Goal: Information Seeking & Learning: Find specific fact

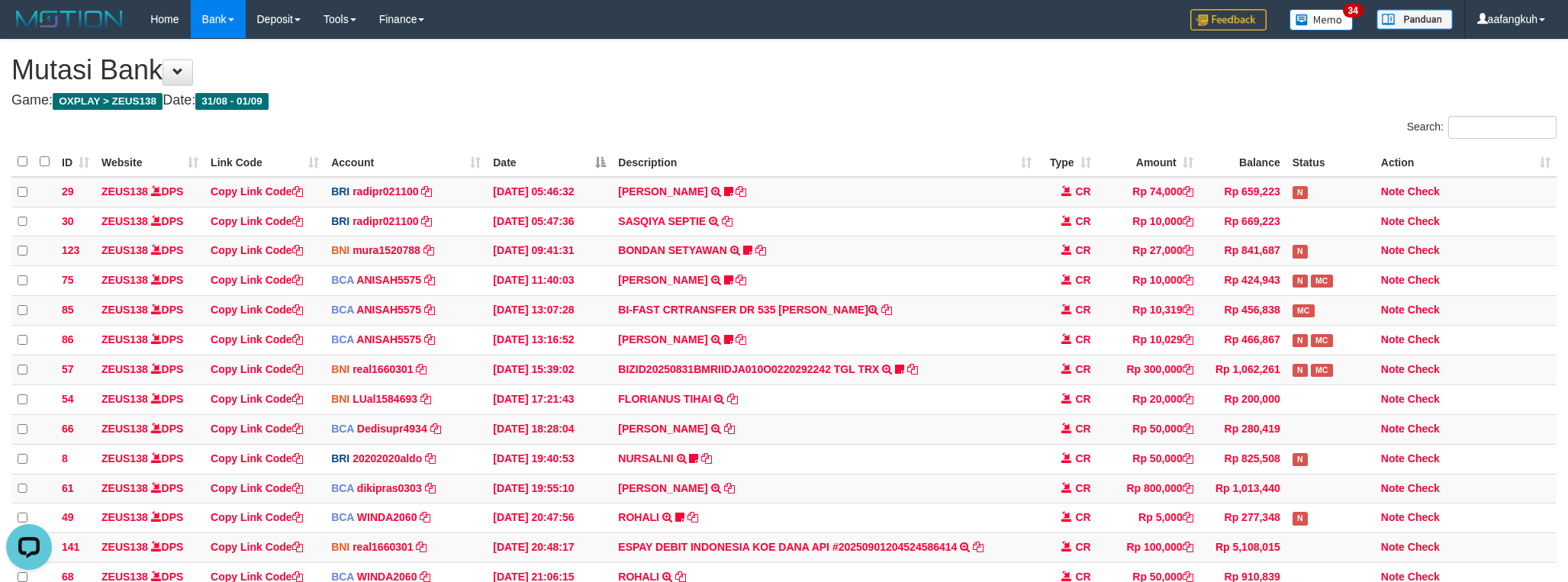
click at [855, 144] on div "ID Website Link Code Account Date Description Type Amount Balance Status Action…" at bounding box center [784, 459] width 1568 height 633
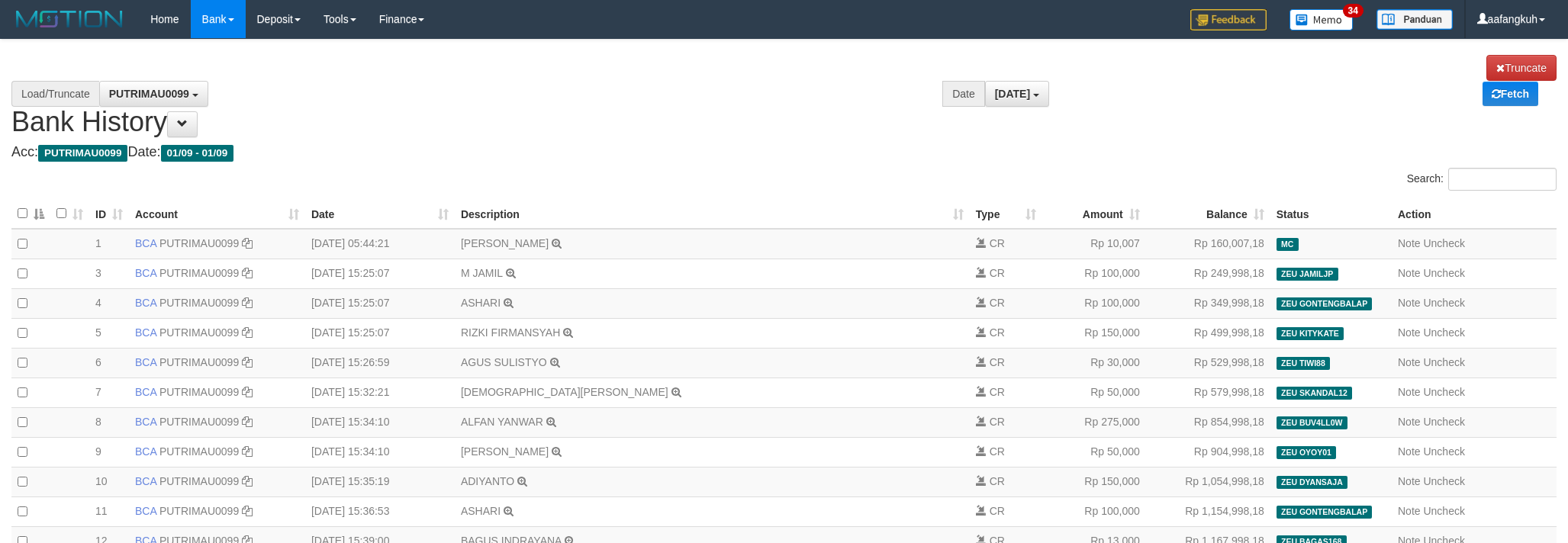
select select "****"
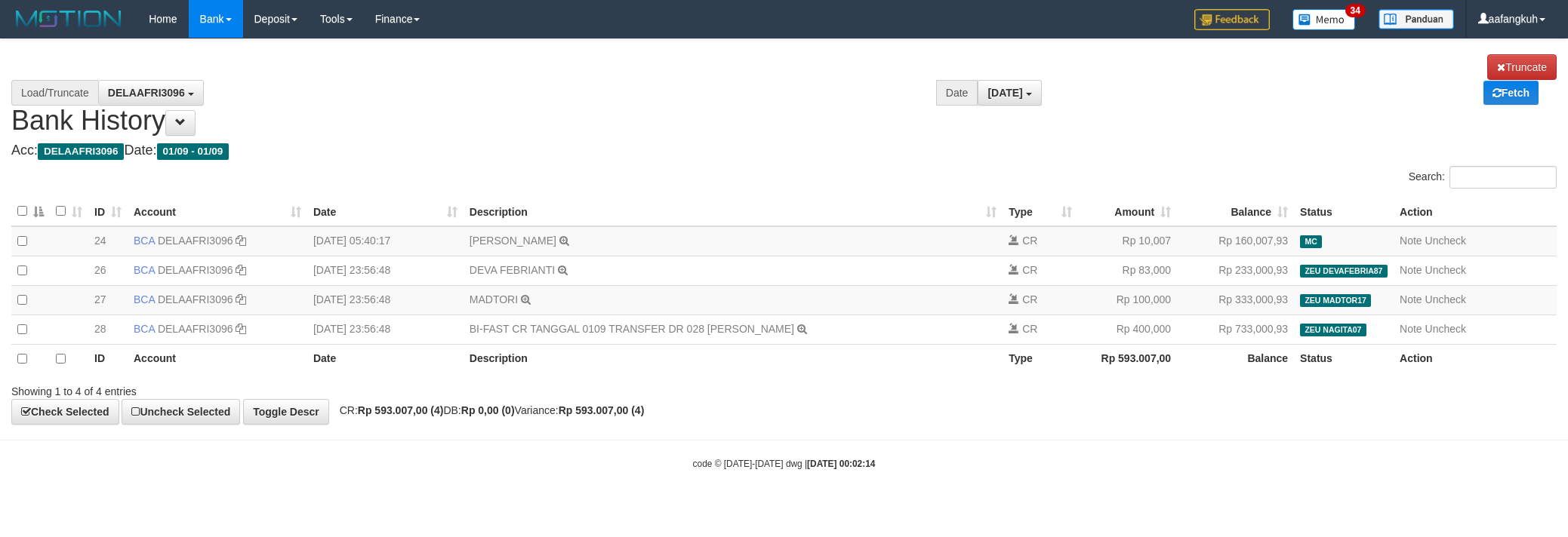
select select "****"
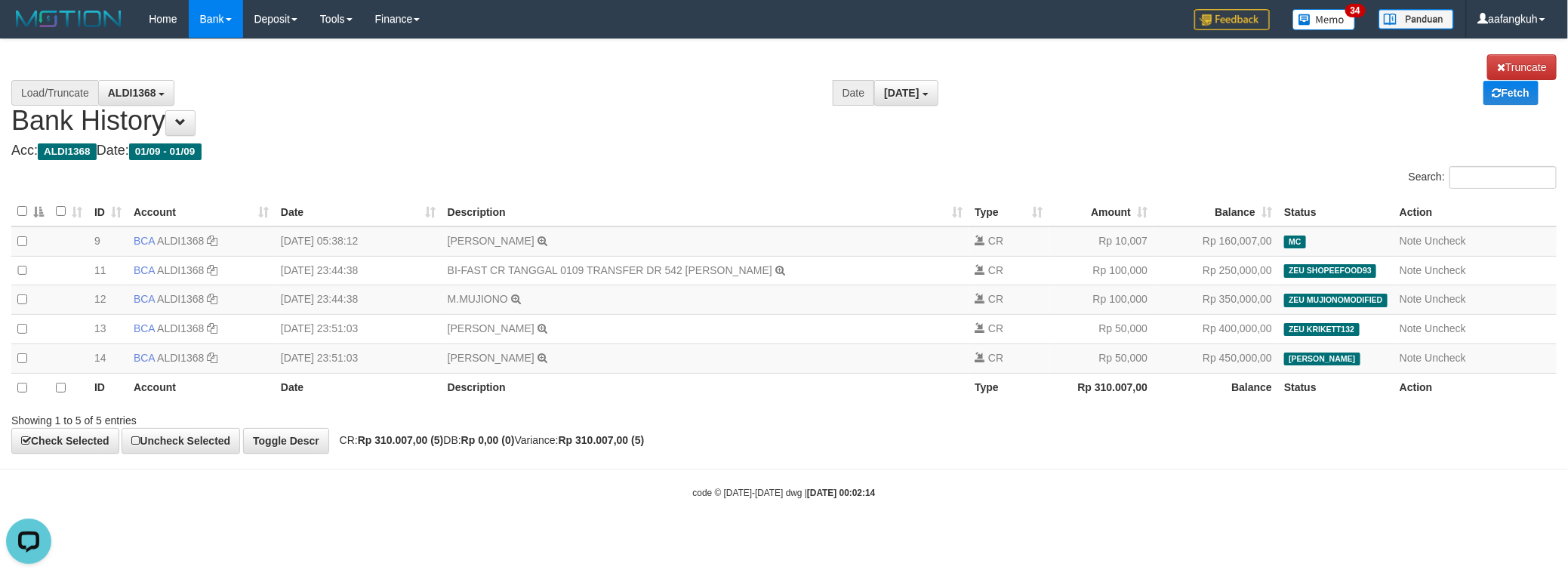
click at [1081, 428] on div "Showing 1 to 5 of 5 entries" at bounding box center [784, 418] width 1568 height 21
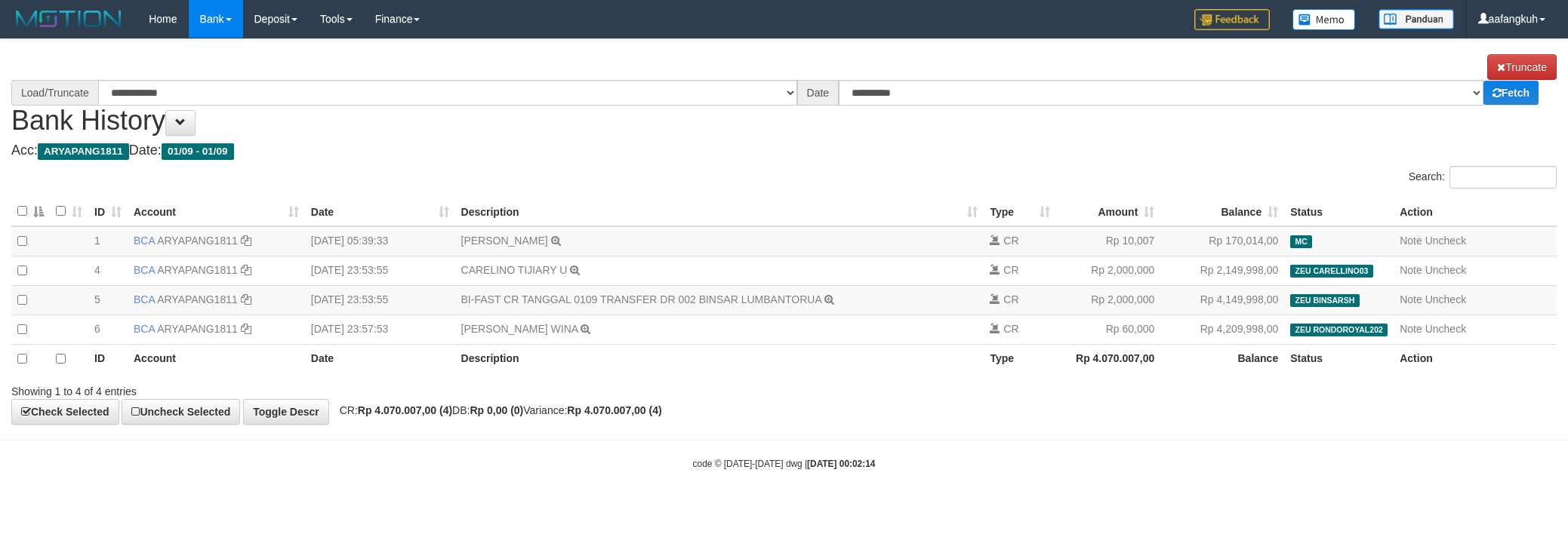
select select "****"
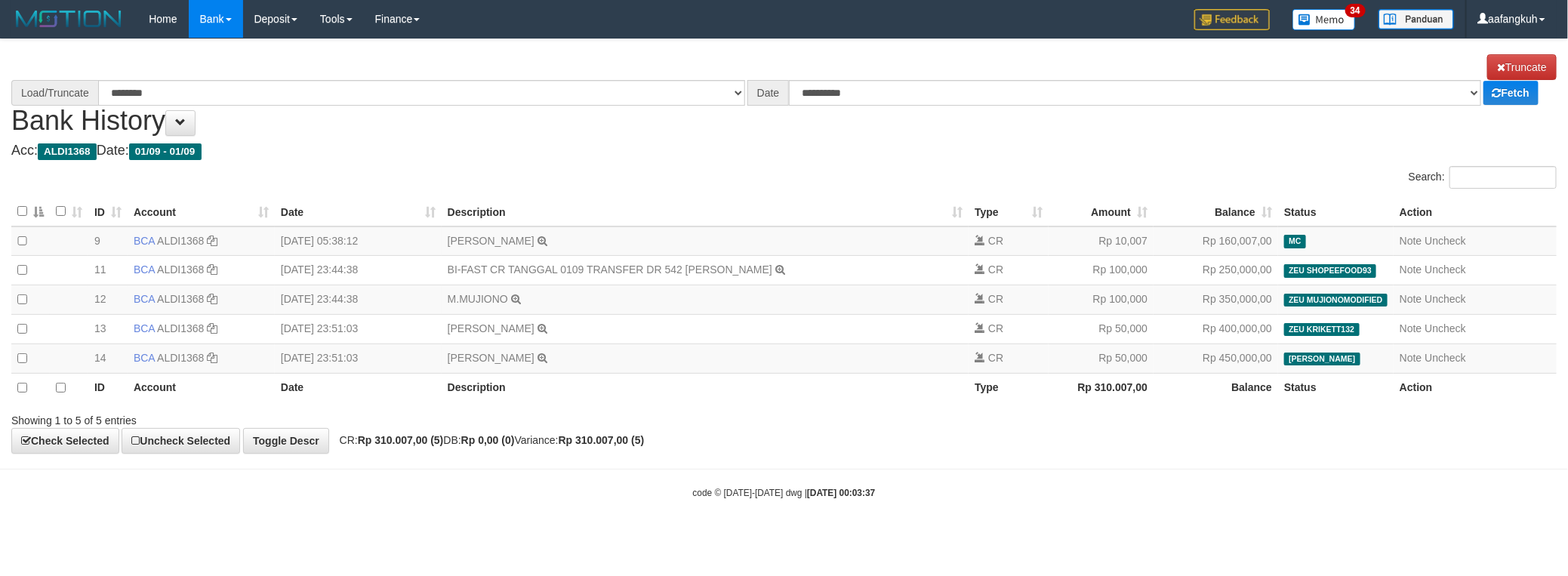
select select "****"
click at [412, 446] on strong "Rp 310.007,00 (5)" at bounding box center [401, 440] width 86 height 12
copy strong "310.007,00"
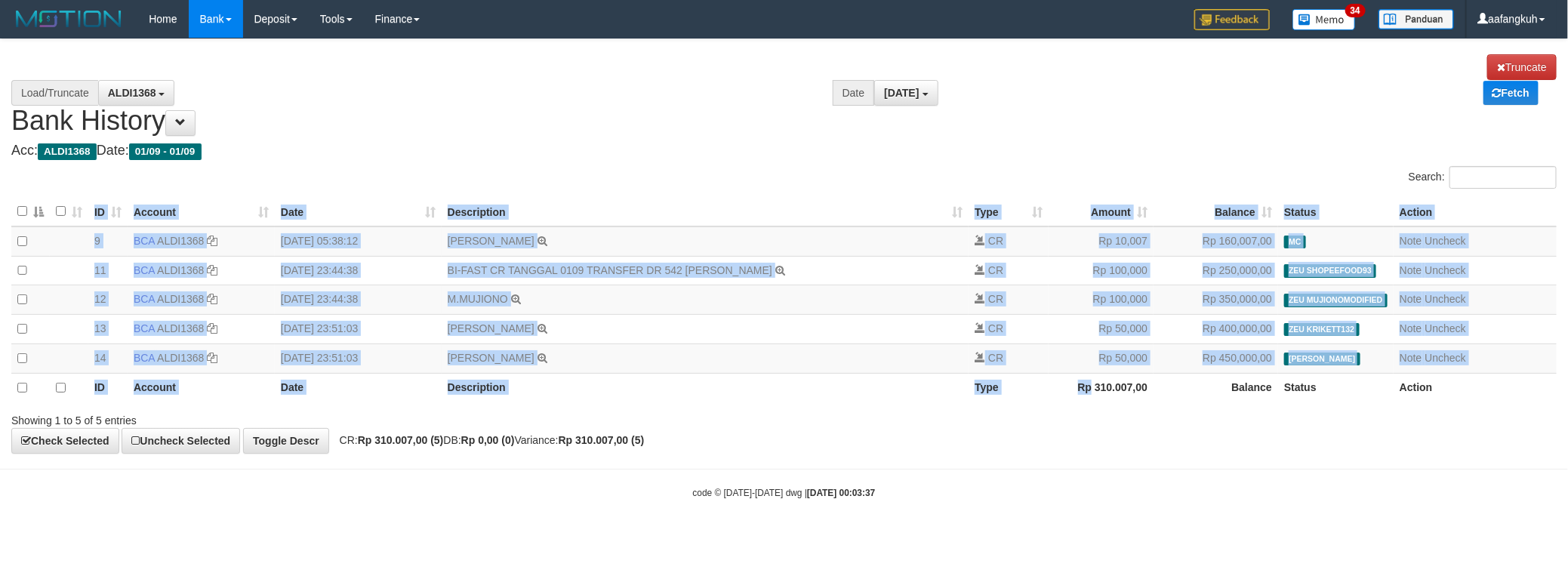
click at [1094, 407] on div "ID Account Date Description Type Amount Balance Status Action 9 BCA ALDI1368 DP…" at bounding box center [784, 299] width 1568 height 214
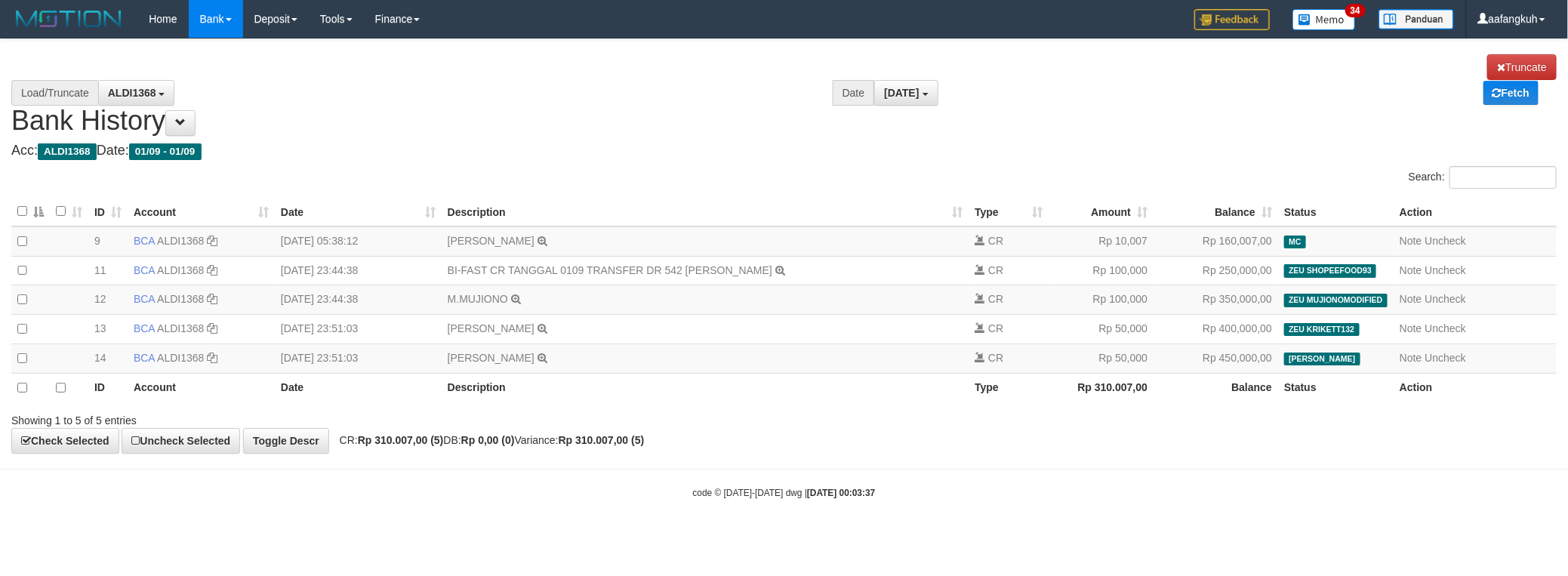
click at [1104, 443] on div "**********" at bounding box center [784, 246] width 1568 height 415
click at [1265, 454] on div "**********" at bounding box center [784, 246] width 1568 height 415
click at [911, 392] on th "Description" at bounding box center [705, 388] width 527 height 29
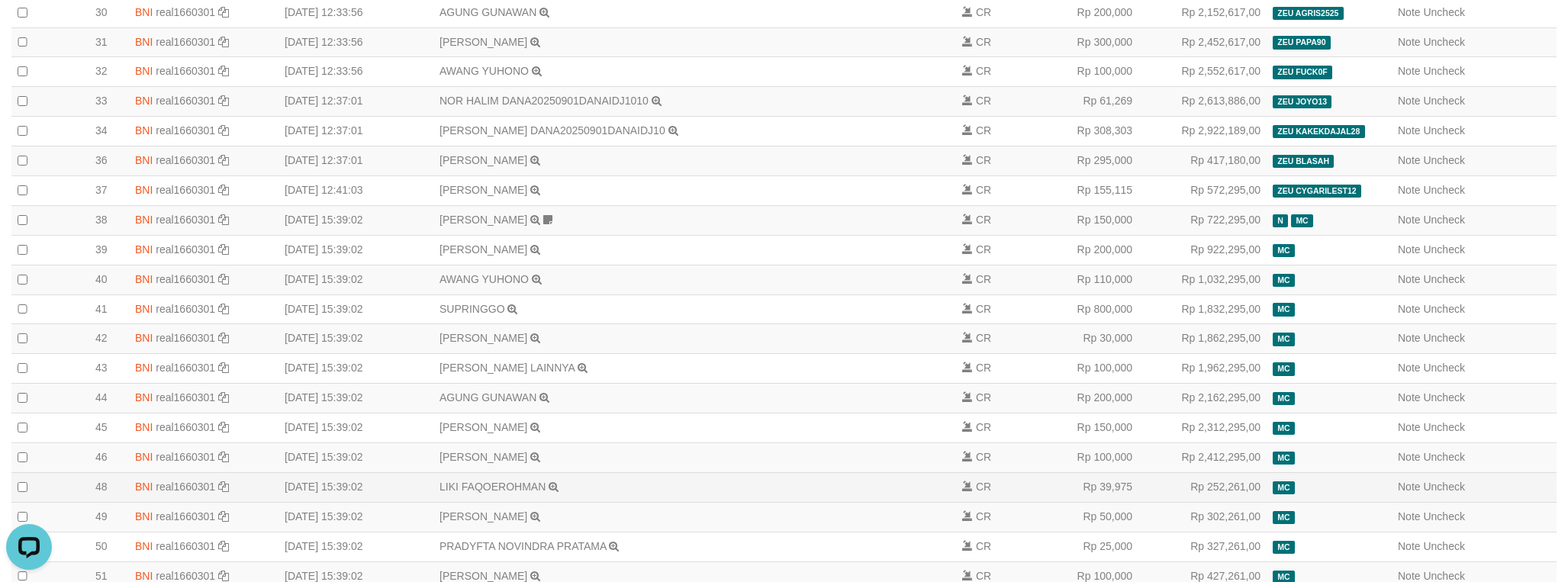
scroll to position [1144, 0]
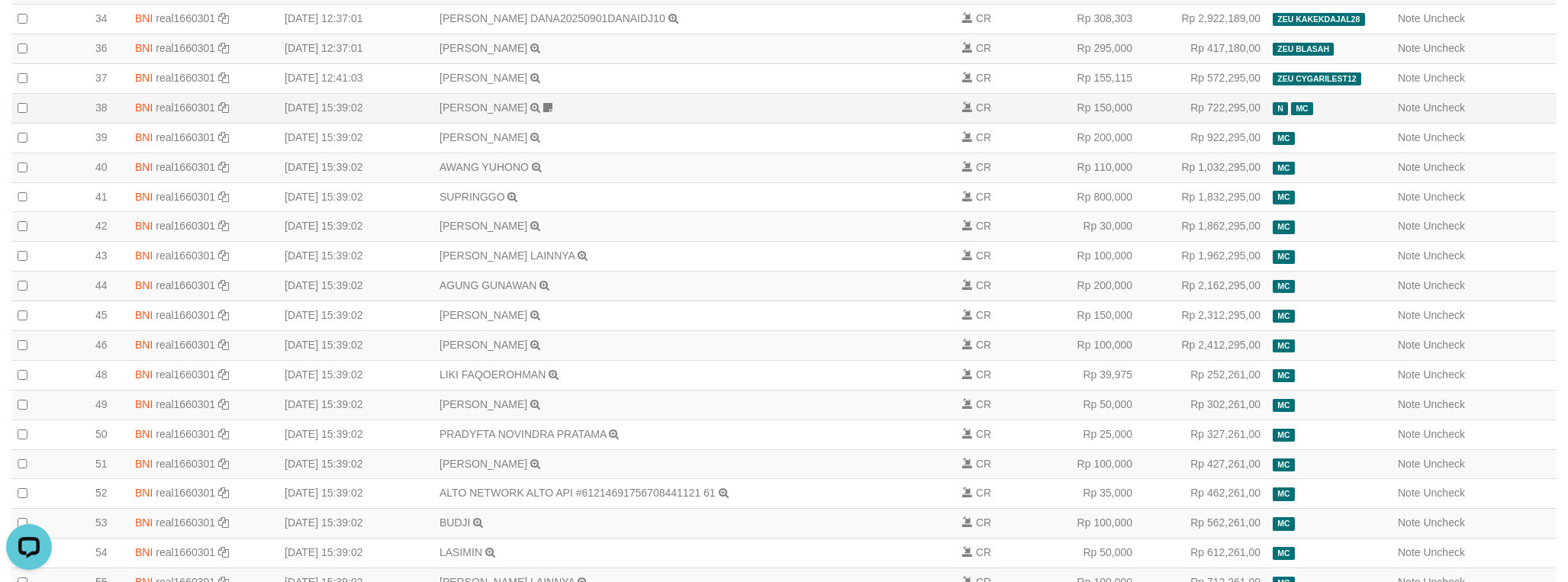
click at [548, 123] on td "ANGGER KUSUMA TRANSFER DARI SDR ANGGER KUSUMA DANANYA SUDHA DI APPORVE BY OXPLAY" at bounding box center [695, 108] width 522 height 30
click at [561, 123] on td "ANGGER KUSUMA TRANSFER DARI SDR ANGGER KUSUMA DANANYA SUDHA DI APPORVE BY OXPLAY" at bounding box center [695, 108] width 522 height 30
click at [552, 113] on icon at bounding box center [548, 108] width 9 height 11
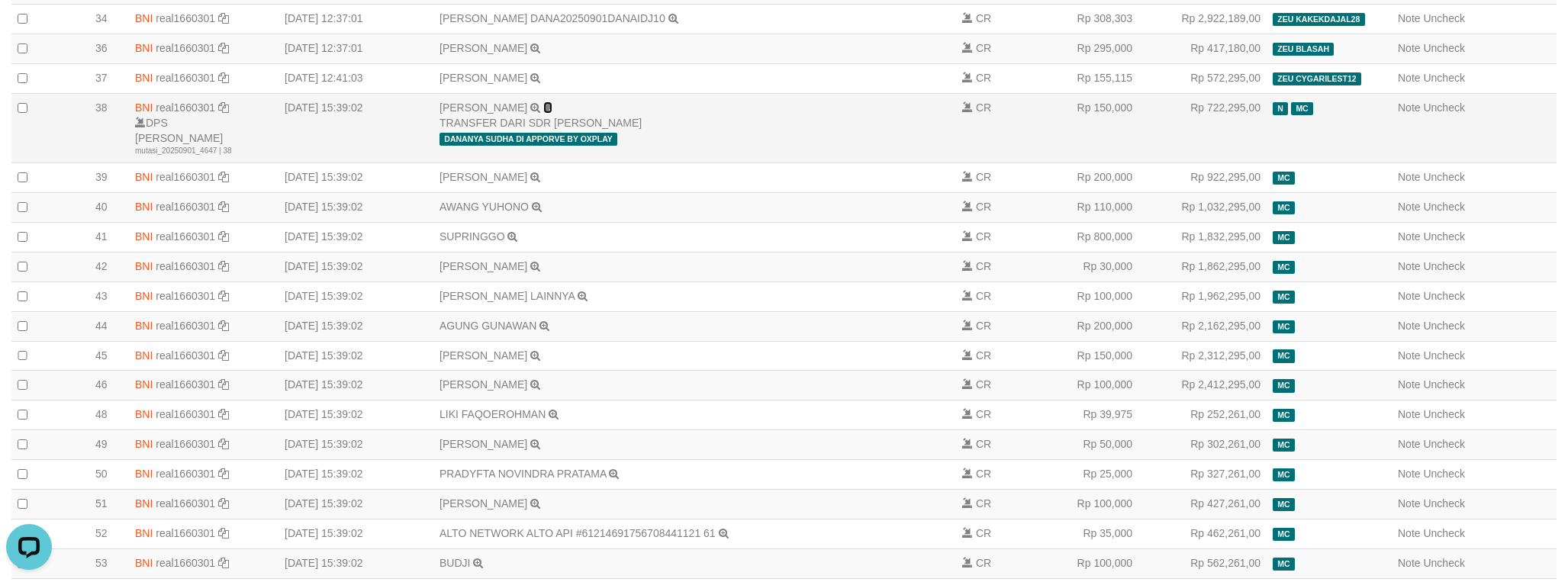
click at [552, 113] on icon at bounding box center [548, 108] width 9 height 11
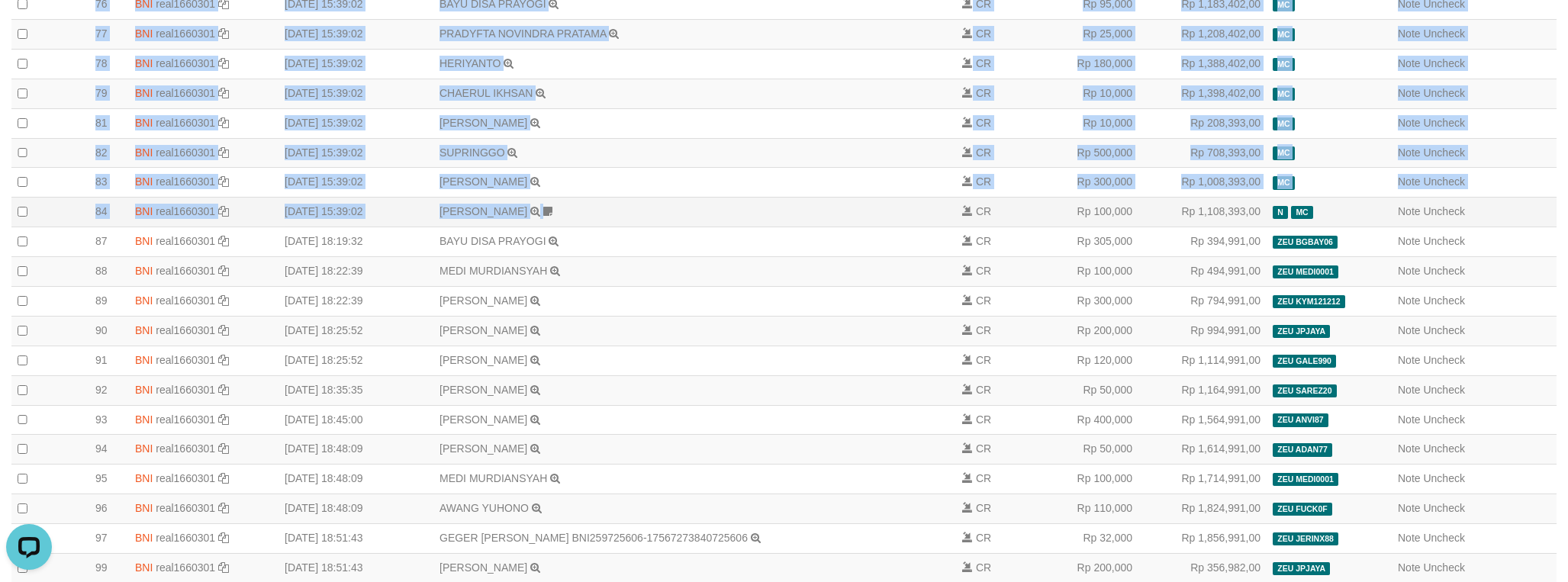
scroll to position [2289, 0]
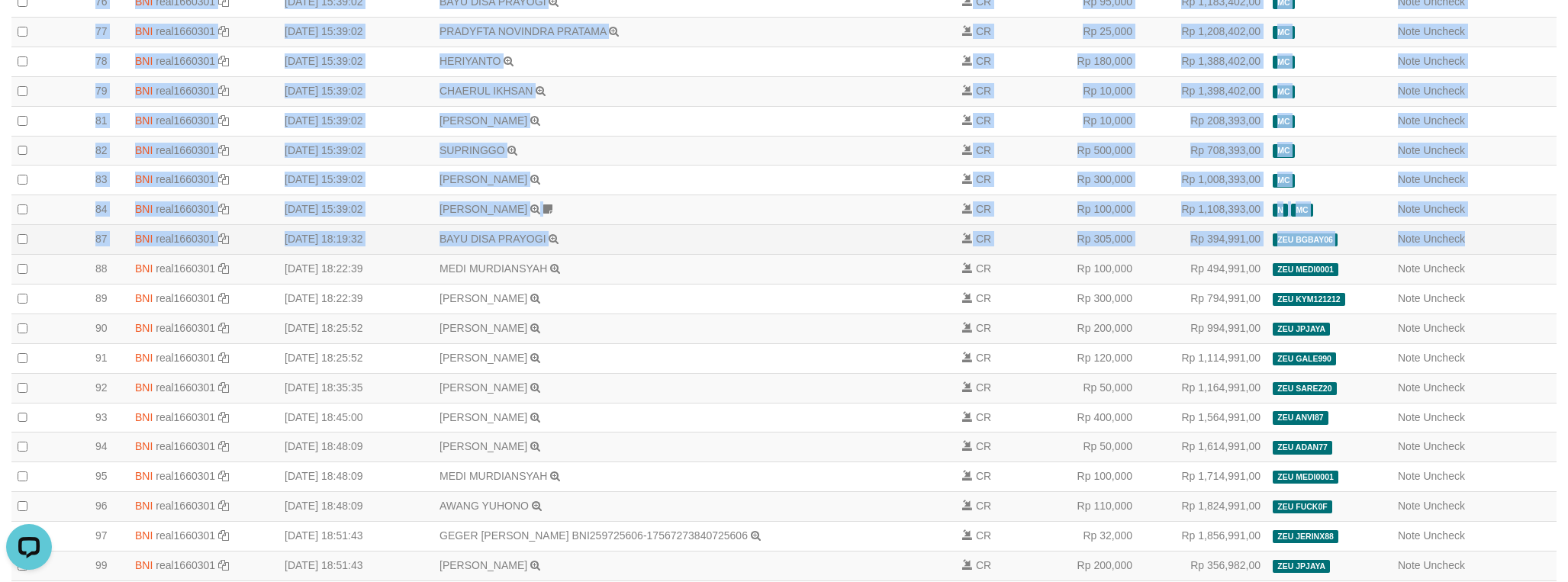
drag, startPoint x: 56, startPoint y: 216, endPoint x: 1481, endPoint y: 361, distance: 1432.4
click at [1481, 361] on tbody at bounding box center [784, 507] width 1545 height 5134
copy tbody "36 BNI real1660301 DPS REYHAN ALMANSYAH mutasi_20250901_4647 | 36 mutasi_202509…"
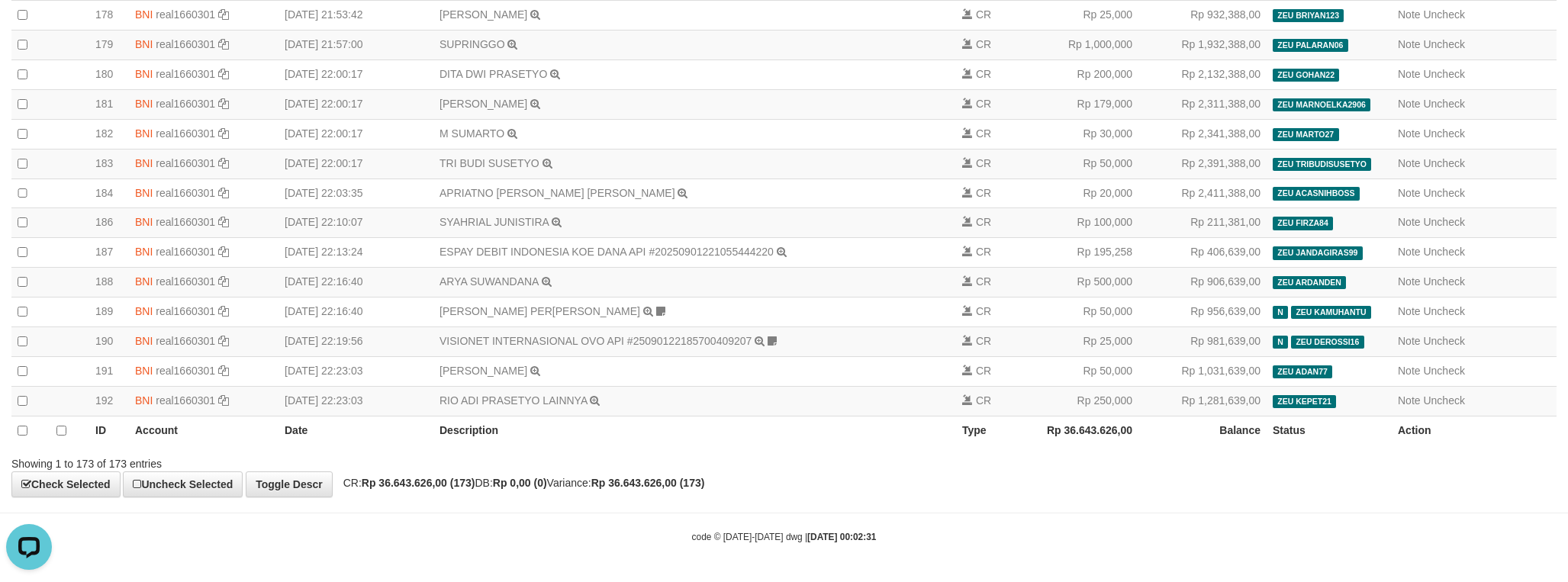
scroll to position [5219, 0]
click at [417, 486] on strong "Rp 36.643.626,00 (173)" at bounding box center [418, 483] width 113 height 12
click at [417, 484] on strong "Rp 36.643.626,00 (173)" at bounding box center [418, 483] width 113 height 12
copy strong "36.643.626,00"
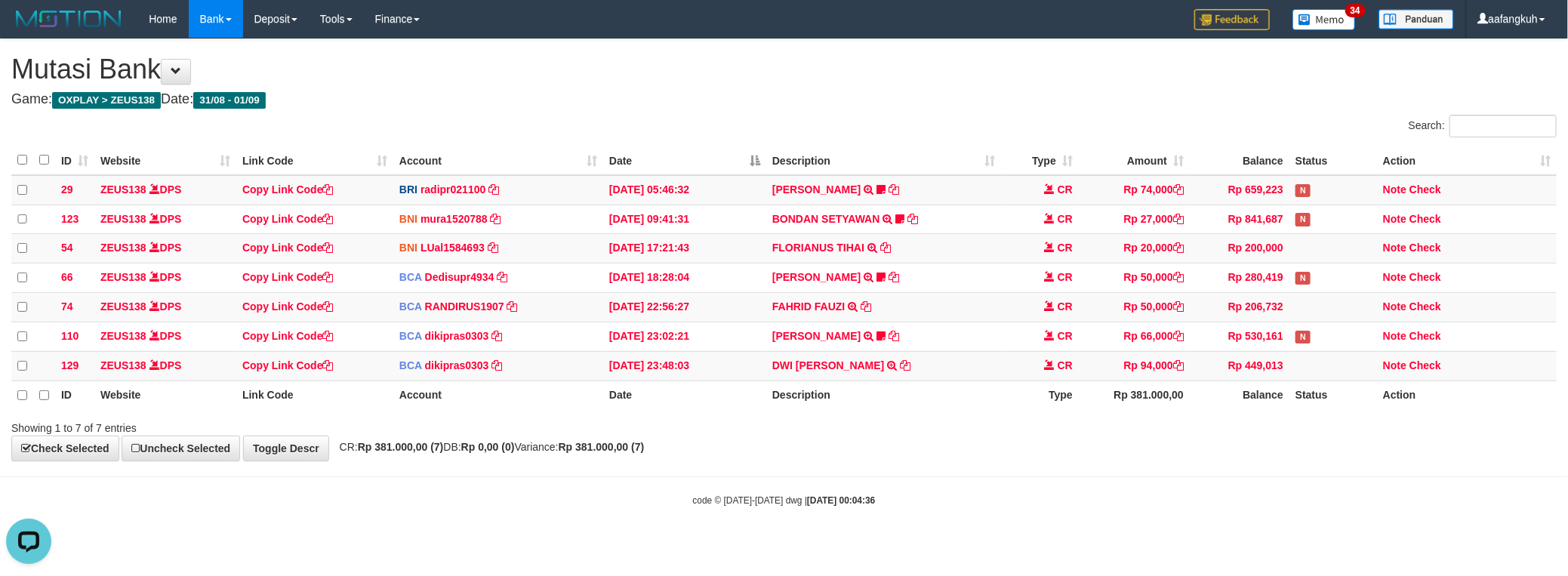
click at [800, 436] on div "Showing 1 to 7 of 7 entries" at bounding box center [784, 425] width 1568 height 21
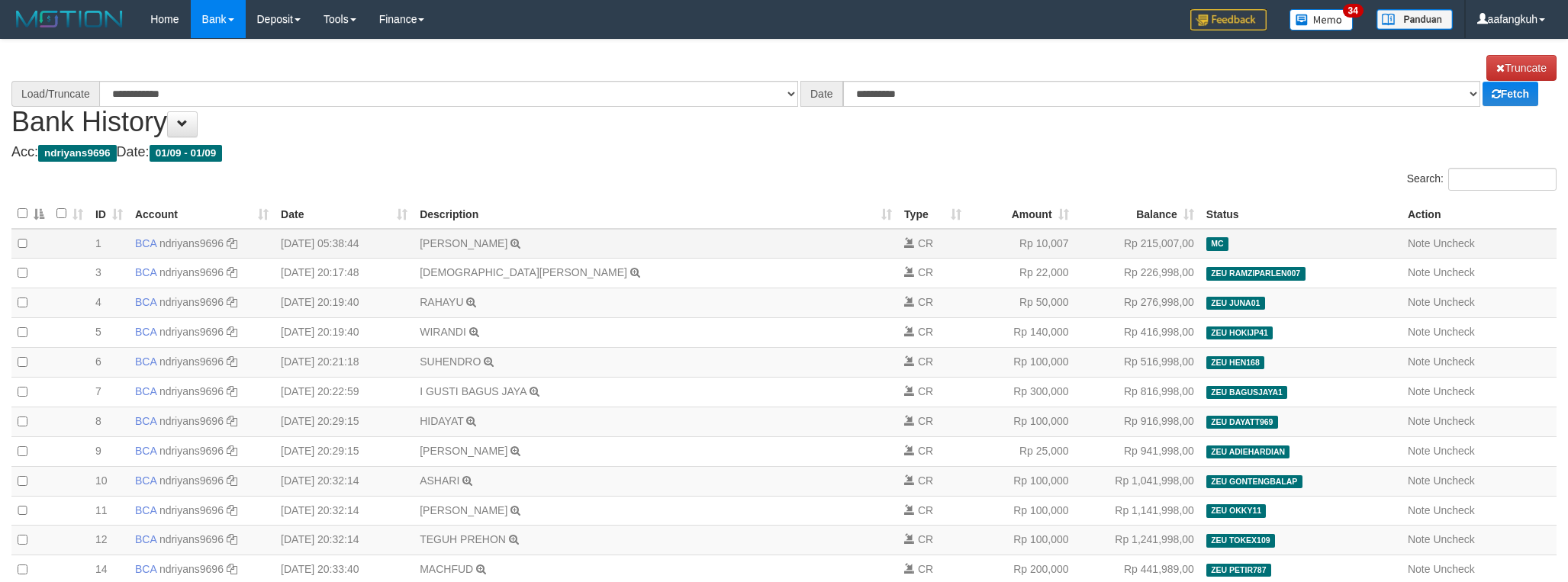
select select "****"
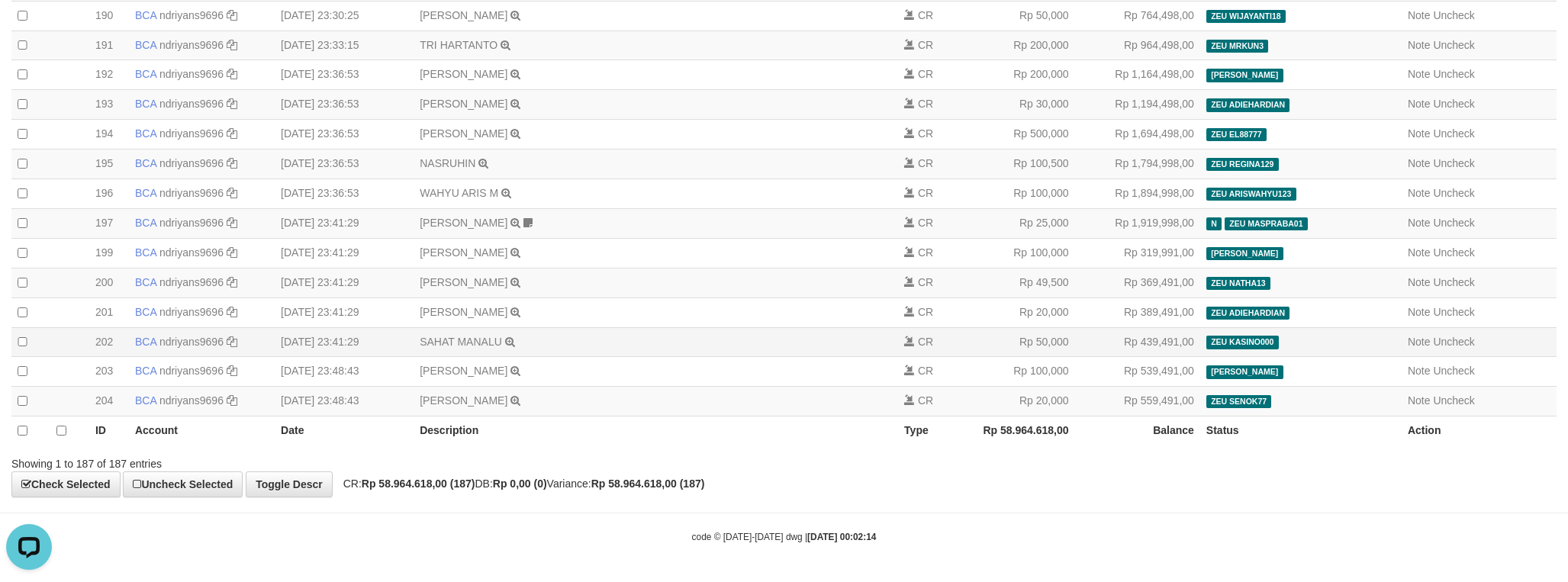
scroll to position [5655, 0]
copy strong "58.964.618,00"
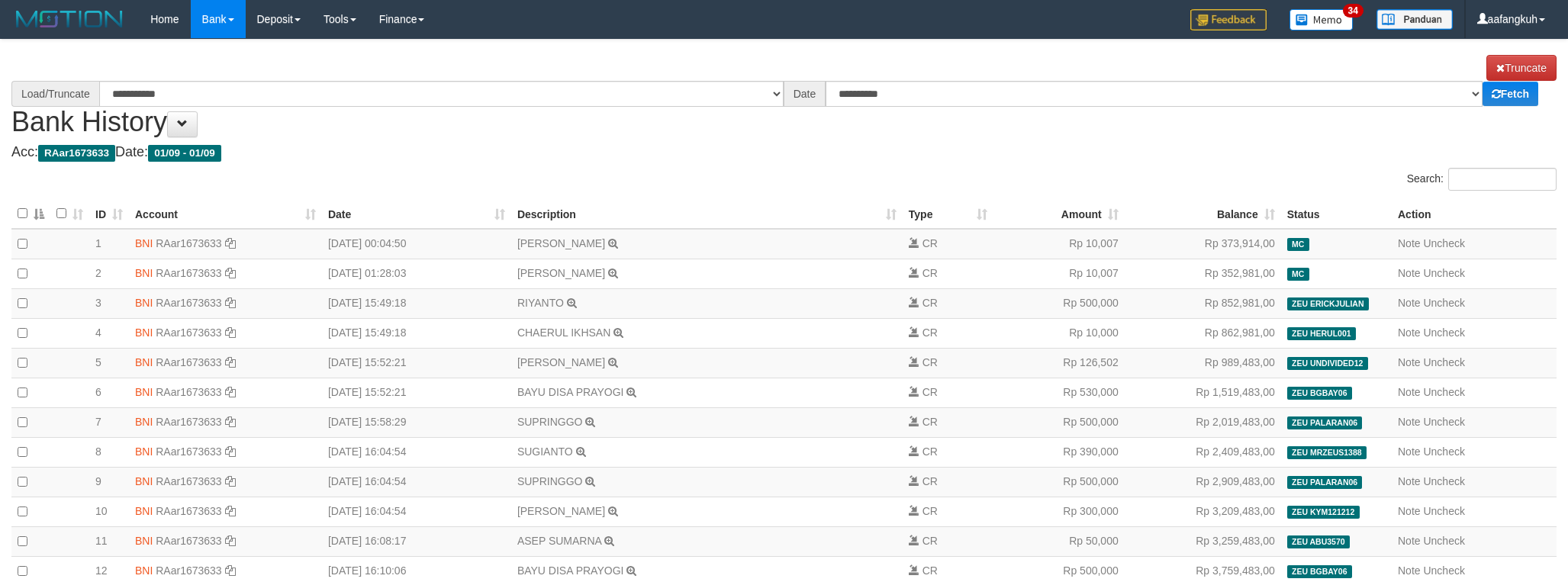
select select "****"
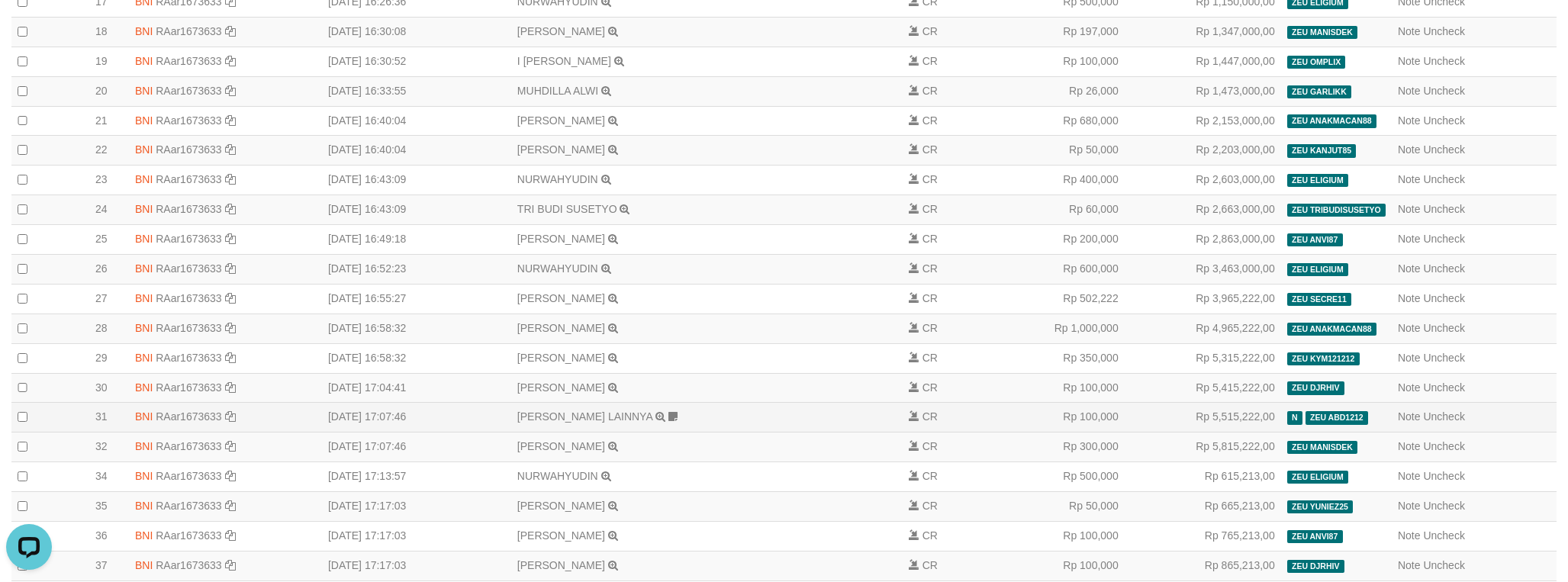
scroll to position [1472, 0]
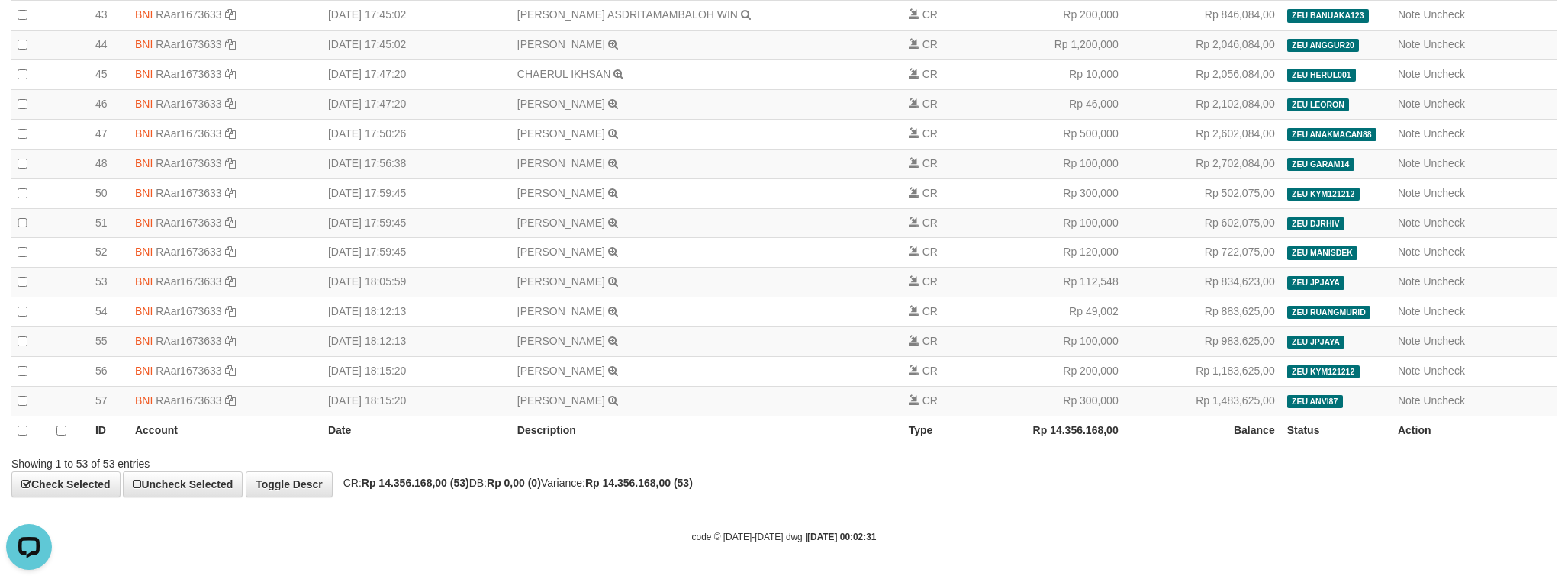
copy strong "14.356.168,00"
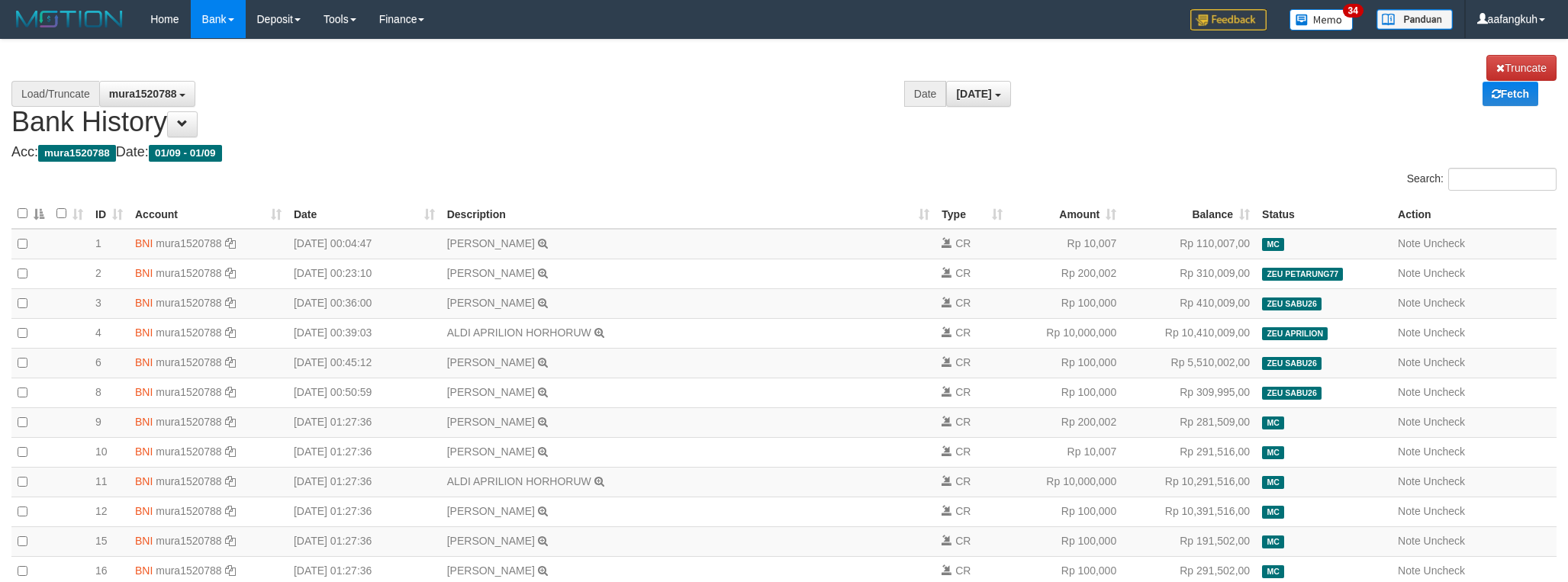
select select "****"
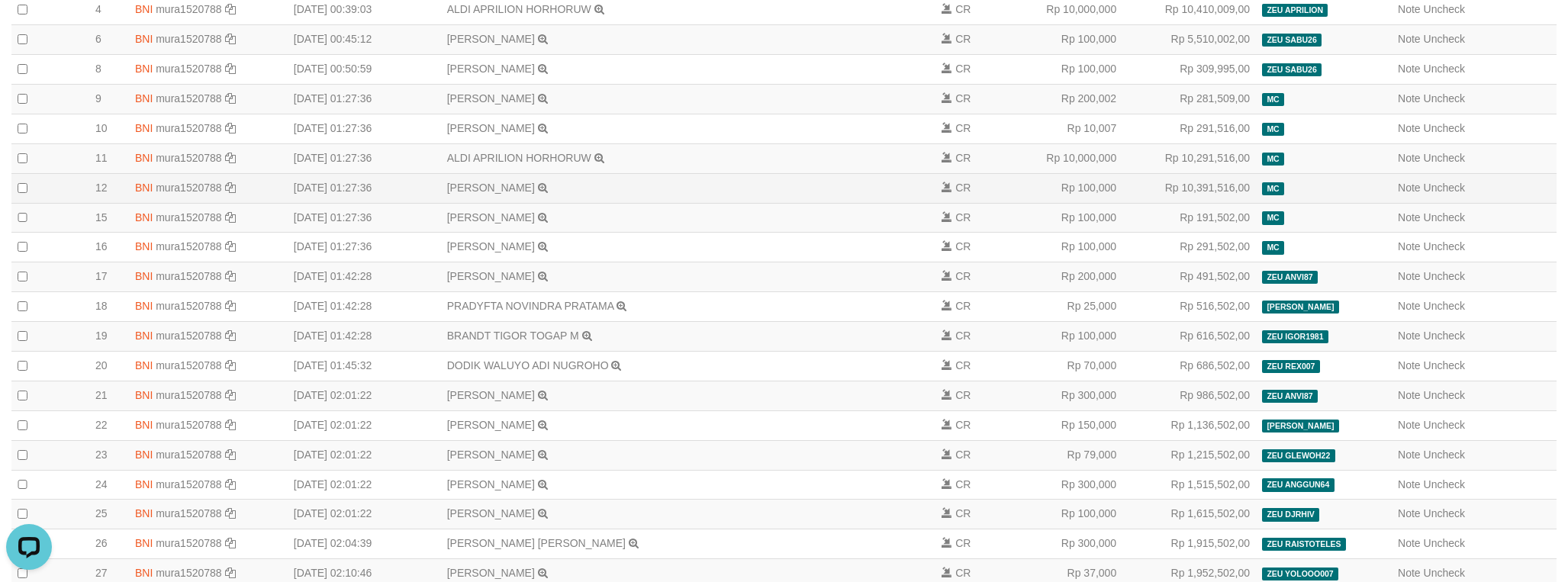
scroll to position [343, 0]
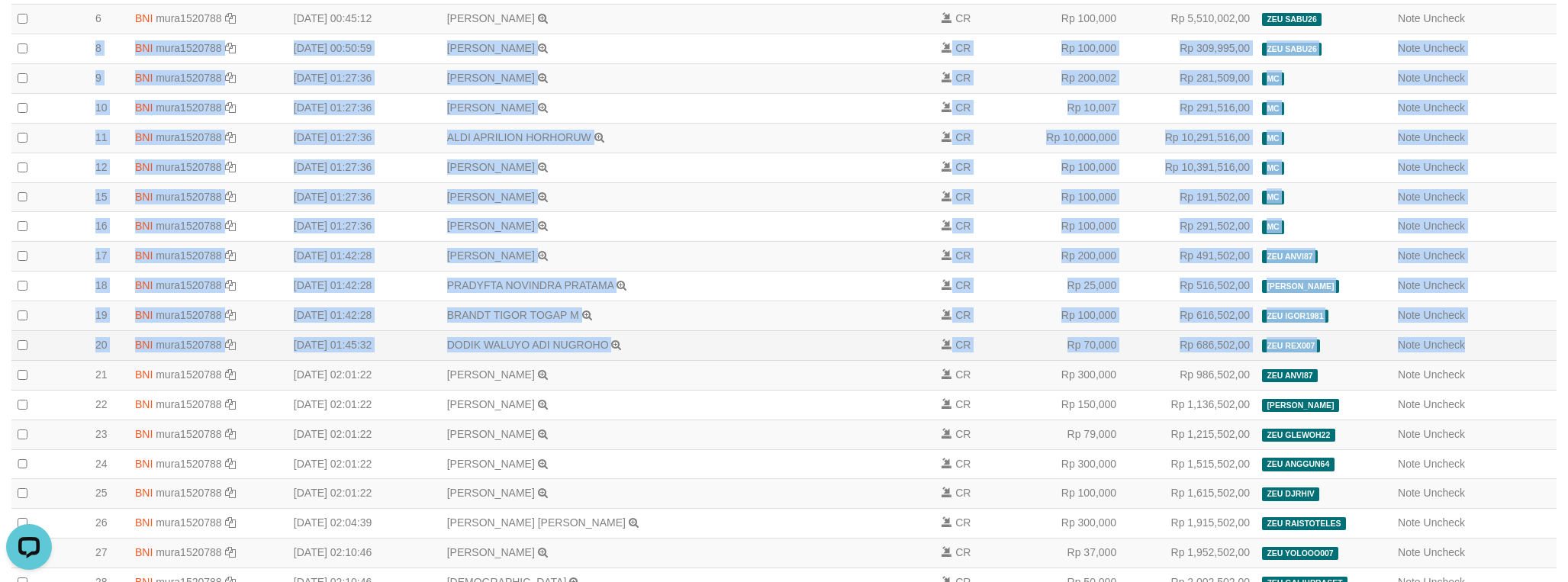
drag, startPoint x: 79, startPoint y: 51, endPoint x: 1507, endPoint y: 371, distance: 1463.4
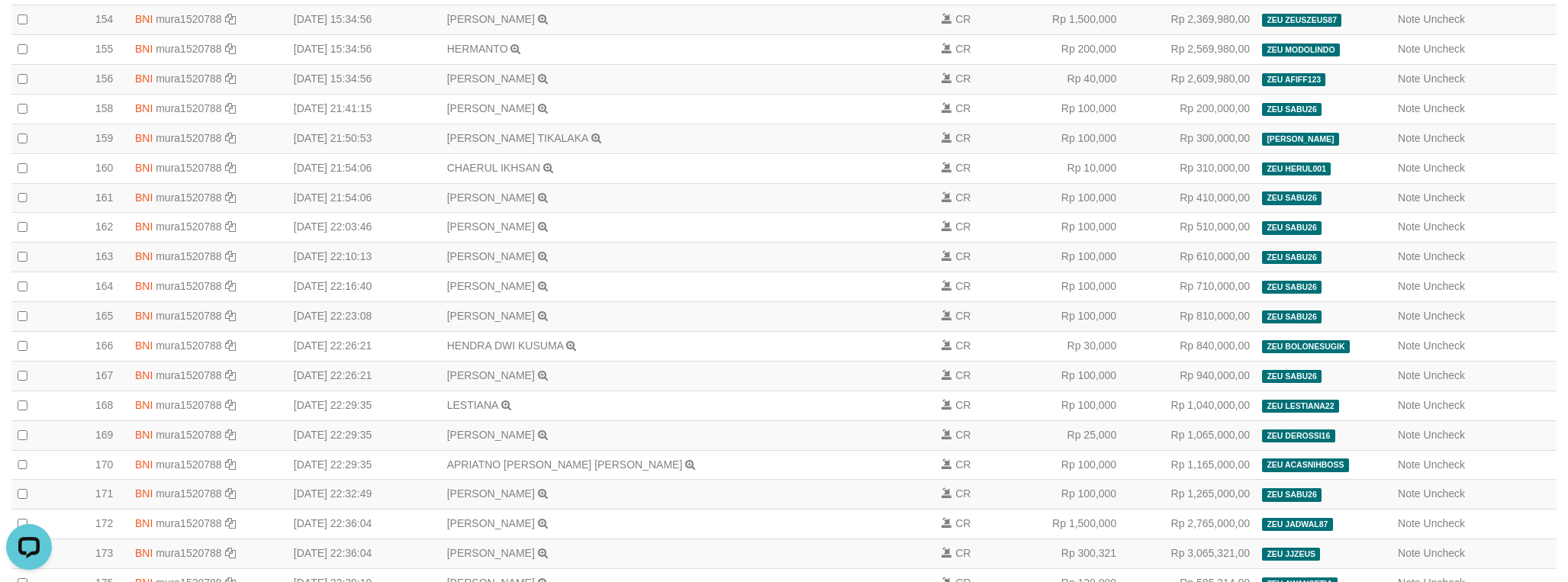
scroll to position [4687, 0]
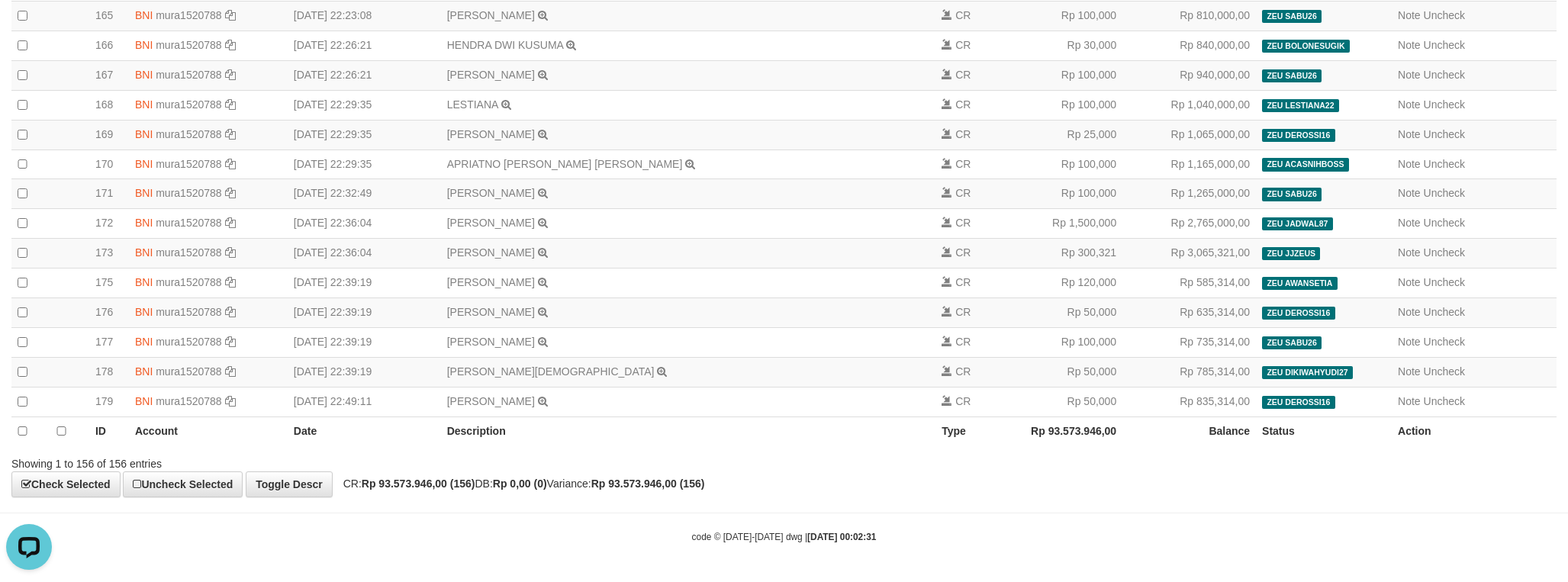
copy strong "93.573.946,00"
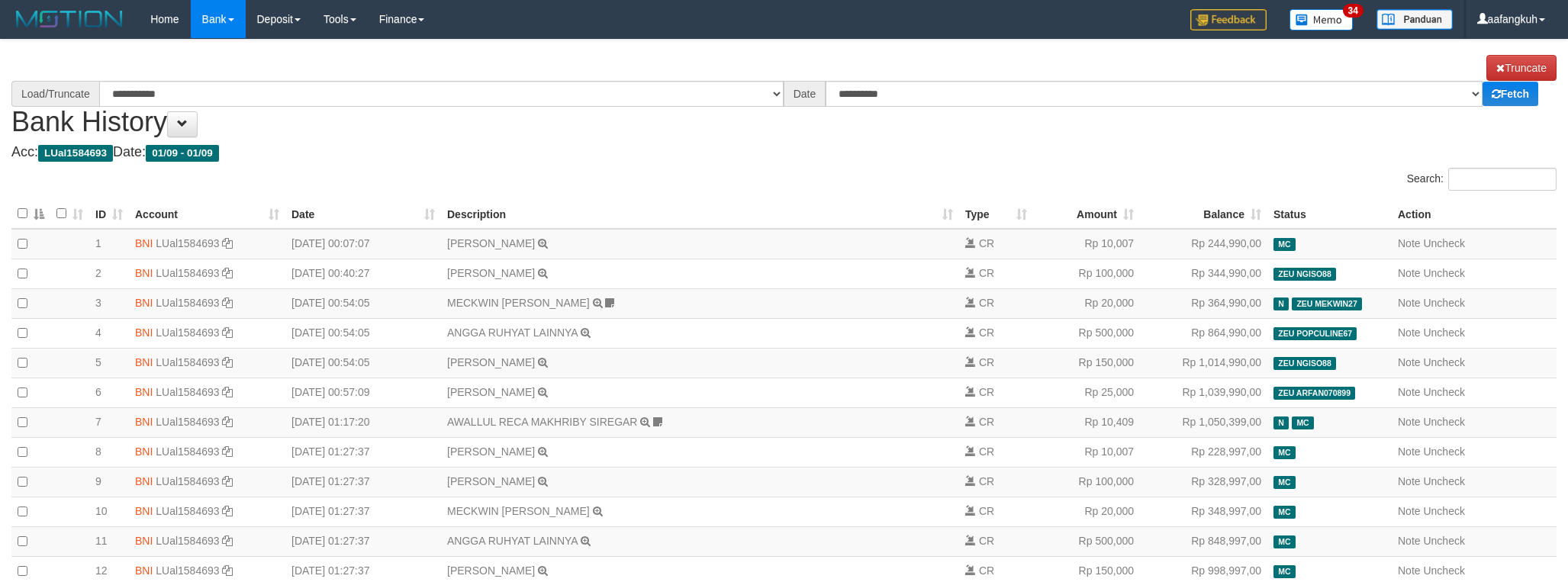
select select "****"
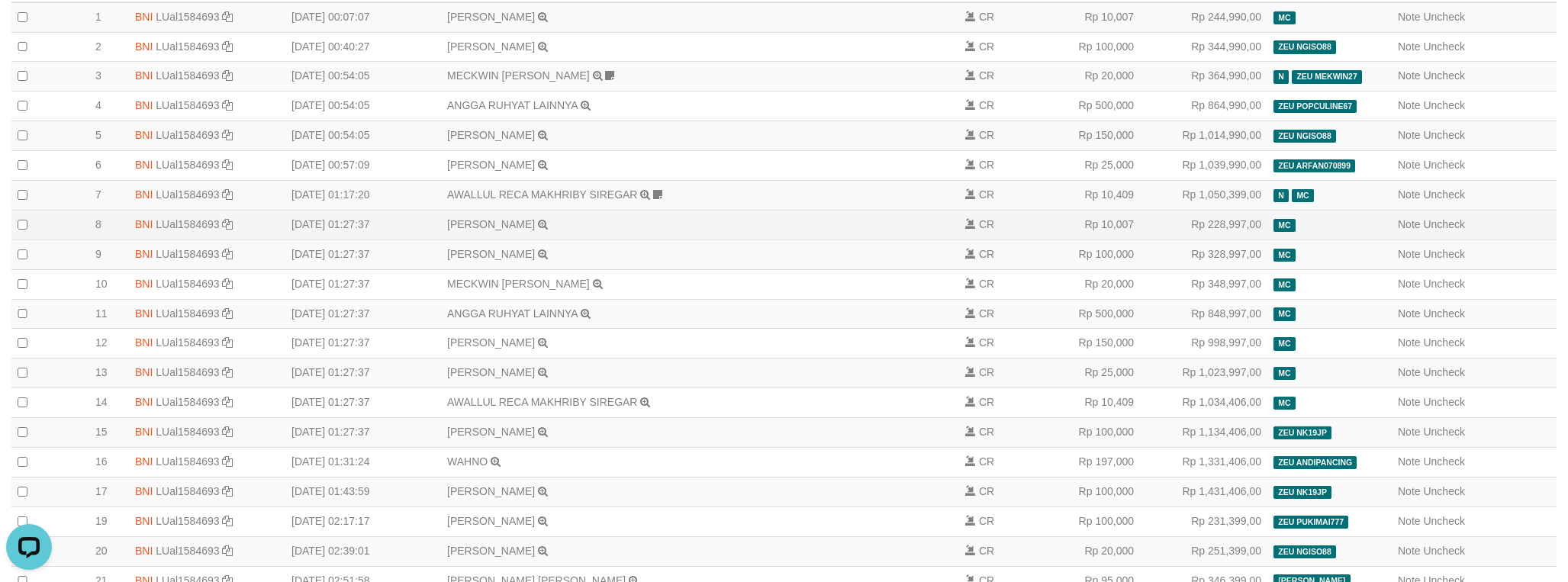
scroll to position [229, 0]
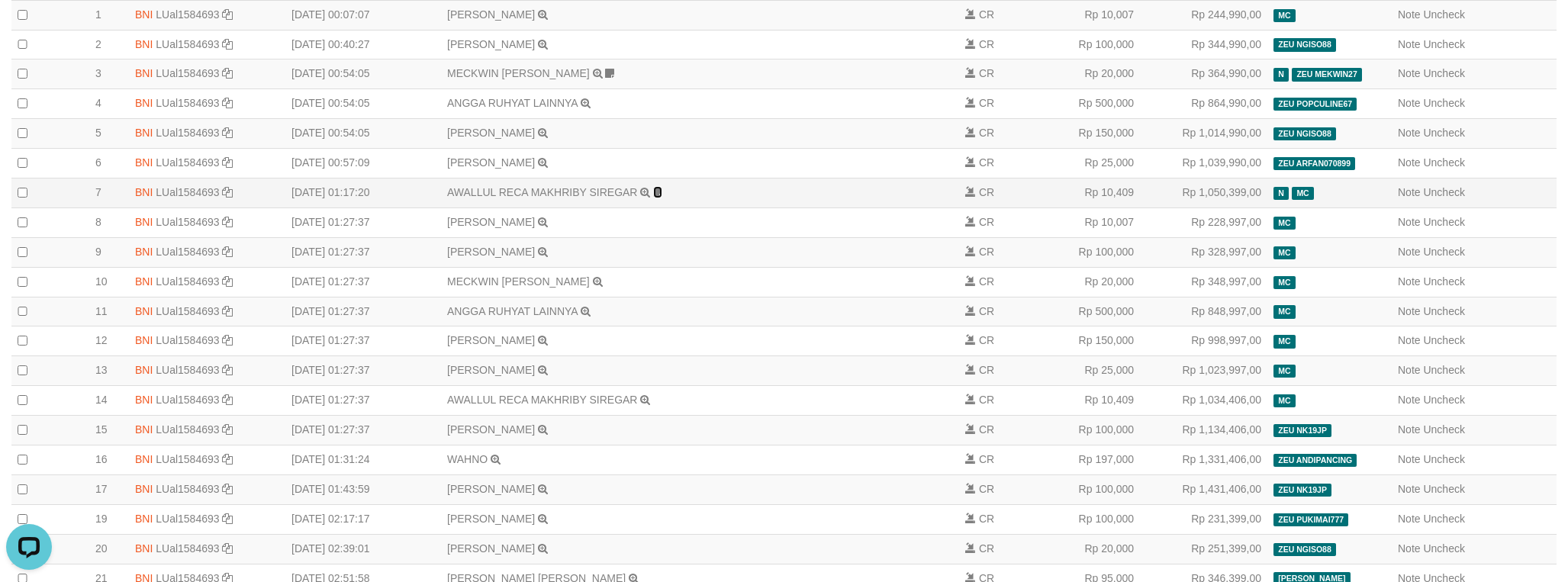
click at [658, 198] on icon at bounding box center [658, 192] width 9 height 11
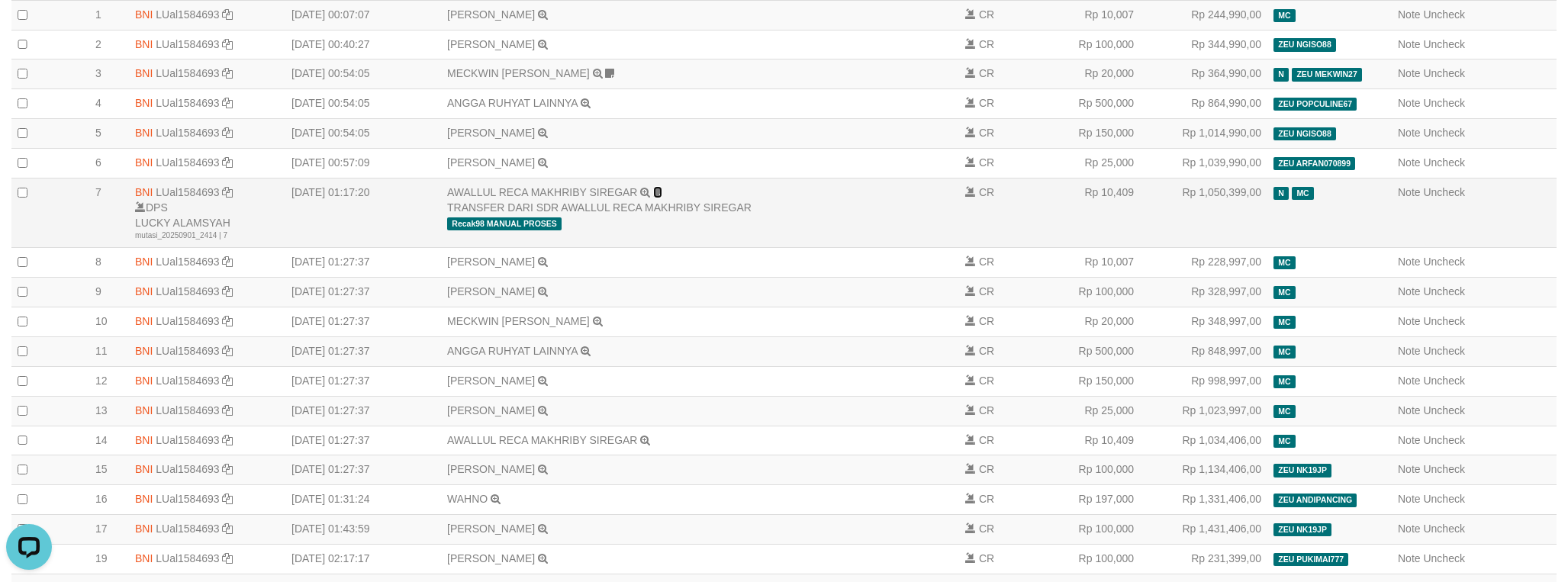
click at [658, 198] on icon at bounding box center [658, 192] width 9 height 11
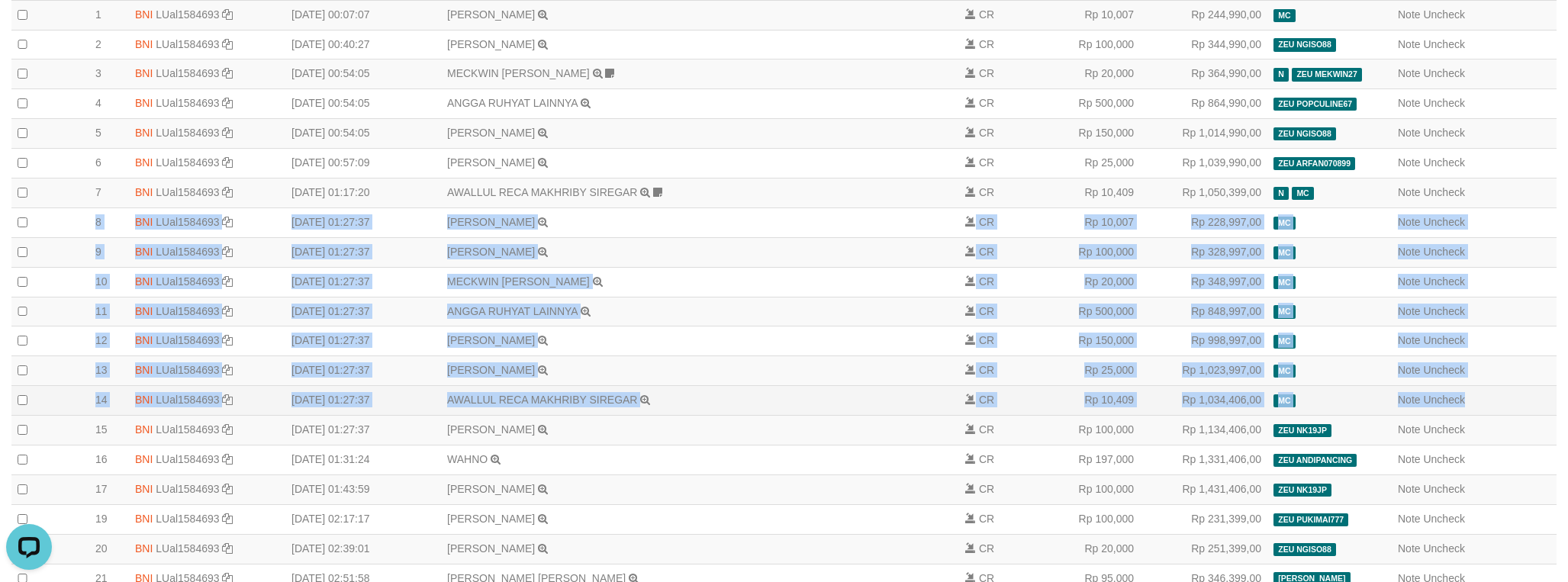
drag, startPoint x: 54, startPoint y: 230, endPoint x: 1477, endPoint y: 431, distance: 1437.1
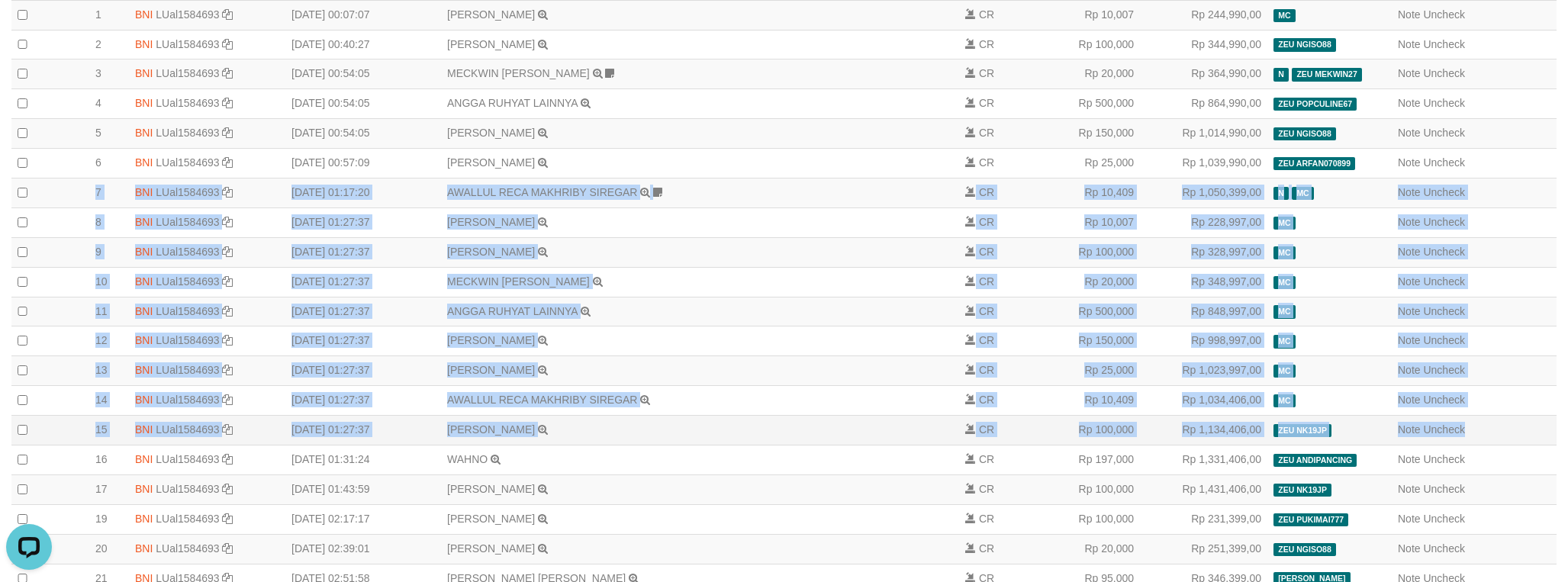
drag, startPoint x: 87, startPoint y: 193, endPoint x: 1505, endPoint y: 452, distance: 1441.5
copy tbody "7 BNI LUal1584693 DPS LUCKY ALAMSYAH mutasi_20250901_2414 | 7 mutasi_20250901_2…"
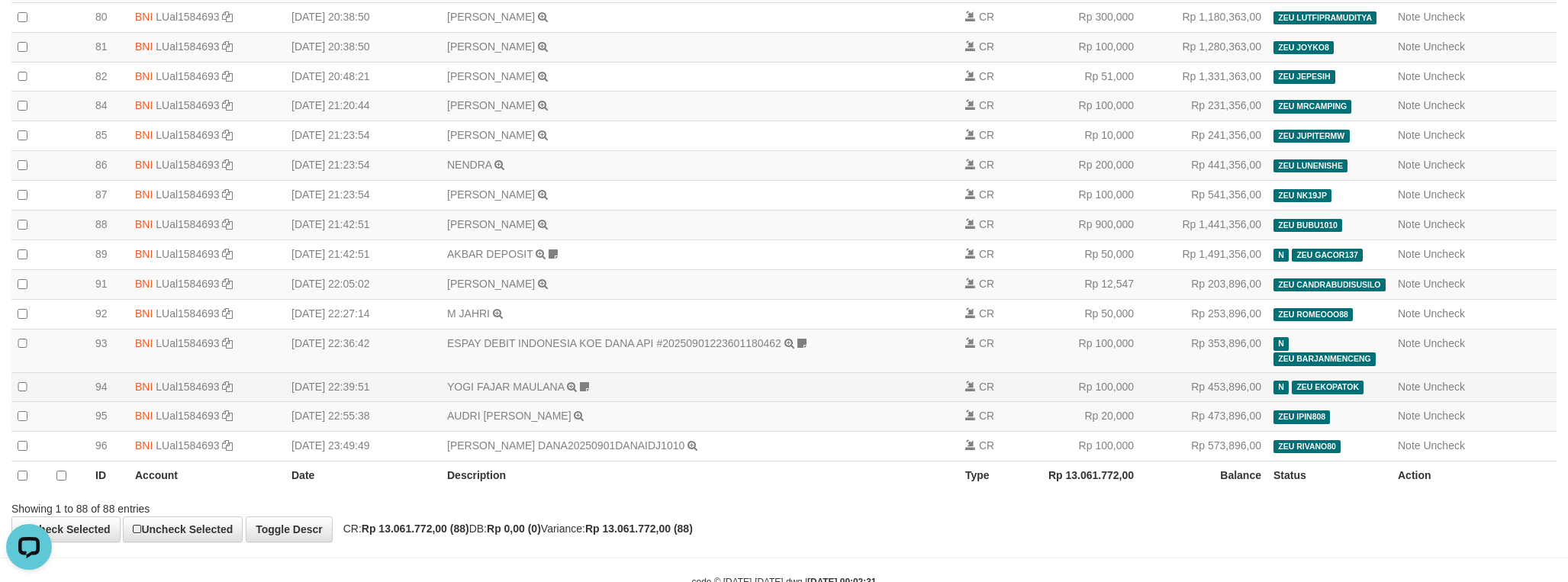
scroll to position [2589, 0]
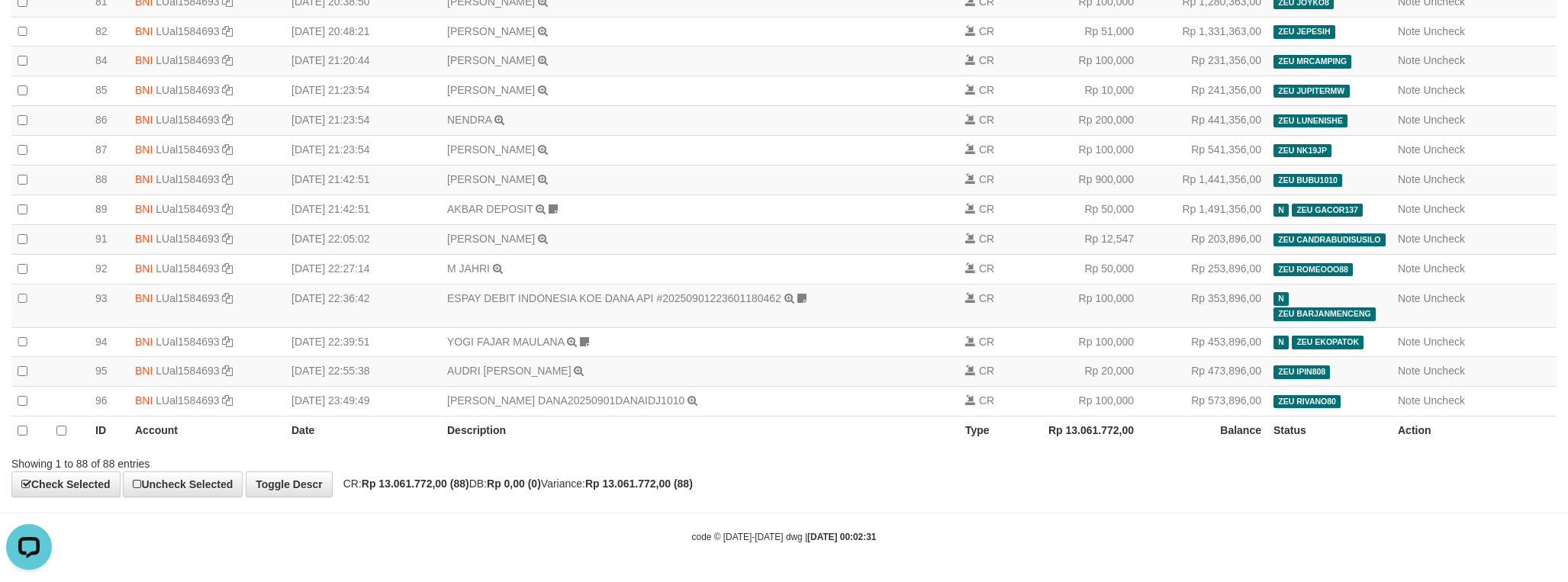
click at [415, 489] on strong "Rp 13.061.772,00 (88)" at bounding box center [415, 484] width 107 height 12
copy strong "13.061.772,00"
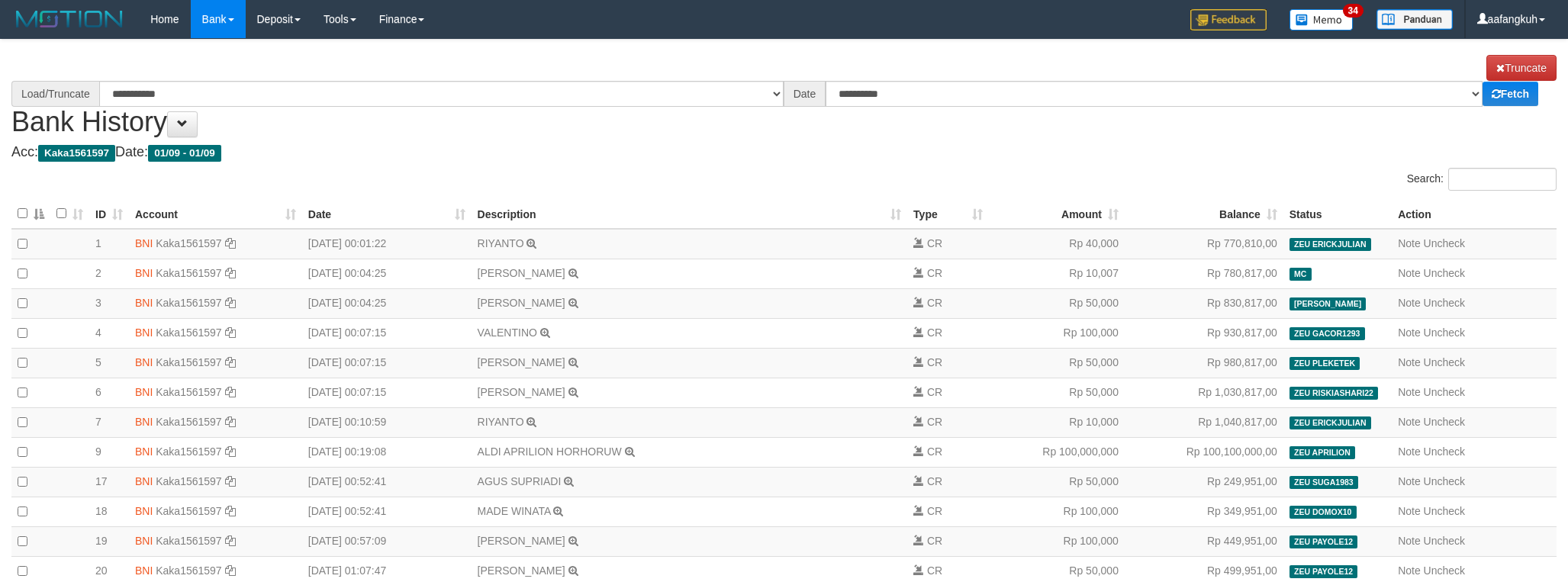
select select "****"
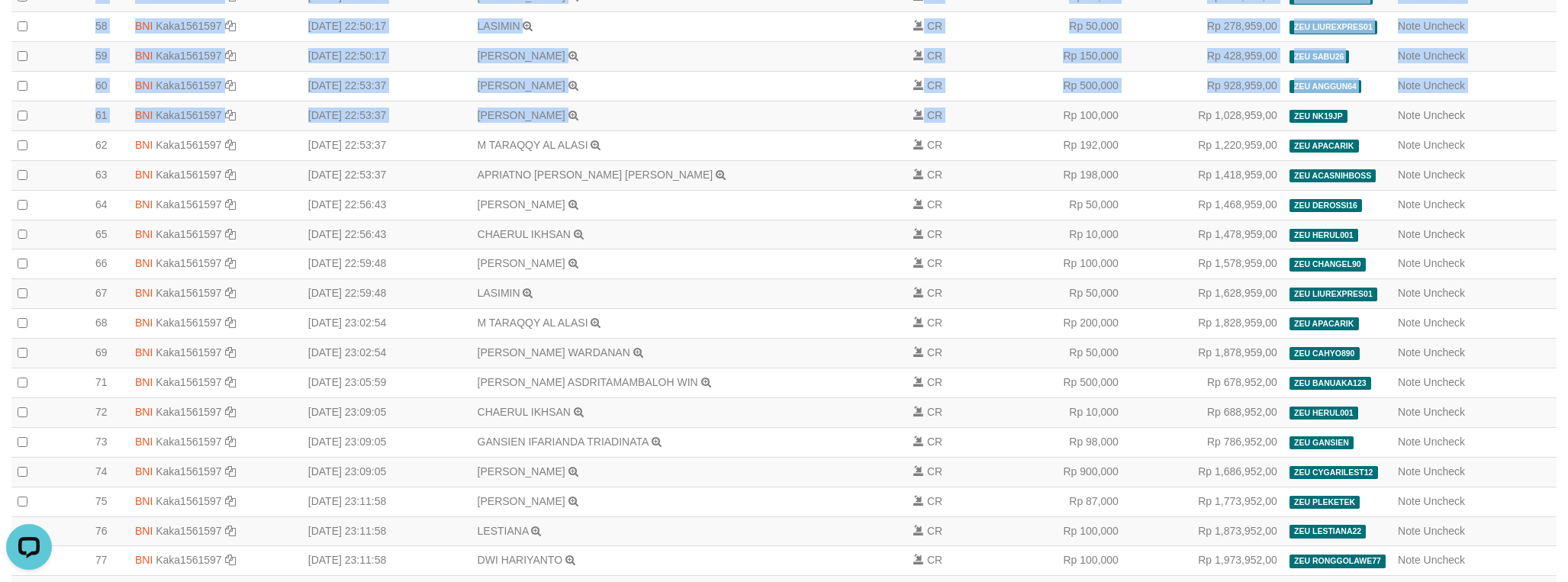
scroll to position [1144, 0]
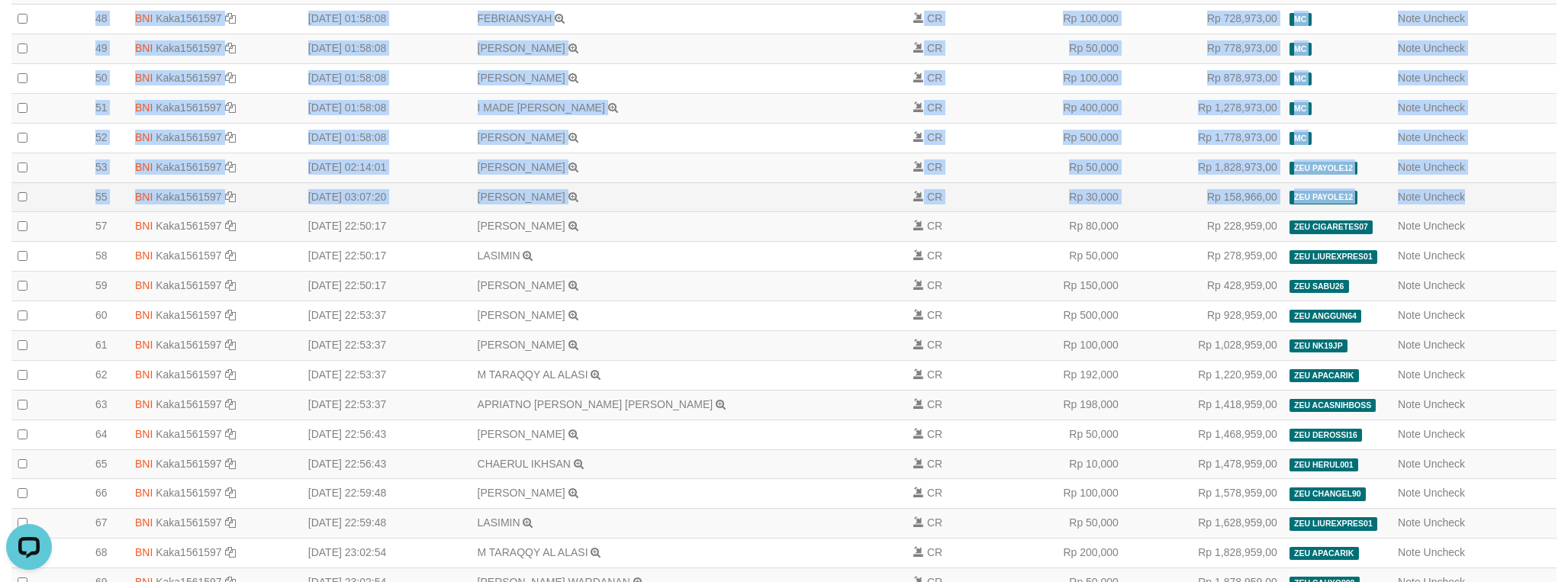
drag, startPoint x: 174, startPoint y: 95, endPoint x: 1488, endPoint y: 257, distance: 1323.9
click at [1488, 257] on tbody "1 BNI Kaka1561597 DPS KARMILA mutasi_20250901_2425 | 1 mutasi_20250901_2425 | 1…" at bounding box center [784, 248] width 1545 height 2329
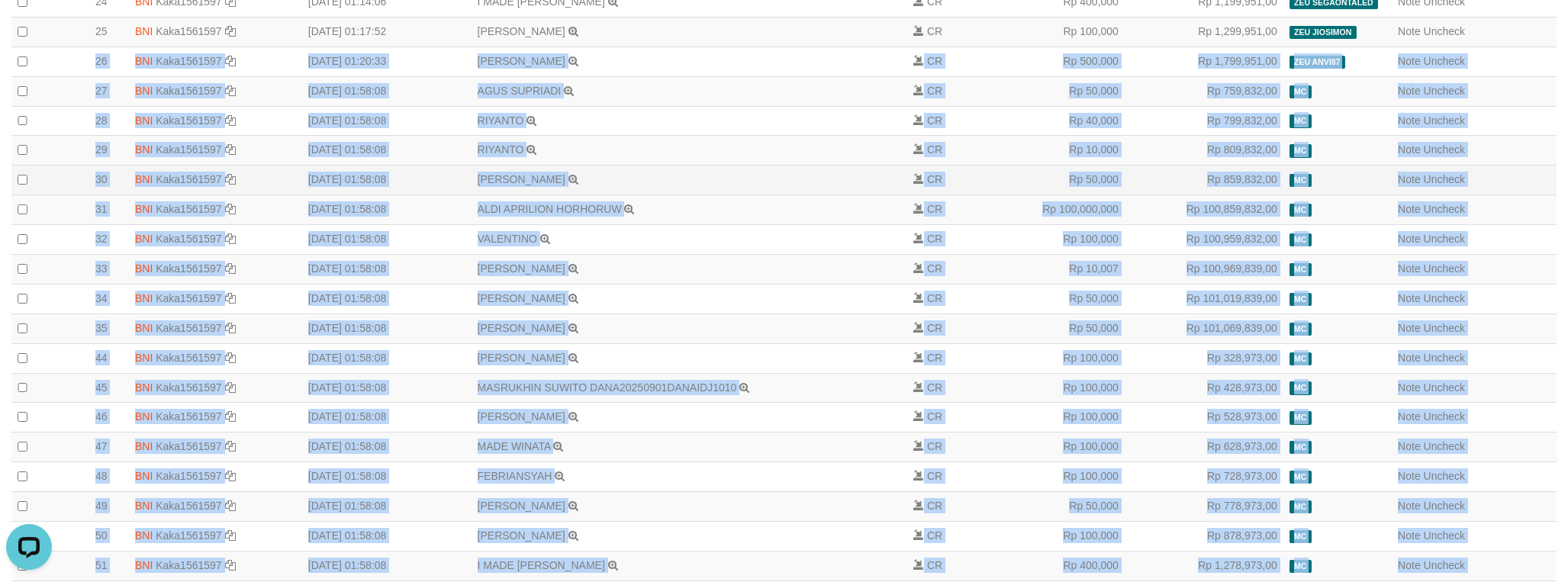
scroll to position [916, 0]
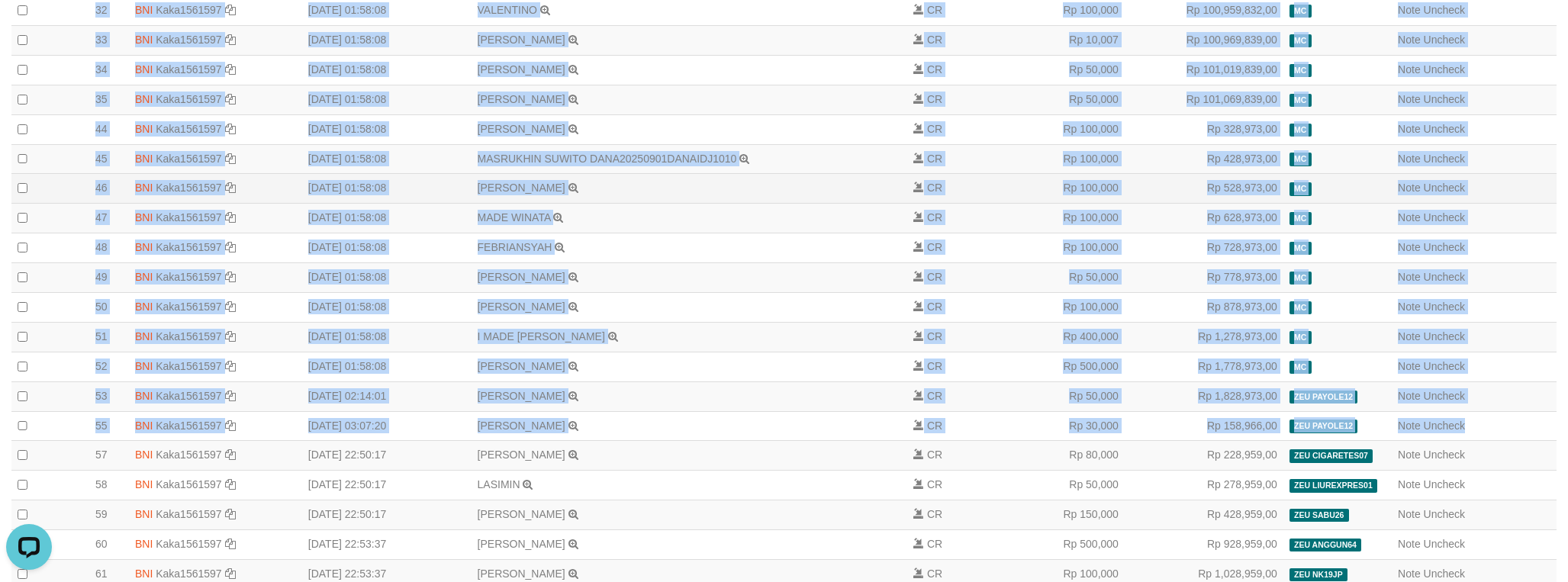
click at [761, 204] on td "DIMAS PONDRA PRAYOGI TRANSFER DARI DIMAS PONDRA PRAYOGI" at bounding box center [689, 188] width 436 height 30
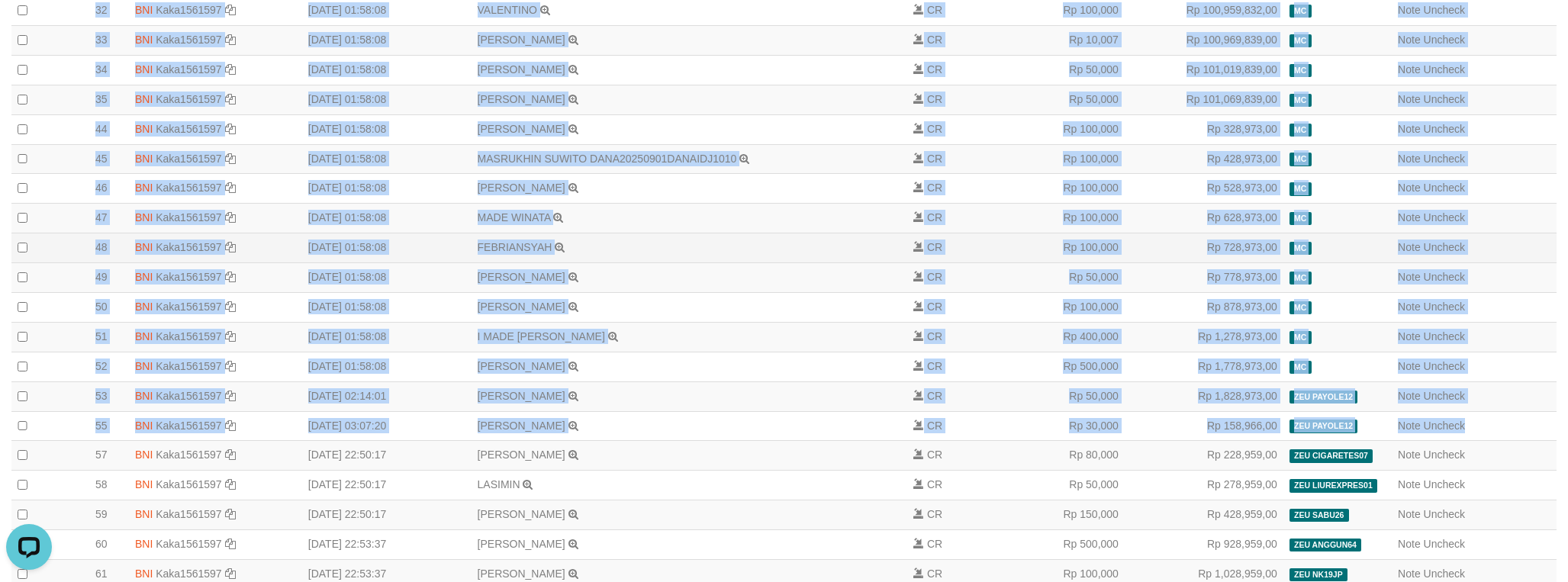
click at [834, 263] on td "FEBRIANSYAH TRANSFER DARI SDR FEBRIANSYAH" at bounding box center [689, 248] width 436 height 30
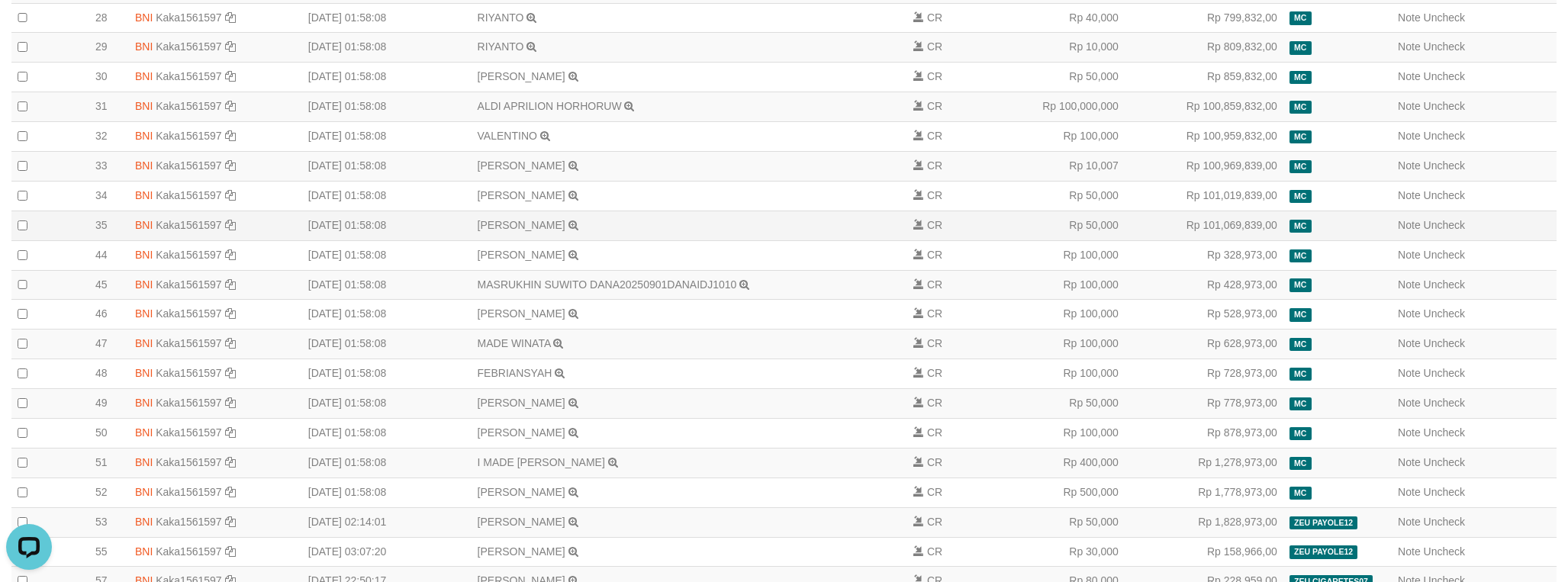
scroll to position [687, 0]
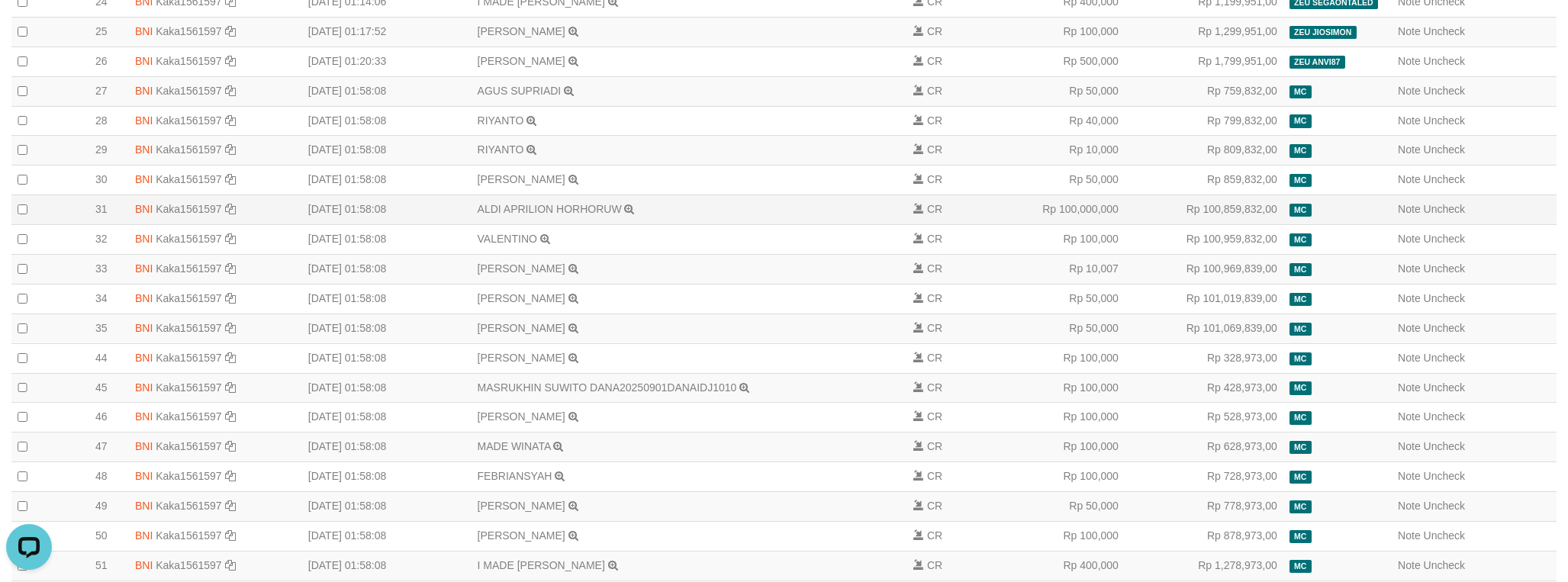
click at [1088, 225] on td "Rp 100,000,000" at bounding box center [1056, 210] width 136 height 30
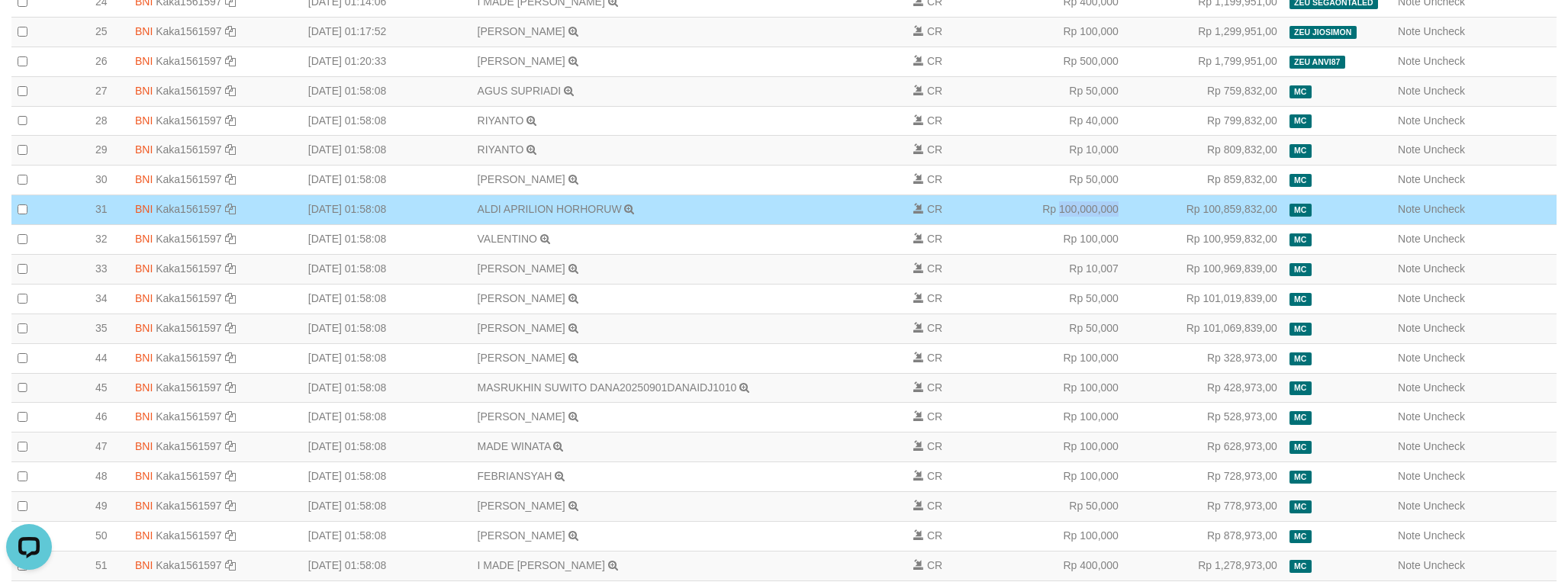
click at [1088, 225] on td "Rp 100,000,000" at bounding box center [1056, 210] width 136 height 30
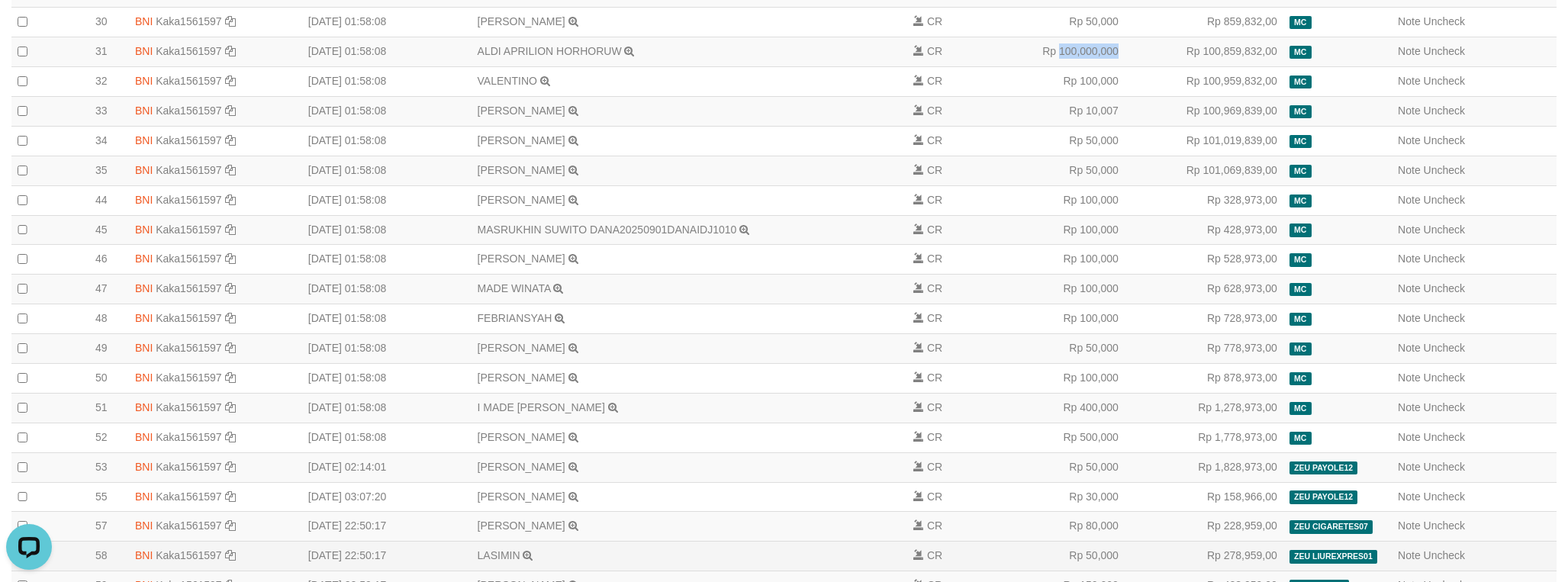
scroll to position [458, 0]
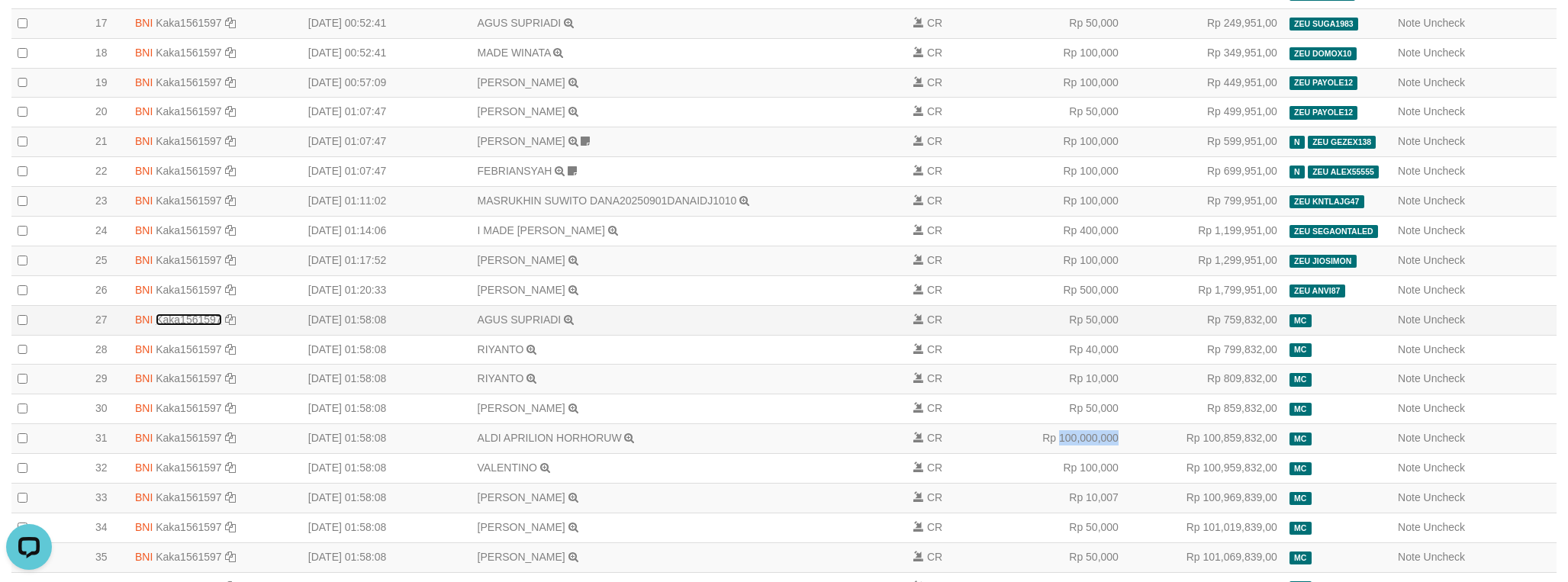
click at [183, 325] on link "Kaka1561597" at bounding box center [188, 319] width 66 height 12
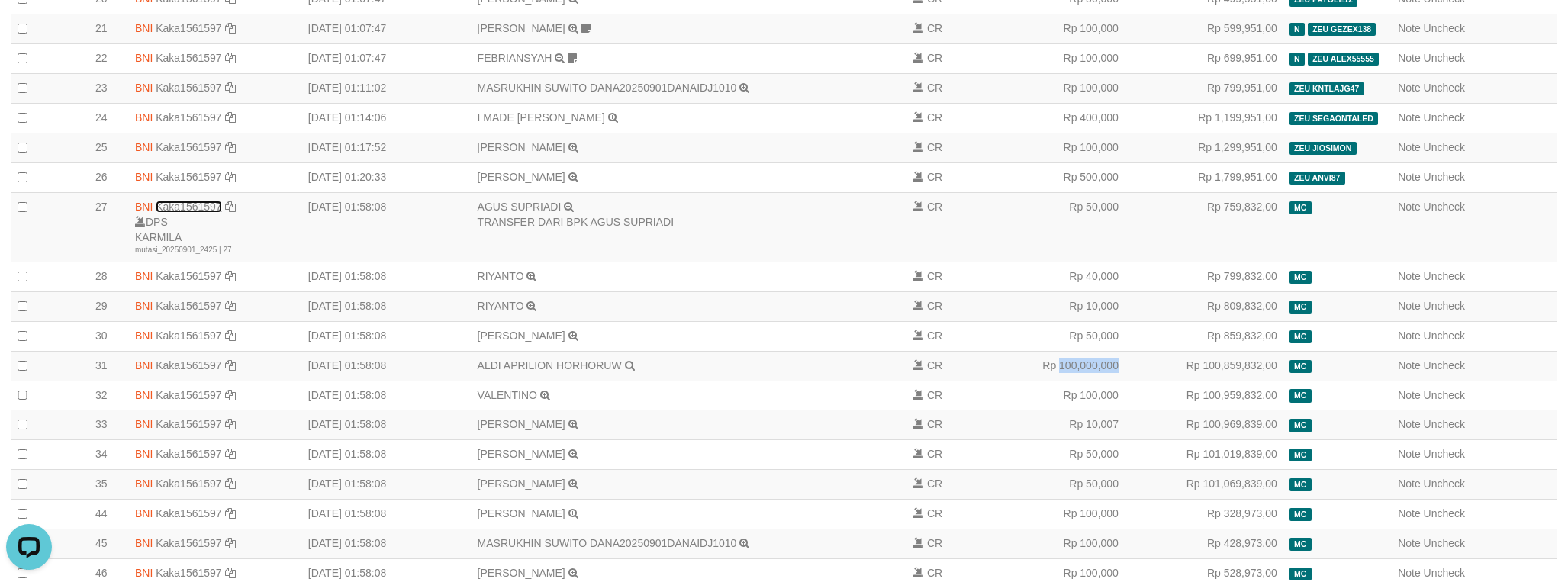
scroll to position [572, 0]
click at [526, 211] on link "AGUS SUPRIADI" at bounding box center [520, 205] width 84 height 12
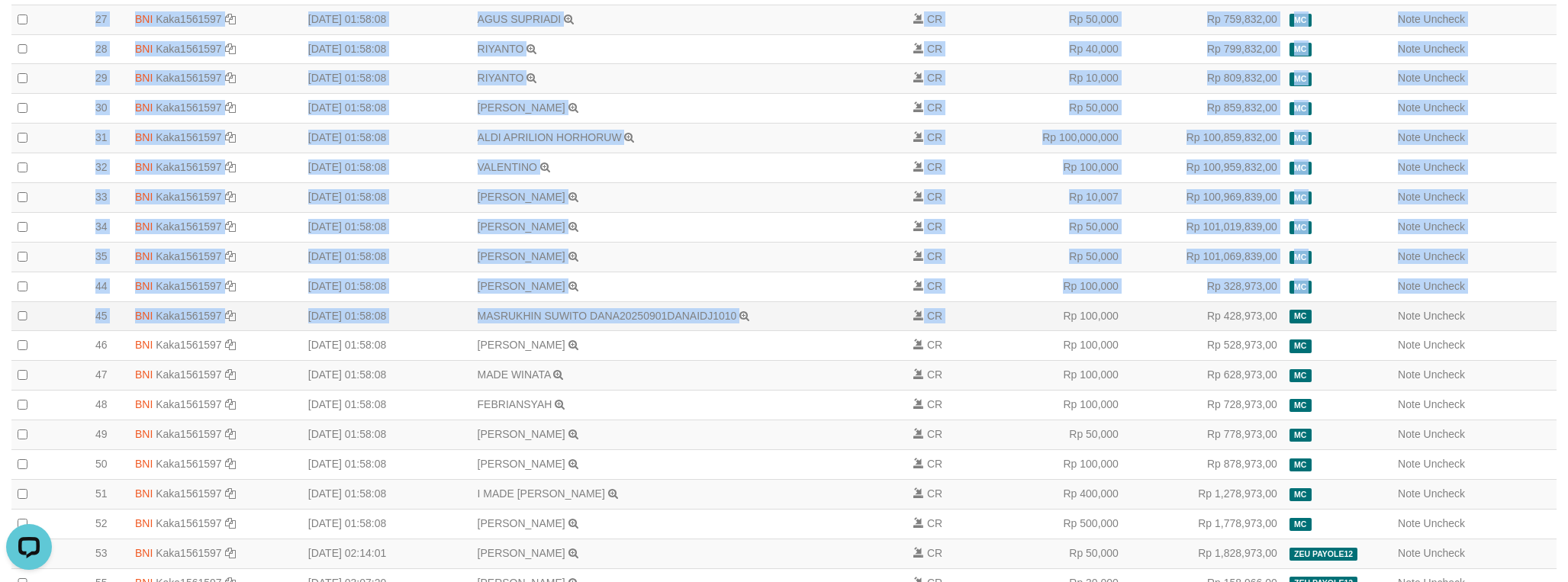
scroll to position [1030, 0]
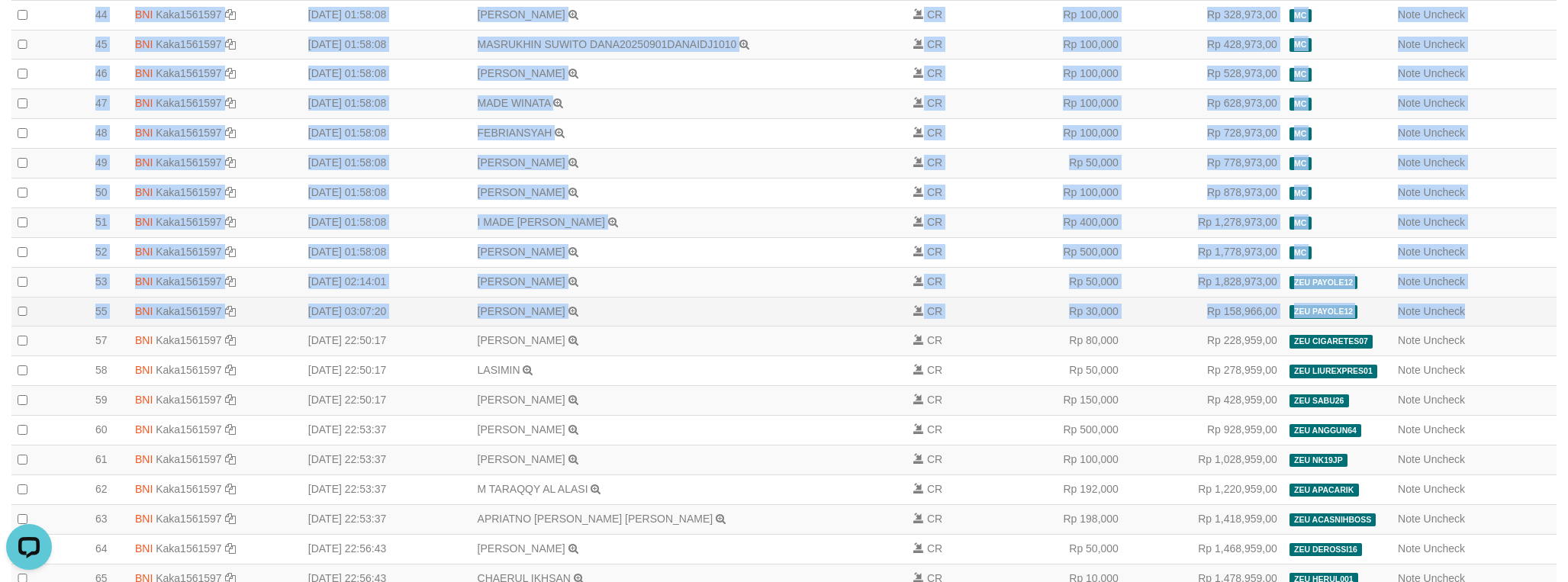
drag, startPoint x: 154, startPoint y: 200, endPoint x: 1550, endPoint y: 378, distance: 1407.3
click at [1550, 378] on tbody "1 BNI Kaka1561597 DPS KARMILA mutasi_20250901_2425 | 1 mutasi_20250901_2425 | 1…" at bounding box center [784, 363] width 1545 height 2329
copy tbody "25 BNI Kaka1561597 DPS KARMILA mutasi_20250901_2425 | 25 mutasi_20250901_2425 |…"
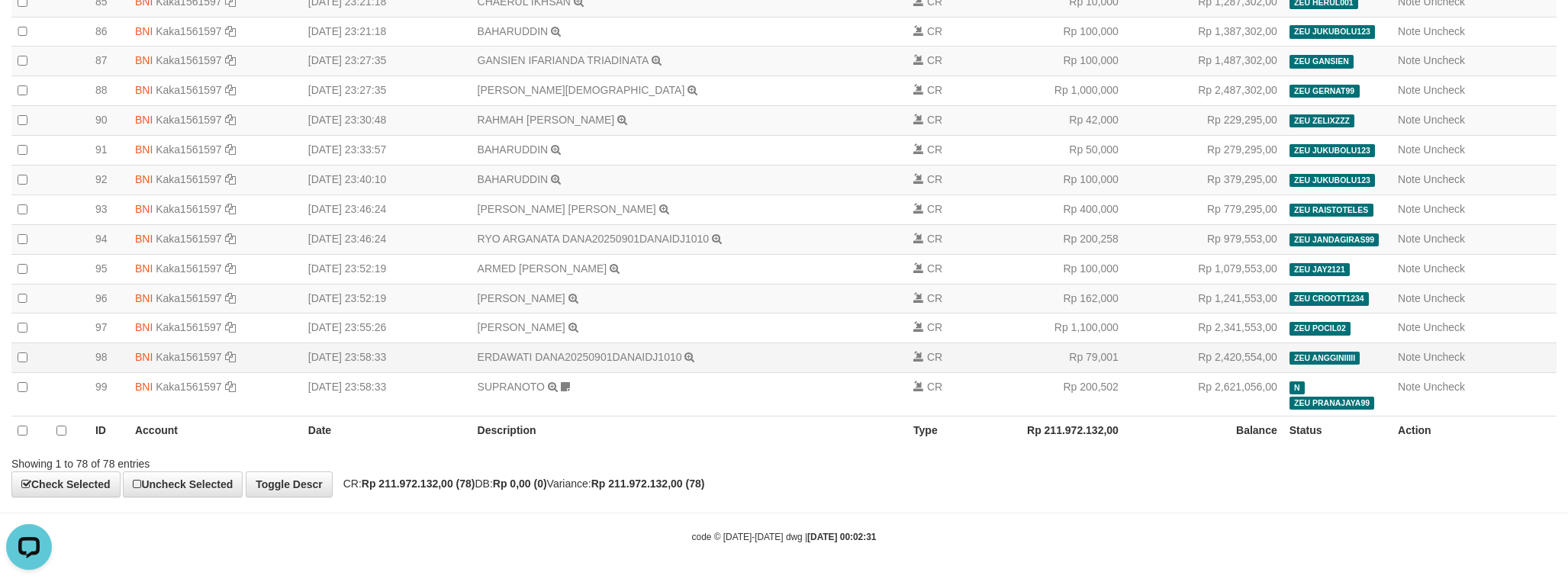
scroll to position [2277, 0]
click at [415, 482] on strong "Rp 211.972.132,00 (78)" at bounding box center [418, 484] width 113 height 12
drag, startPoint x: 415, startPoint y: 482, endPoint x: 639, endPoint y: 484, distance: 224.0
click at [417, 483] on strong "Rp 211.972.132,00 (78)" at bounding box center [418, 484] width 113 height 12
copy strong "211.972.132,00"
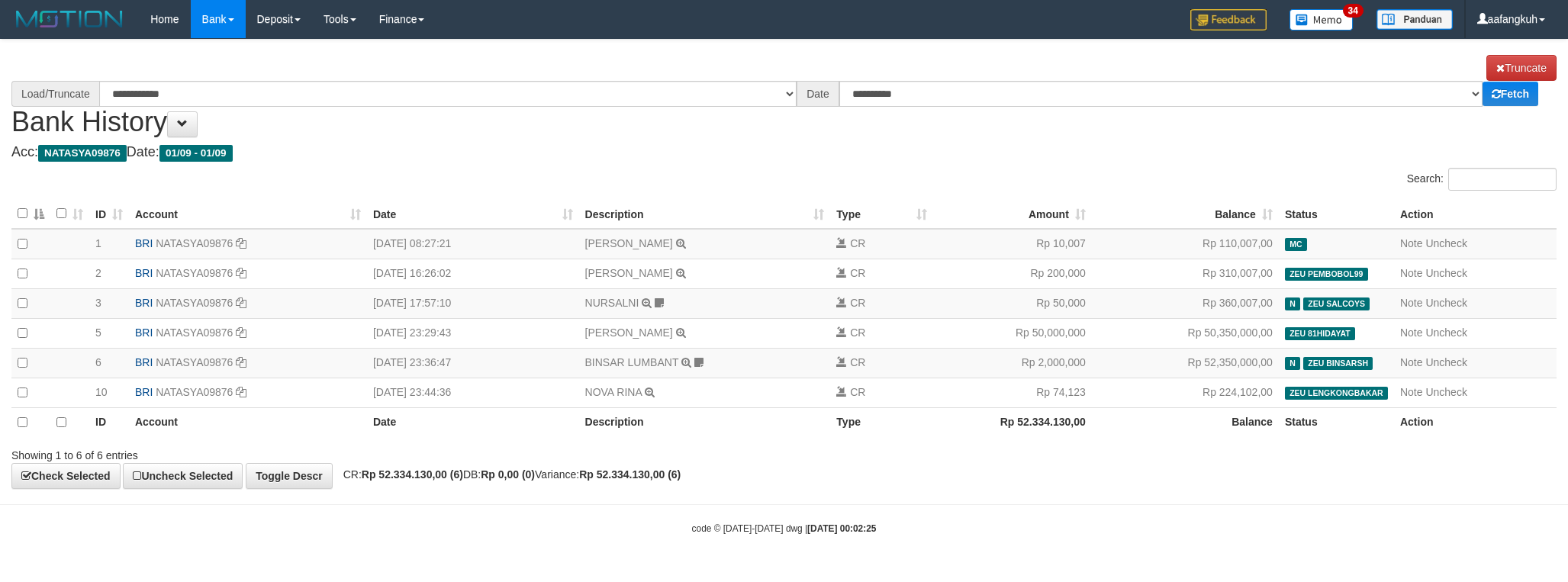
select select "****"
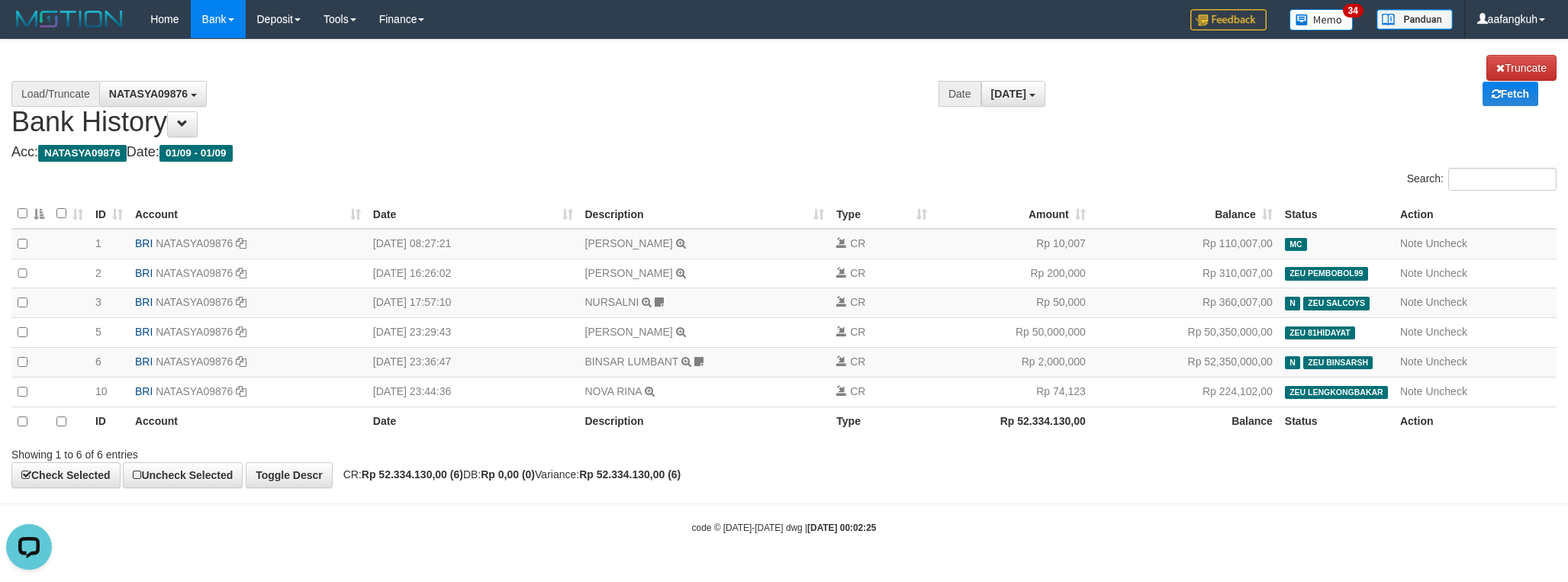
click at [415, 481] on strong "Rp 52.334.130,00 (6)" at bounding box center [412, 475] width 102 height 12
drag, startPoint x: 415, startPoint y: 484, endPoint x: 524, endPoint y: 486, distance: 109.0
click at [417, 481] on strong "Rp 52.334.130,00 (6)" at bounding box center [412, 475] width 102 height 12
copy strong "52.334.130,00"
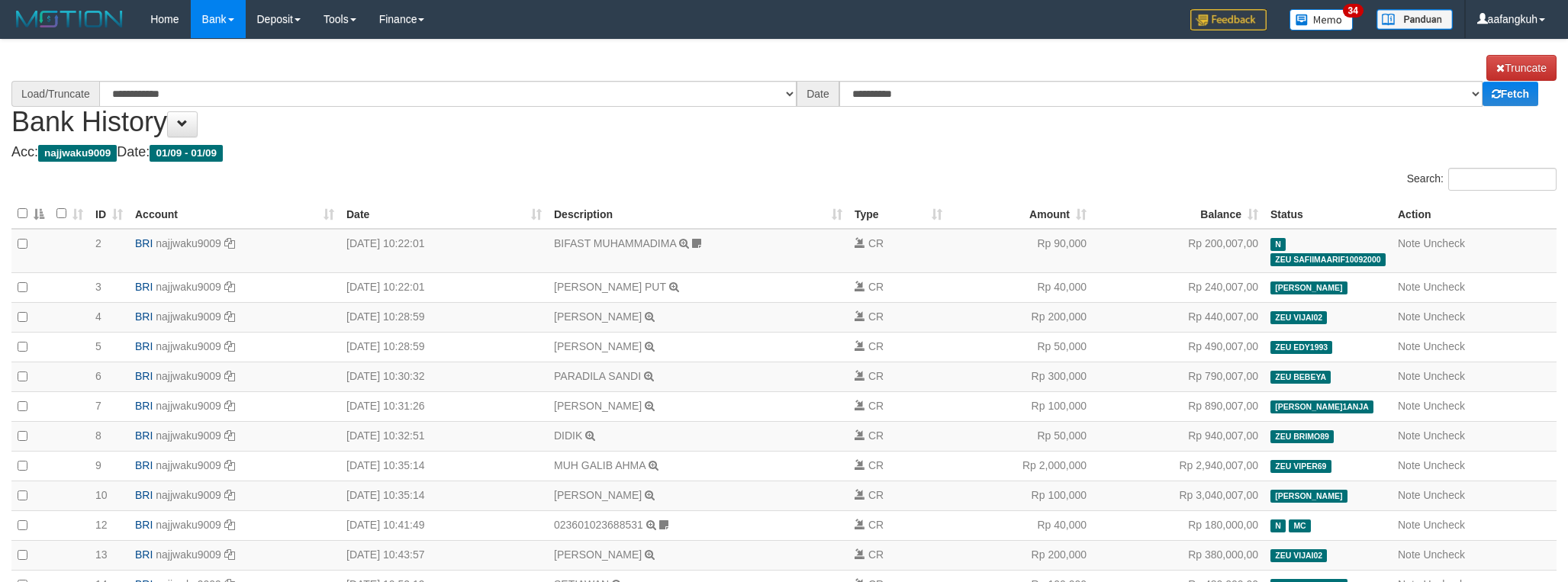
select select "****"
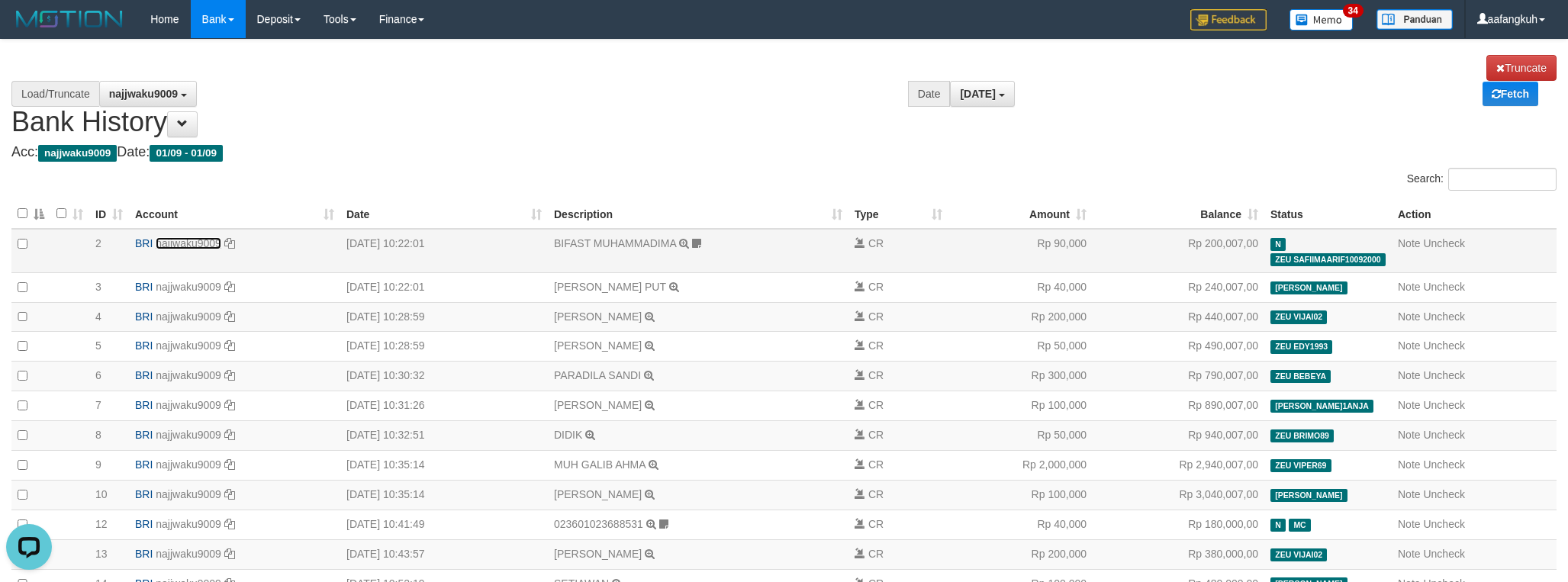
click at [182, 240] on link "najjwaku9009" at bounding box center [188, 244] width 66 height 12
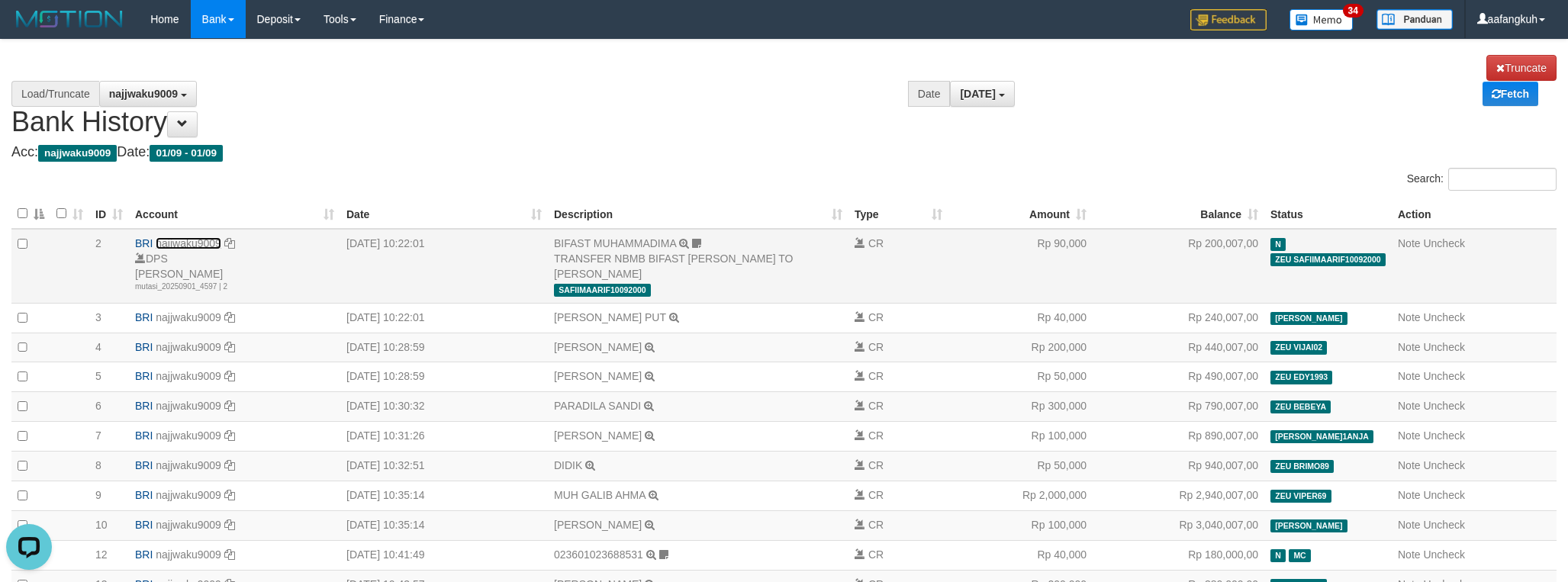
click at [182, 239] on link "najjwaku9009" at bounding box center [188, 244] width 66 height 12
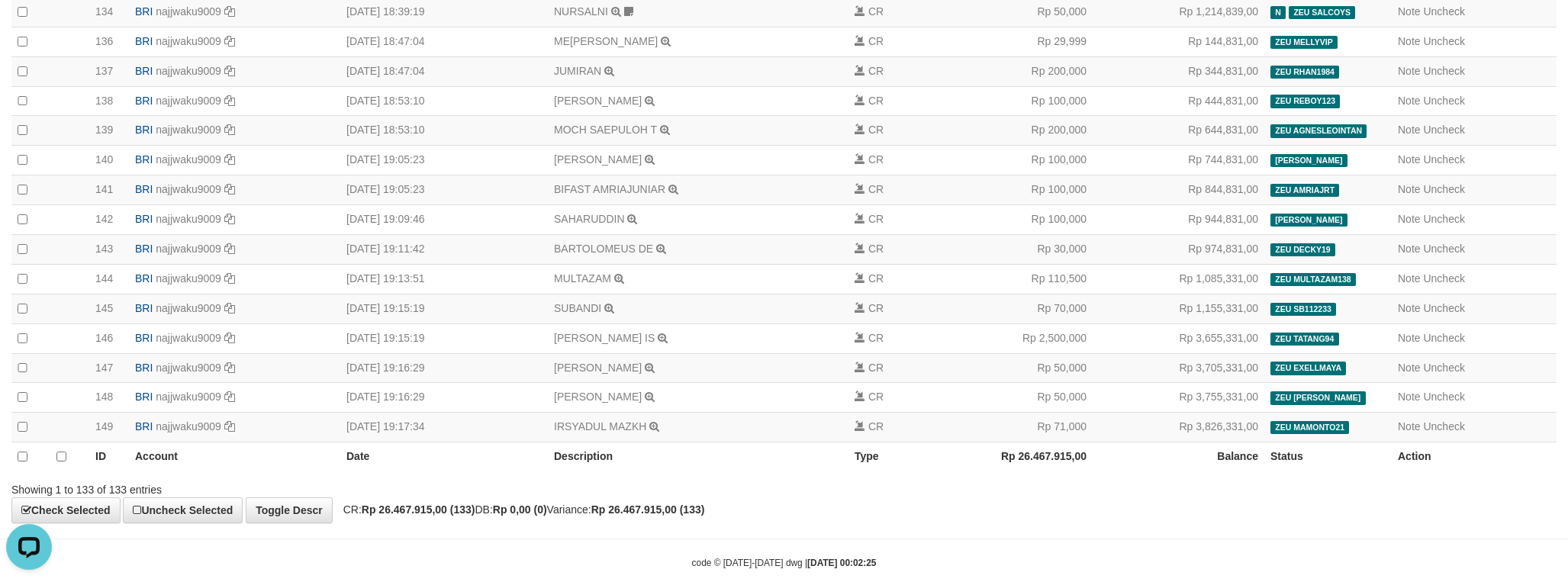
scroll to position [3983, 0]
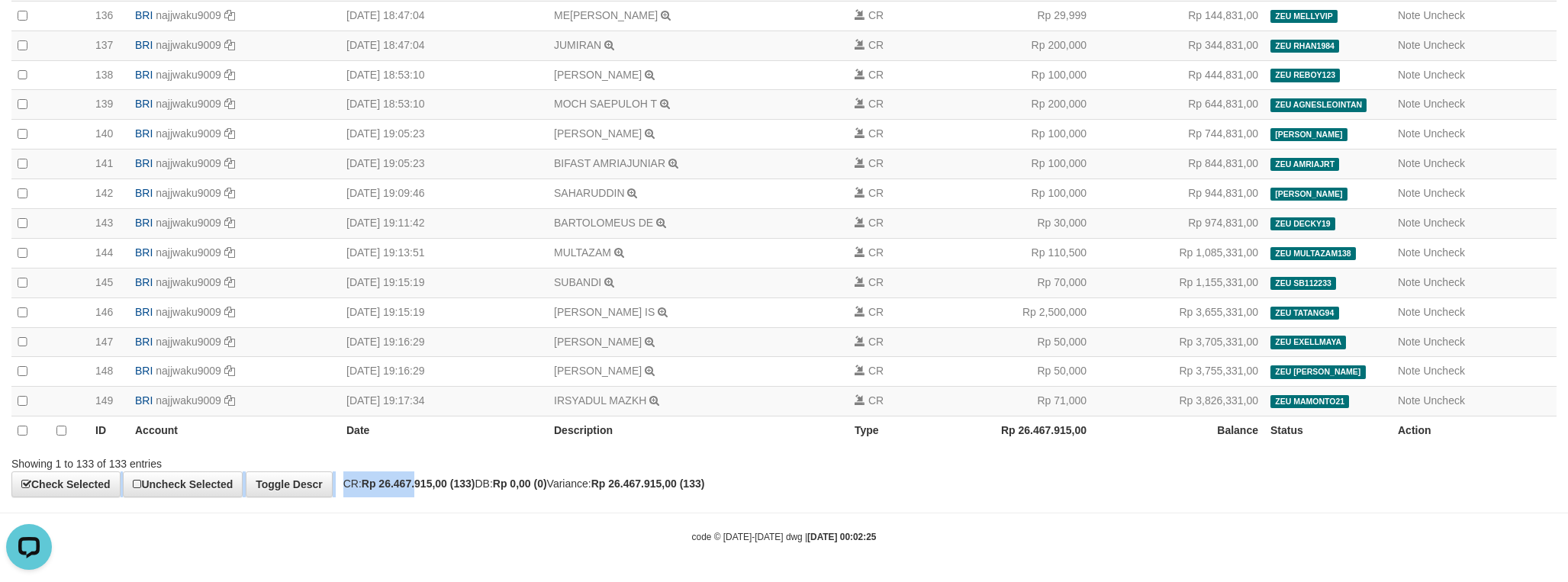
click at [424, 479] on strong "Rp 26.467.915,00 (133)" at bounding box center [418, 484] width 113 height 12
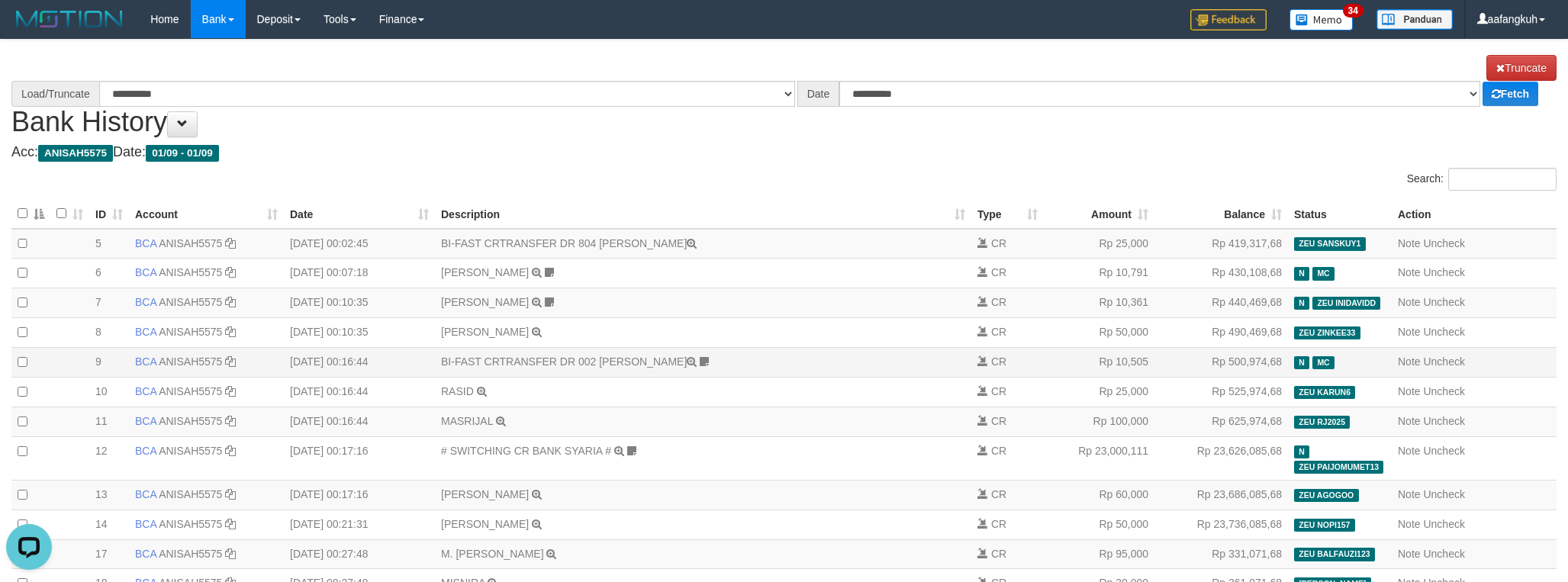
select select "****"
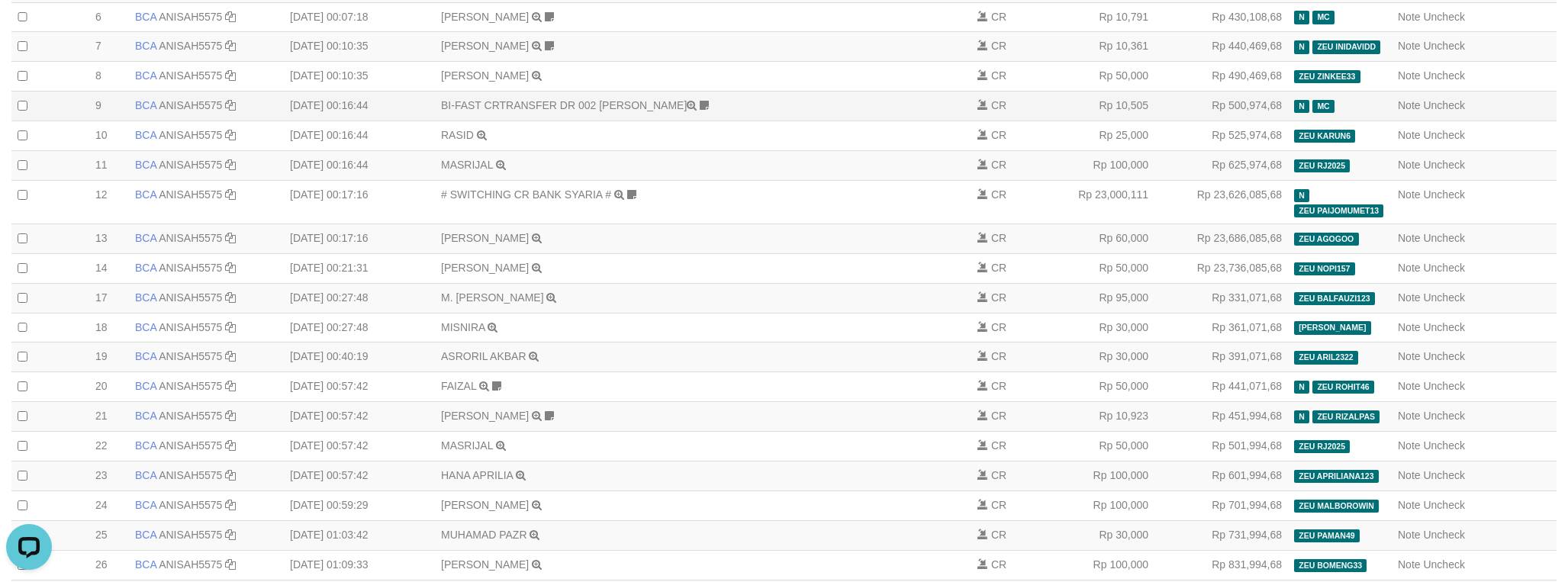
scroll to position [343, 0]
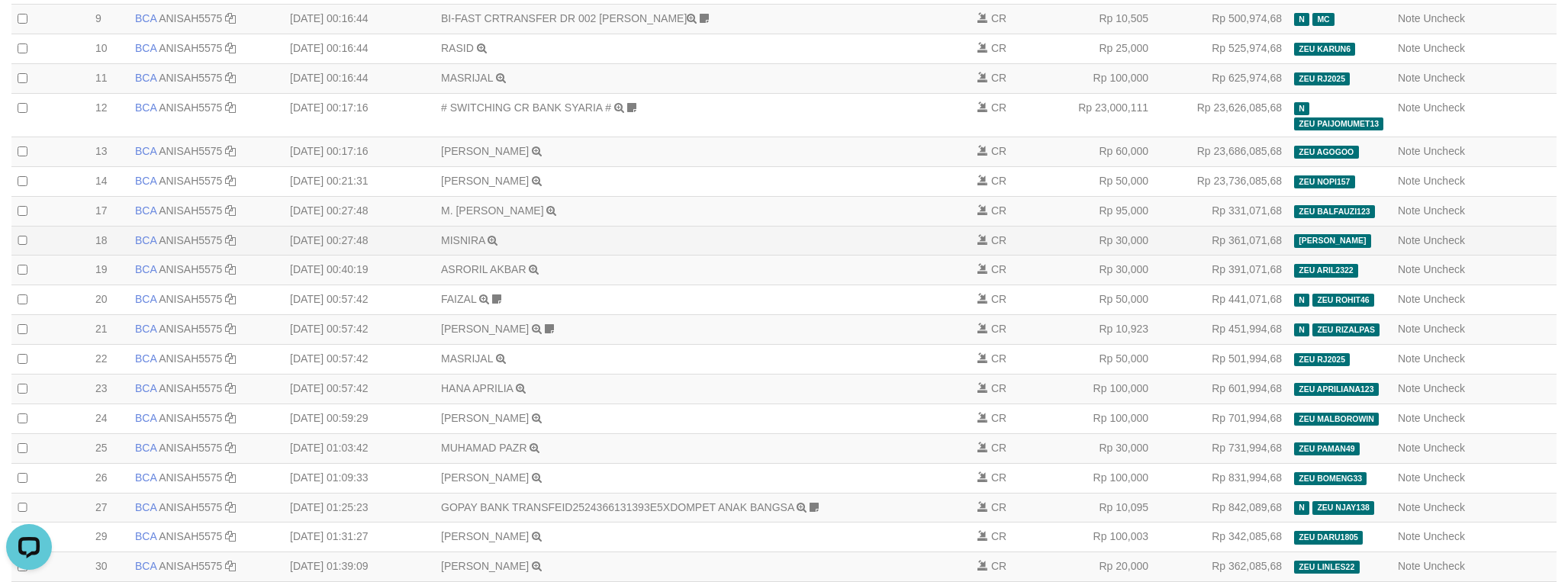
click at [1023, 256] on td "CR" at bounding box center [1007, 240] width 73 height 30
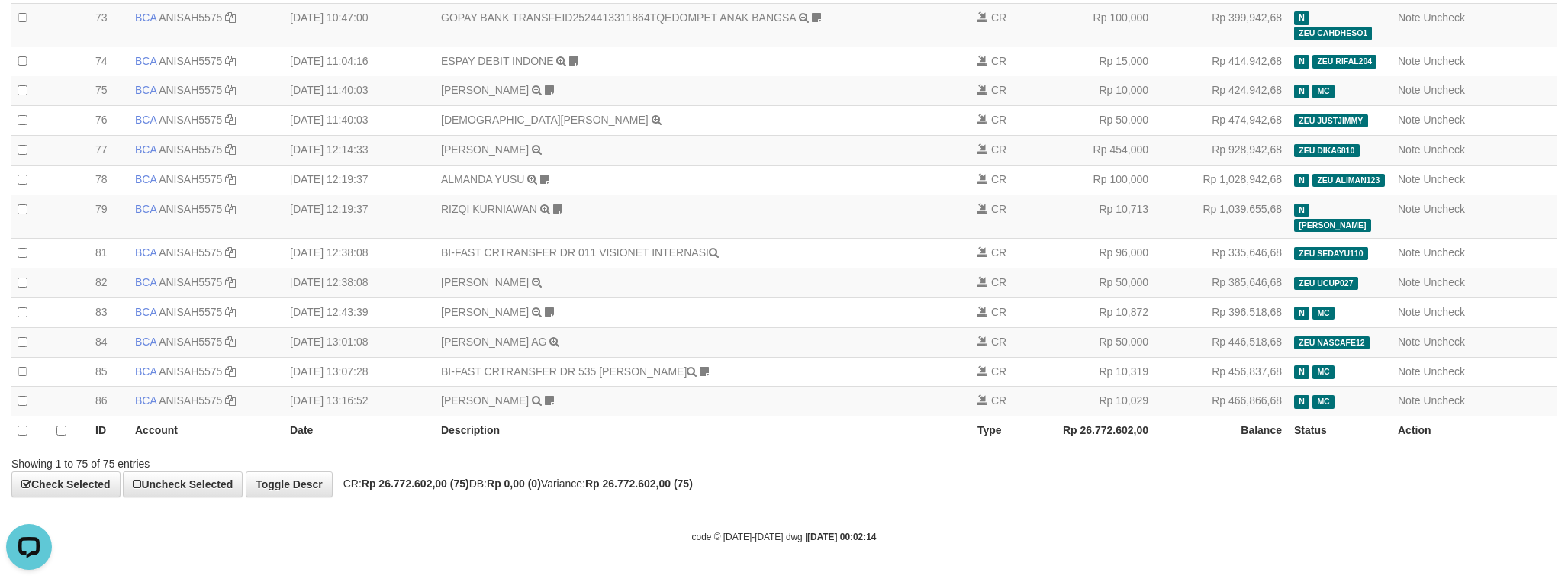
scroll to position [2259, 0]
click at [401, 488] on strong "Rp 26.772.602,00 (75)" at bounding box center [415, 484] width 107 height 12
drag, startPoint x: 401, startPoint y: 488, endPoint x: 436, endPoint y: 491, distance: 35.1
click at [403, 488] on strong "Rp 26.772.602,00 (75)" at bounding box center [415, 484] width 107 height 12
copy strong "26.772.602,00"
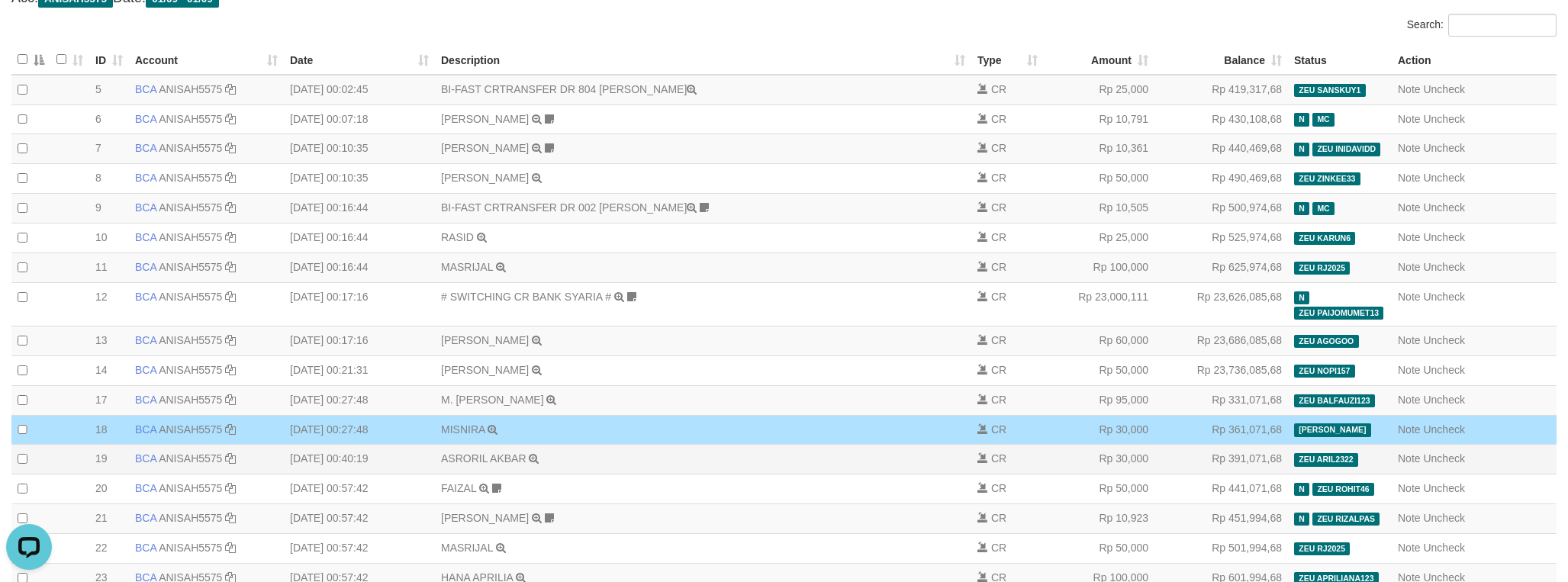
scroll to position [0, 0]
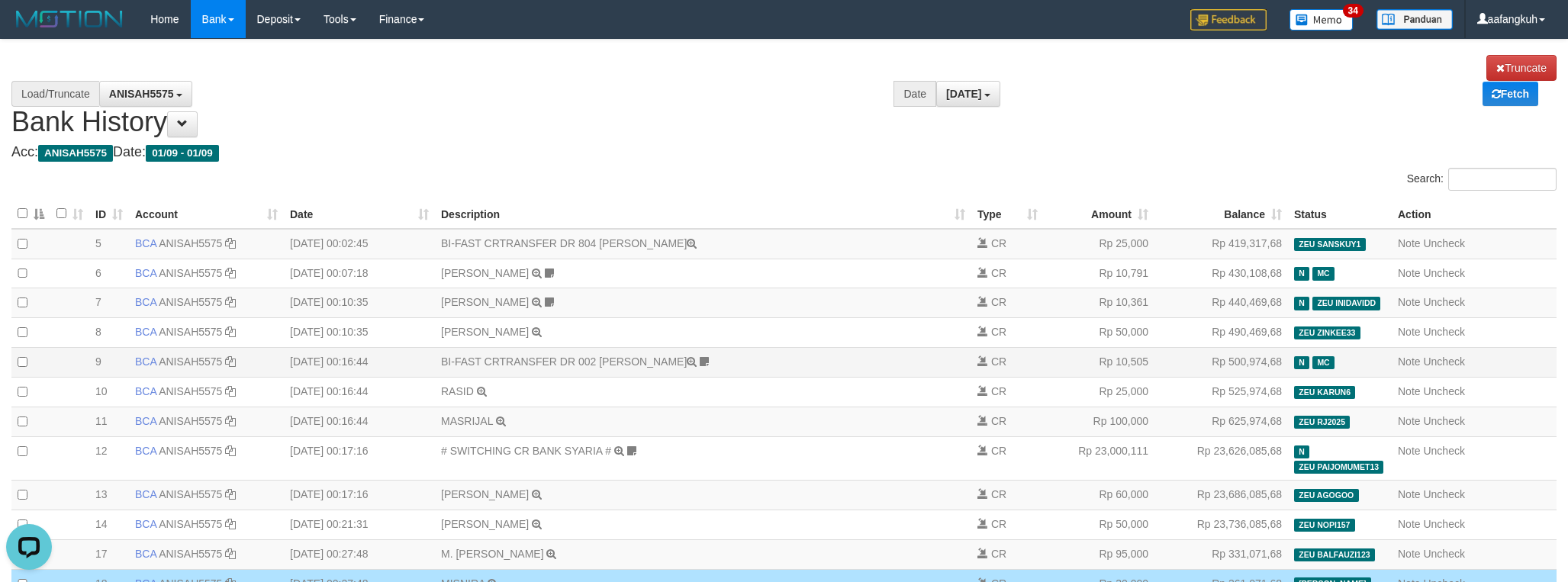
click at [849, 367] on td "BI-FAST CRTRANSFER DR 002 AFIF SUPRAYITNO Apipsu MANUAL PROSES" at bounding box center [703, 362] width 536 height 30
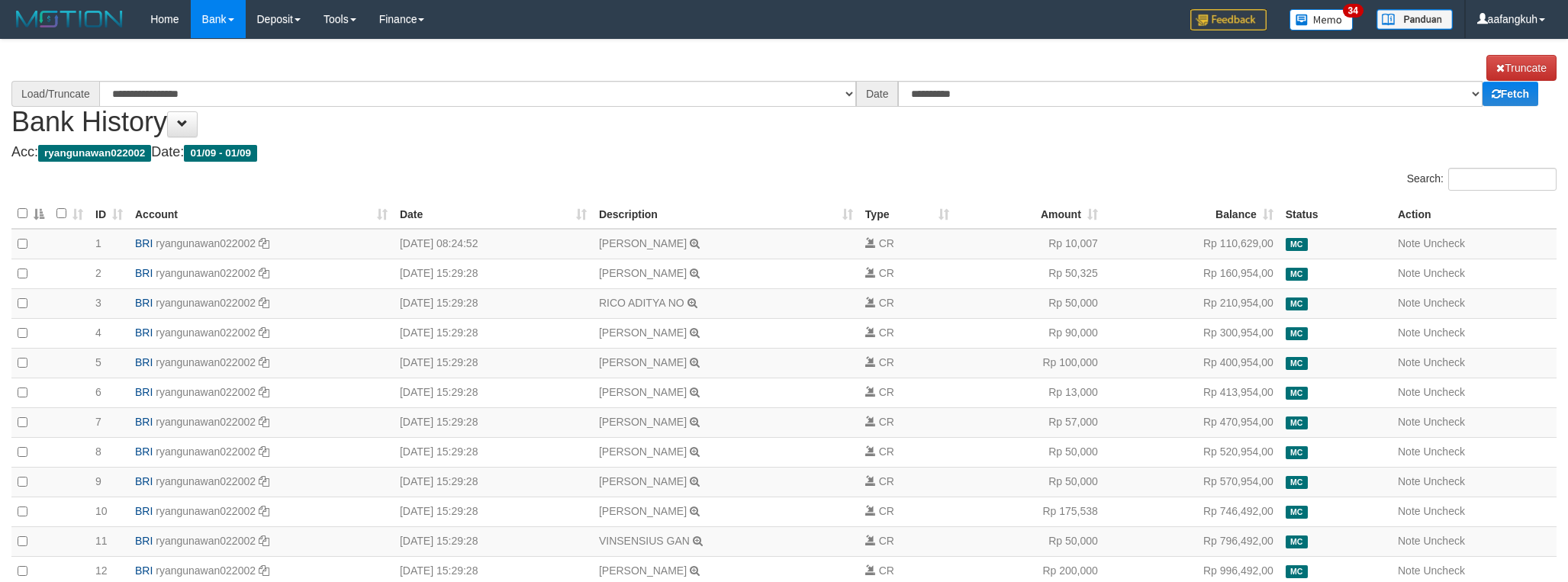
select select "****"
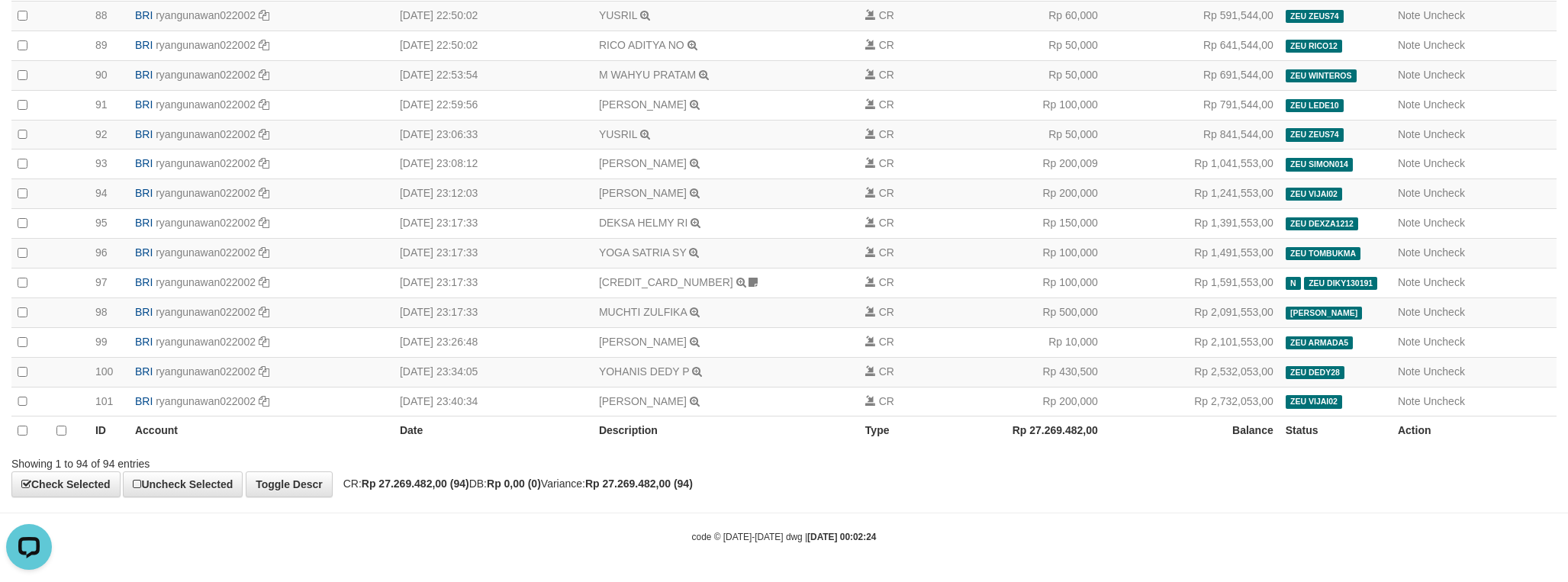
scroll to position [2765, 0]
click at [428, 483] on strong "Rp 27.269.482,00 (94)" at bounding box center [415, 484] width 107 height 12
click at [428, 482] on strong "Rp 27.269.482,00 (94)" at bounding box center [415, 484] width 107 height 12
copy strong "27.269.482,00"
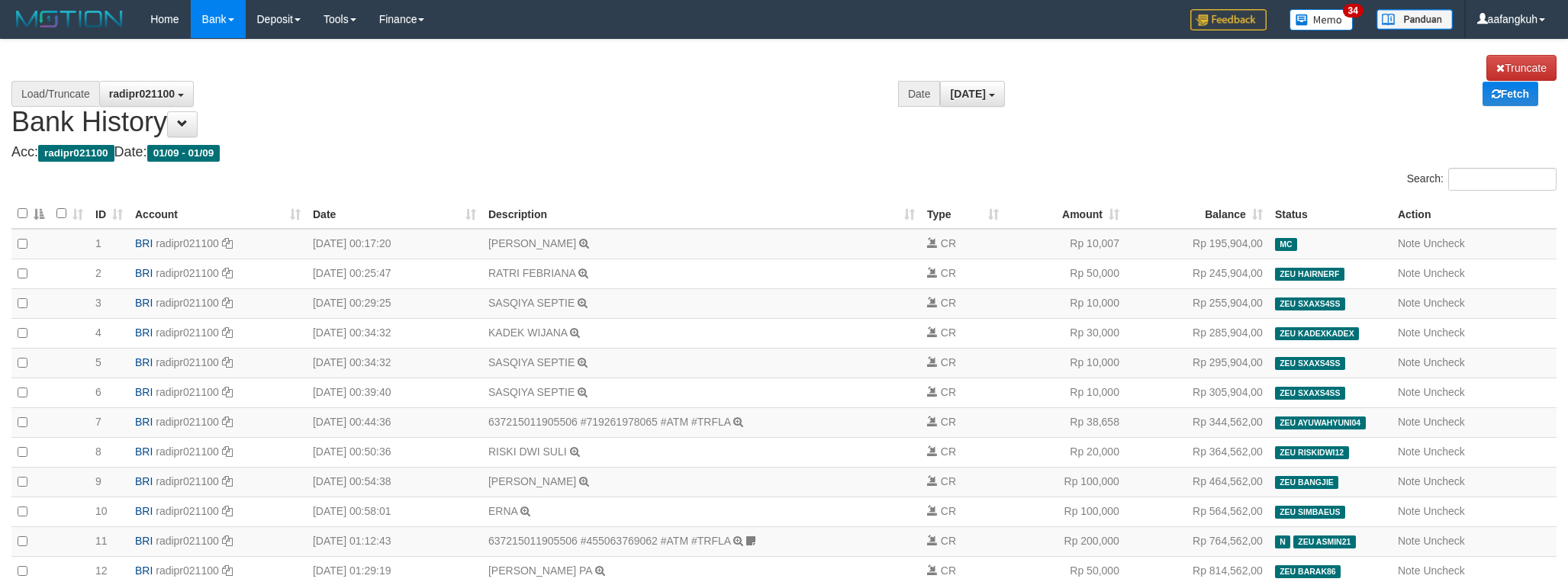
select select "****"
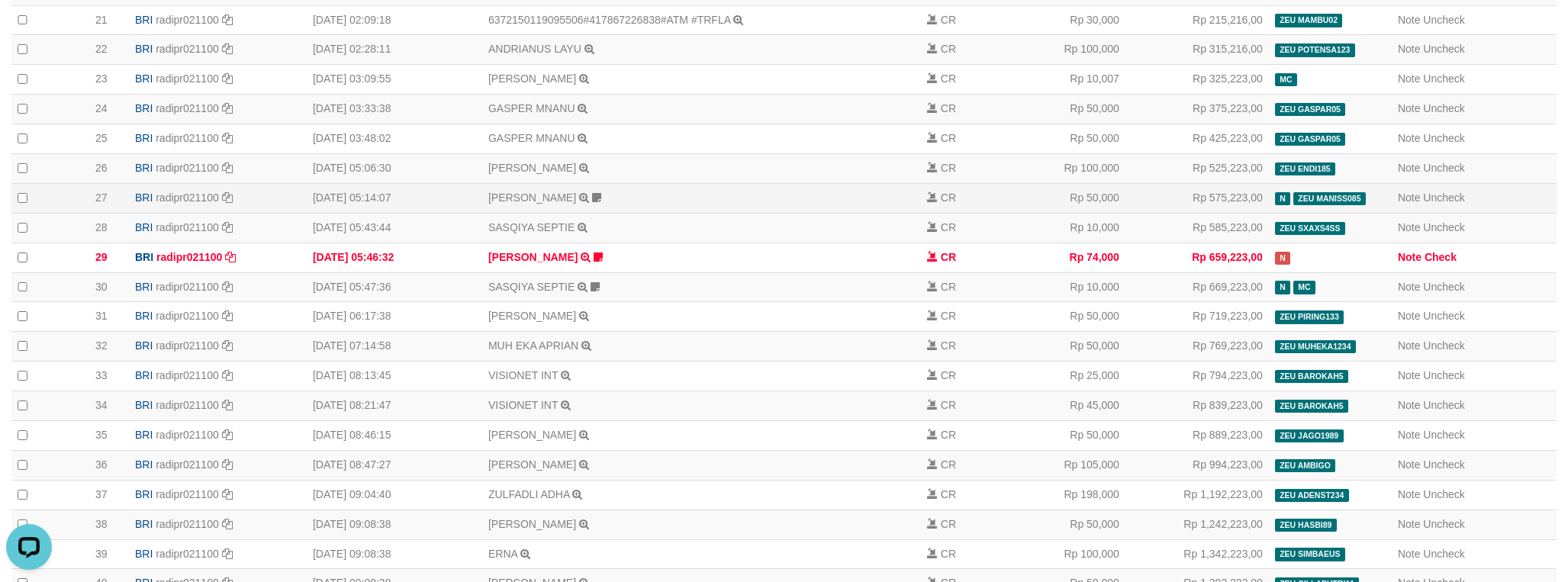
scroll to position [687, 0]
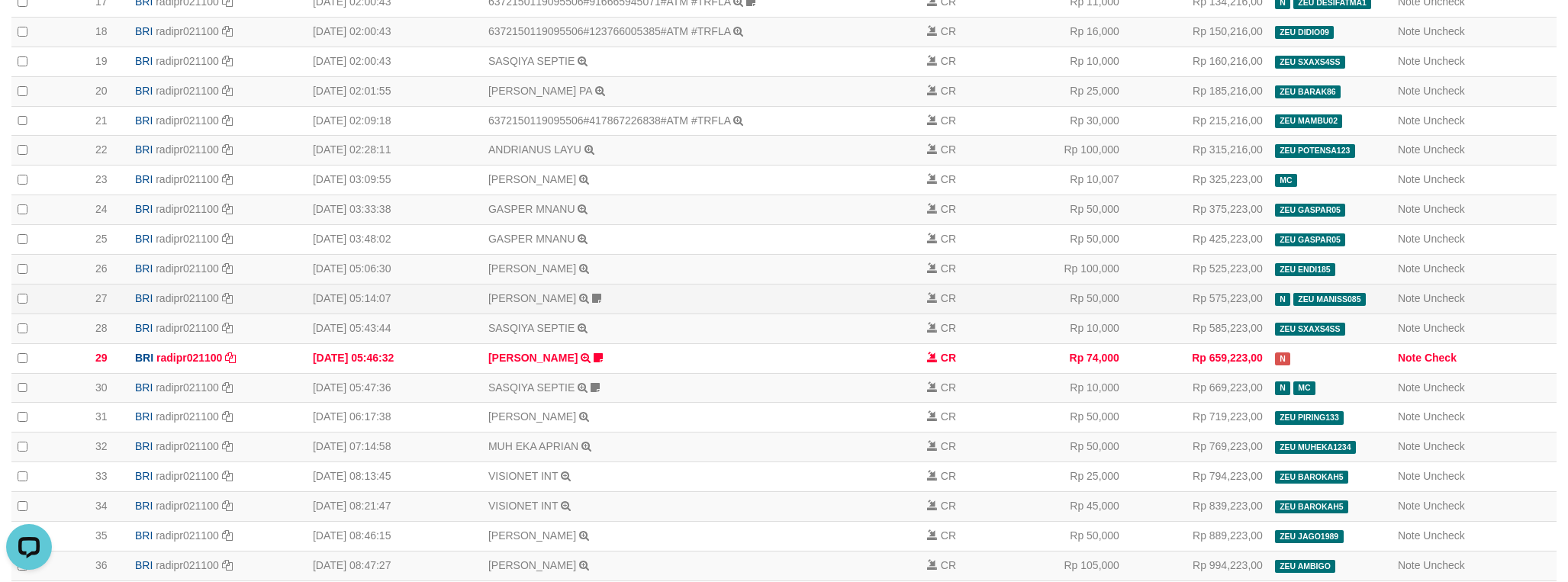
click at [765, 313] on td "[PERSON_NAME] TRANSFER NBMB [PERSON_NAME] TO [PERSON_NAME] Maniss085" at bounding box center [702, 299] width 439 height 30
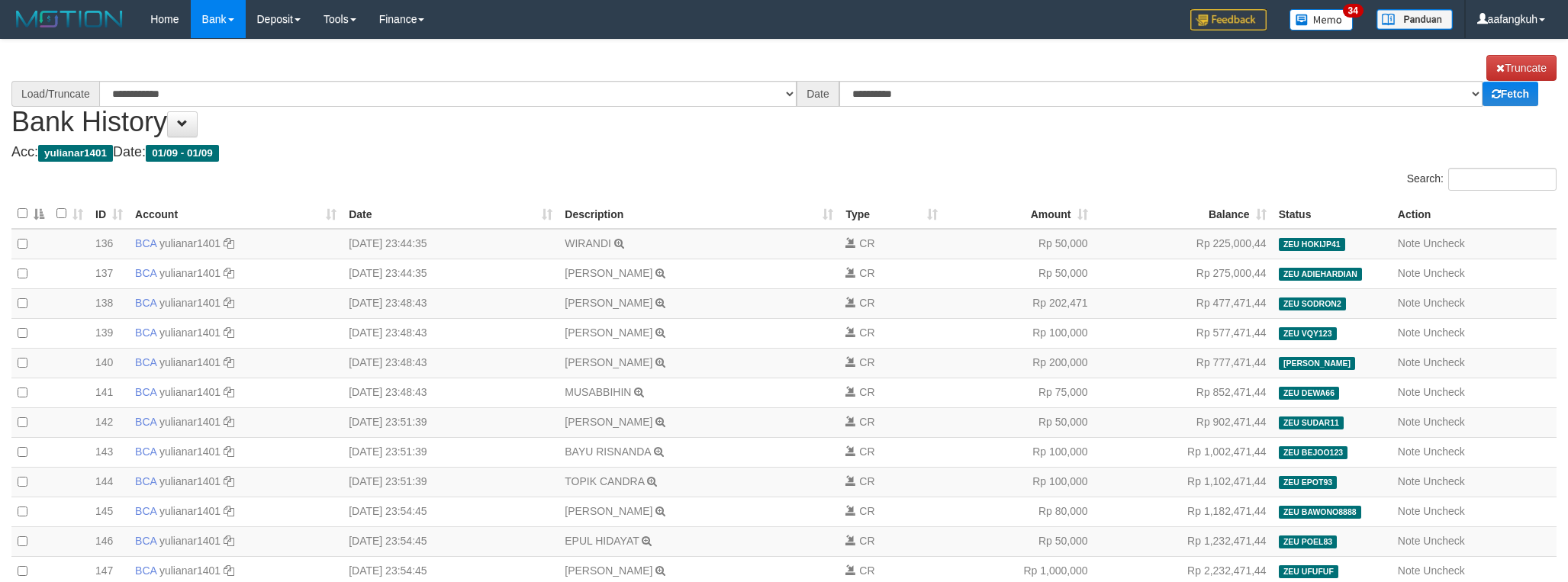
select select "****"
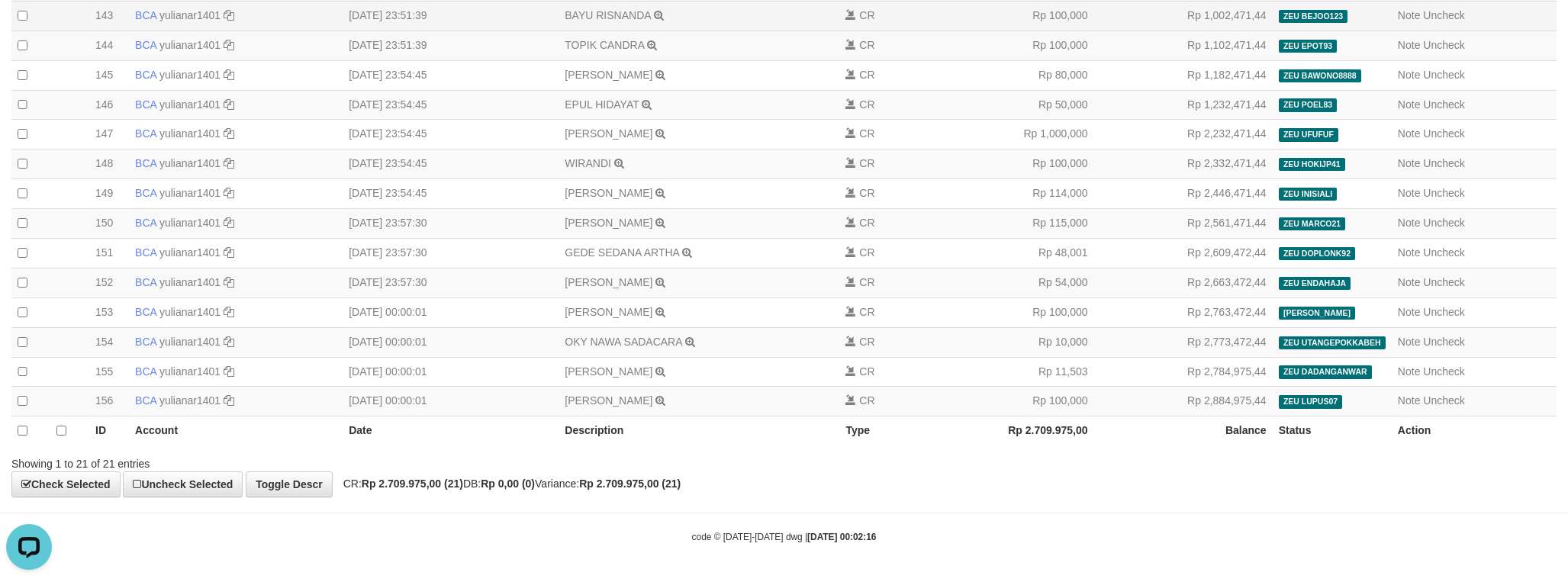
scroll to position [472, 0]
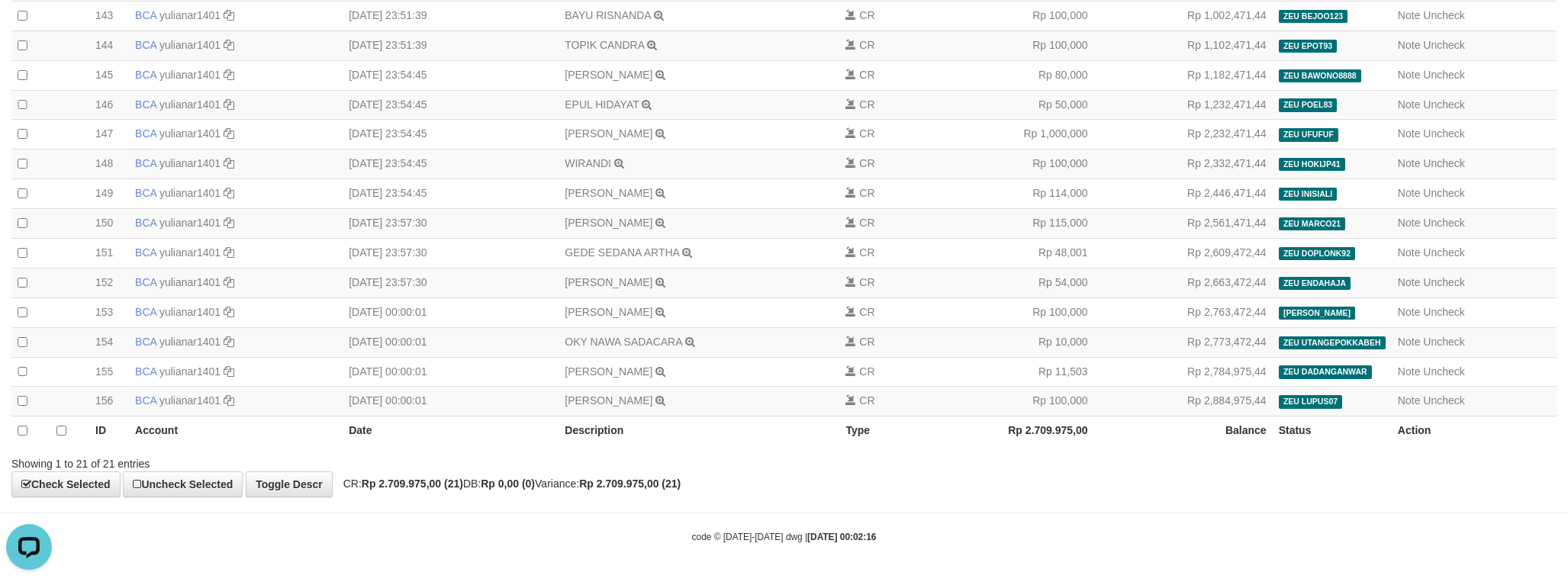
click at [394, 484] on strong "Rp 2.709.975,00 (21)" at bounding box center [412, 484] width 102 height 12
copy strong "2.709.975,00"
click at [1336, 511] on body "Toggle navigation Home Bank Account List Load By Website Group [OXPLAY] ZEUS138…" at bounding box center [784, 73] width 1568 height 1018
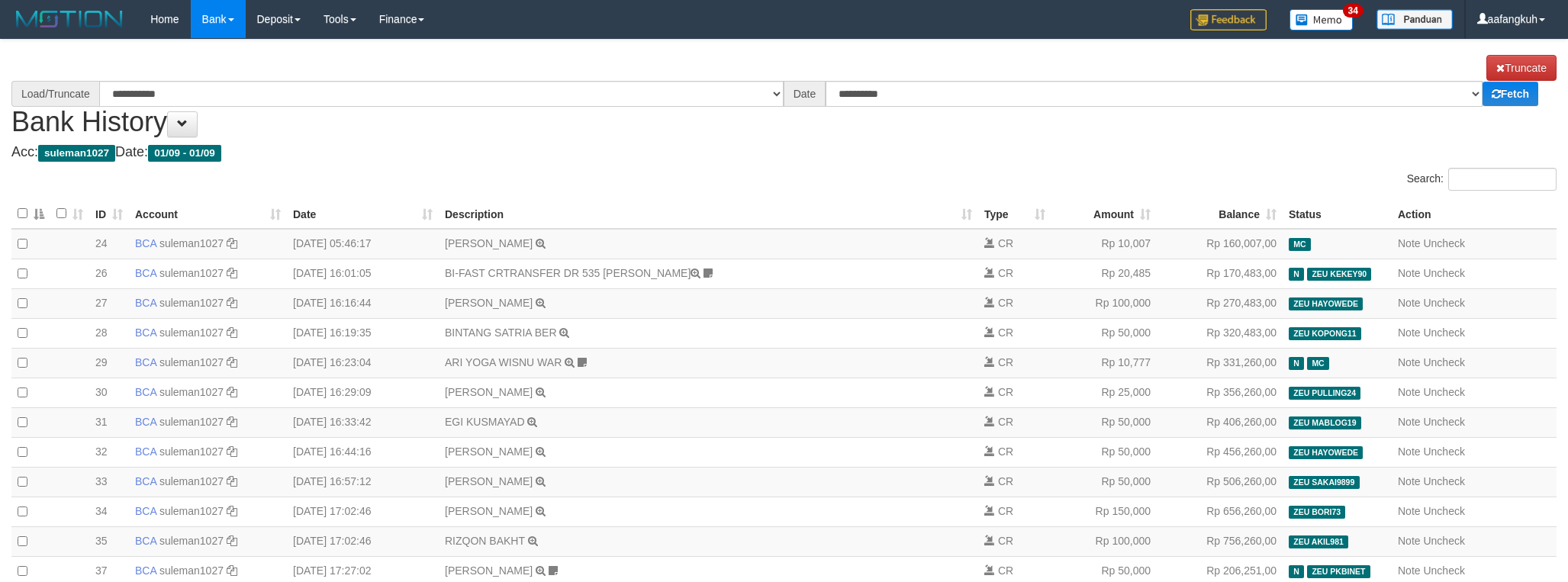
select select "****"
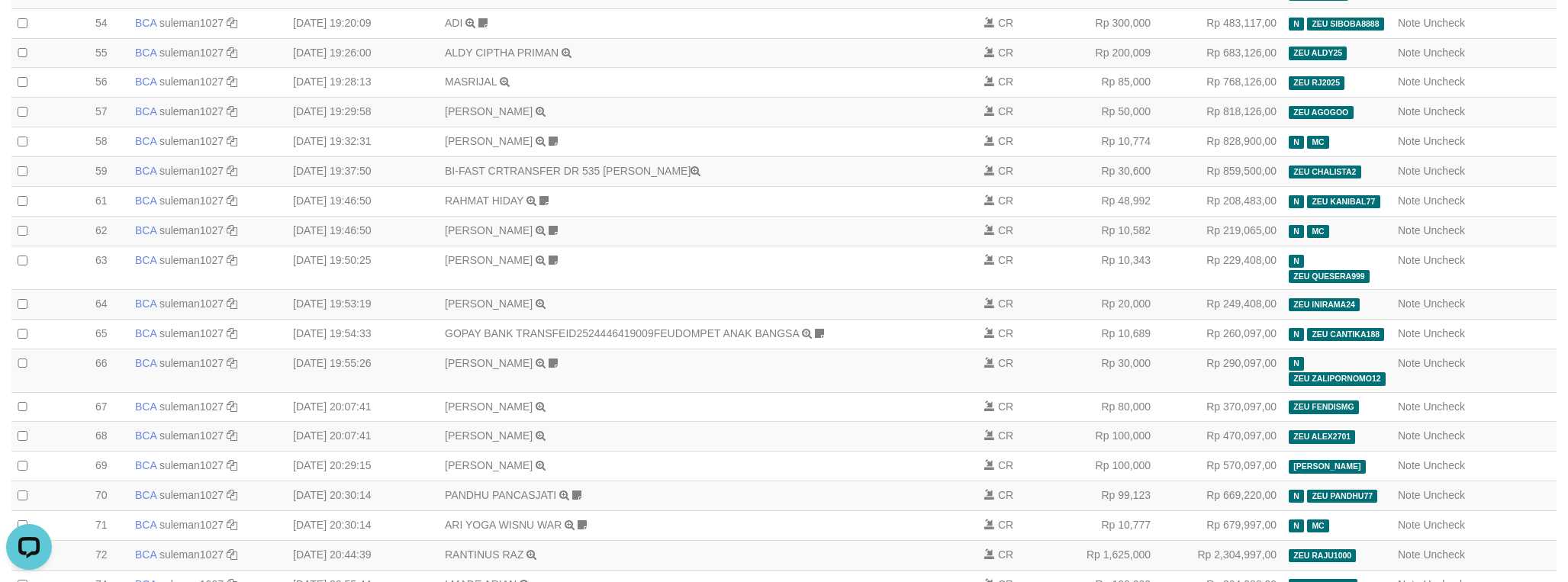
scroll to position [1372, 0]
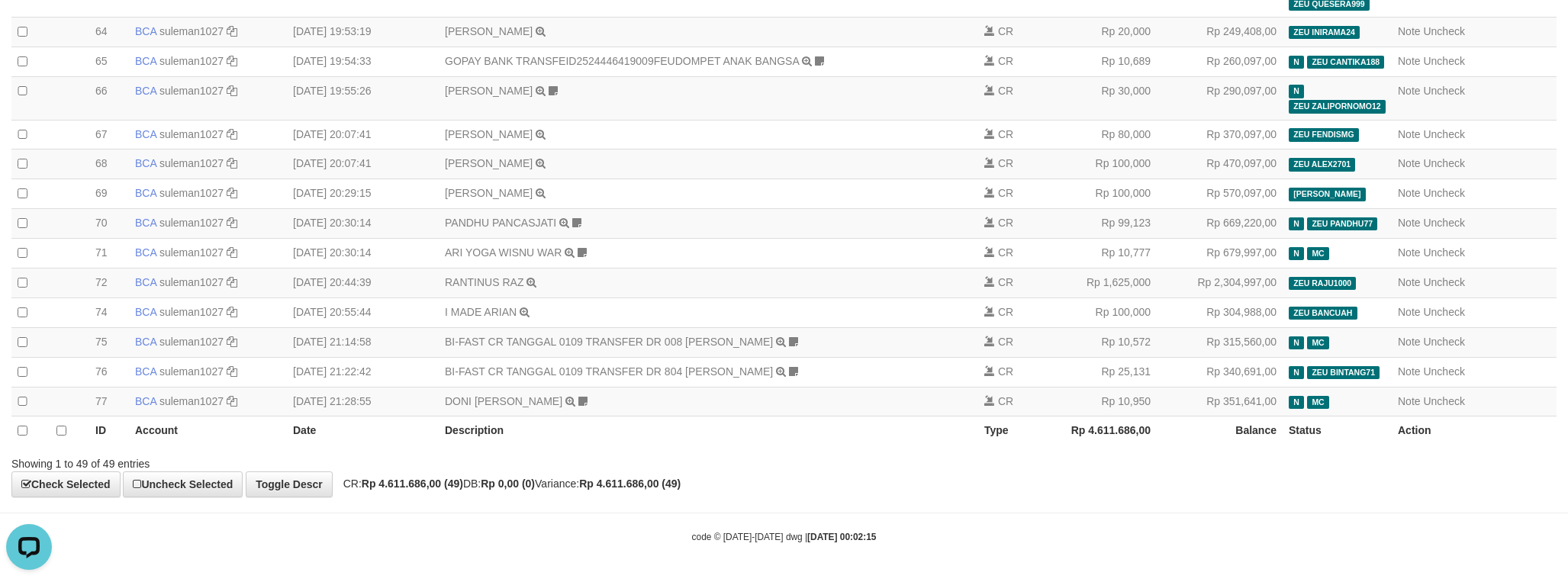
click at [388, 479] on strong "Rp 4.611.686,00 (49)" at bounding box center [412, 484] width 102 height 12
click at [420, 482] on strong "Rp 4.611.686,00 (49)" at bounding box center [412, 484] width 102 height 12
copy strong "4.611.686,00"
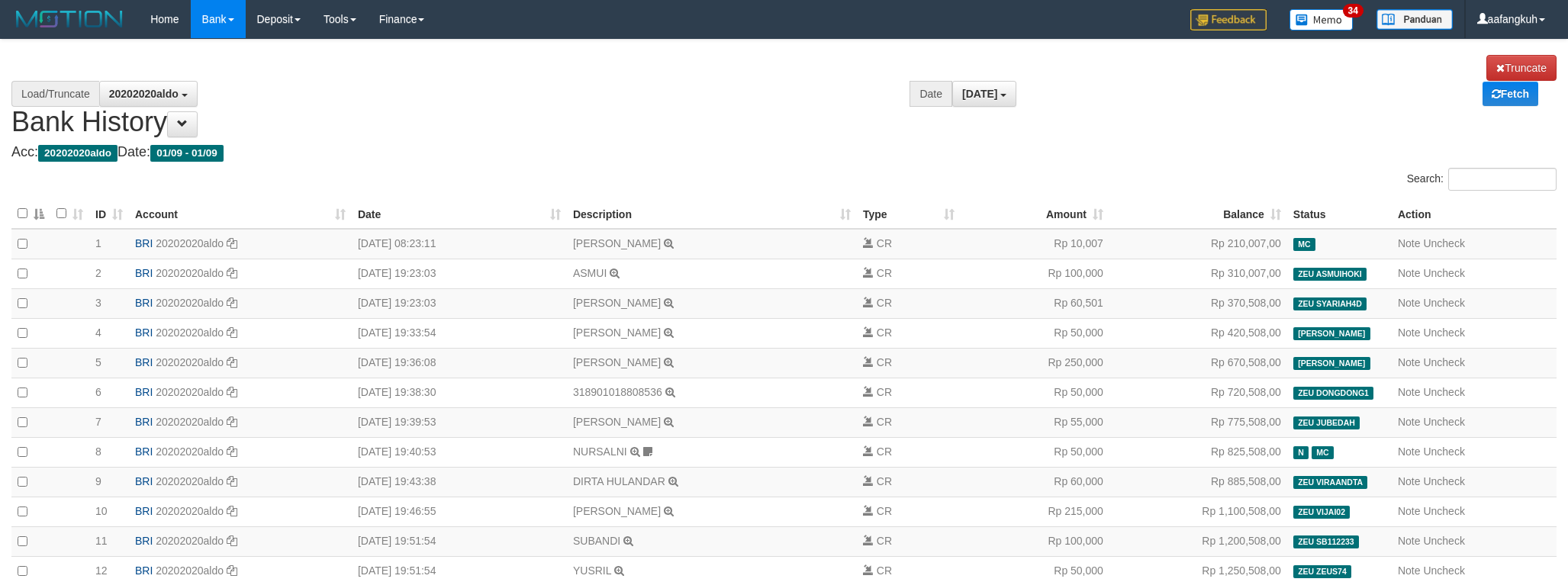
select select "****"
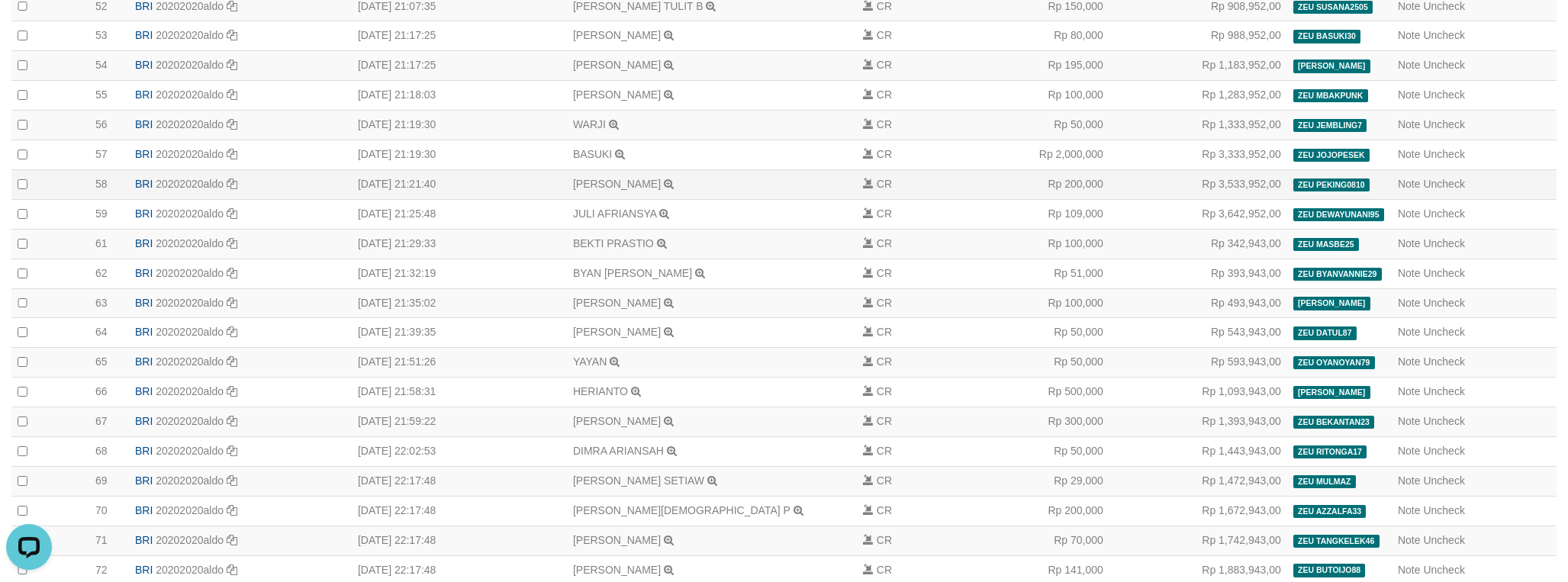
scroll to position [2496, 0]
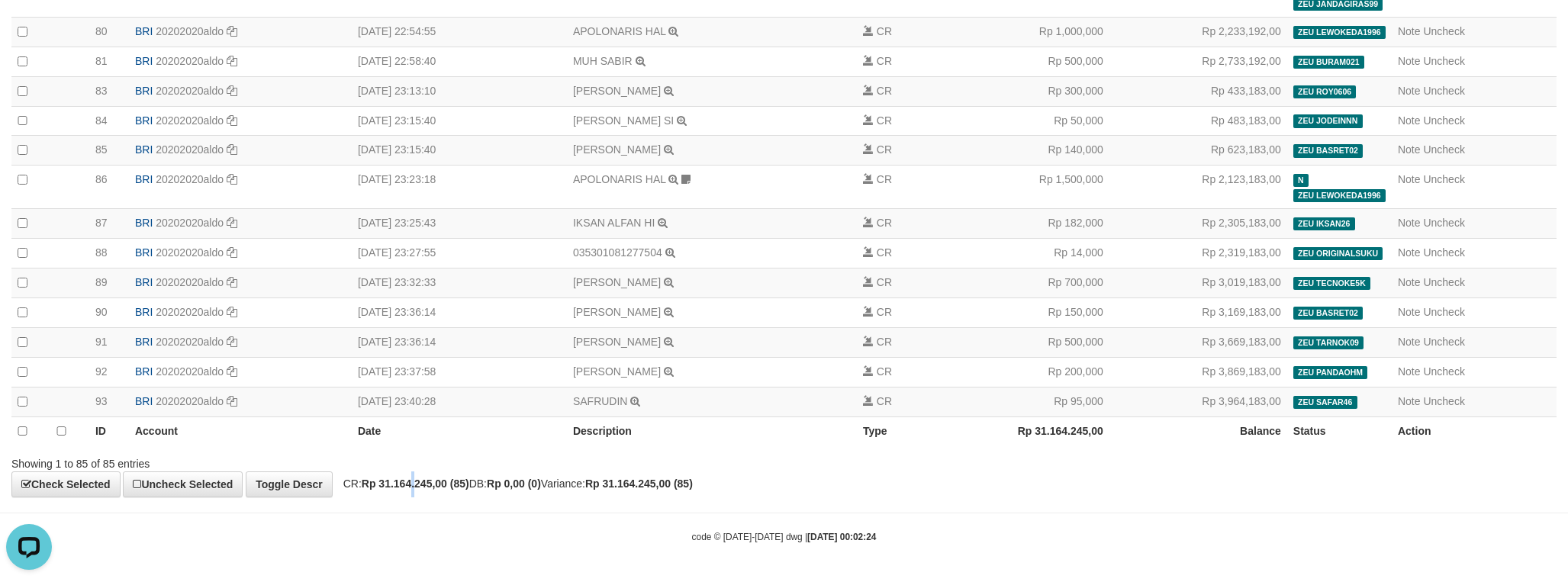
click at [424, 479] on strong "Rp 31.164.245,00 (85)" at bounding box center [415, 484] width 107 height 12
drag, startPoint x: 424, startPoint y: 479, endPoint x: 679, endPoint y: 468, distance: 255.2
click at [426, 479] on strong "Rp 31.164.245,00 (85)" at bounding box center [415, 484] width 107 height 12
click at [413, 486] on strong "Rp 31.164.245,00 (85)" at bounding box center [415, 484] width 107 height 12
drag, startPoint x: 413, startPoint y: 486, endPoint x: 1102, endPoint y: 472, distance: 689.1
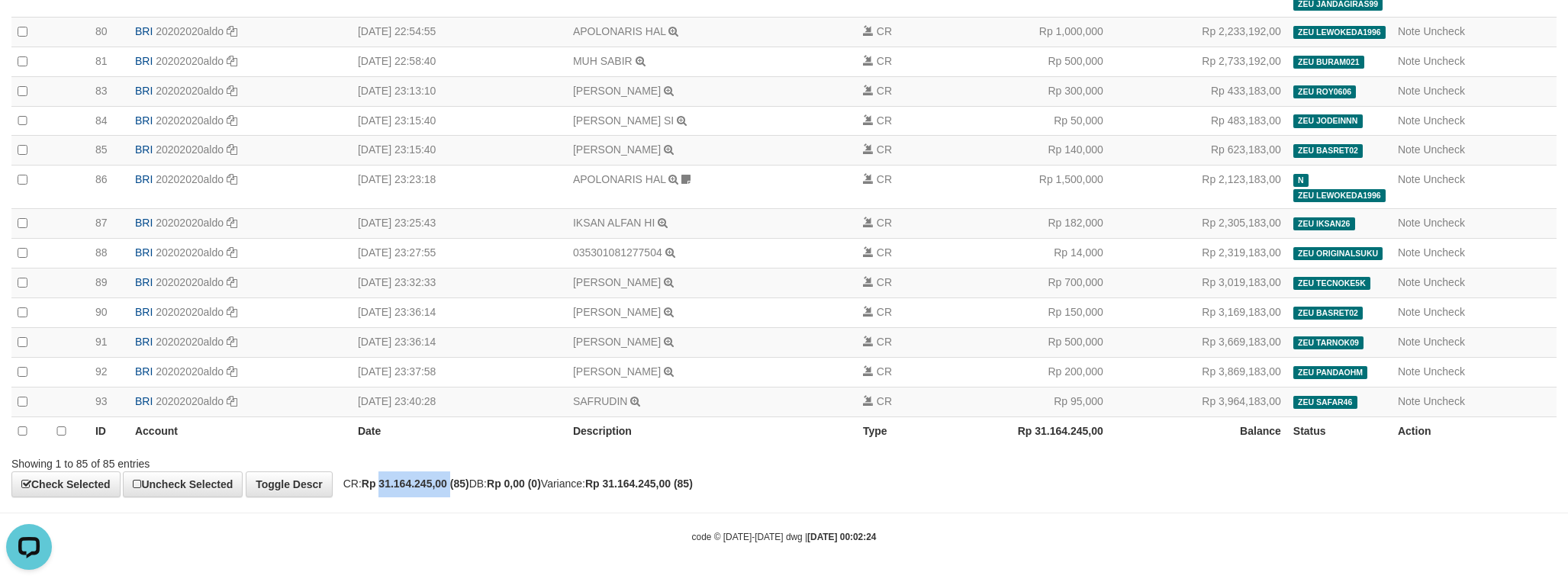
click at [414, 486] on strong "Rp 31.164.245,00 (85)" at bounding box center [415, 484] width 107 height 12
copy strong "31.164.245,00"
click at [1110, 433] on th "Balance" at bounding box center [1199, 431] width 178 height 29
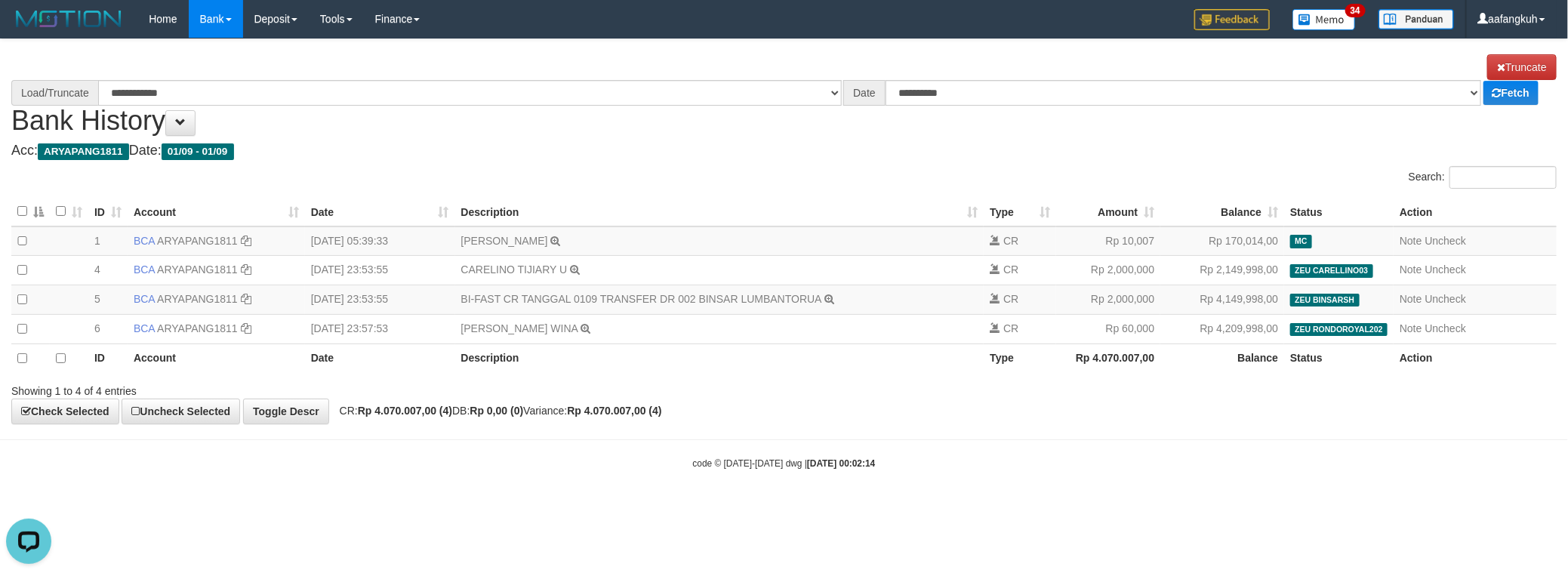
select select "****"
click at [403, 424] on div "**********" at bounding box center [784, 232] width 1568 height 385
copy strong "4.070.007,00"
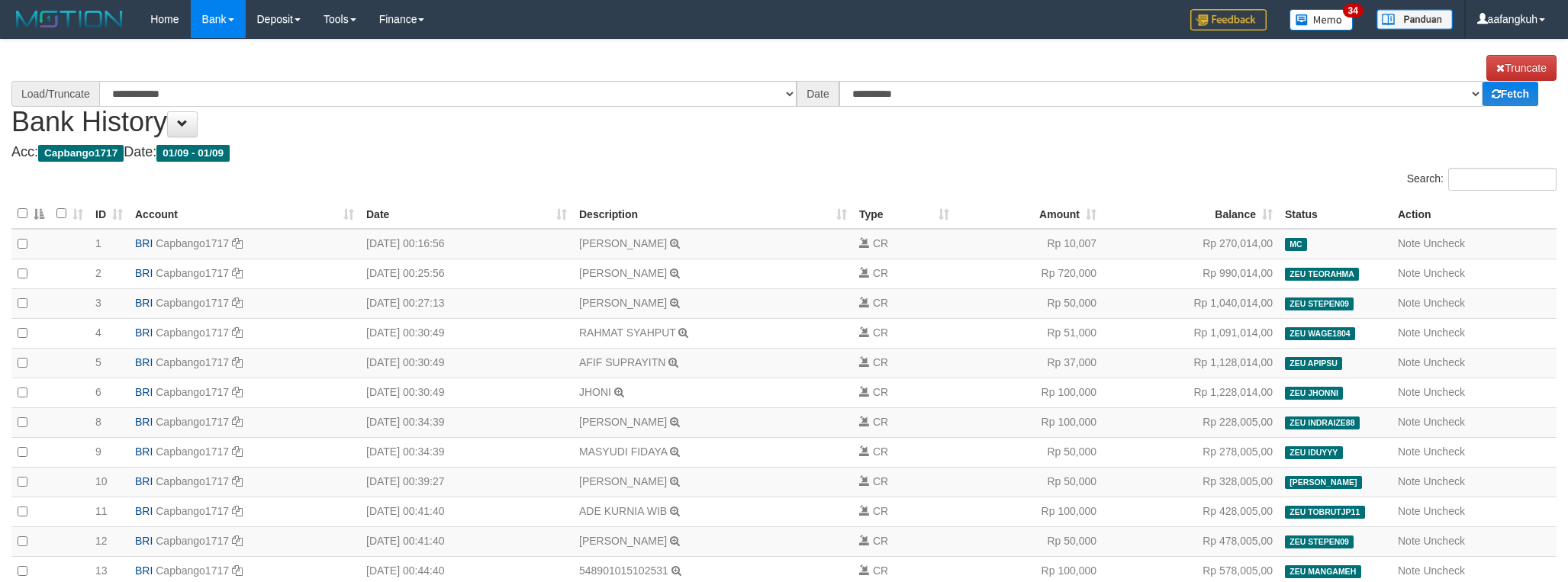
select select "****"
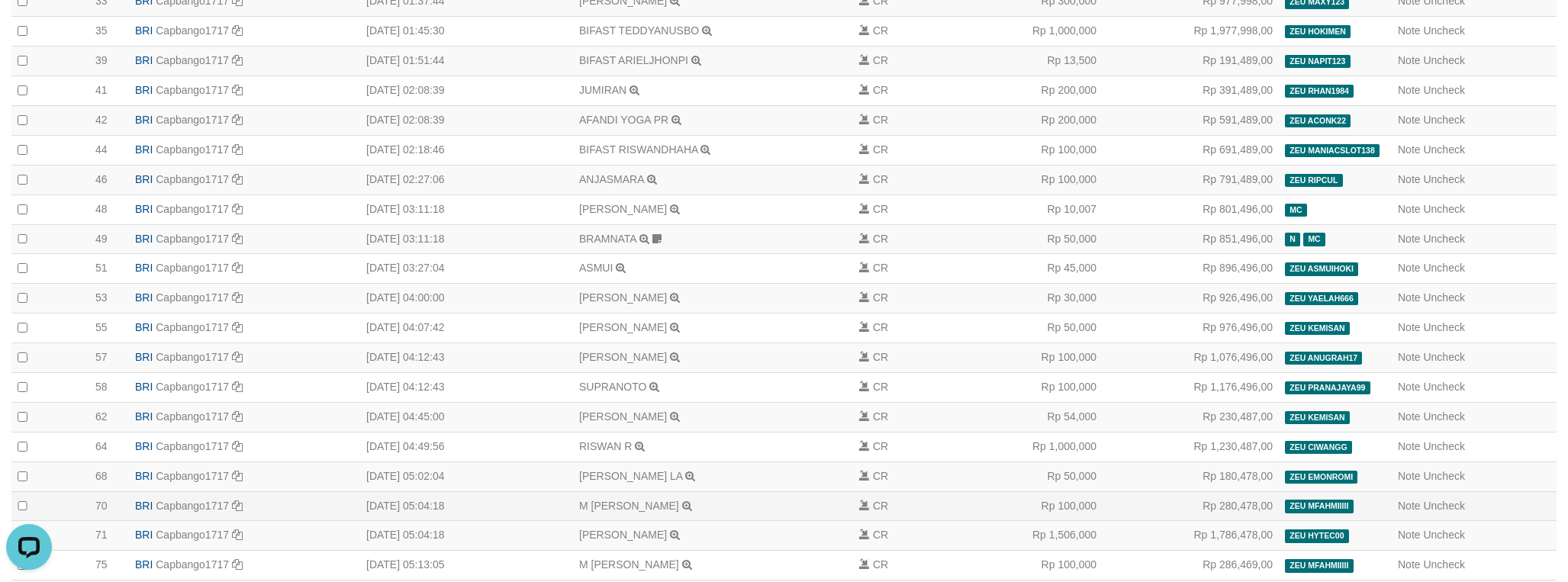
scroll to position [801, 0]
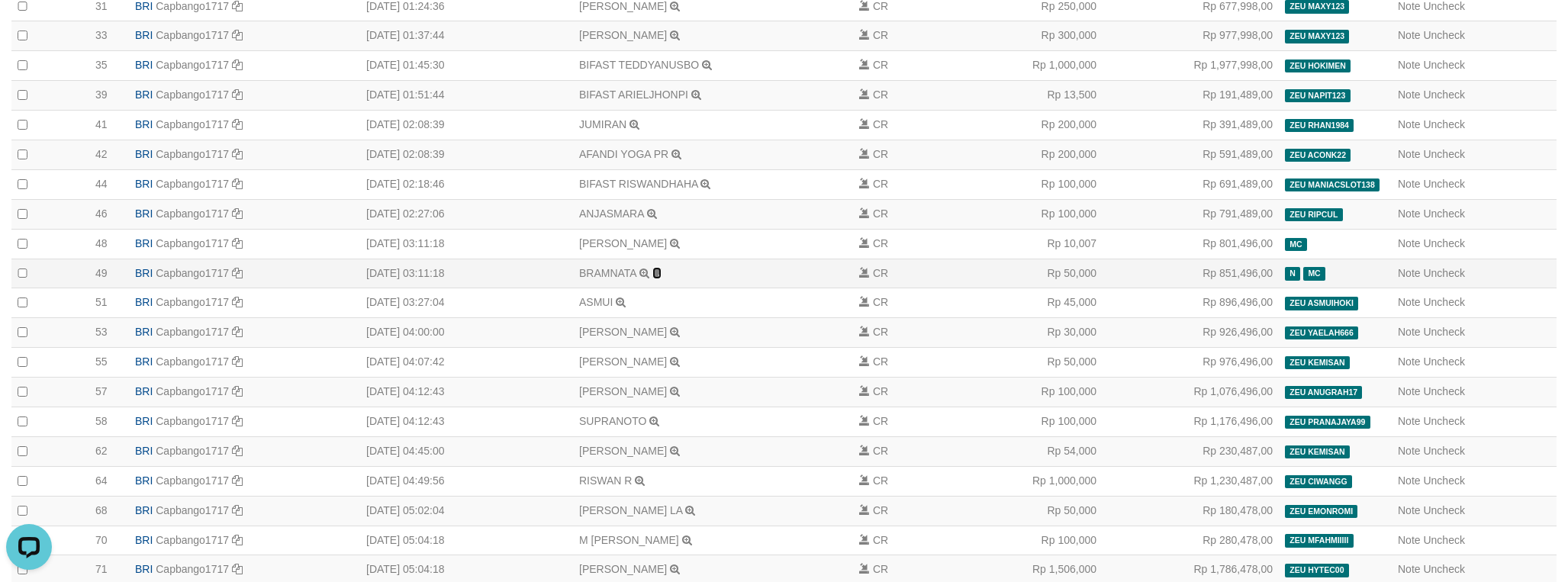
drag, startPoint x: 655, startPoint y: 320, endPoint x: 671, endPoint y: 323, distance: 16.3
click at [655, 279] on icon at bounding box center [657, 273] width 9 height 11
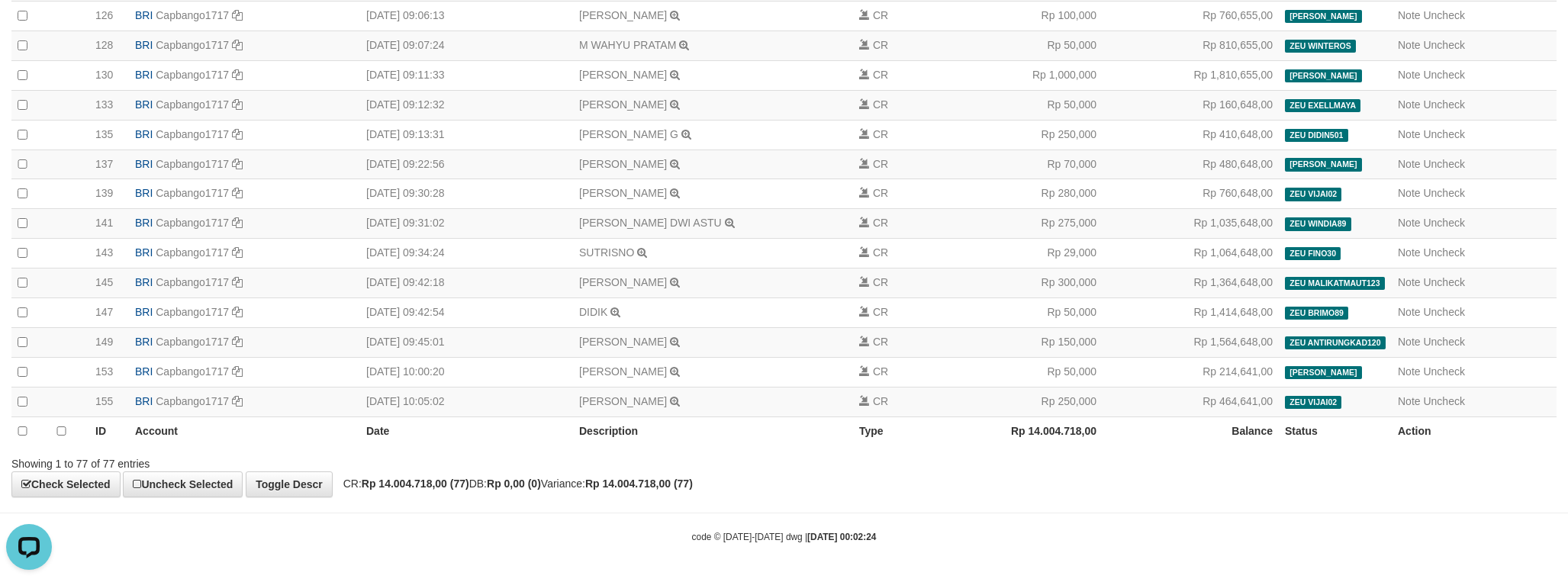
scroll to position [2260, 0]
click at [408, 486] on strong "Rp 14.004.718,00 (77)" at bounding box center [415, 484] width 107 height 12
copy strong "14.004.718,00"
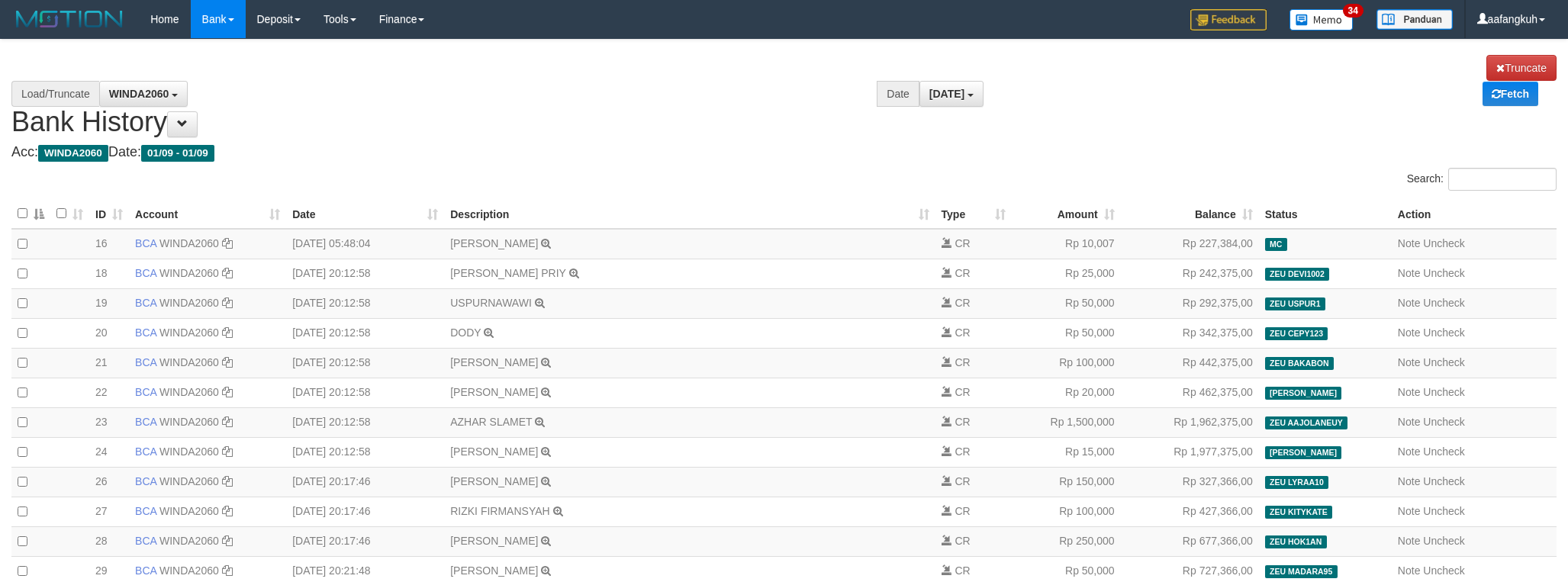
select select "****"
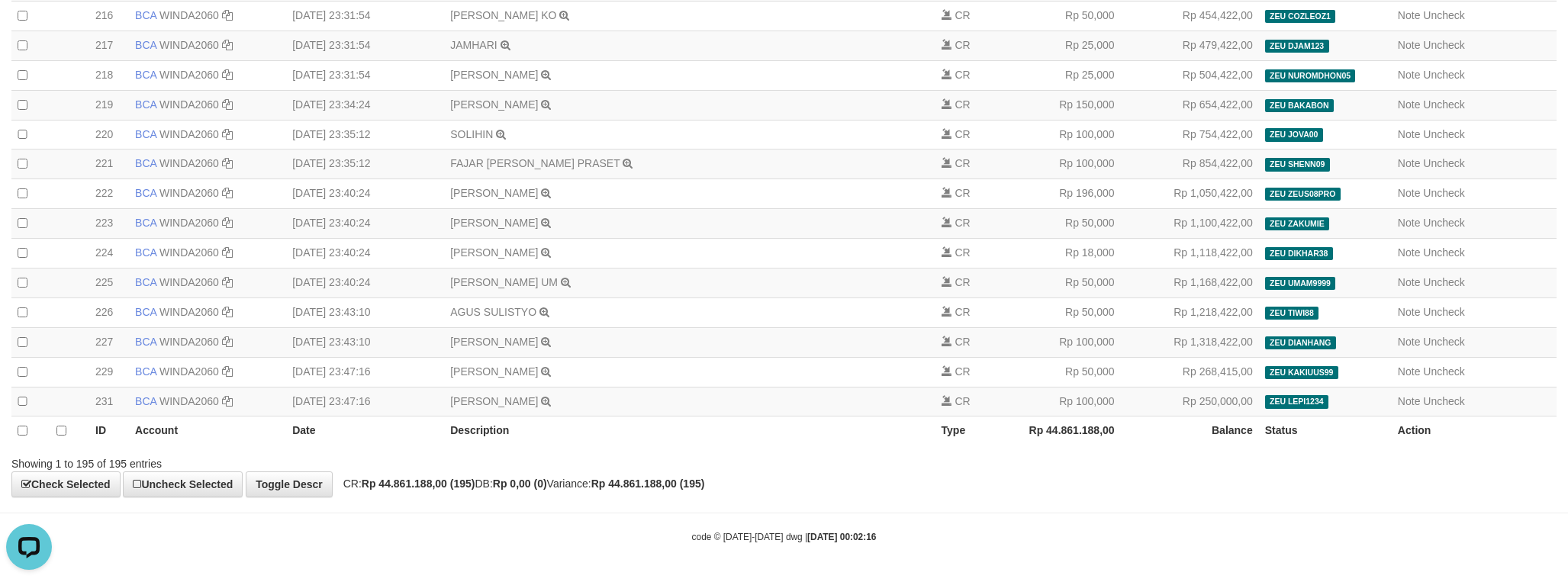
scroll to position [5917, 0]
click at [421, 481] on strong "Rp 44.861.188,00 (195)" at bounding box center [418, 484] width 113 height 12
copy strong "44.861.188,00"
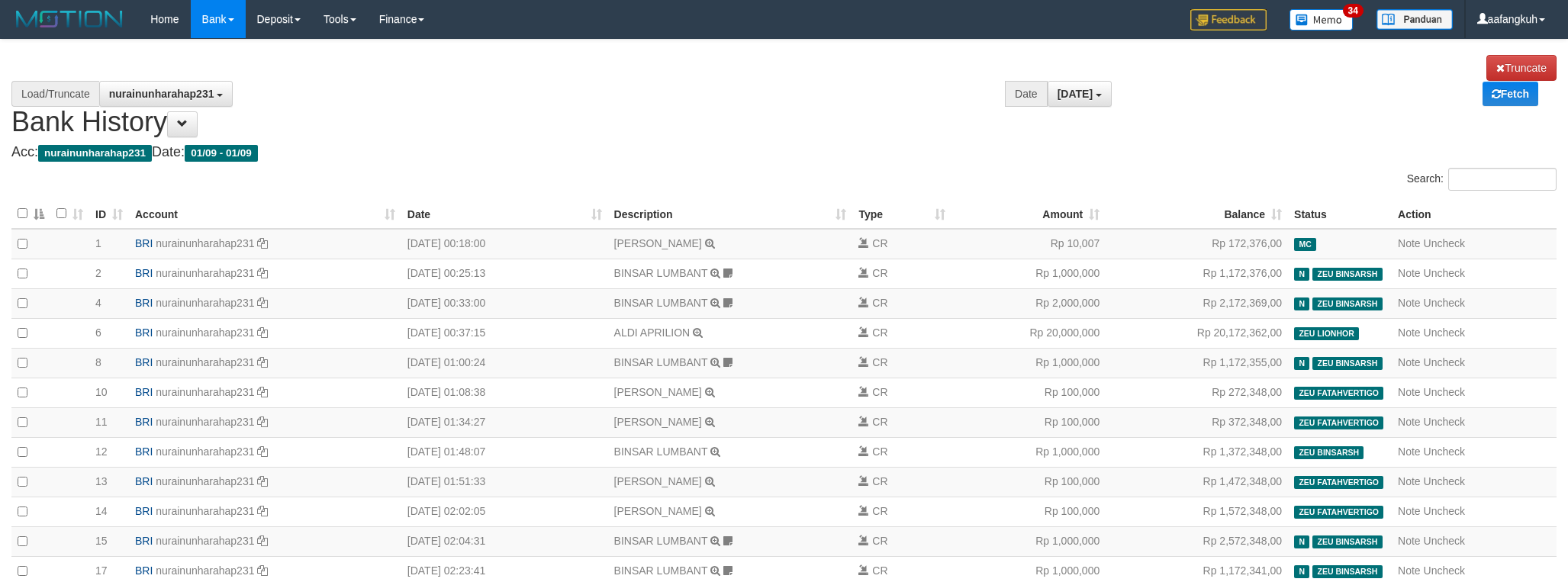
select select "****"
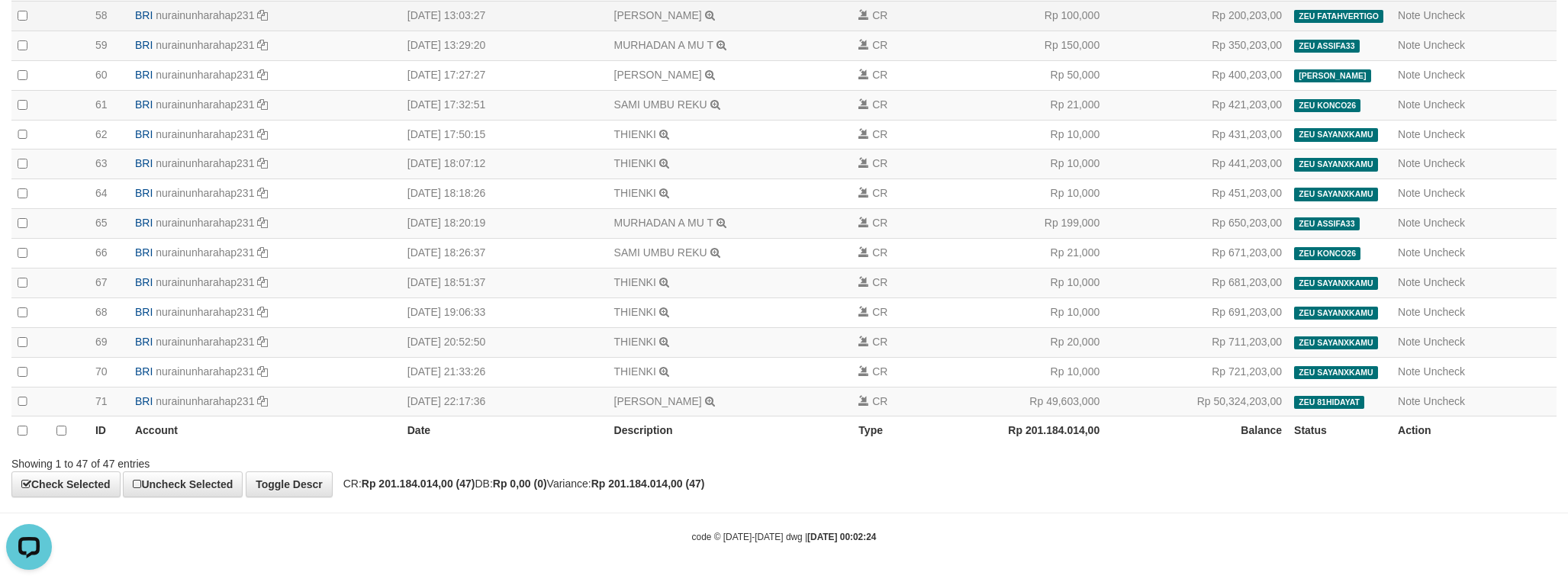
scroll to position [1284, 0]
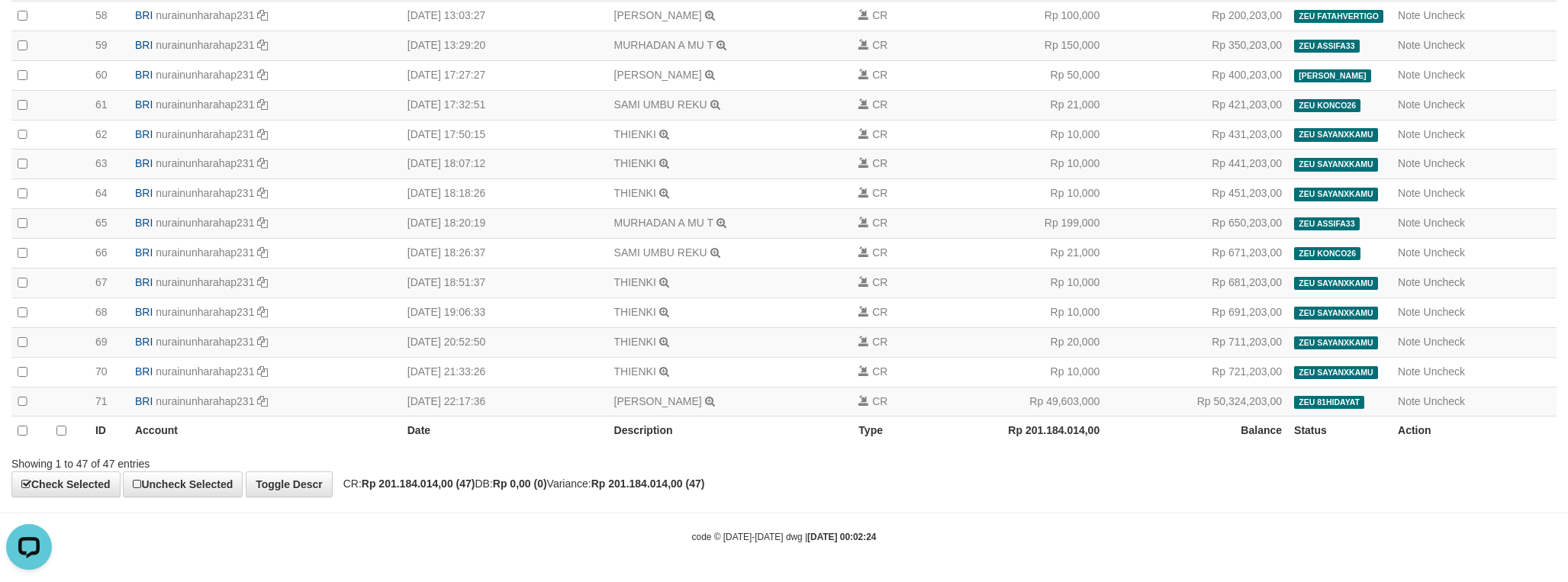
click at [436, 489] on strong "Rp 201.184.014,00 (47)" at bounding box center [418, 484] width 113 height 12
copy strong "201.184.014,00"
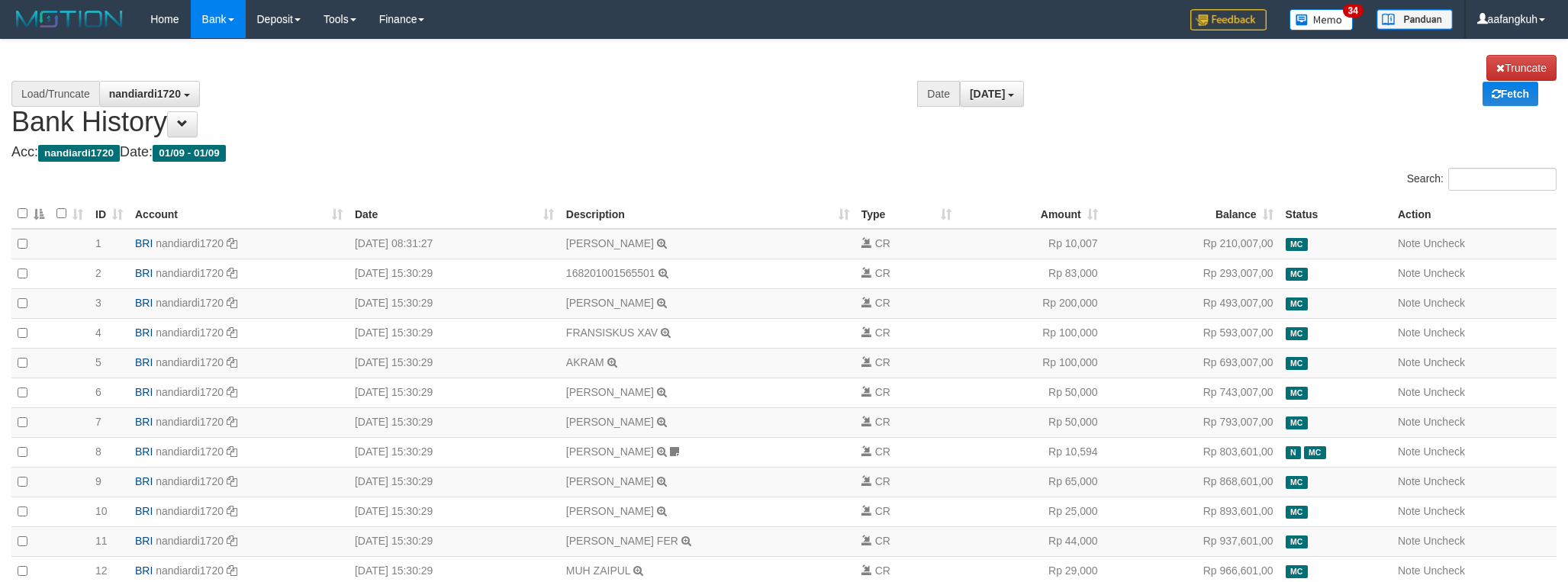
select select "****"
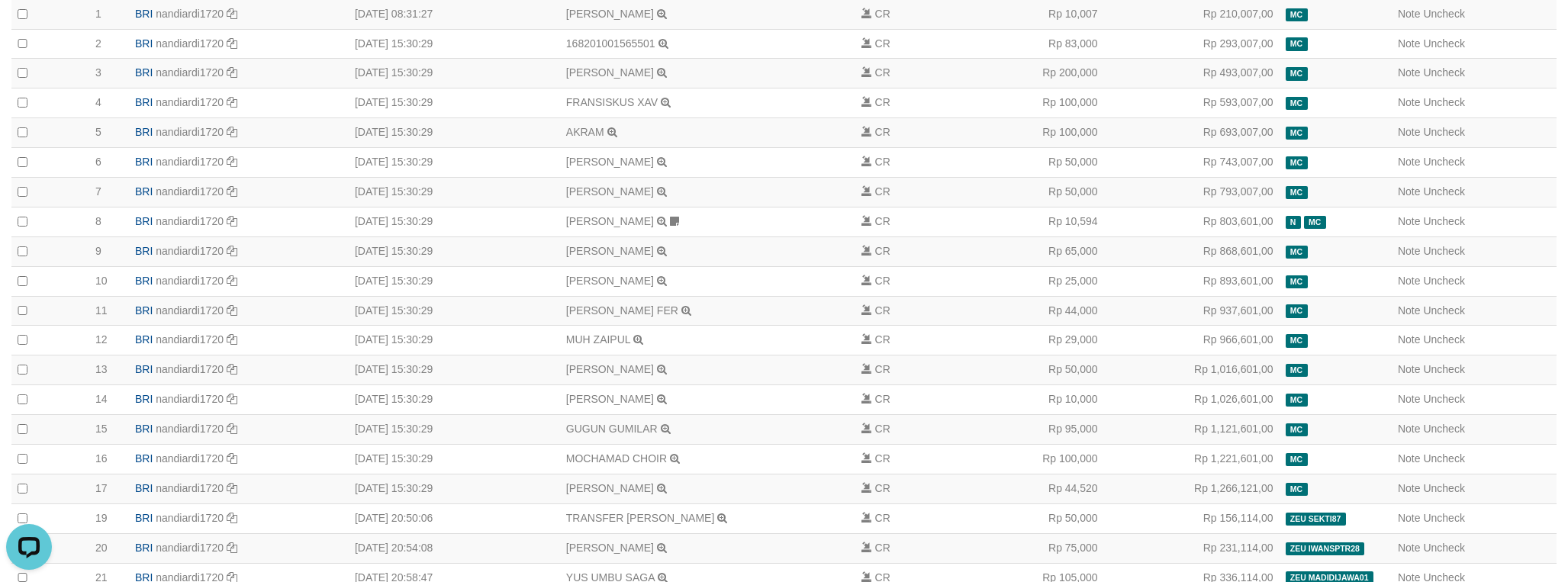
scroll to position [229, 0]
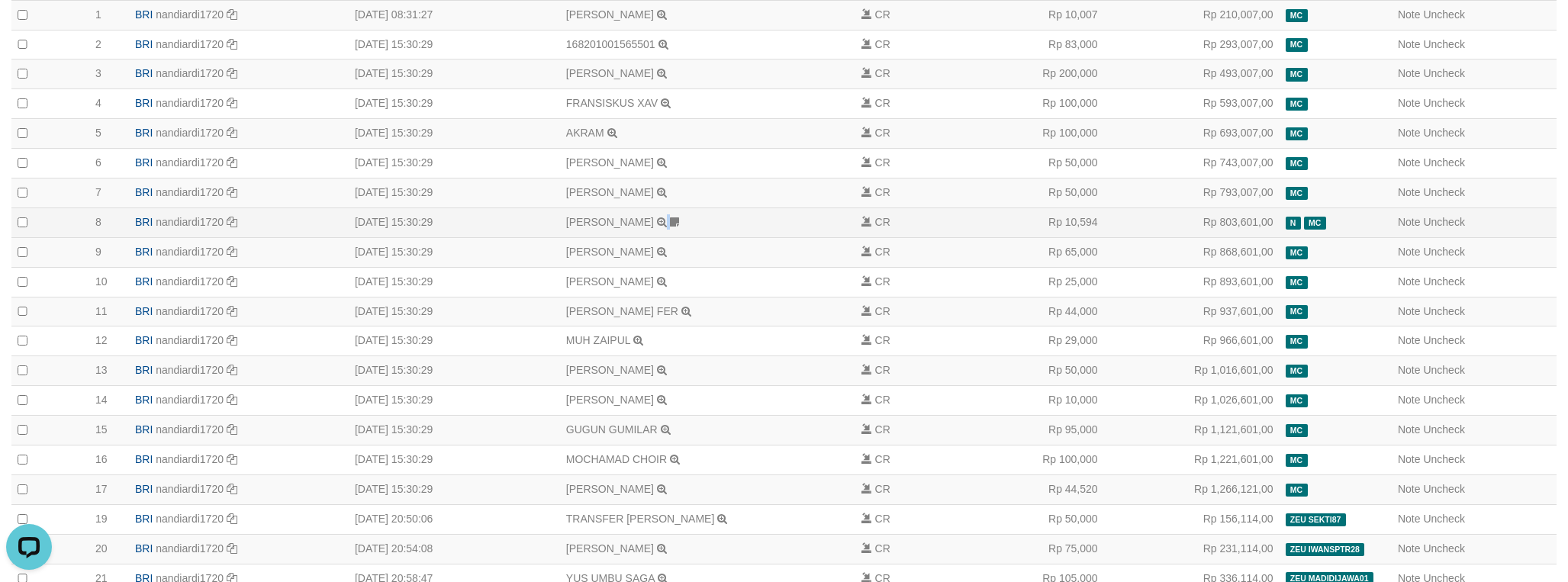
click at [612, 234] on td "[PERSON_NAME] TRANSFER NBMB [PERSON_NAME] TO [PERSON_NAME] sudah proses manual" at bounding box center [708, 222] width 296 height 30
click at [670, 227] on icon at bounding box center [675, 222] width 9 height 11
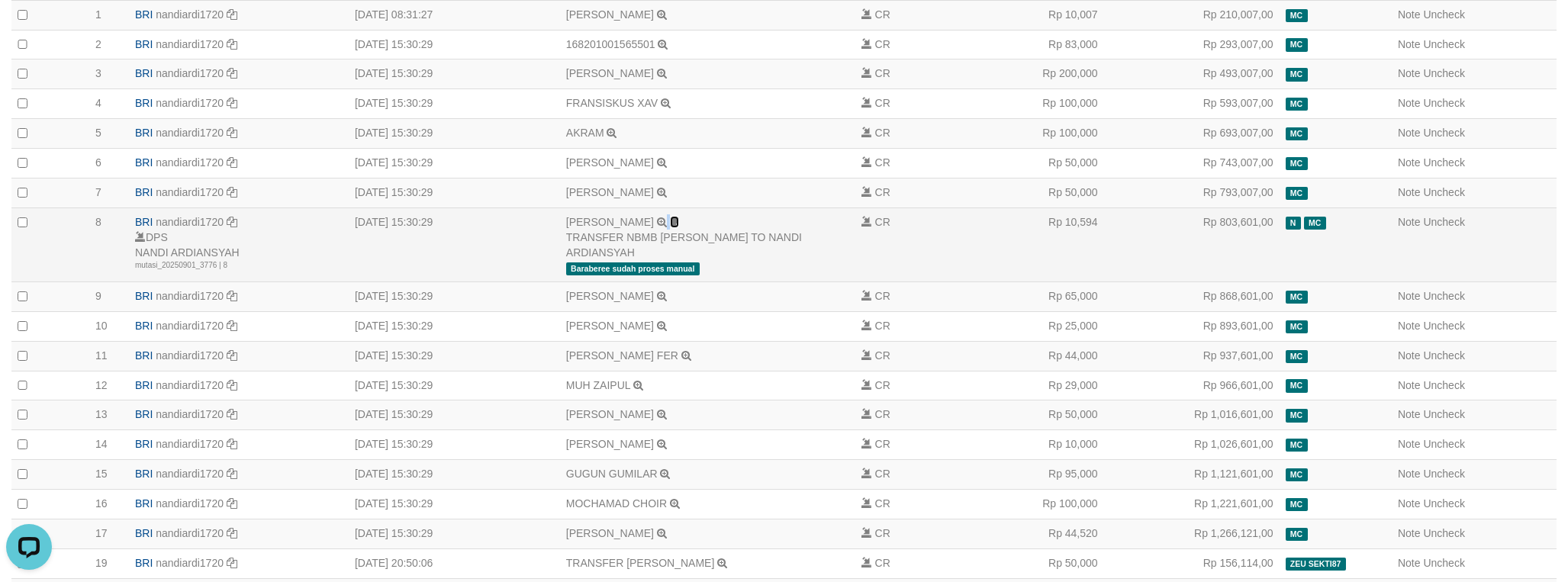
click at [670, 227] on icon at bounding box center [675, 222] width 9 height 11
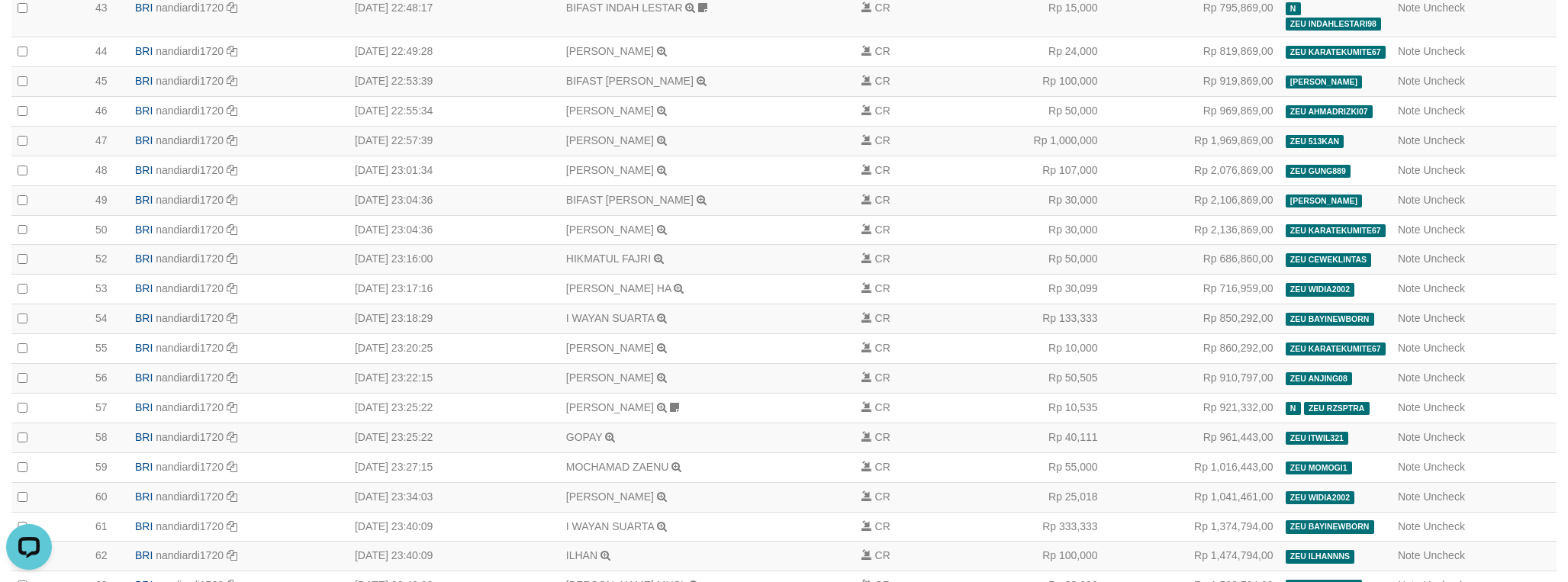
scroll to position [1734, 0]
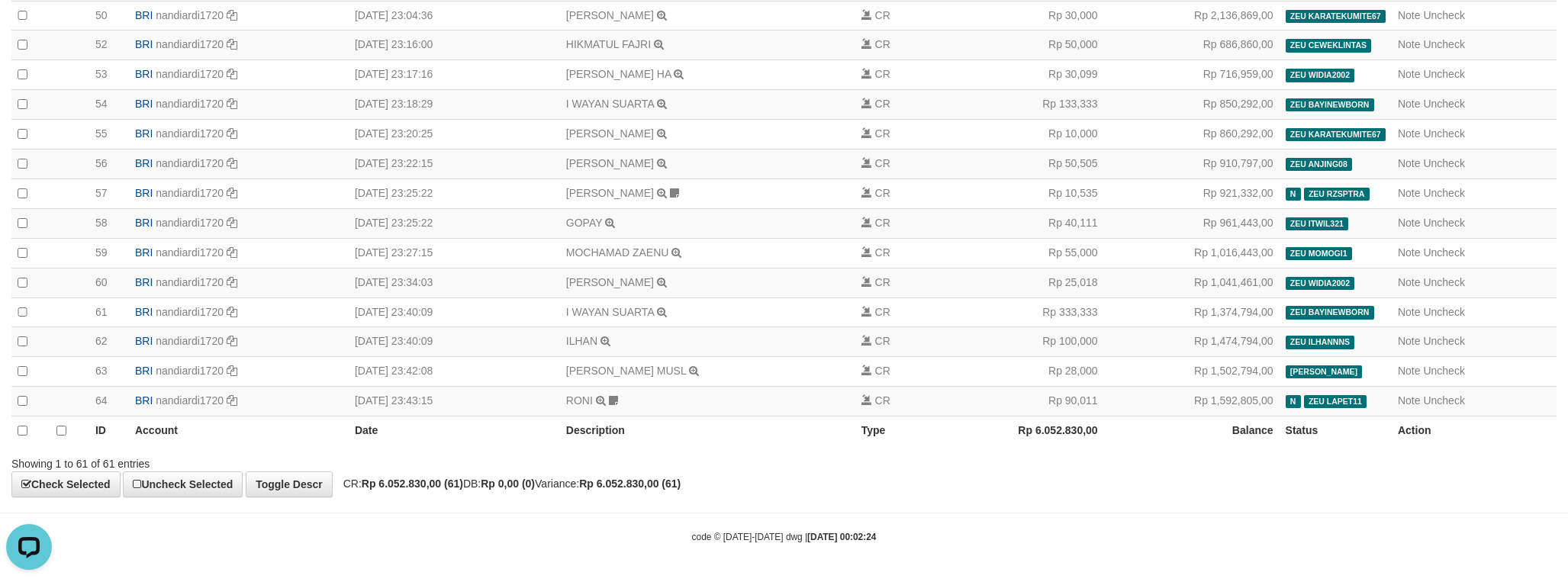
click at [401, 486] on strong "Rp 6.052.830,00 (61)" at bounding box center [412, 484] width 102 height 12
drag, startPoint x: 401, startPoint y: 486, endPoint x: 872, endPoint y: 442, distance: 473.1
click at [405, 486] on strong "Rp 6.052.830,00 (61)" at bounding box center [412, 484] width 102 height 12
copy strong "6.052.830,00"
click at [1249, 451] on div "Showing 1 to 61 of 61 entries" at bounding box center [784, 461] width 1568 height 21
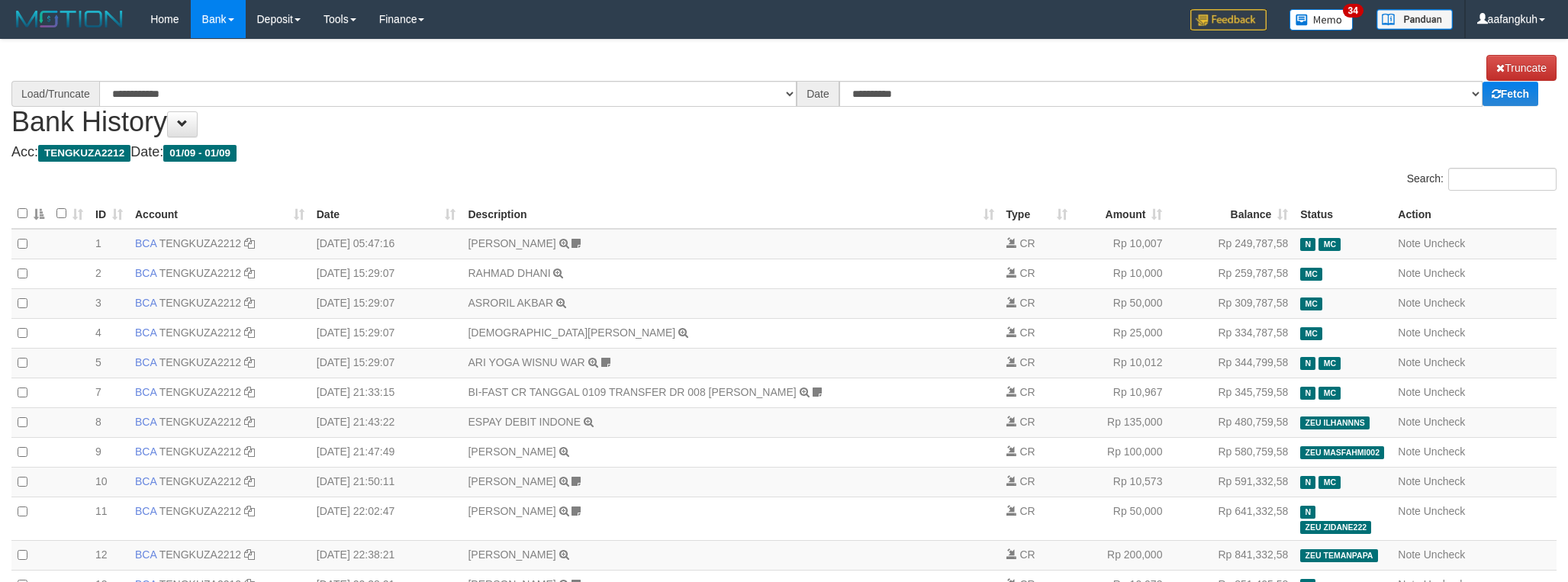
select select "****"
click at [781, 158] on h4 "Acc: TENGKUZA2212 Date: 01/09 - 01/09" at bounding box center [784, 152] width 1545 height 15
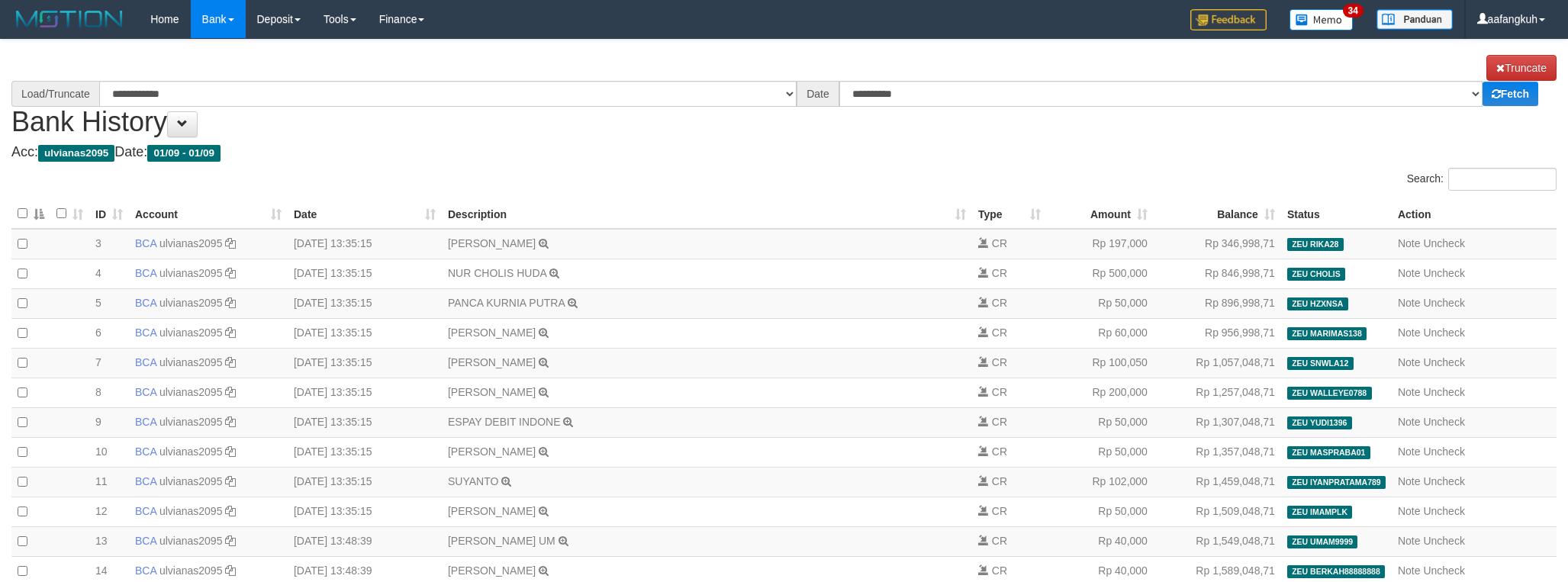
select select "****"
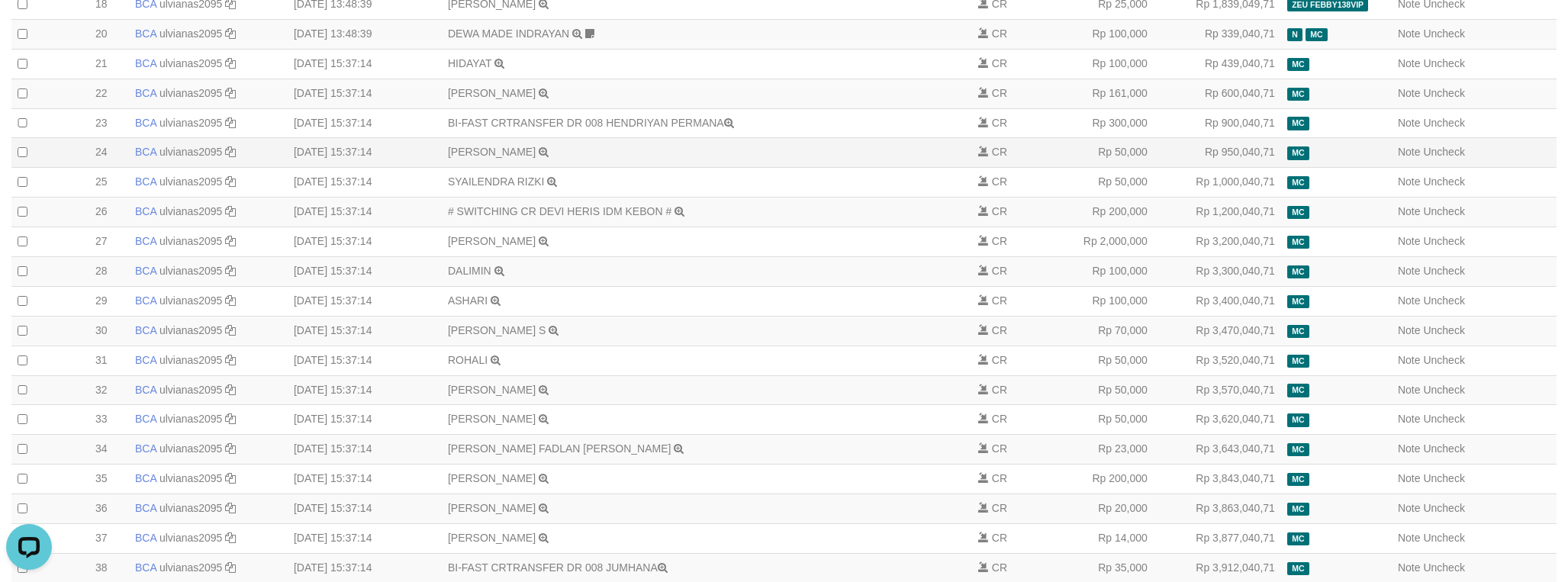
scroll to position [572, 0]
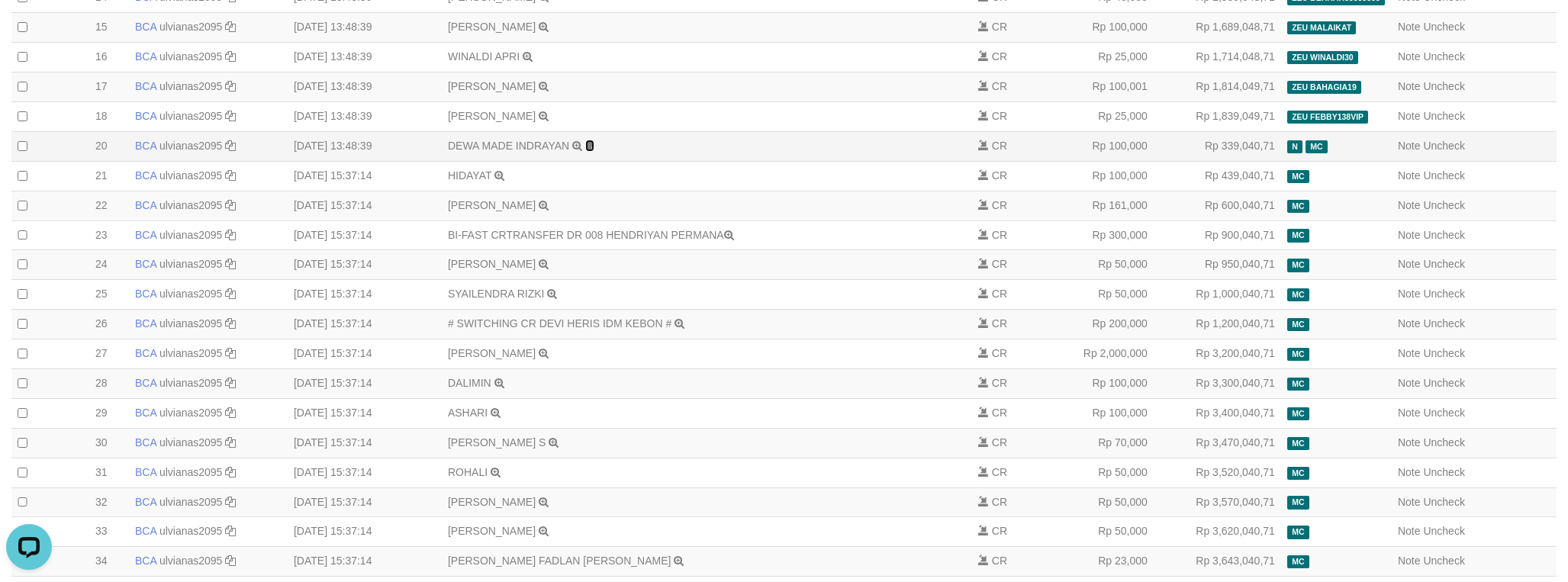
click at [591, 151] on icon at bounding box center [590, 146] width 9 height 11
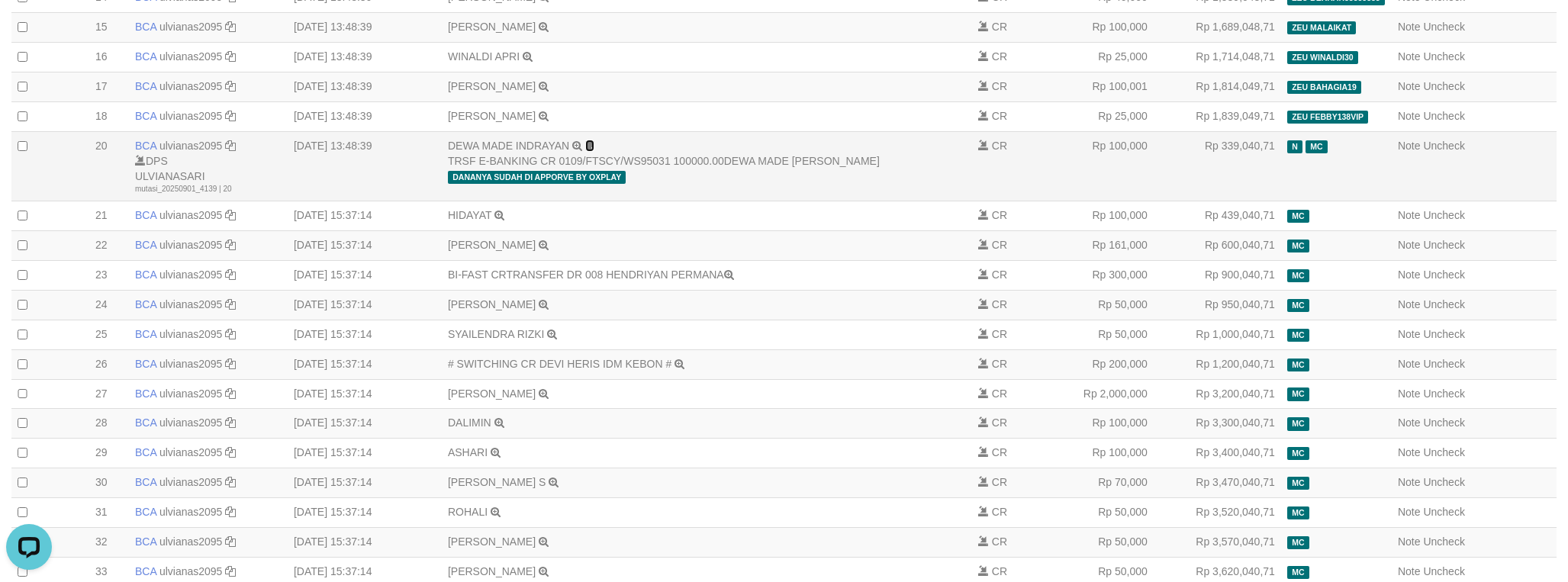
click at [591, 151] on icon at bounding box center [590, 146] width 9 height 11
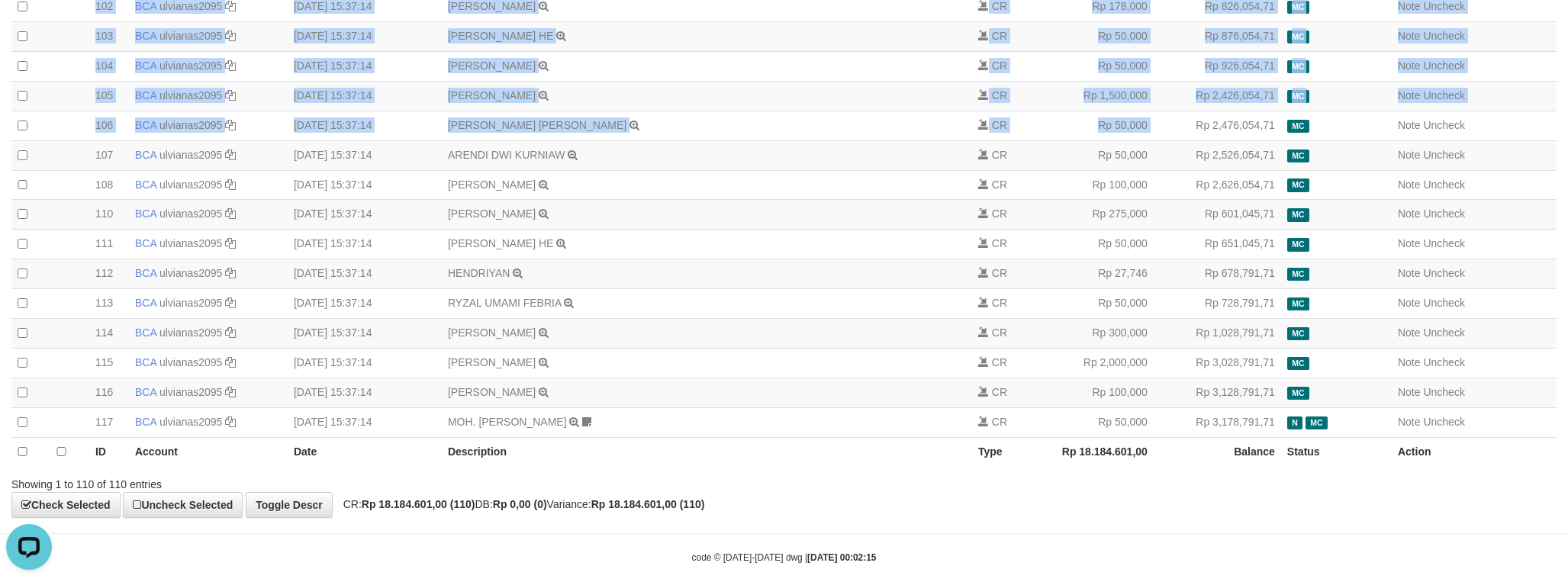
scroll to position [3251, 0]
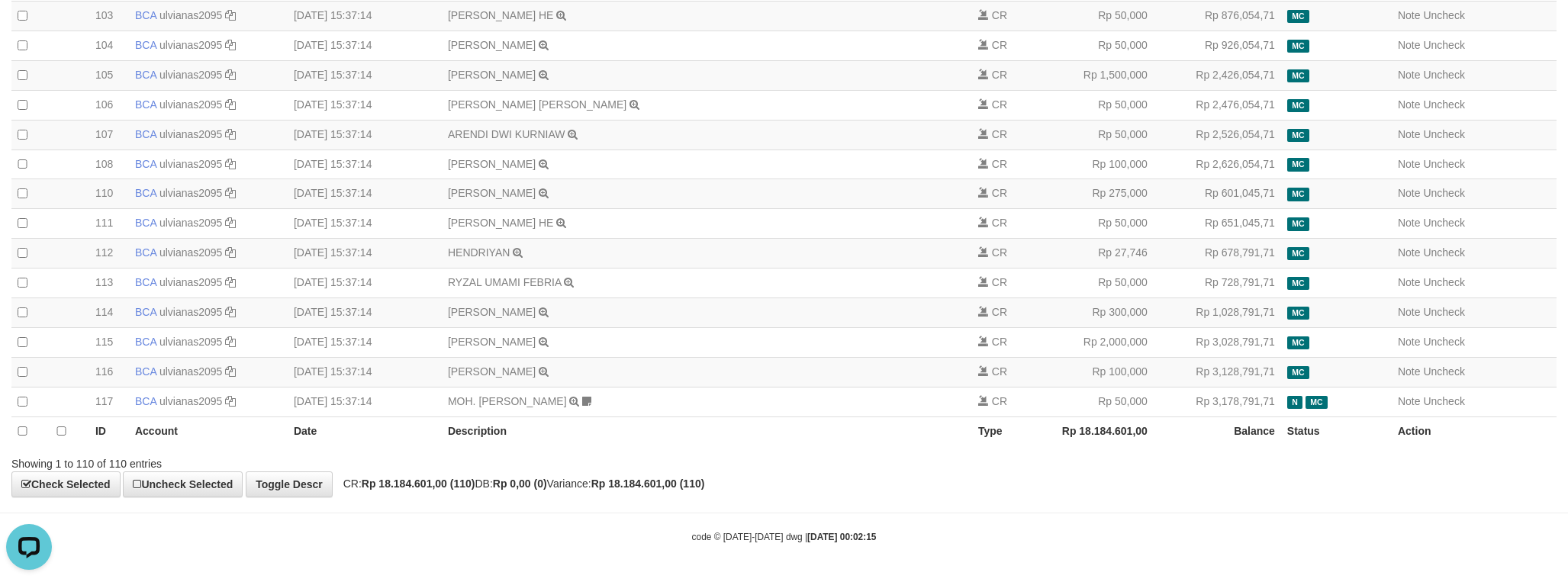
drag, startPoint x: 70, startPoint y: 142, endPoint x: 1563, endPoint y: 397, distance: 1514.6
copy table "ID Account Date Description Type Amount Balance Status Action 3 BCA ulvianas209…"
click at [426, 488] on strong "Rp 18.184.601,00 (110)" at bounding box center [418, 484] width 113 height 12
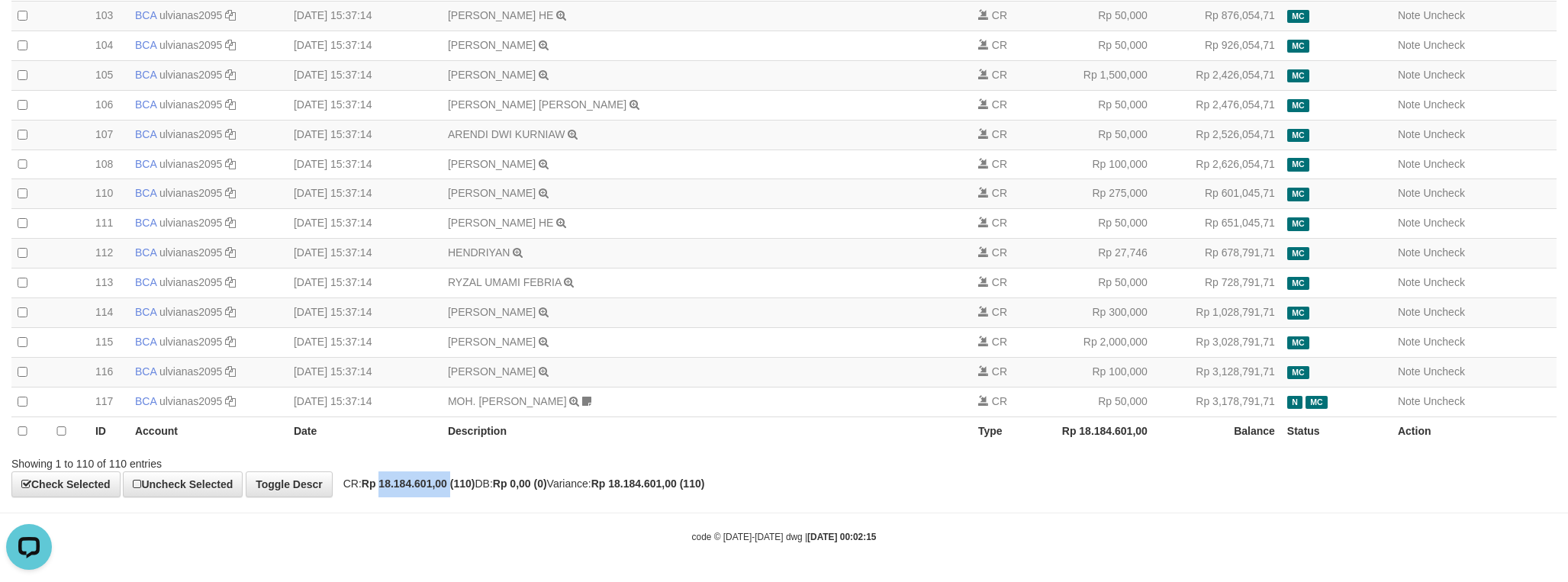
copy strong "18.184.601,00"
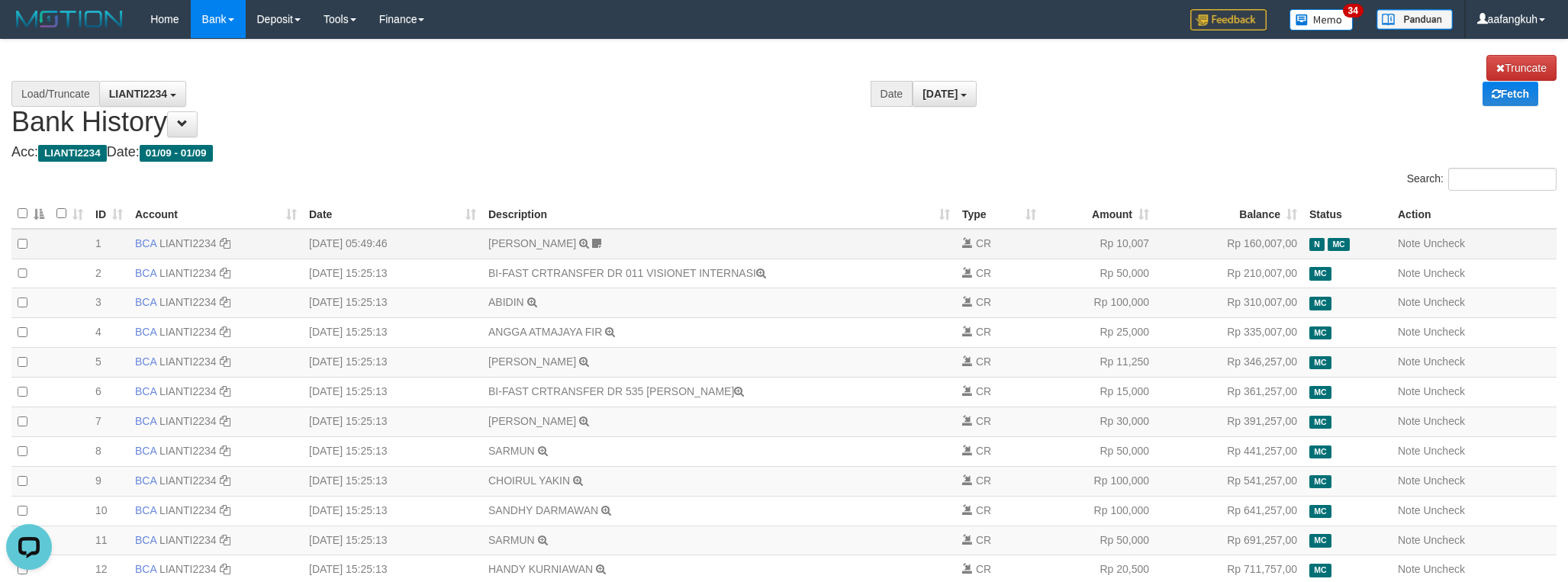
click at [581, 248] on td "[PERSON_NAME] TRSF E-BANKING CR 0109/FTSCY/WS95031 10007.00[PERSON_NAME] DANANY…" at bounding box center [719, 244] width 474 height 30
click at [592, 247] on icon at bounding box center [597, 244] width 9 height 11
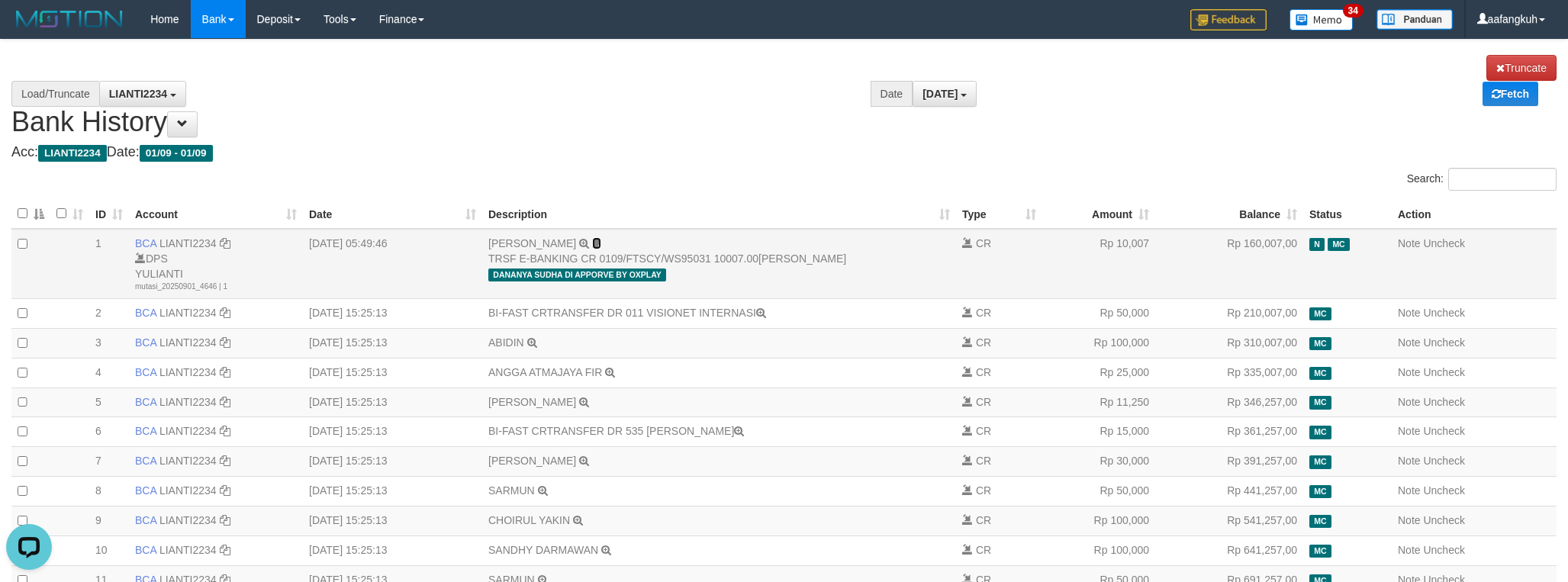
click at [592, 244] on icon at bounding box center [597, 244] width 9 height 11
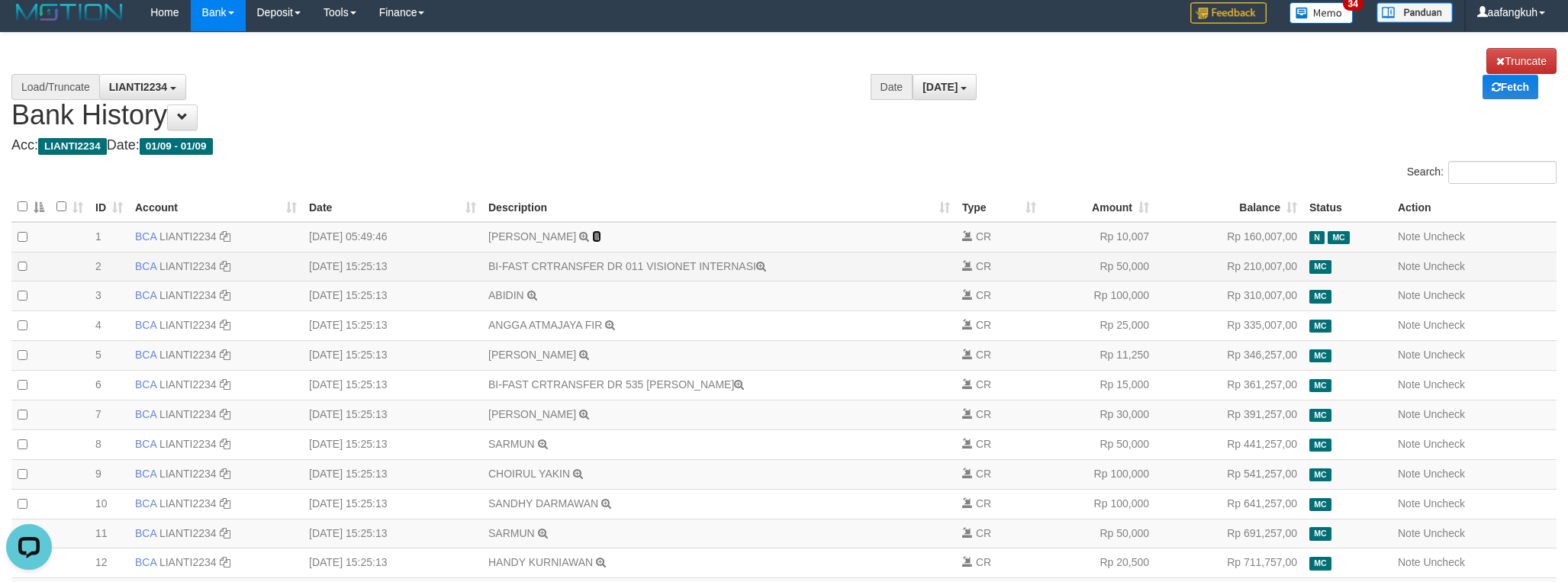
scroll to position [472, 0]
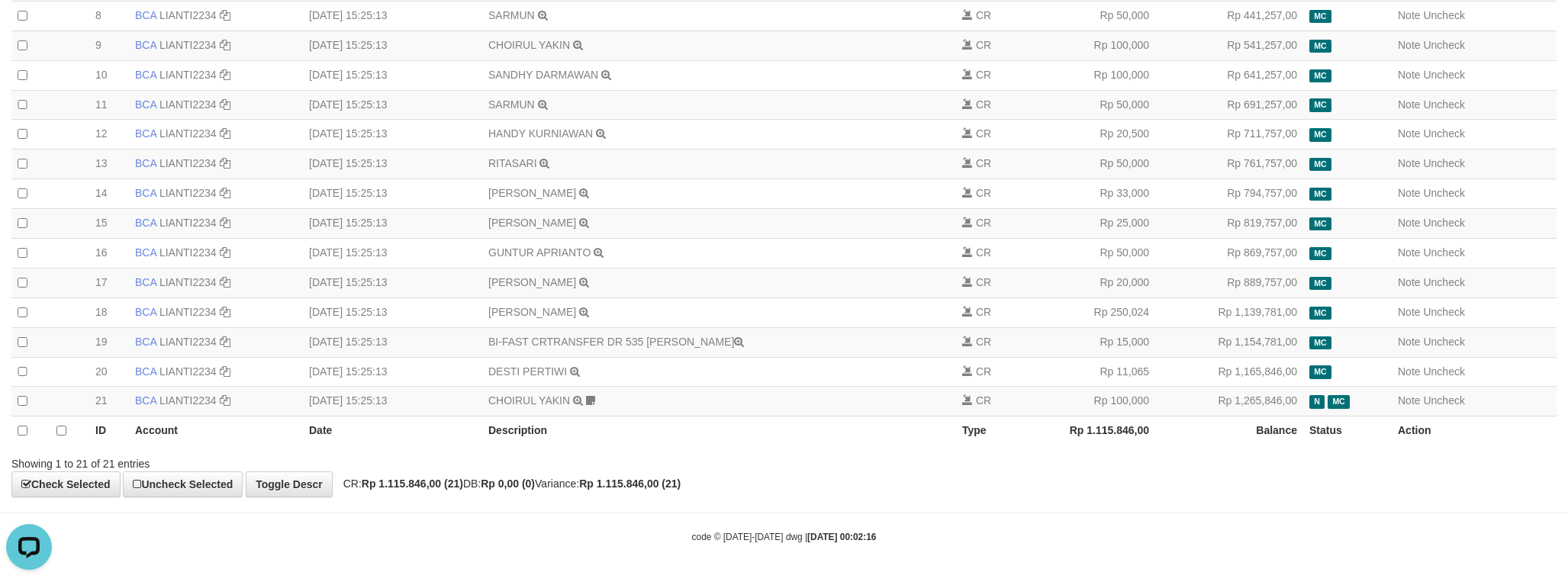
click at [399, 488] on strong "Rp 1.115.846,00 (21)" at bounding box center [412, 484] width 102 height 12
copy strong "1.115.846,00"
click at [1219, 515] on body "Toggle navigation Home Bank Account List Load By Website Group [OXPLAY] ZEUS138…" at bounding box center [784, 73] width 1568 height 1018
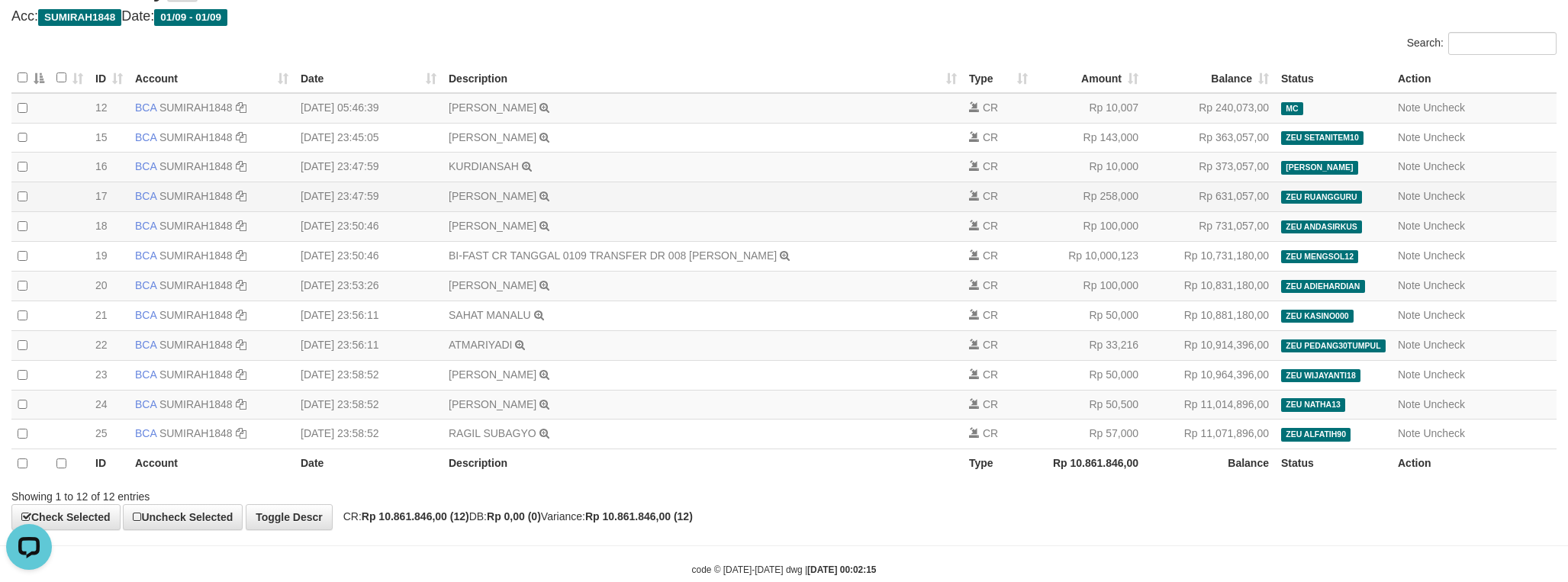
scroll to position [192, 0]
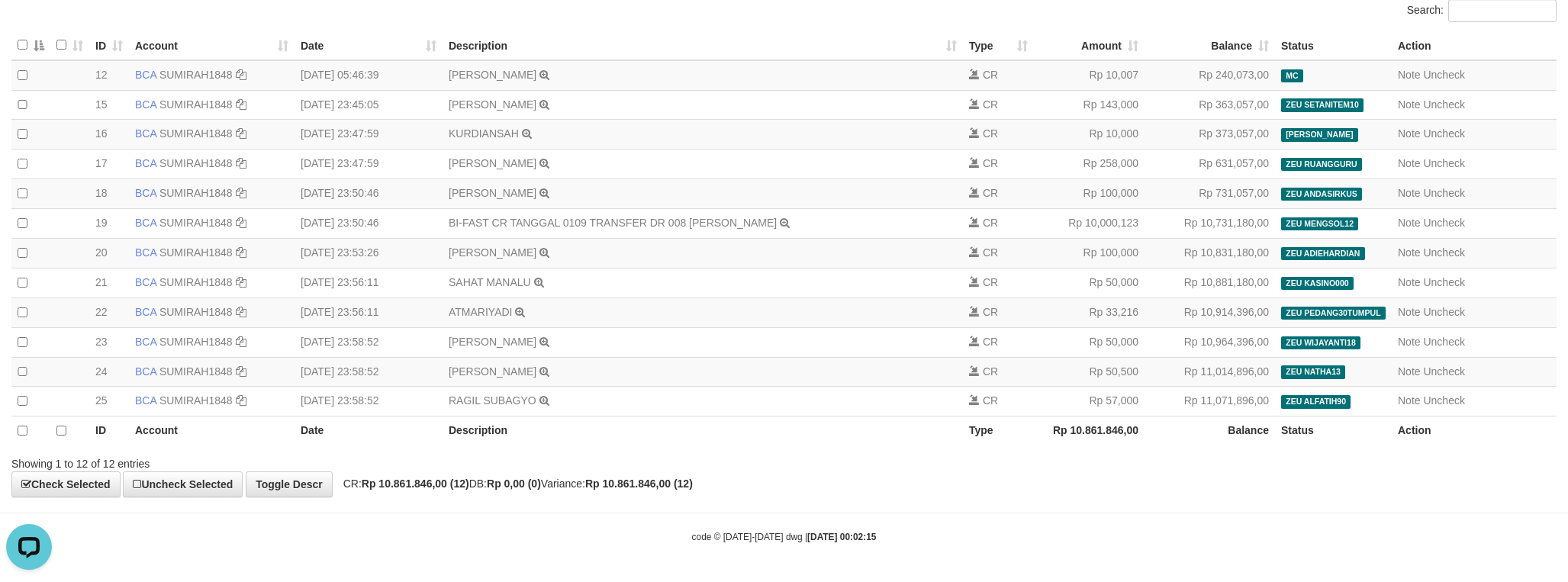
click at [415, 493] on div "**********" at bounding box center [784, 185] width 1568 height 626
copy strong "10.861.846,00"
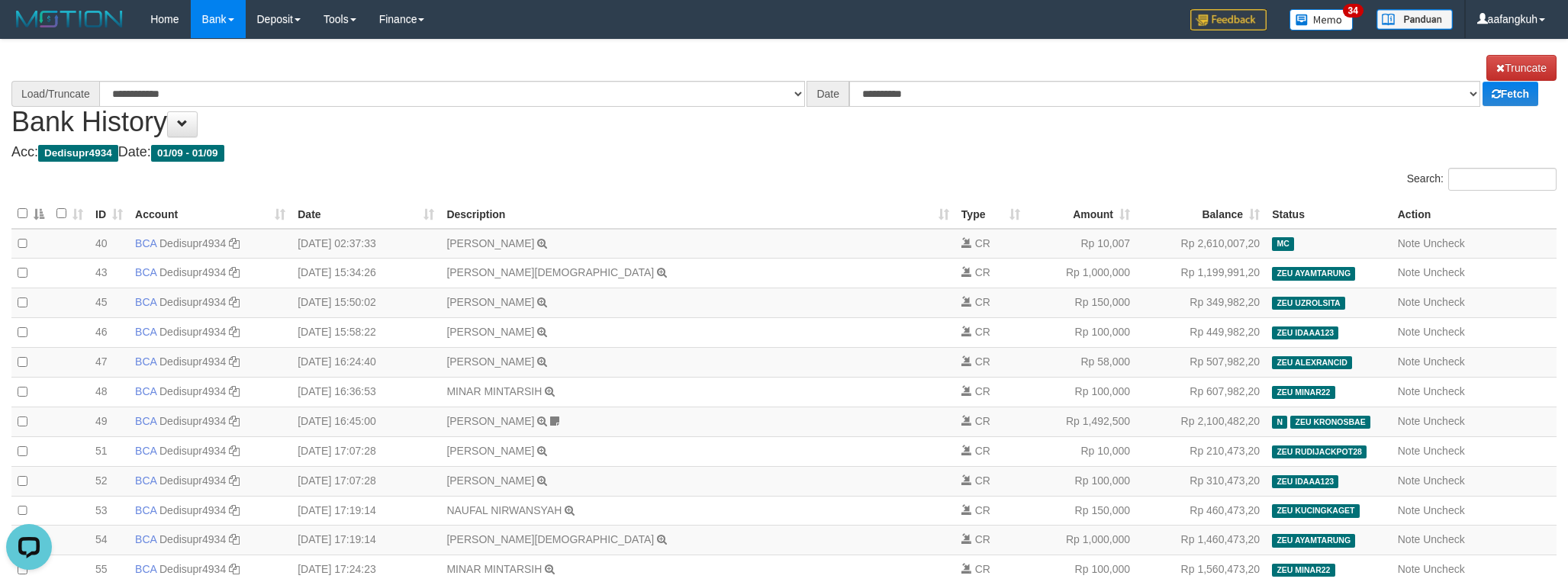
select select "****"
click at [1163, 128] on h1 "**********" at bounding box center [784, 96] width 1545 height 83
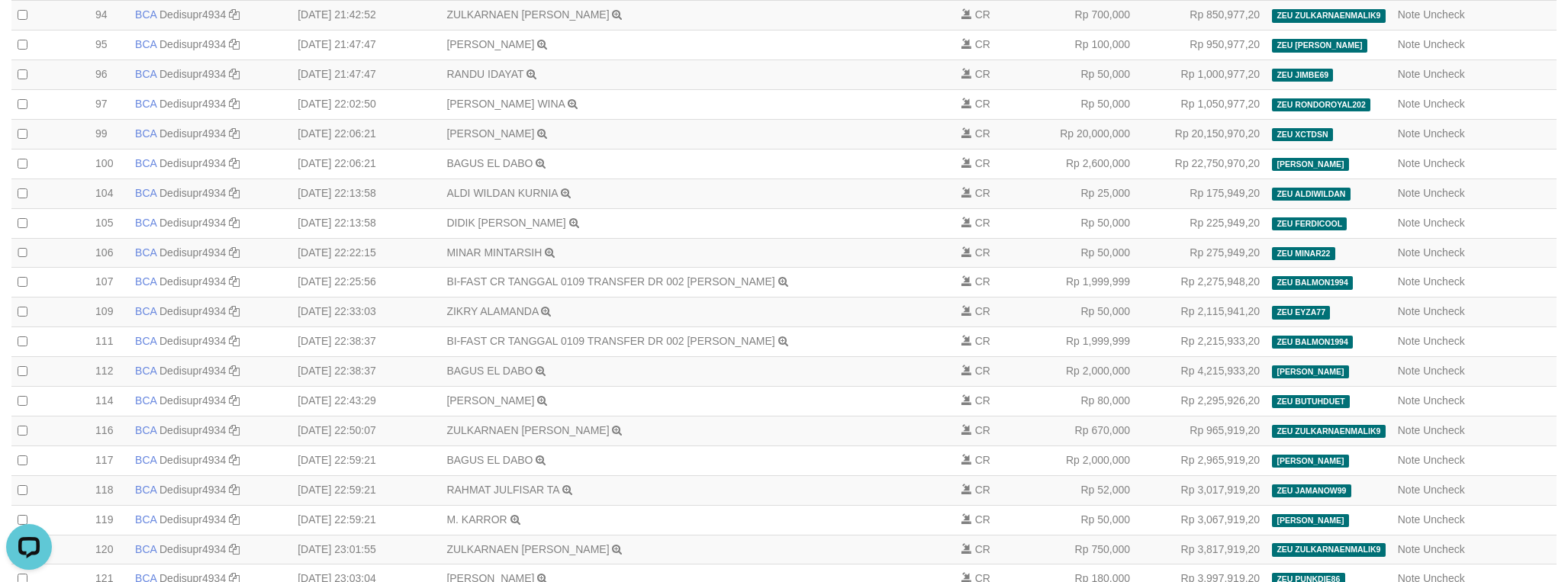
scroll to position [1940, 0]
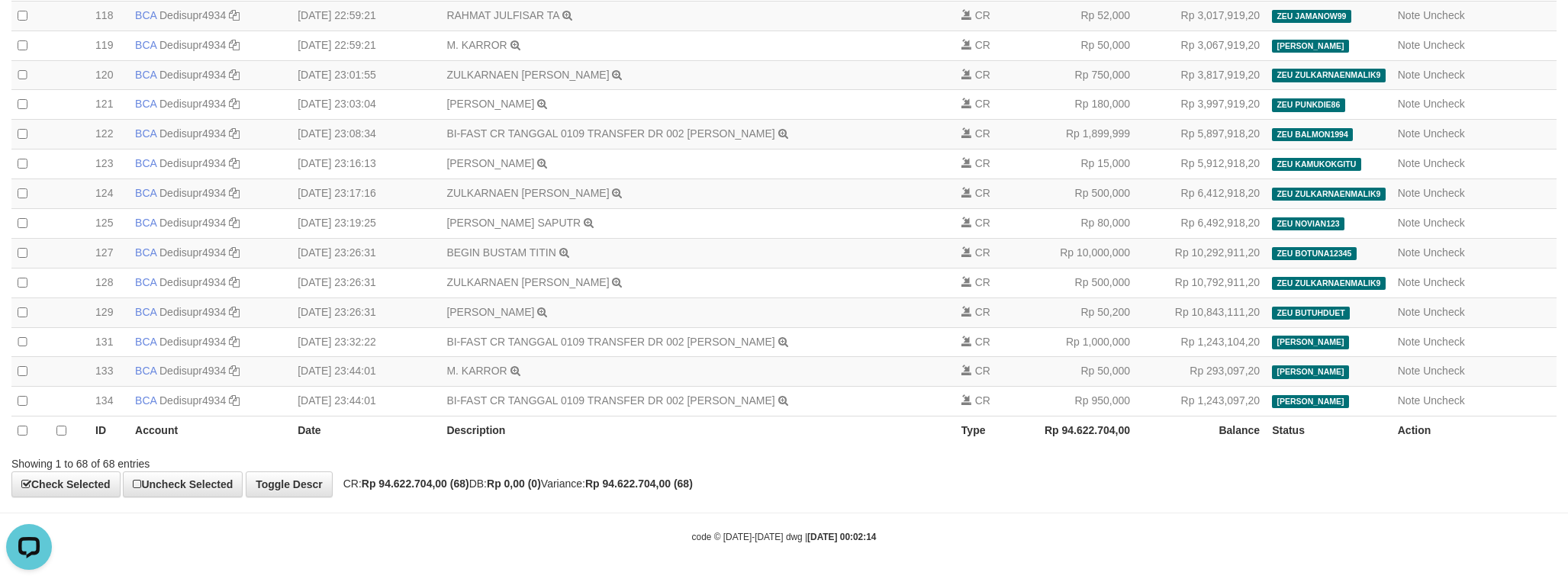
click at [401, 486] on strong "Rp 94.622.704,00 (68)" at bounding box center [415, 484] width 107 height 12
copy strong "94.622.704,00"
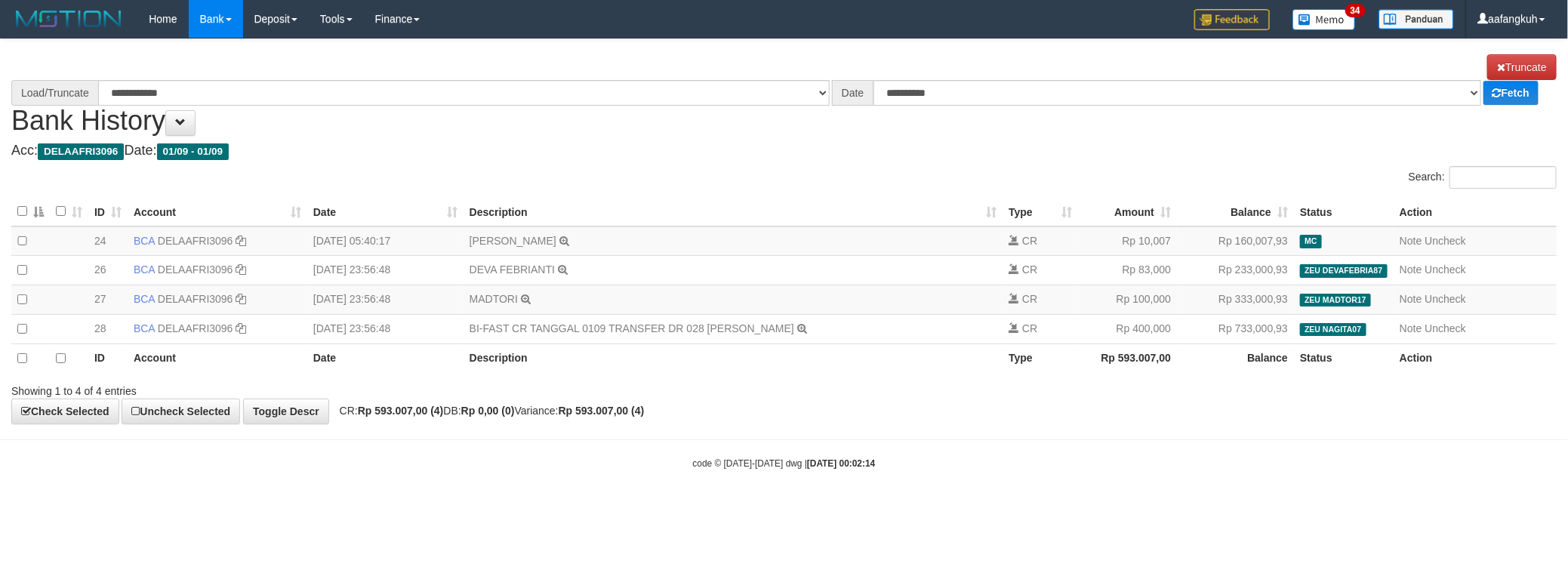
click at [945, 462] on body "Toggle navigation Home Bank Account List Load By Website Group [OXPLAY] ZEUS138…" at bounding box center [784, 254] width 1568 height 509
click at [399, 417] on strong "Rp 593.007,00 (4)" at bounding box center [401, 411] width 86 height 12
select select "****"
copy strong "593.007,00"
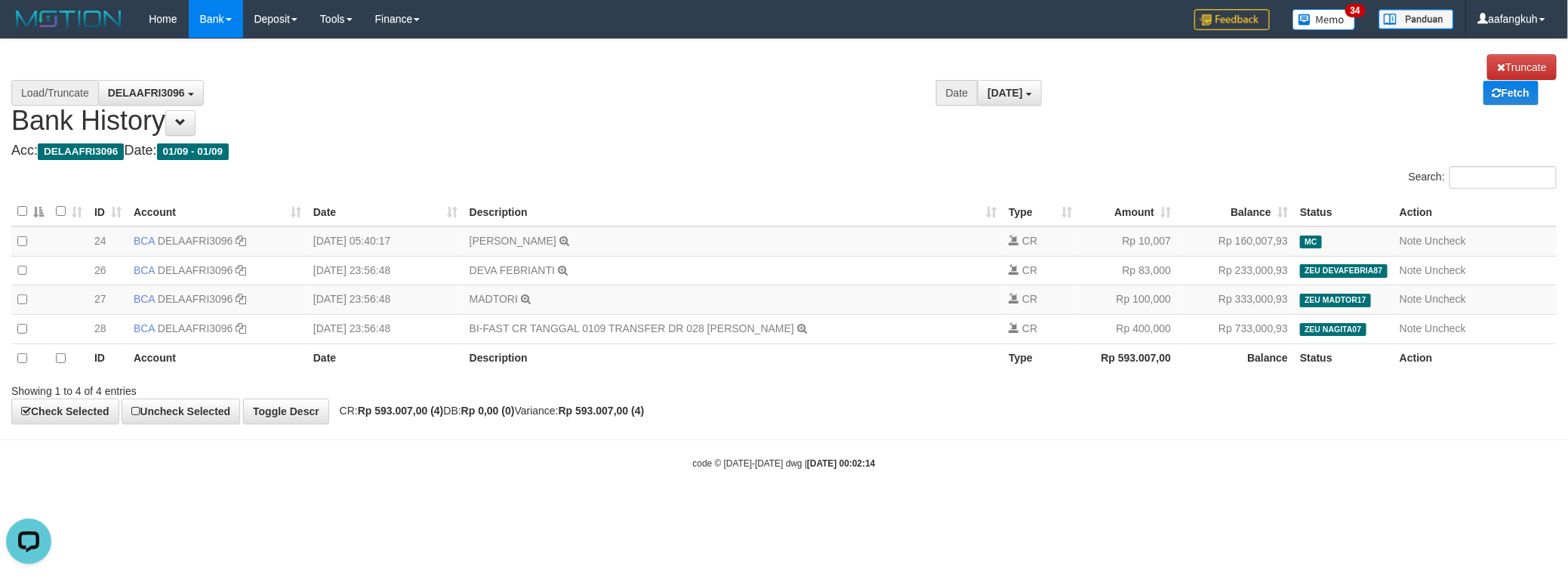
click at [1028, 424] on div "**********" at bounding box center [784, 232] width 1568 height 385
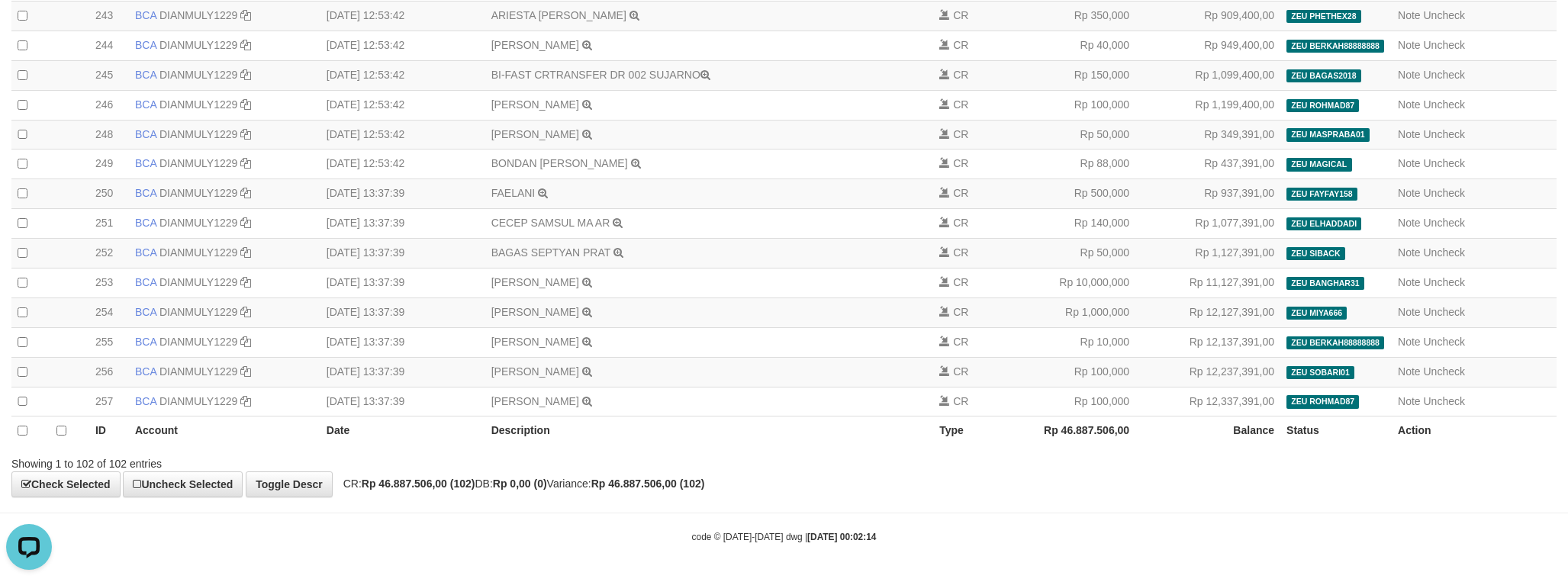
select select "****"
copy strong "46.887.506,00"
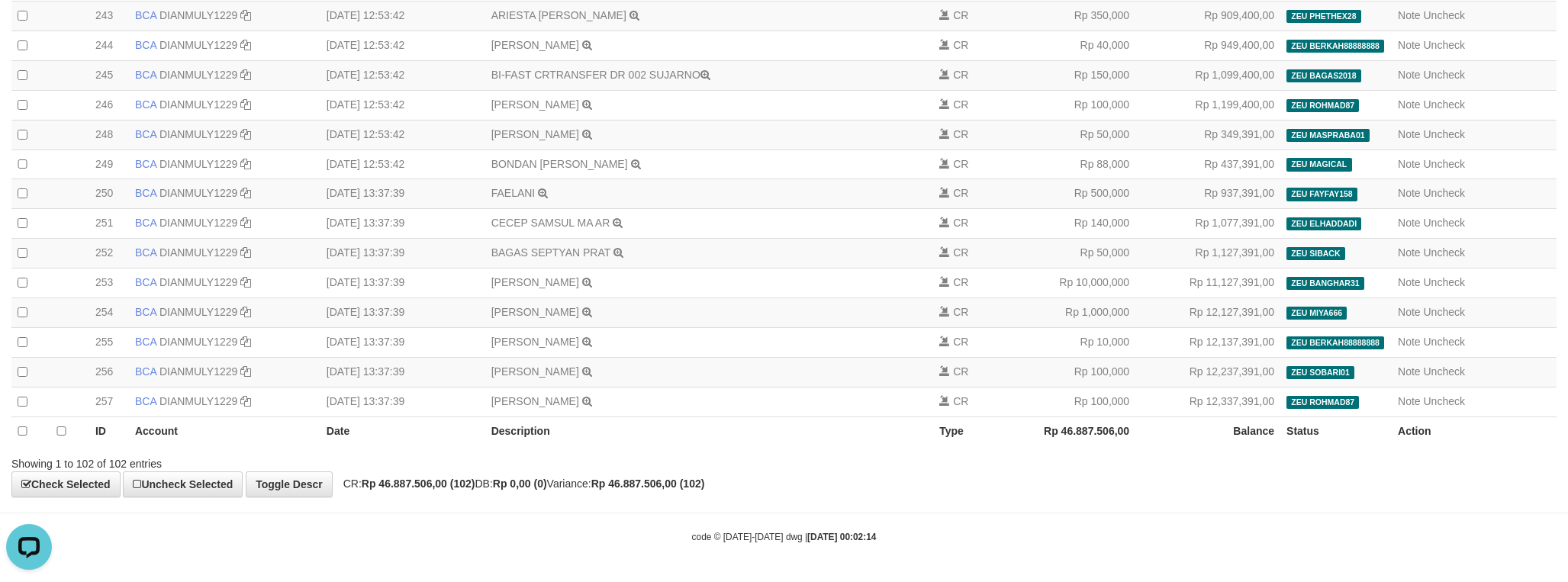
click at [1296, 436] on th "Status" at bounding box center [1336, 431] width 111 height 29
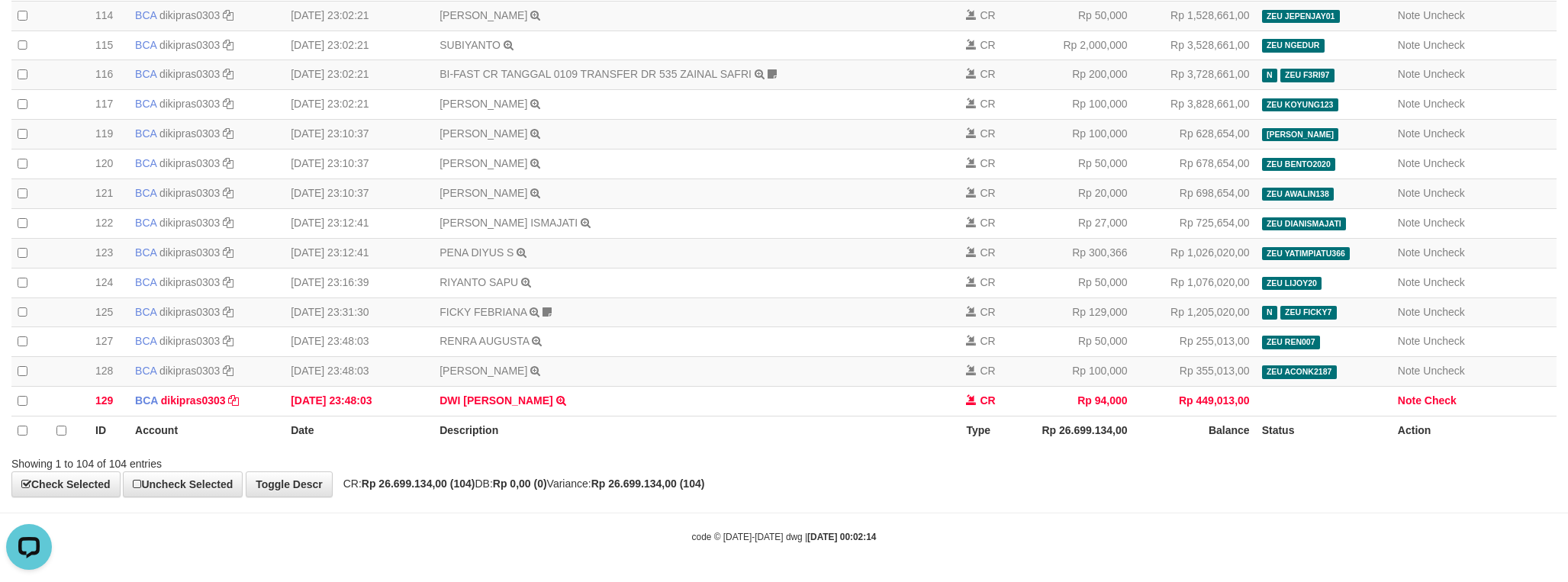
scroll to position [3065, 0]
select select "****"
drag, startPoint x: 443, startPoint y: 467, endPoint x: 424, endPoint y: 479, distance: 22.5
click at [442, 467] on div "Showing 1 to 104 of 104 entries" at bounding box center [326, 461] width 630 height 21
click at [424, 479] on strong "Rp 26.699.134,00 (104)" at bounding box center [418, 484] width 113 height 12
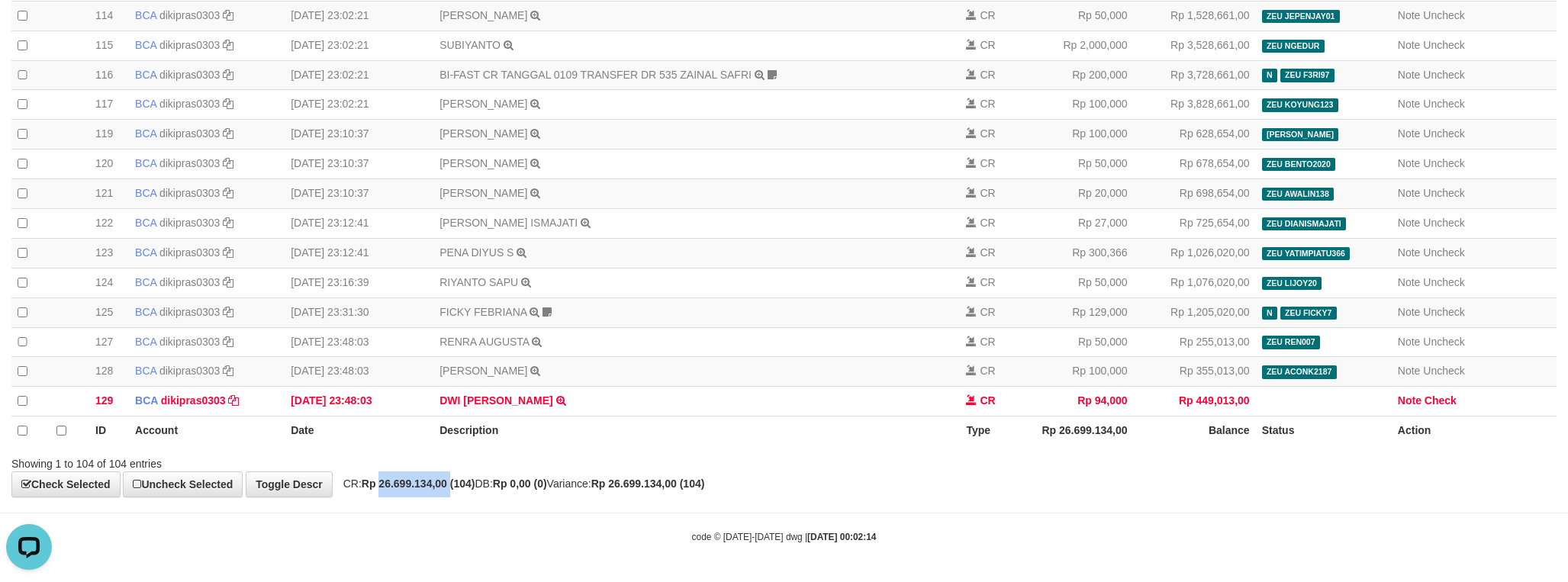
click at [424, 479] on strong "Rp 26.699.134,00 (104)" at bounding box center [418, 484] width 113 height 12
copy strong "26.699.134,00"
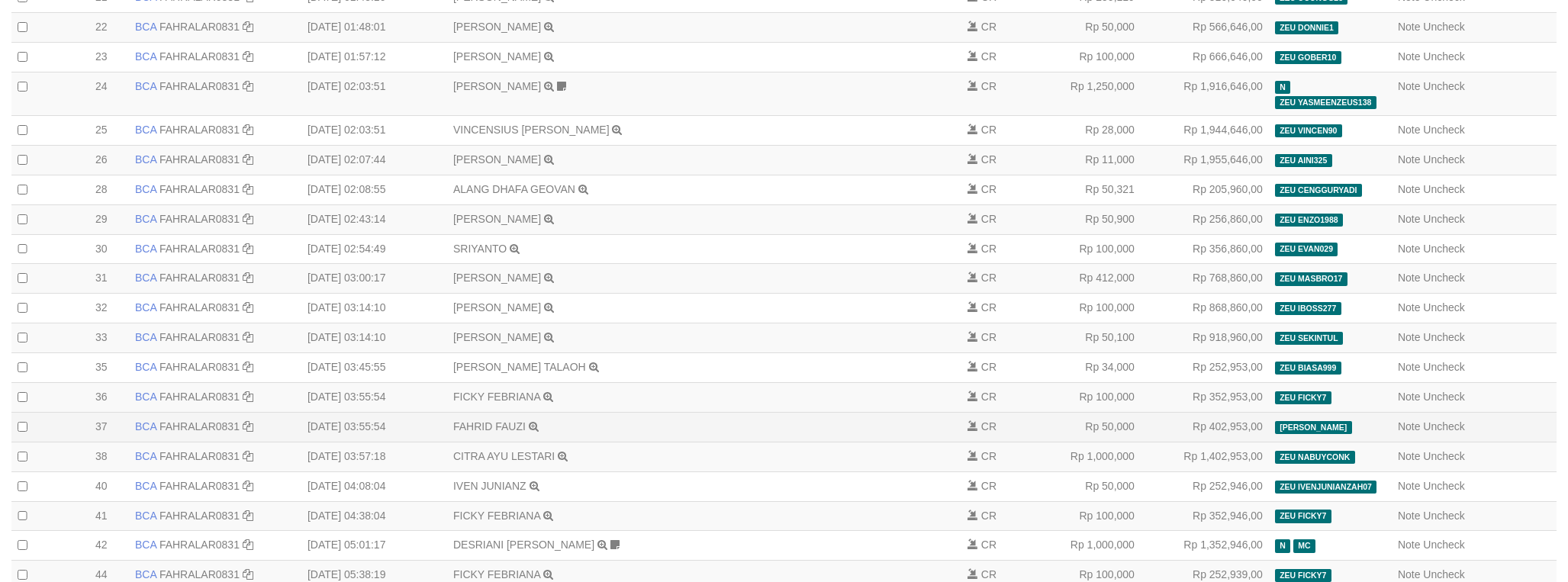
select select "****"
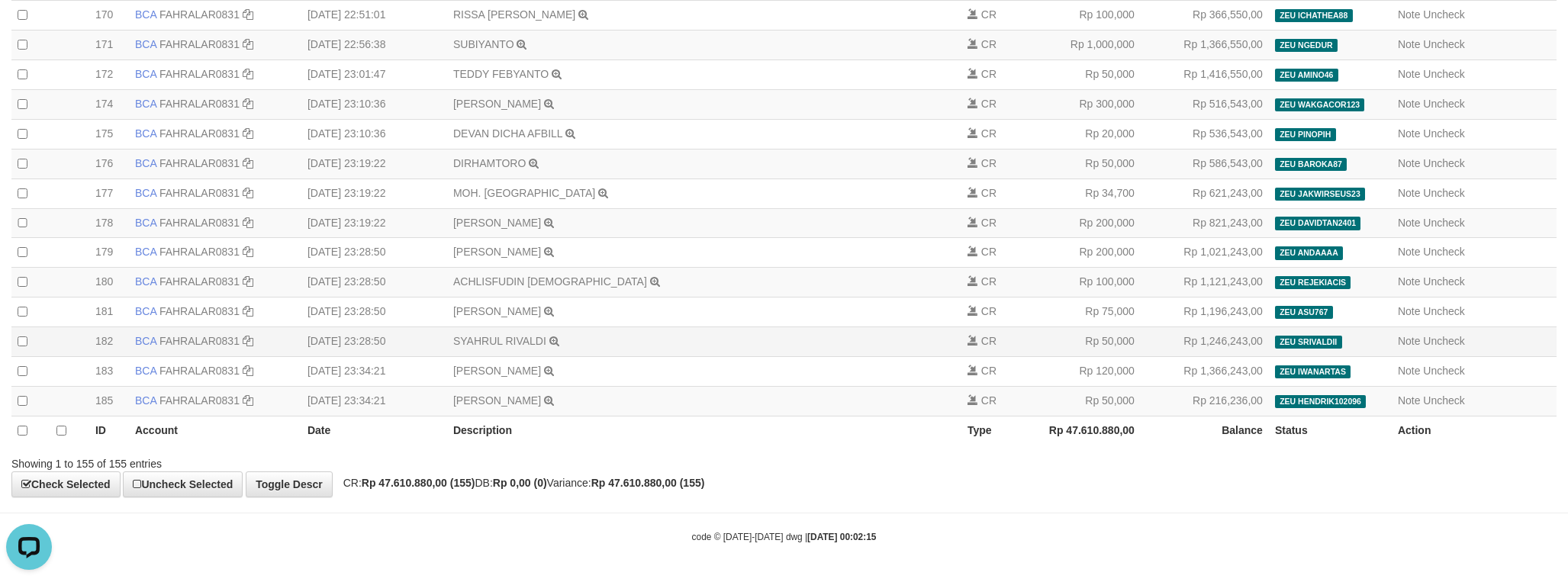
scroll to position [4669, 0]
click at [405, 481] on strong "Rp 47.610.880,00 (155)" at bounding box center [418, 483] width 113 height 12
copy strong "47.610.880,00"
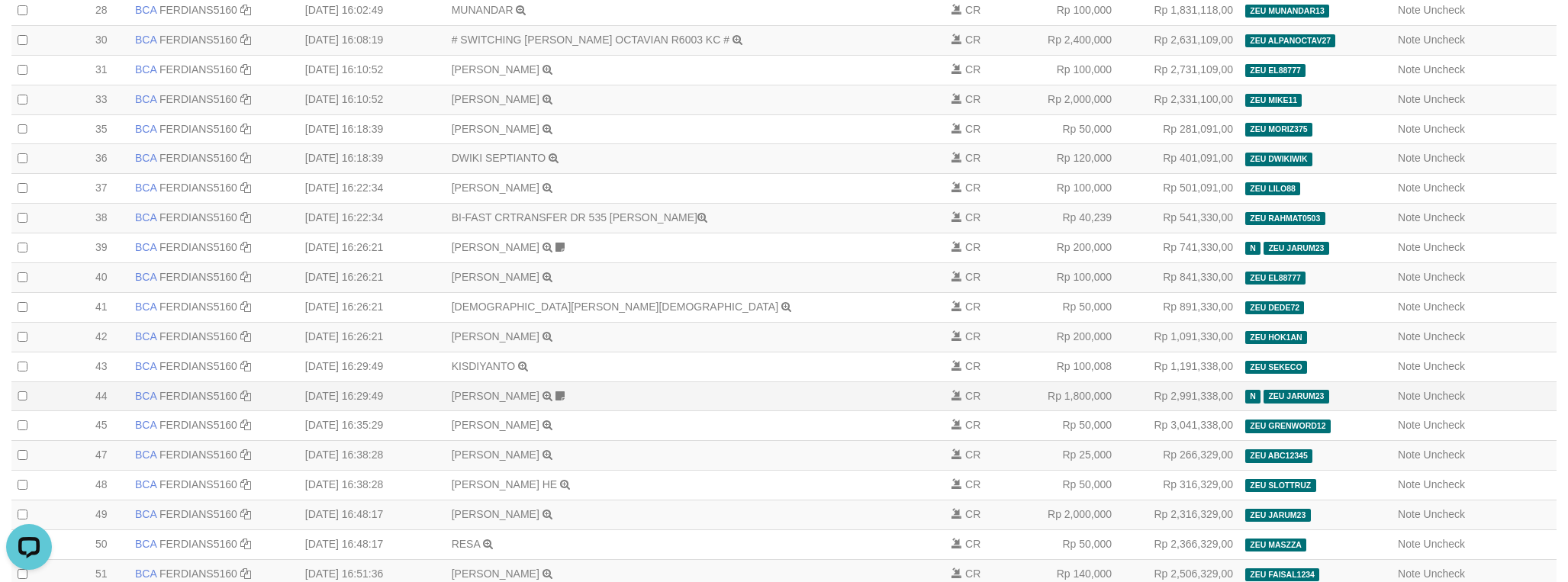
select select "****"
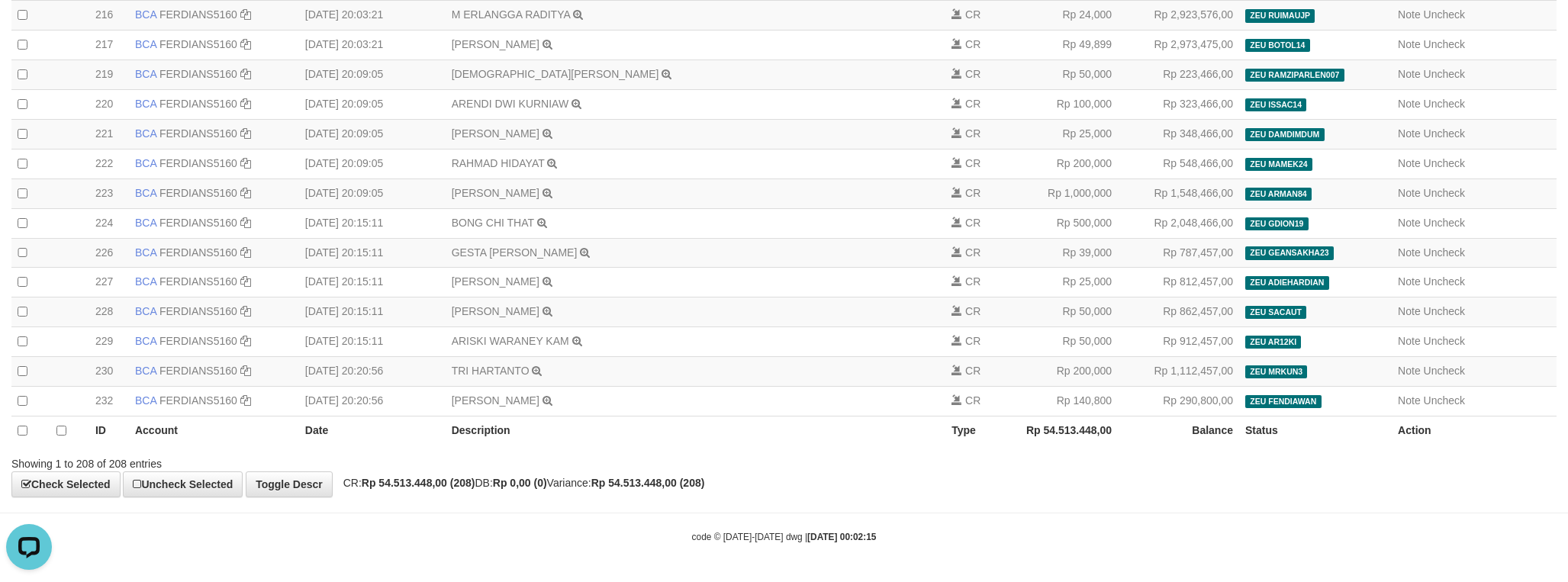
scroll to position [6311, 0]
click at [429, 489] on strong "Rp 54.513.448,00 (208)" at bounding box center [418, 483] width 113 height 12
copy strong "54.513.448,00"
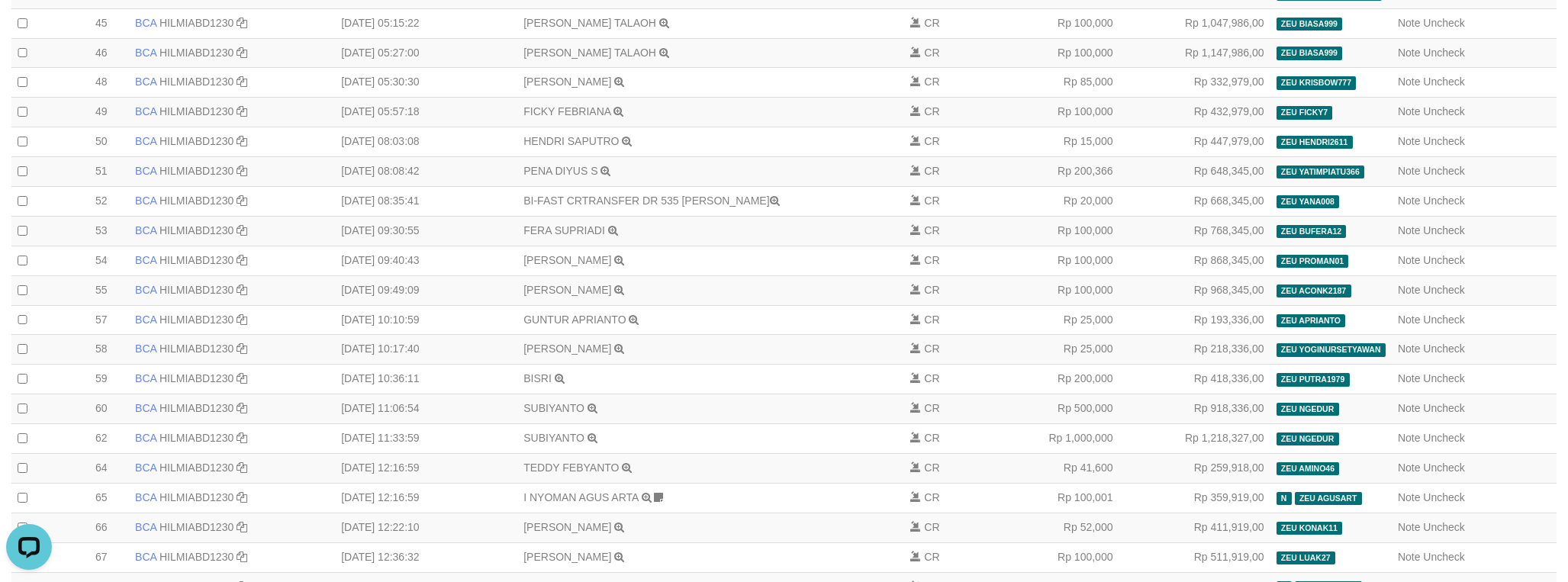
select select "****"
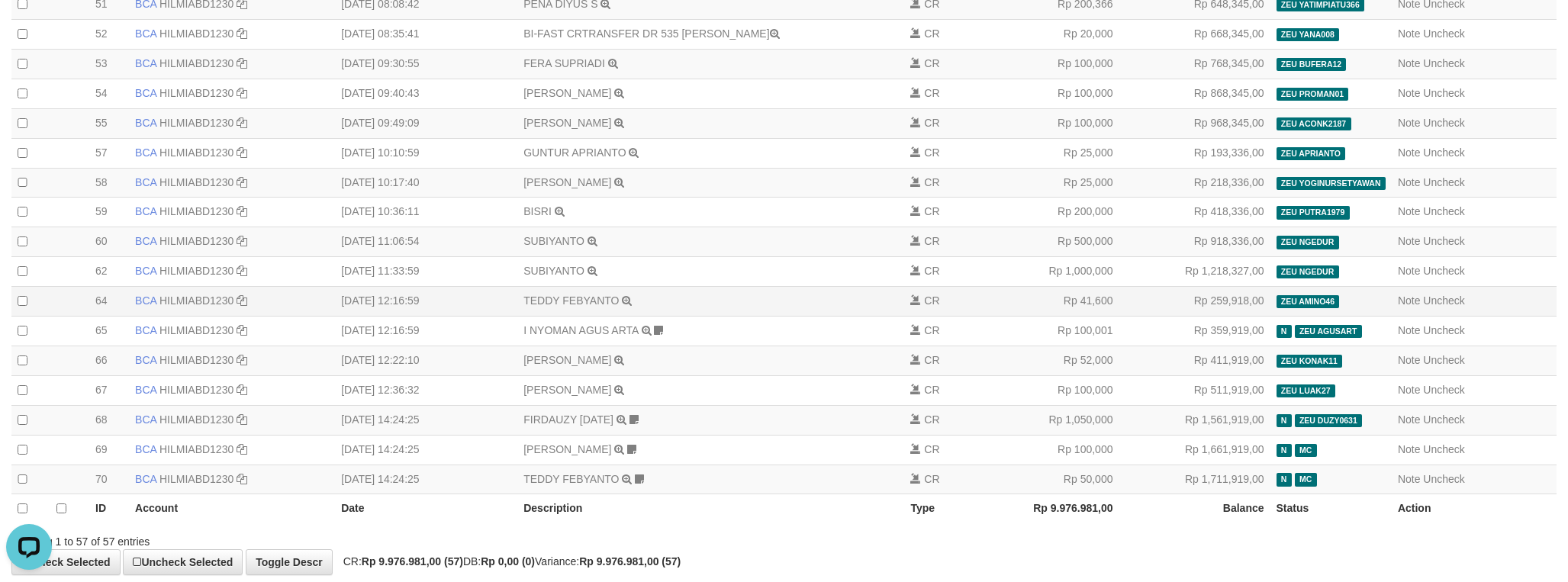
scroll to position [1596, 0]
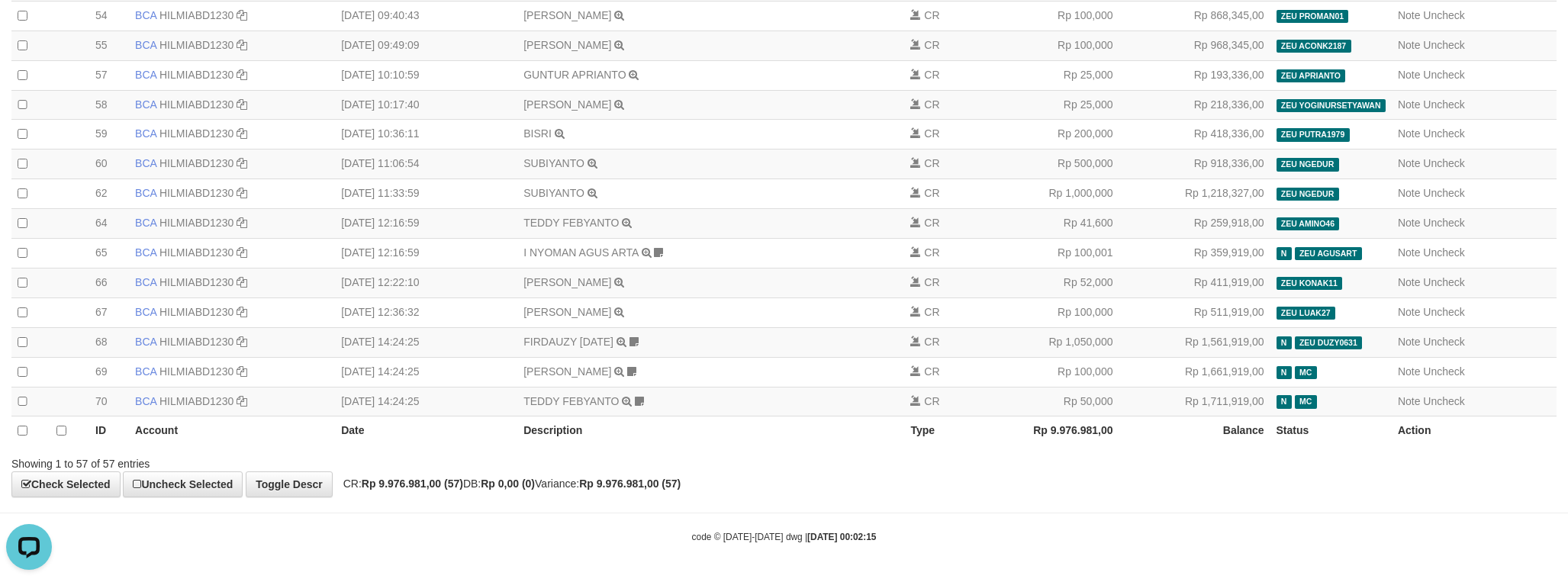
click at [443, 488] on strong "Rp 9.976.981,00 (57)" at bounding box center [412, 484] width 102 height 12
copy strong "9.976.981,00"
click at [1082, 463] on div "Showing 1 to 57 of 57 entries" at bounding box center [784, 461] width 1568 height 21
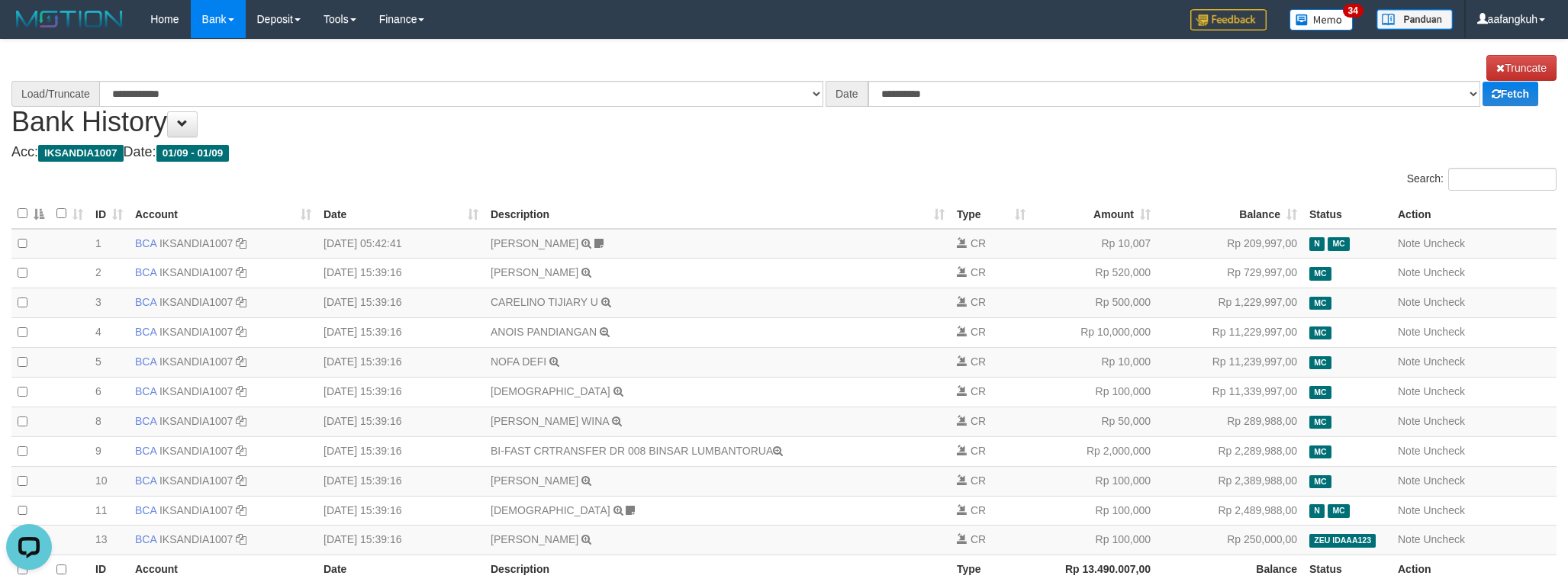
select select "****"
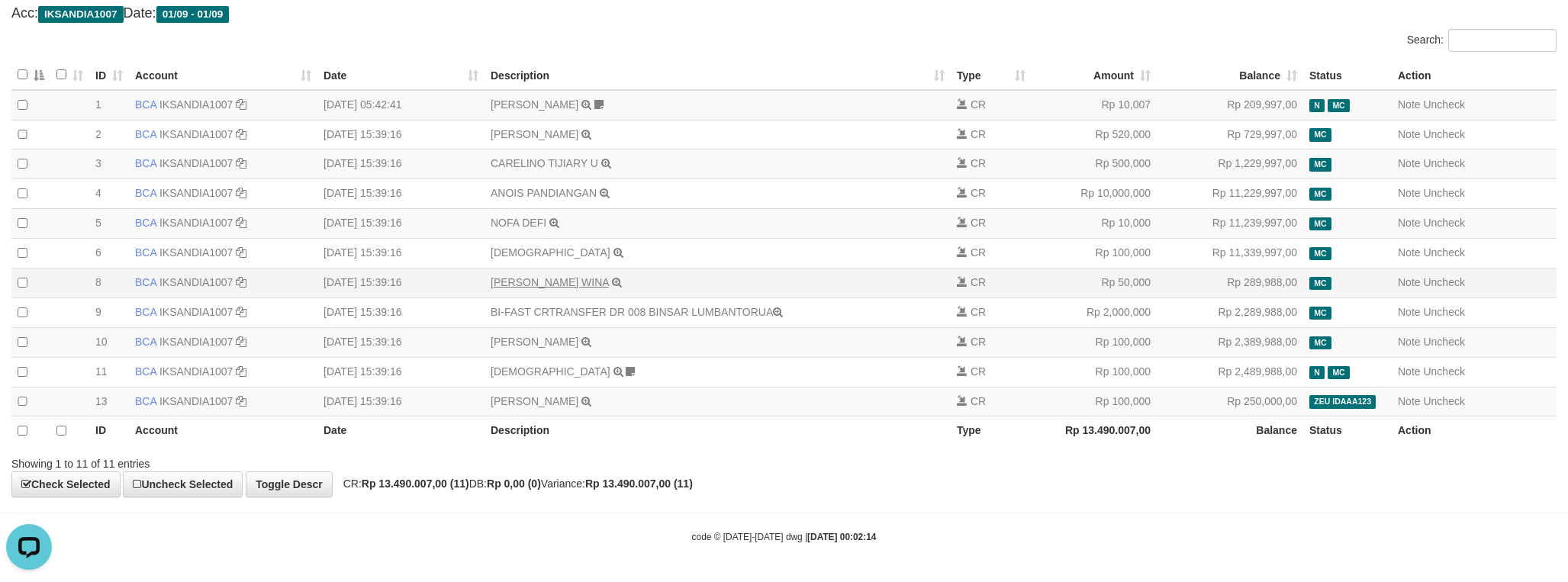
scroll to position [160, 0]
click at [626, 366] on icon at bounding box center [630, 371] width 9 height 11
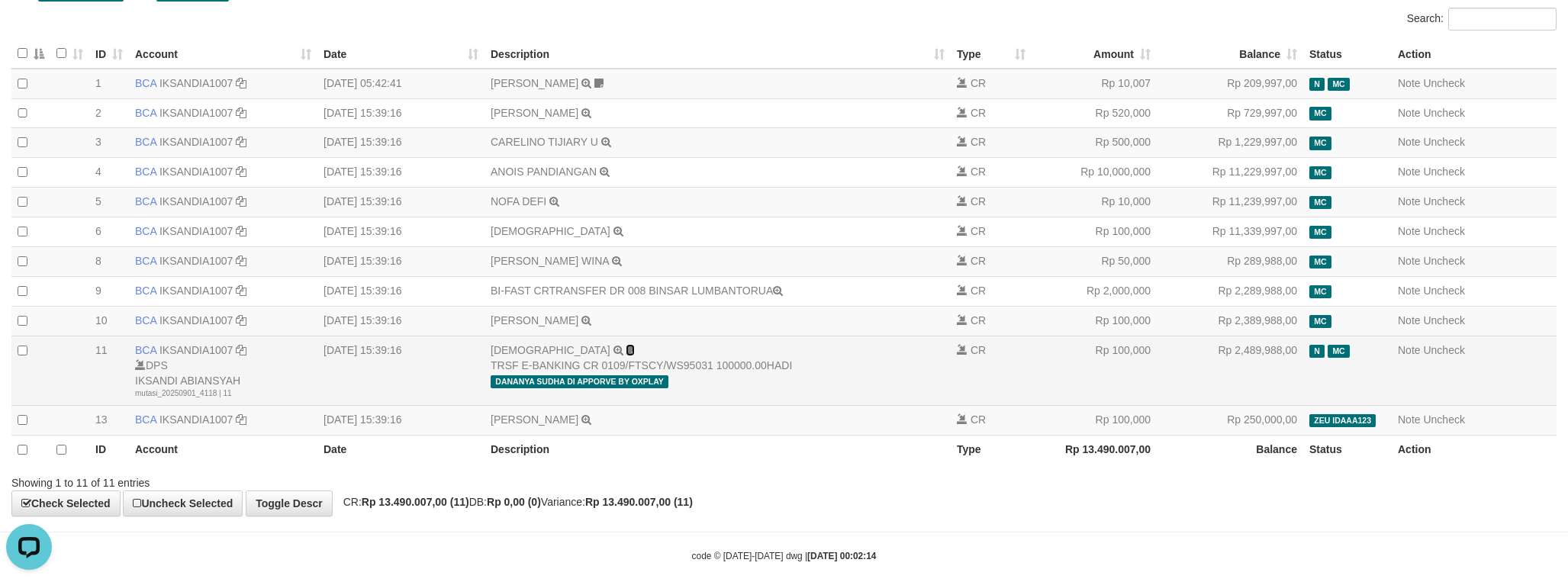
click at [626, 355] on icon at bounding box center [630, 350] width 9 height 11
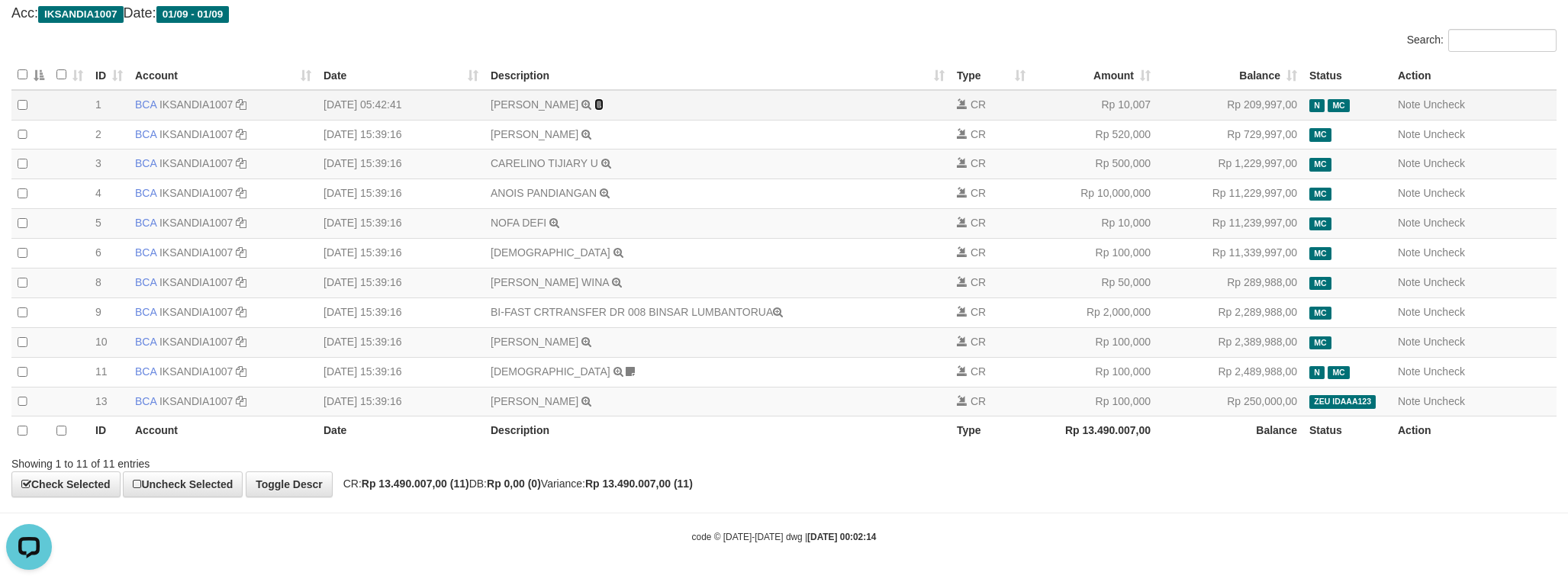
click at [594, 100] on icon at bounding box center [599, 105] width 9 height 11
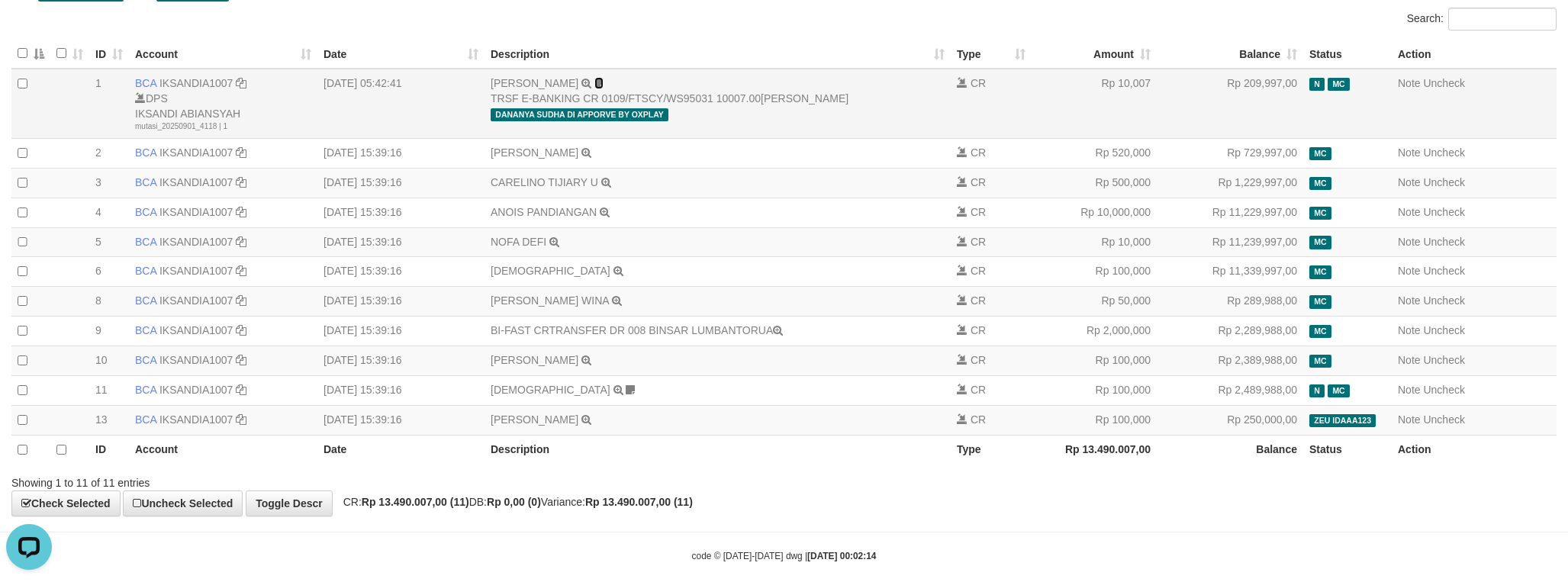
click at [594, 83] on icon at bounding box center [599, 83] width 9 height 11
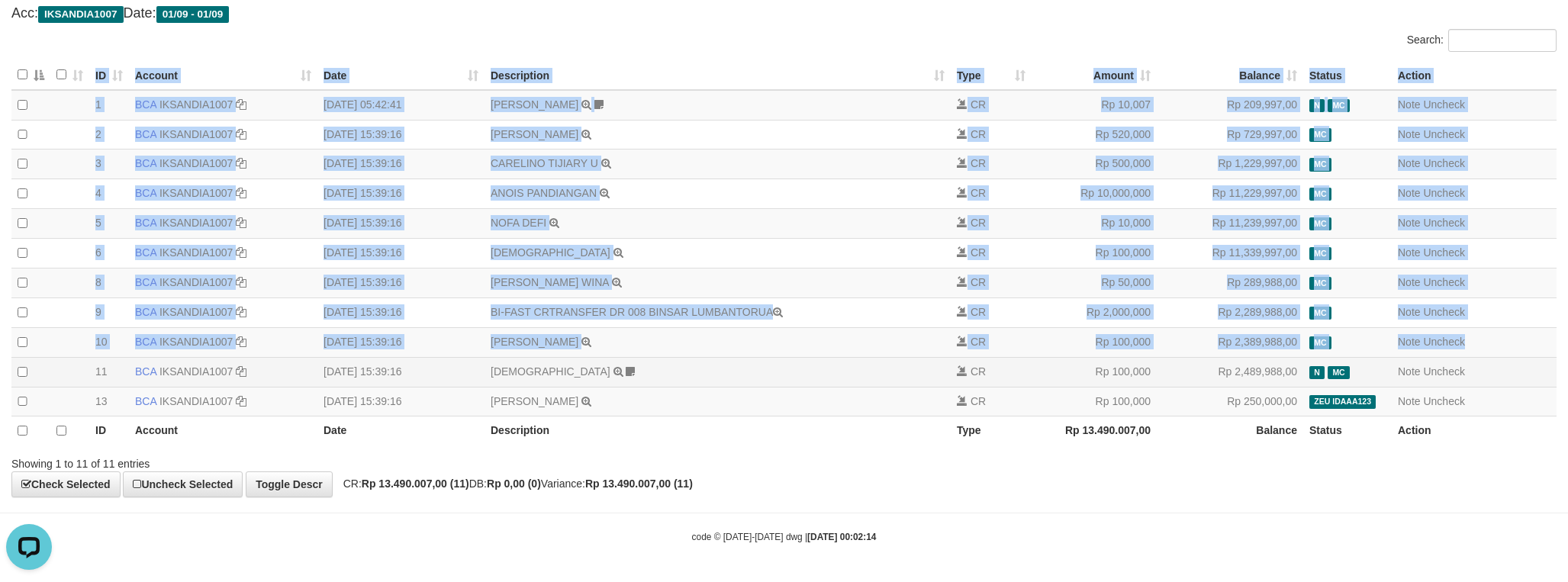
drag, startPoint x: 97, startPoint y: 97, endPoint x: 1540, endPoint y: 352, distance: 1465.4
click at [1541, 348] on div "ID Account Date Description Type Amount Balance Status Action 1 BCA IKSANDIA100…" at bounding box center [784, 253] width 1568 height 395
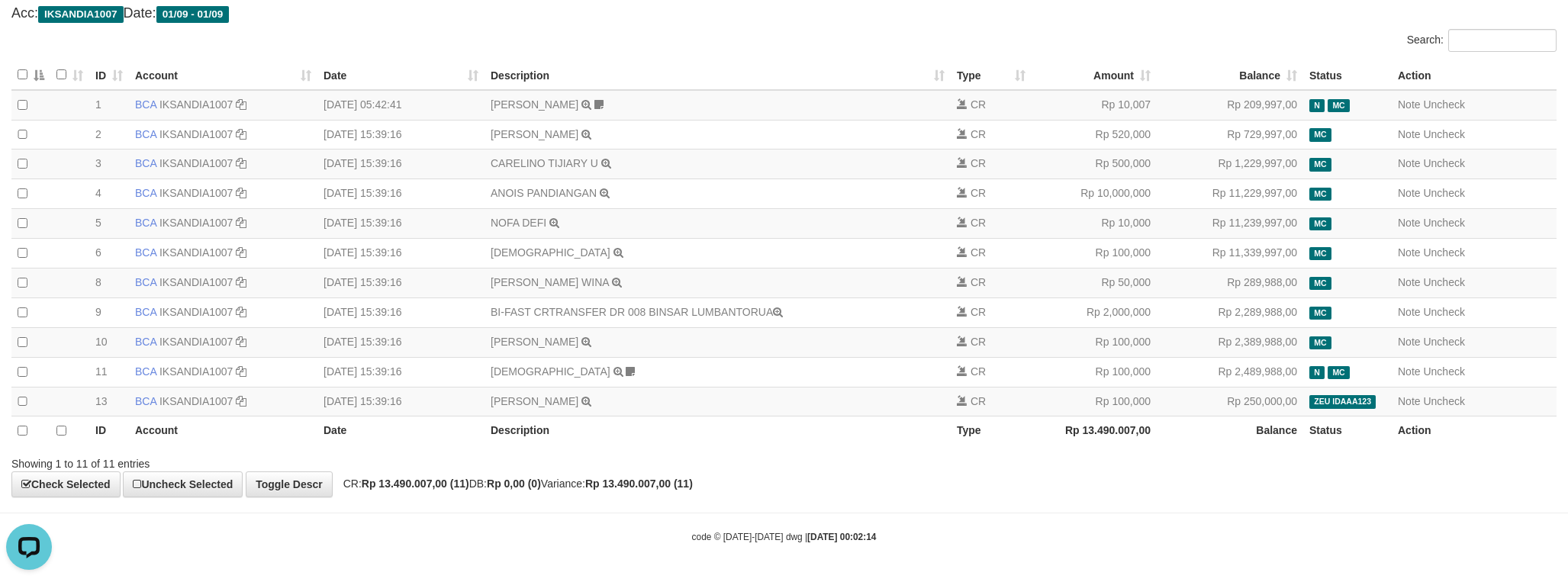
click at [1177, 495] on div "**********" at bounding box center [784, 198] width 1568 height 597
click at [406, 484] on strong "Rp 13.490.007,00 (11)" at bounding box center [415, 484] width 107 height 12
copy strong "13.490.007,00"
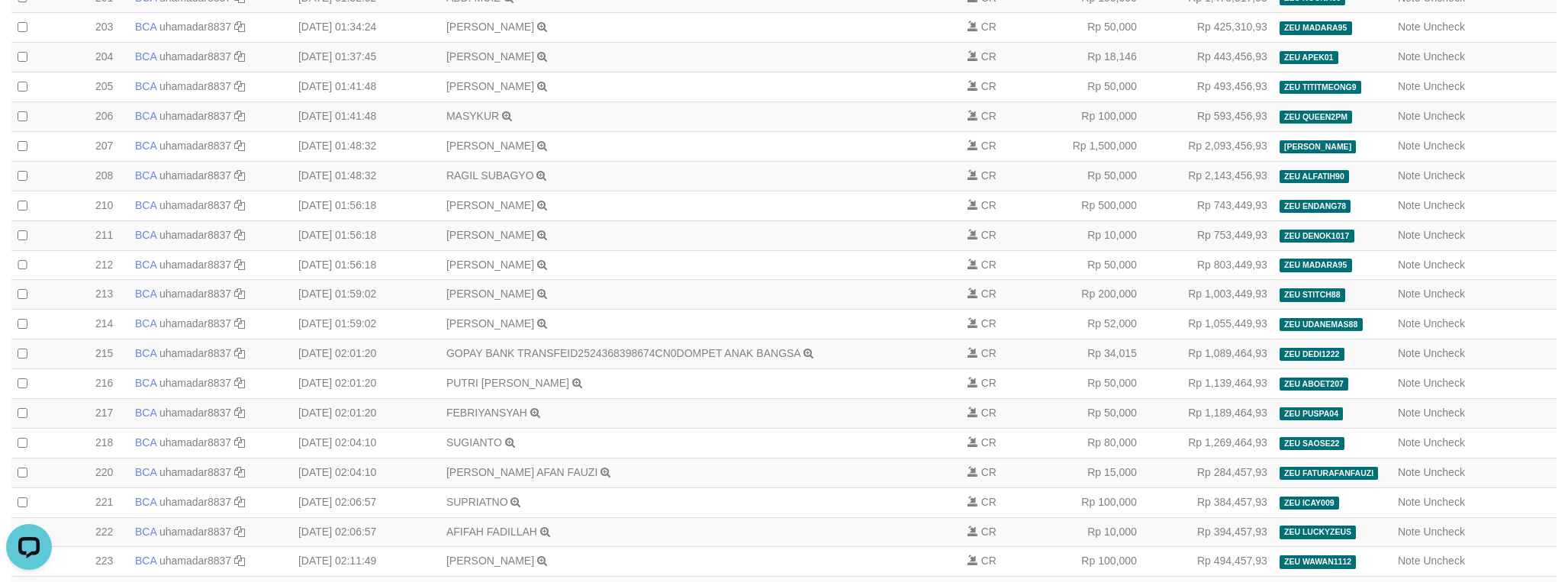
select select "****"
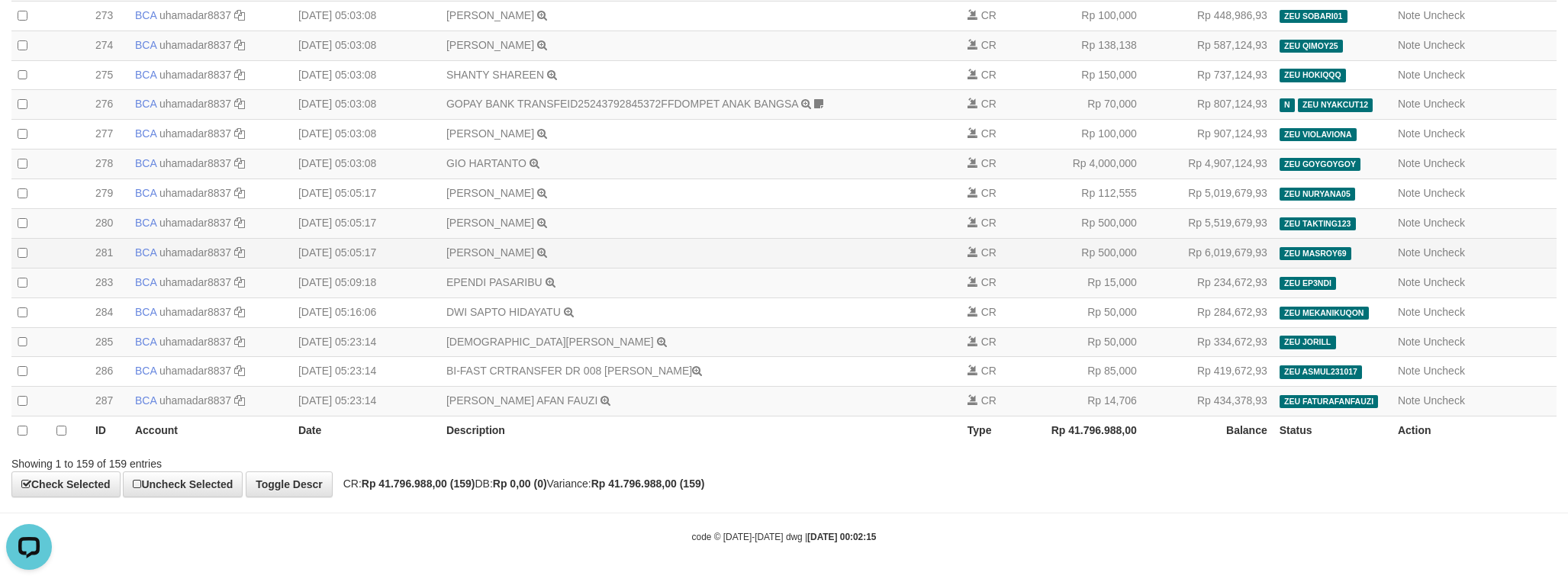
scroll to position [4782, 0]
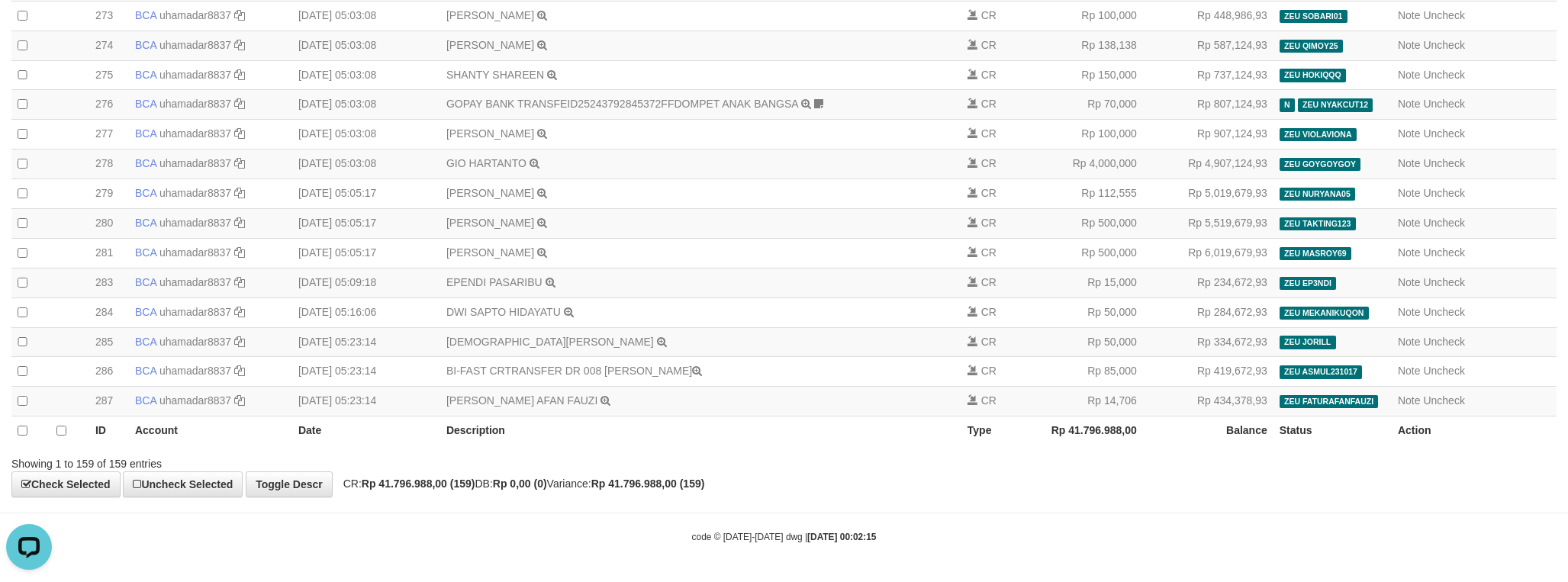
click at [424, 486] on strong "Rp 41.796.988,00 (159)" at bounding box center [418, 484] width 113 height 12
copy strong "41.796.988,00"
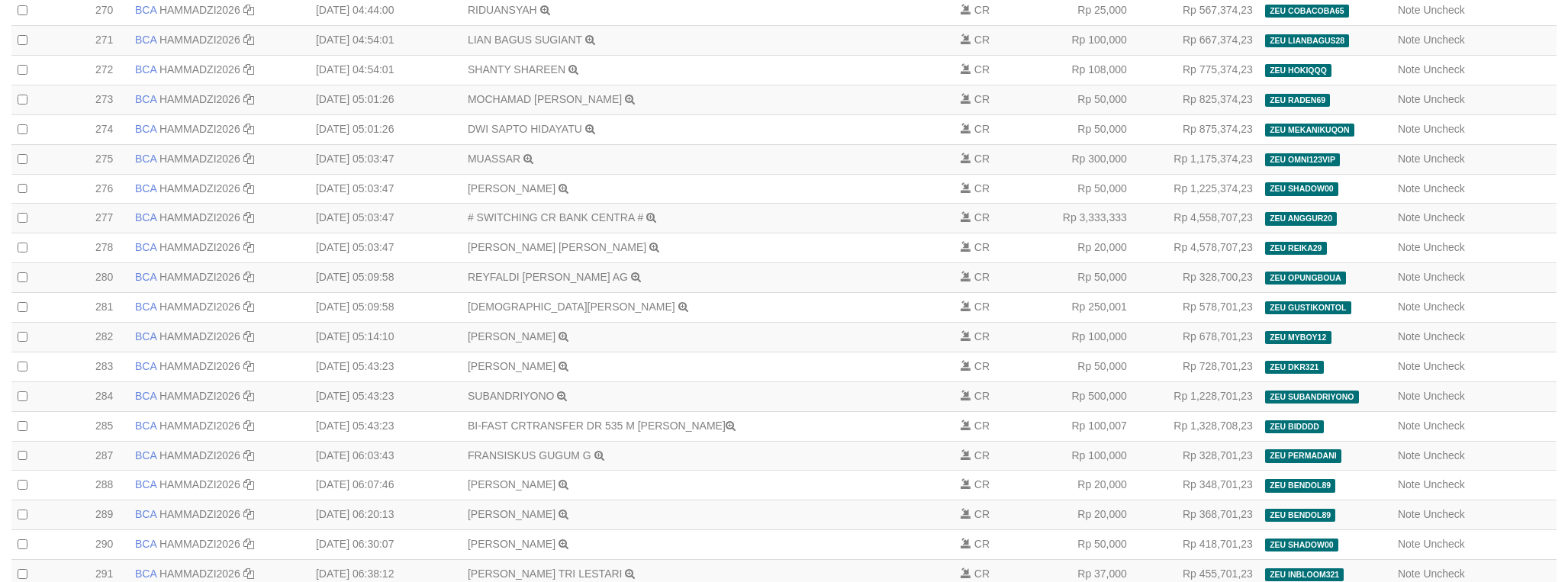
scroll to position [4906, 0]
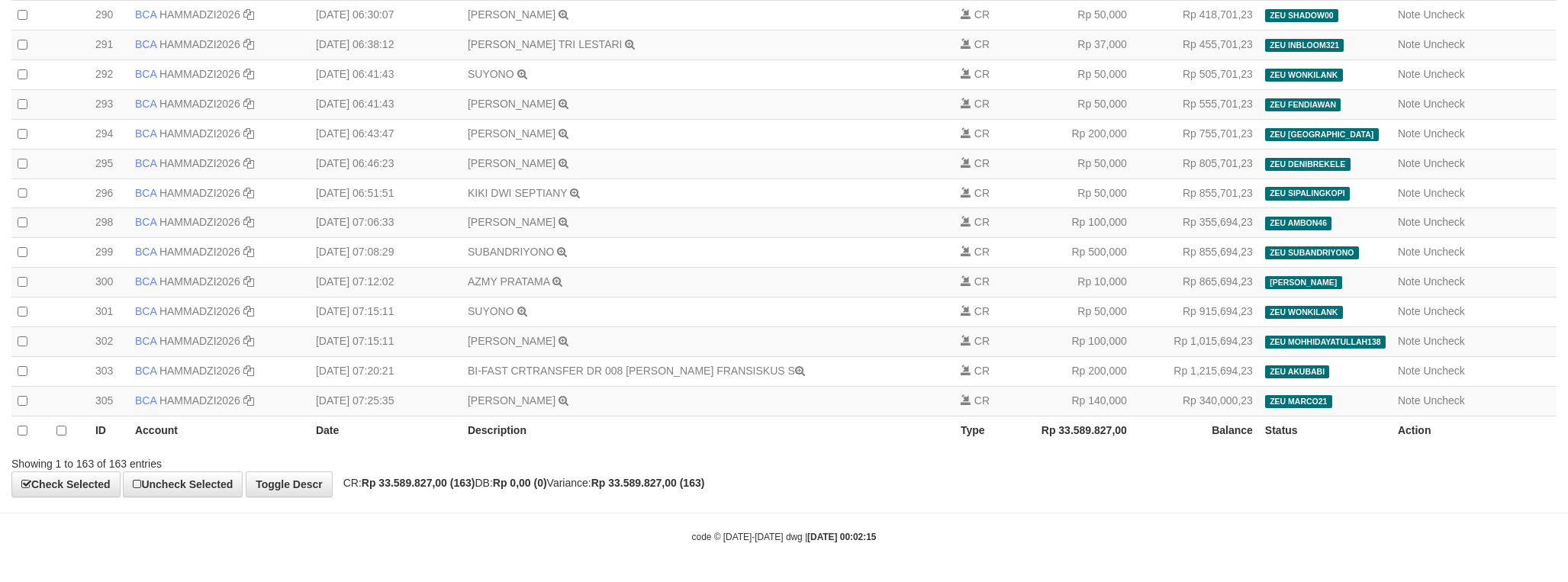
select select "****"
click at [440, 479] on strong "Rp 33.589.827,00 (163)" at bounding box center [418, 483] width 113 height 12
copy strong "33.589.827,00"
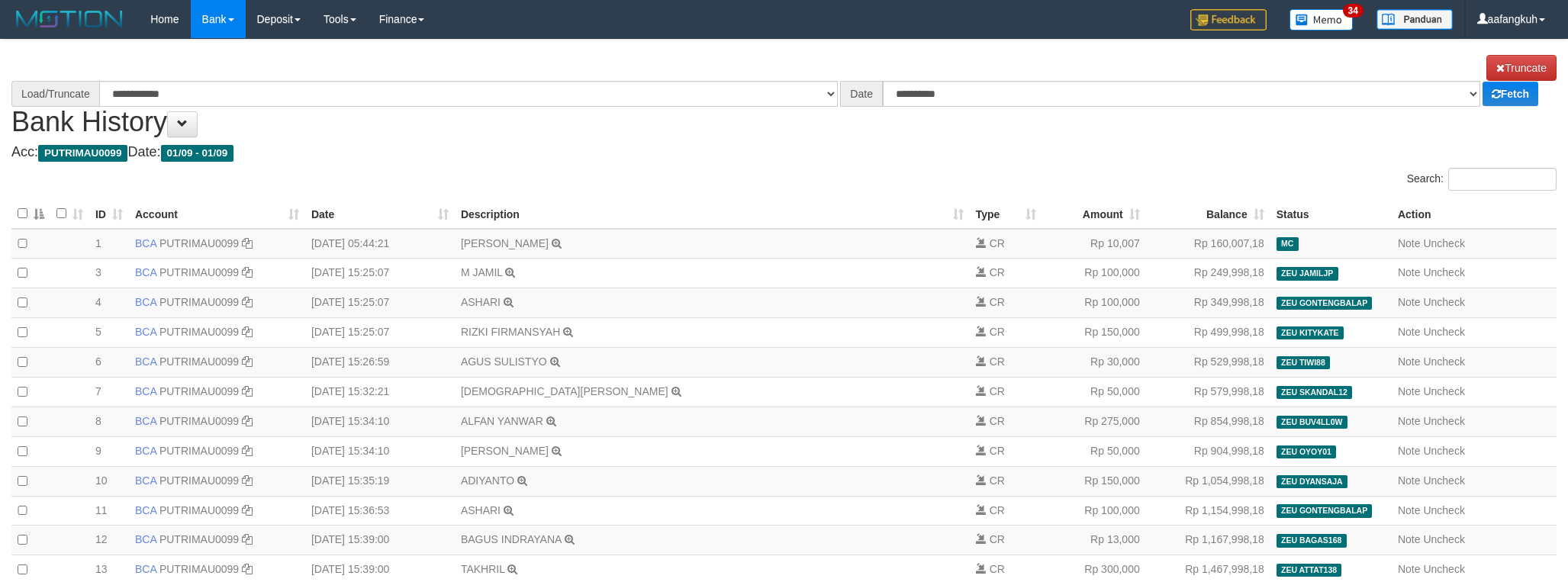
select select "****"
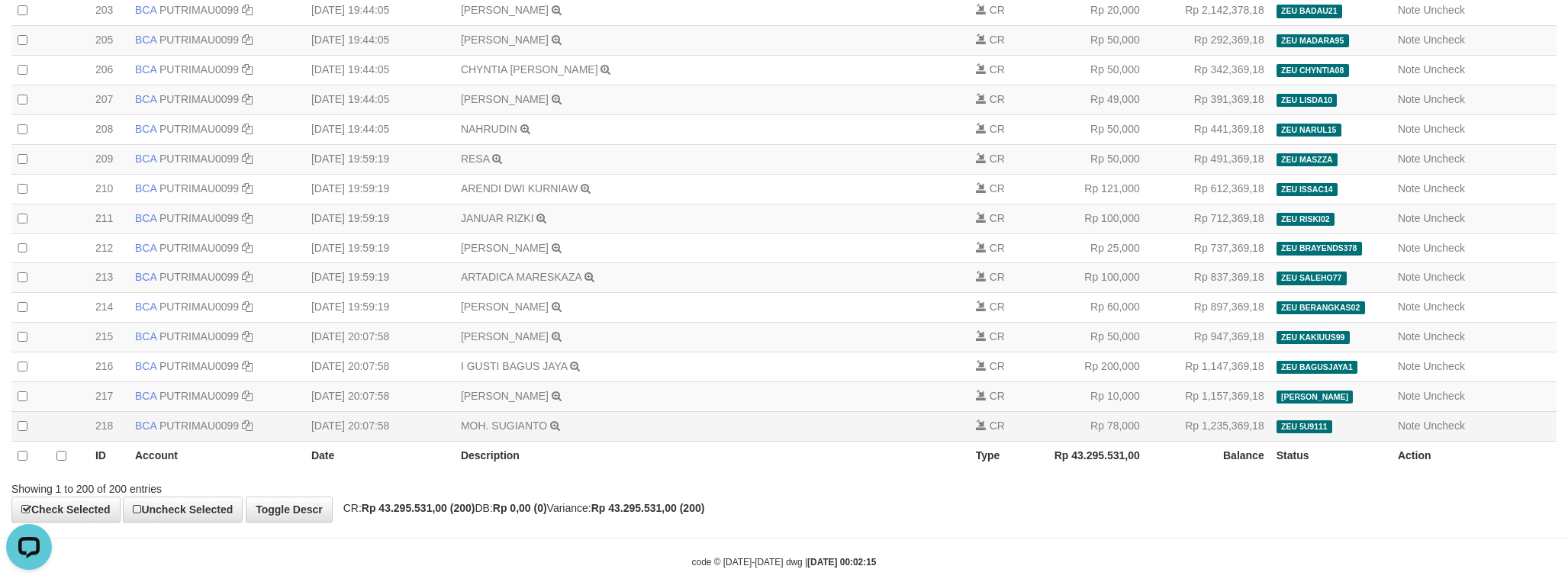
scroll to position [6061, 0]
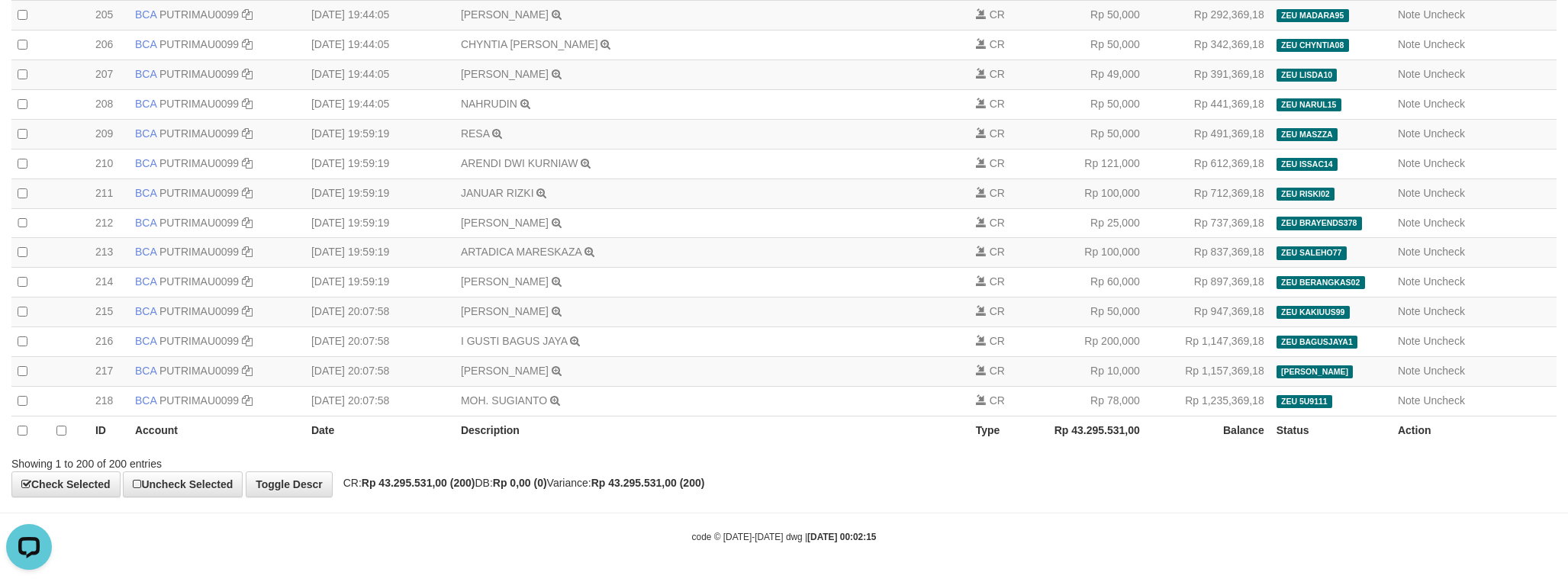
copy strong "43.295.531,00"
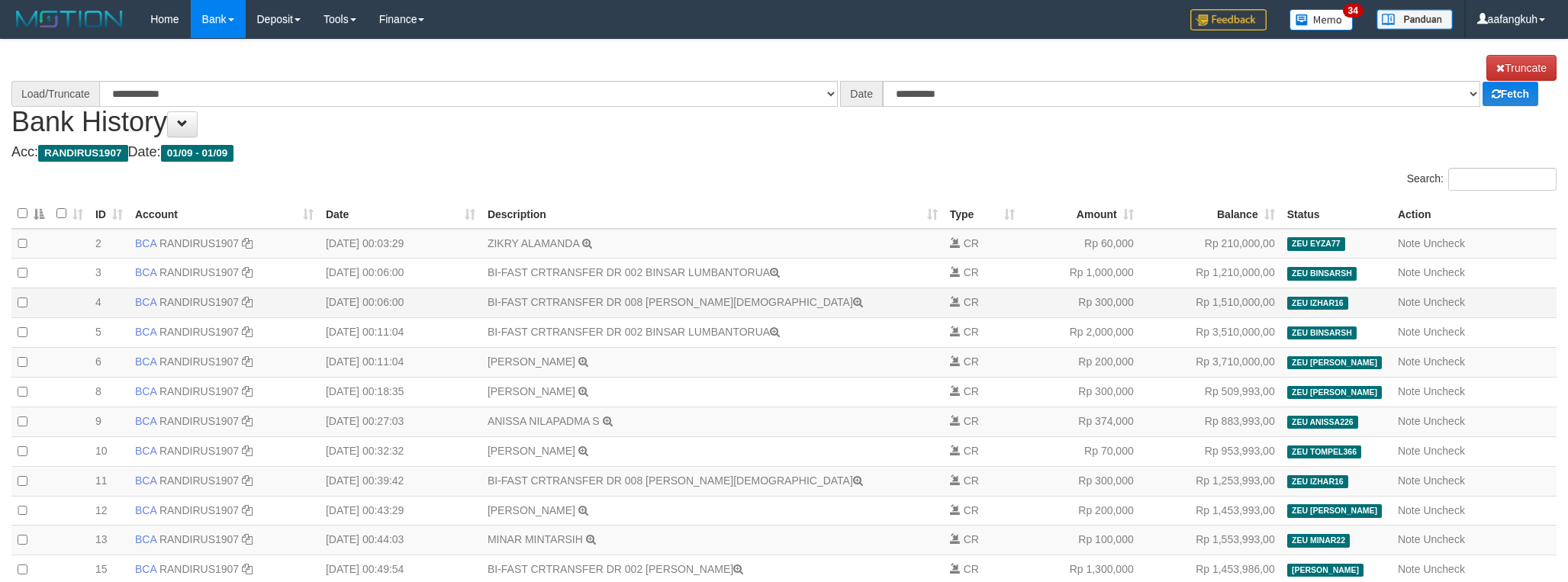
select select "****"
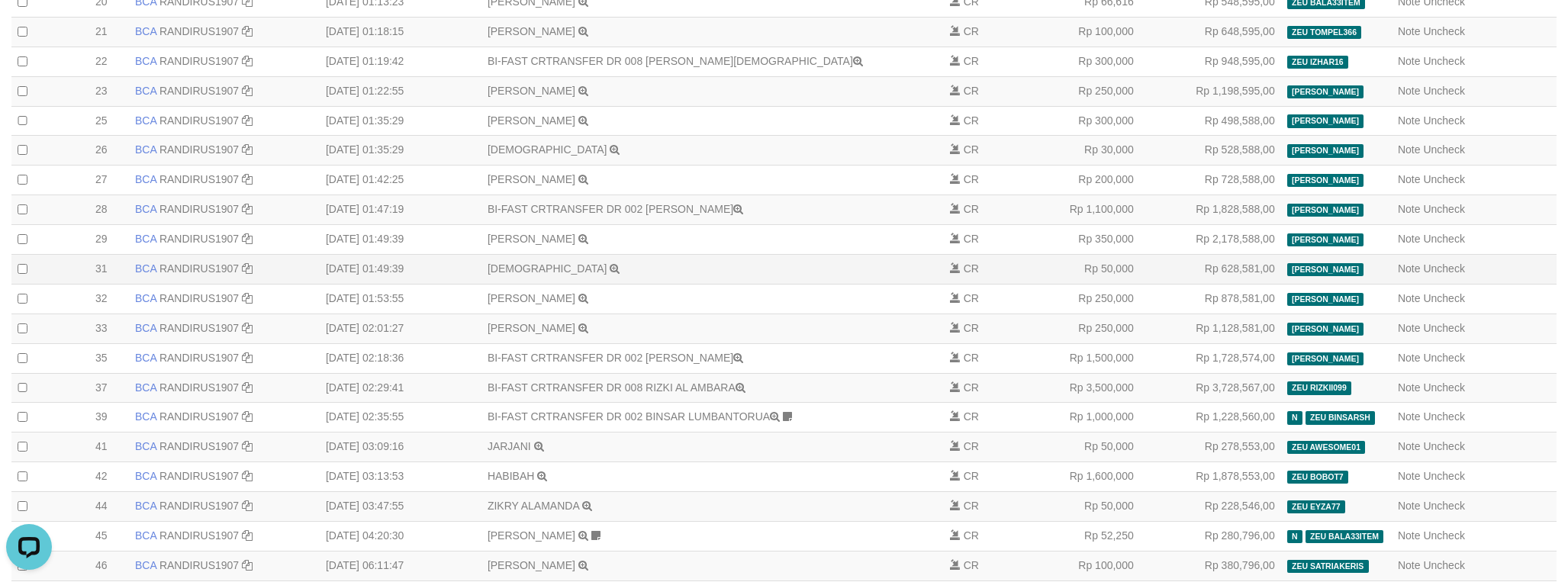
scroll to position [1578, 0]
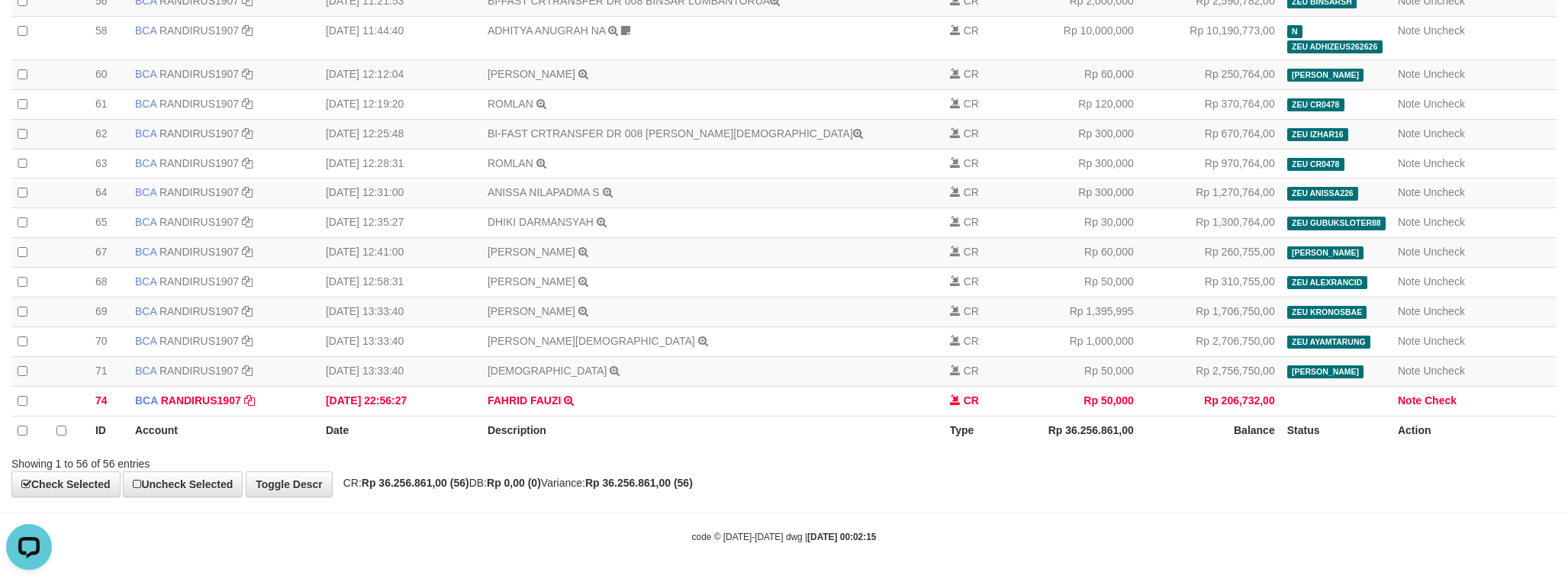
click at [470, 486] on strong "Rp 36.256.861,00 (56)" at bounding box center [415, 483] width 107 height 12
click at [406, 483] on strong "Rp 36.256.861,00 (56)" at bounding box center [415, 483] width 107 height 12
click at [412, 483] on strong "Rp 36.256.861,00 (56)" at bounding box center [415, 483] width 107 height 12
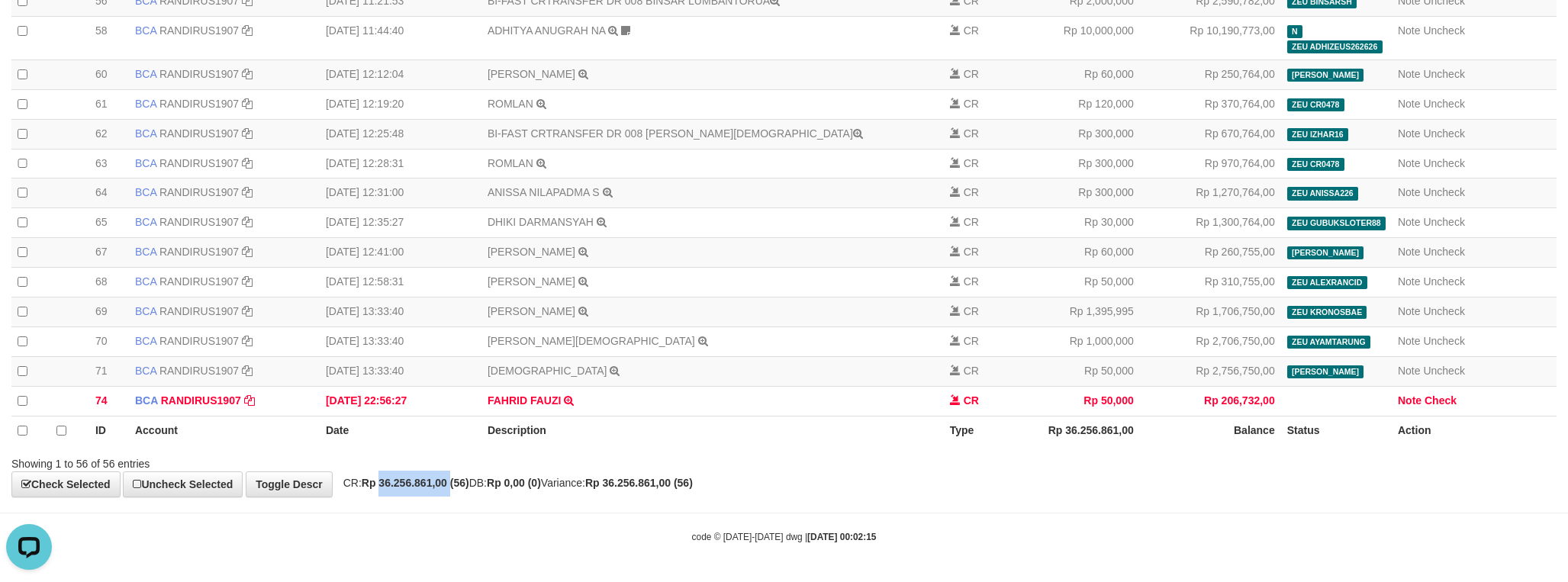
copy strong "36.256.861,00"
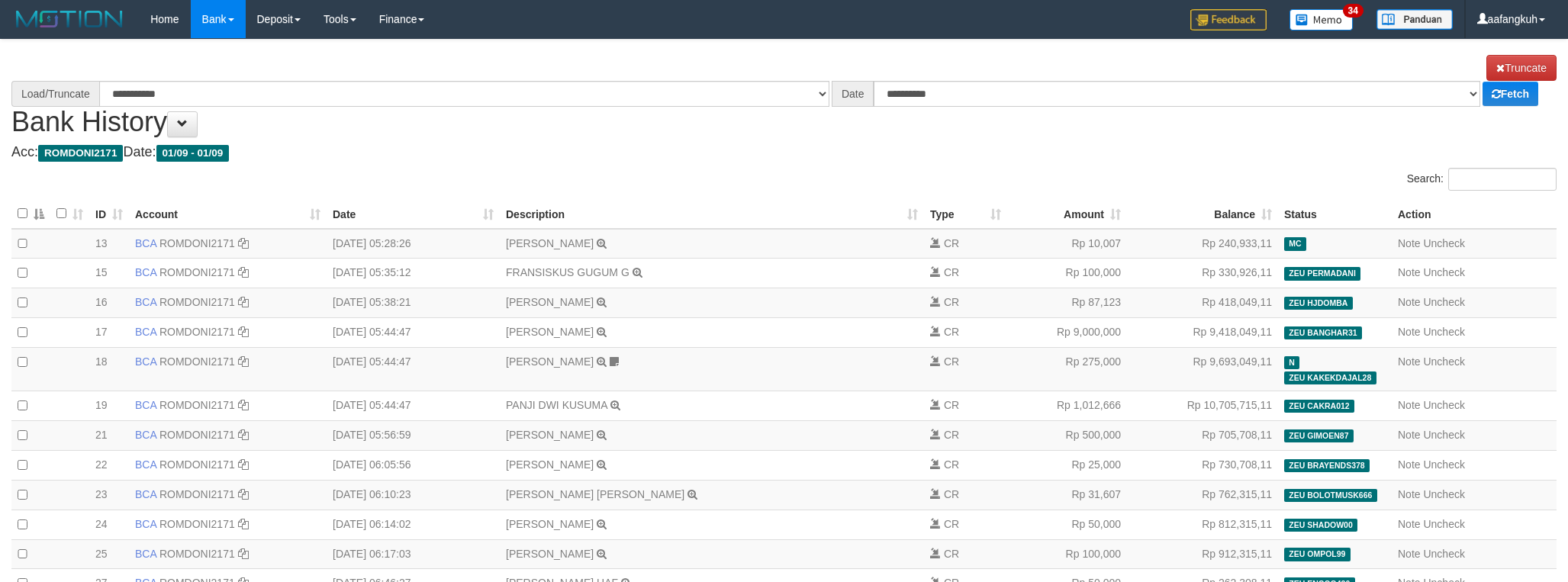
select select "****"
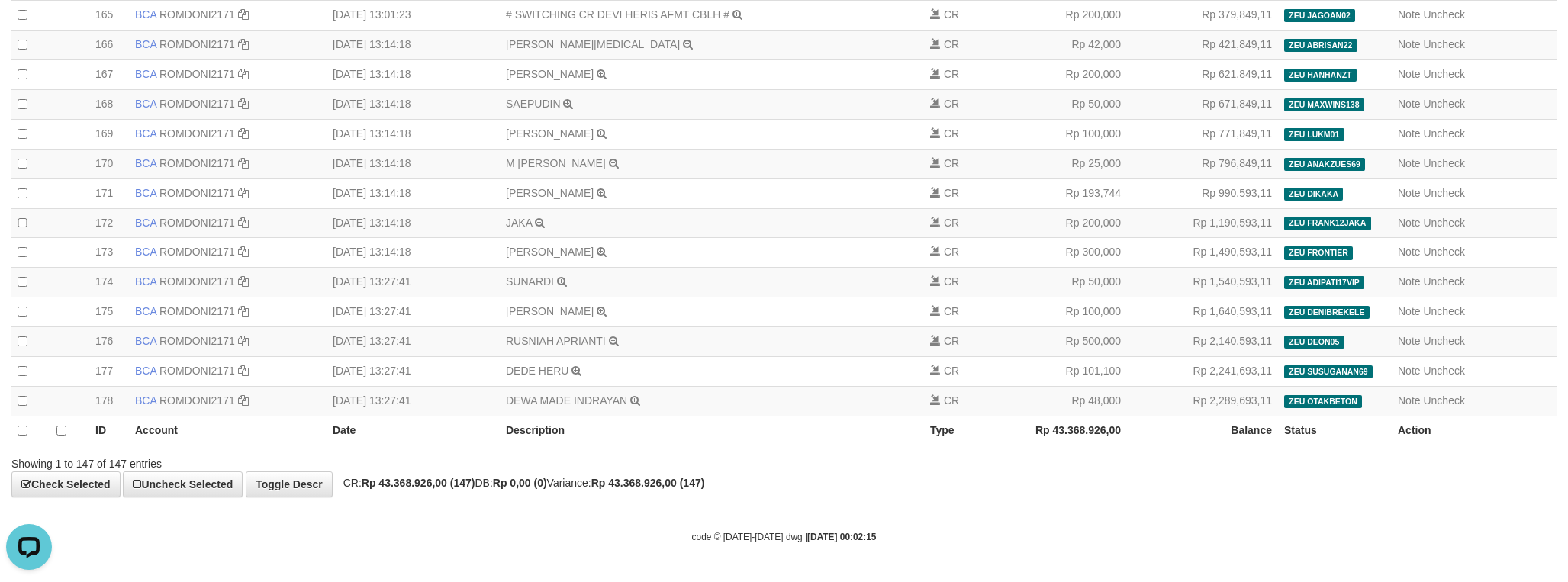
scroll to position [4432, 0]
click at [394, 469] on div "Showing 1 to 147 of 147 entries" at bounding box center [326, 461] width 630 height 21
click at [415, 479] on strong "Rp 43.368.926,00 (147)" at bounding box center [418, 483] width 113 height 12
click at [417, 479] on strong "Rp 43.368.926,00 (147)" at bounding box center [418, 483] width 113 height 12
copy strong "43.368.926,00"
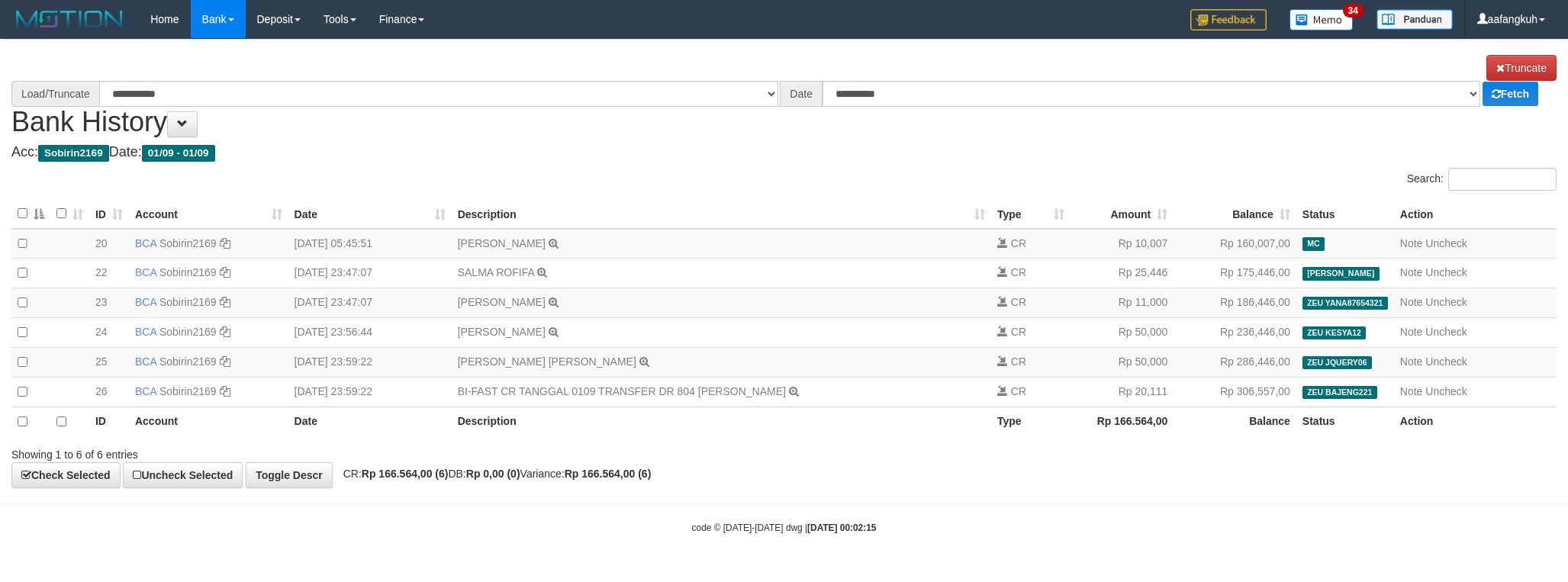
select select "****"
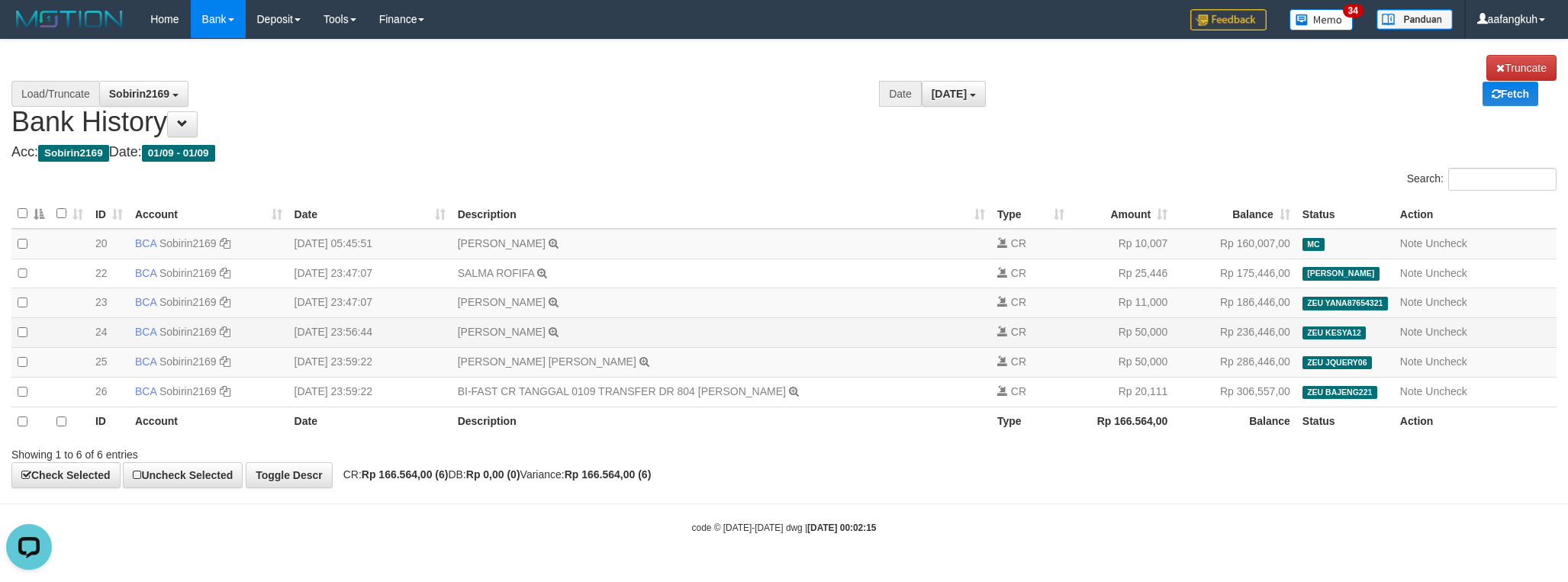
scroll to position [5, 0]
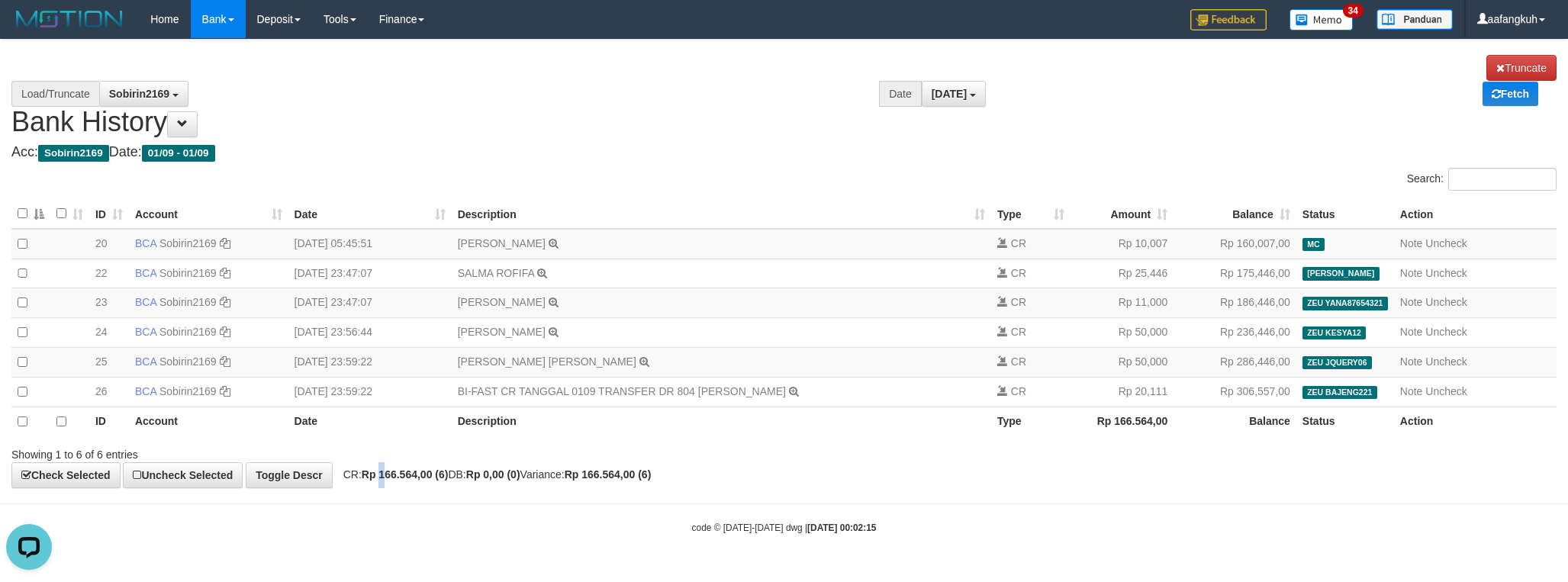
click at [392, 481] on strong "Rp 166.564,00 (6)" at bounding box center [405, 475] width 87 height 12
copy strong "1"
click at [413, 481] on strong "Rp 166.564,00 (6)" at bounding box center [405, 475] width 87 height 12
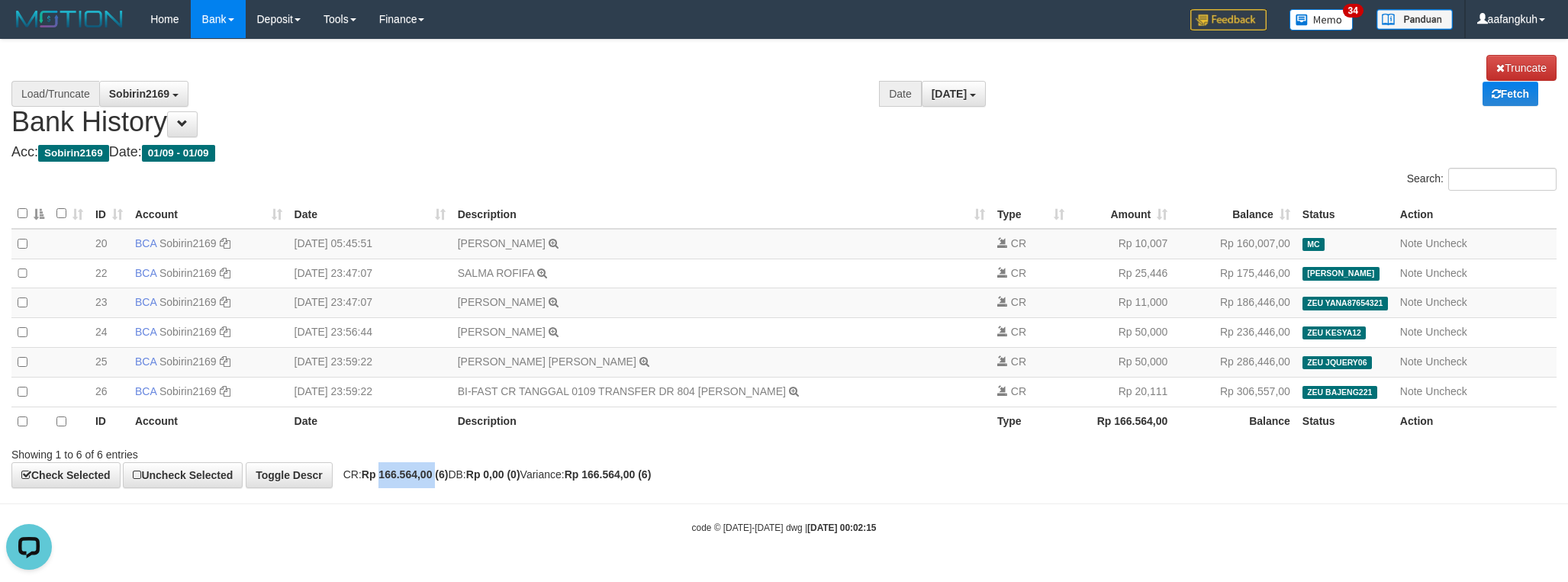
copy strong "166.564,00"
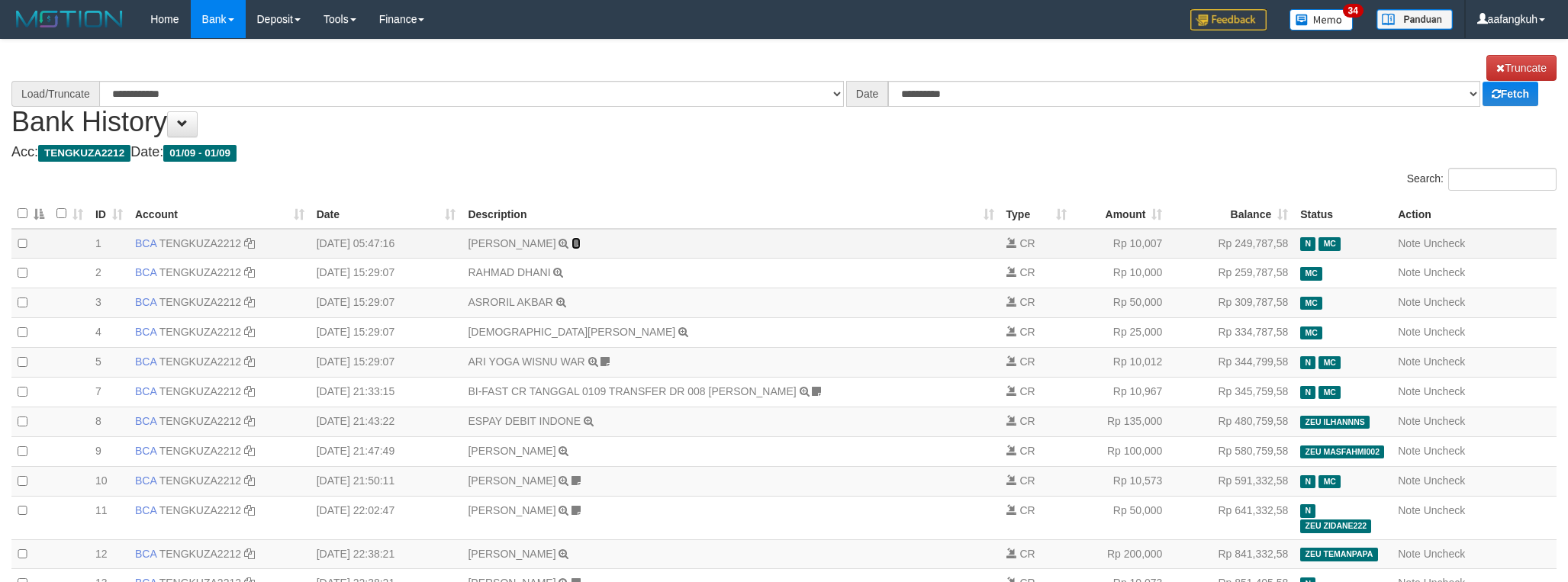
click at [571, 241] on icon at bounding box center [576, 244] width 9 height 11
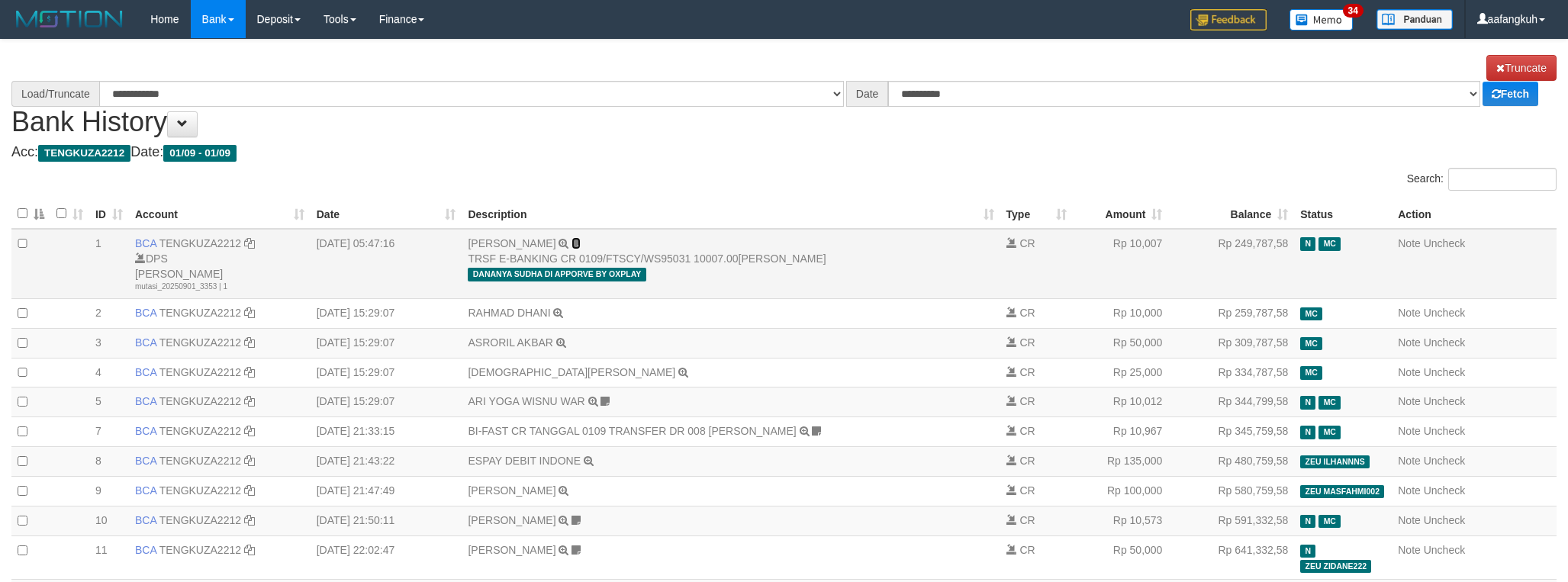
select select "****"
click at [571, 241] on icon at bounding box center [576, 244] width 9 height 11
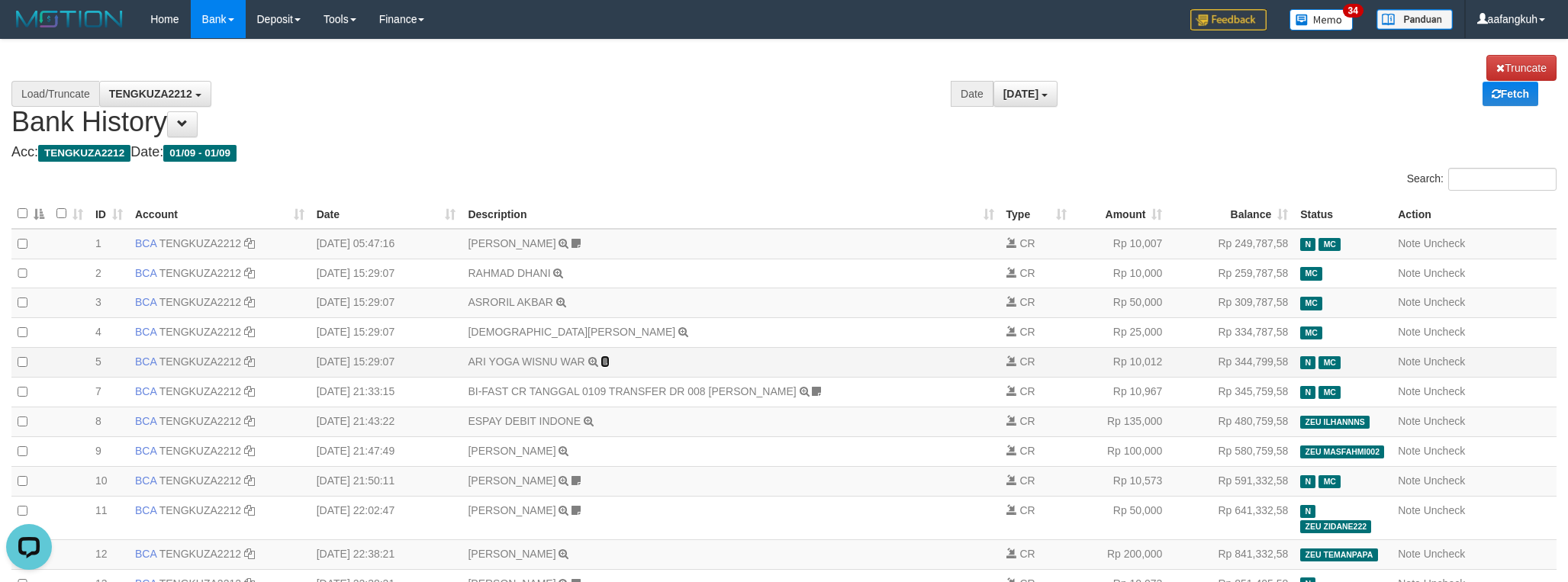
click at [601, 367] on icon at bounding box center [605, 361] width 9 height 11
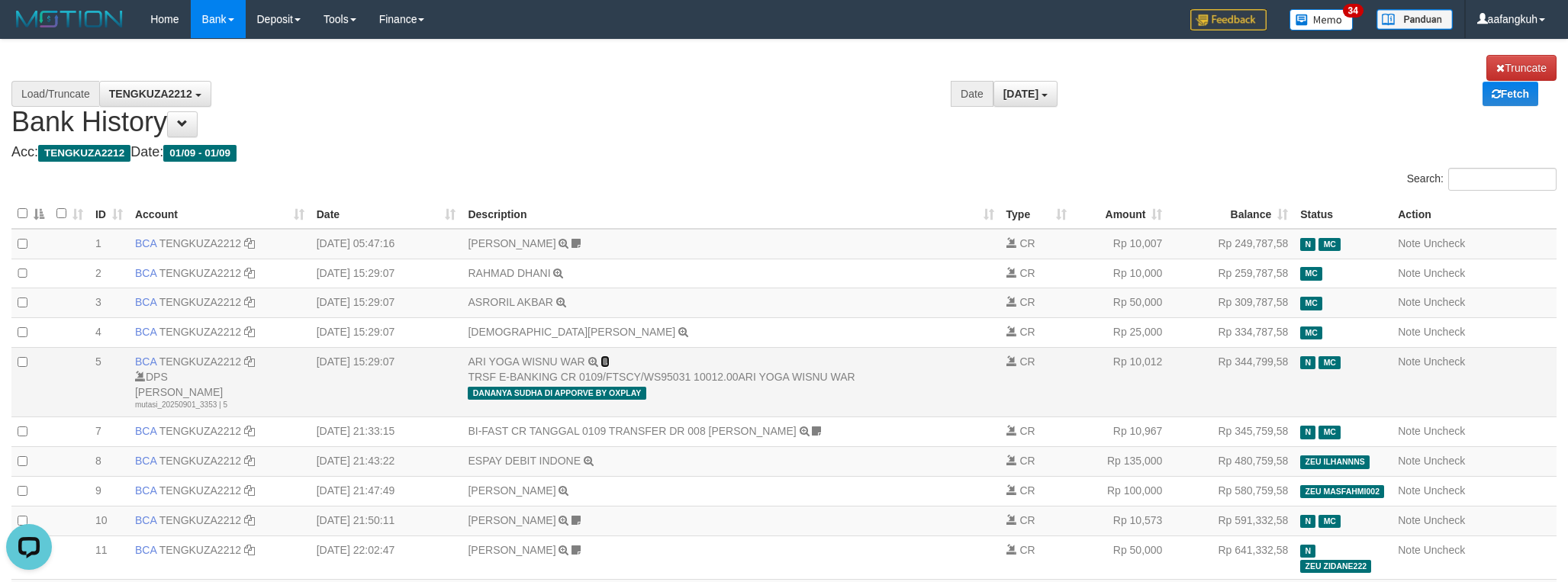
click at [601, 367] on icon at bounding box center [605, 361] width 9 height 11
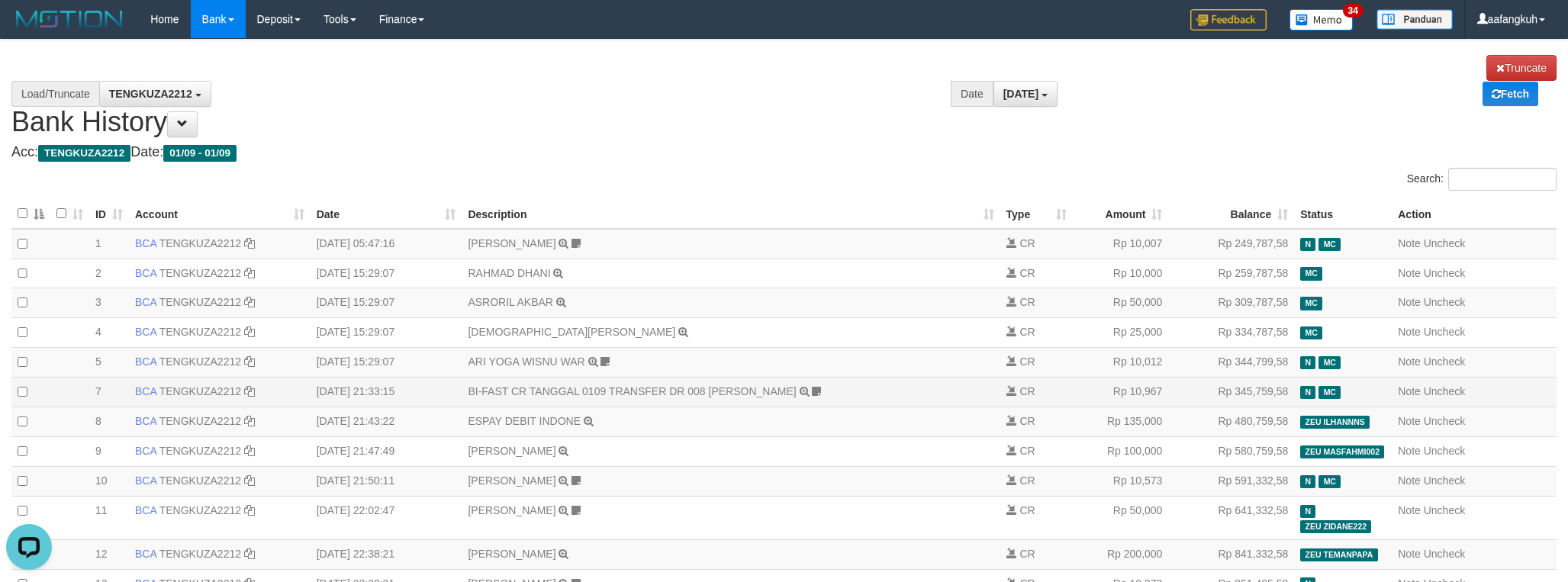
click at [841, 397] on td "BI-FAST CR TANGGAL 0109 TRANSFER DR 008 BRERI HARISANDRO BI-FAST CR TANGGAL :01…" at bounding box center [731, 392] width 538 height 30
click at [821, 397] on icon at bounding box center [817, 391] width 9 height 11
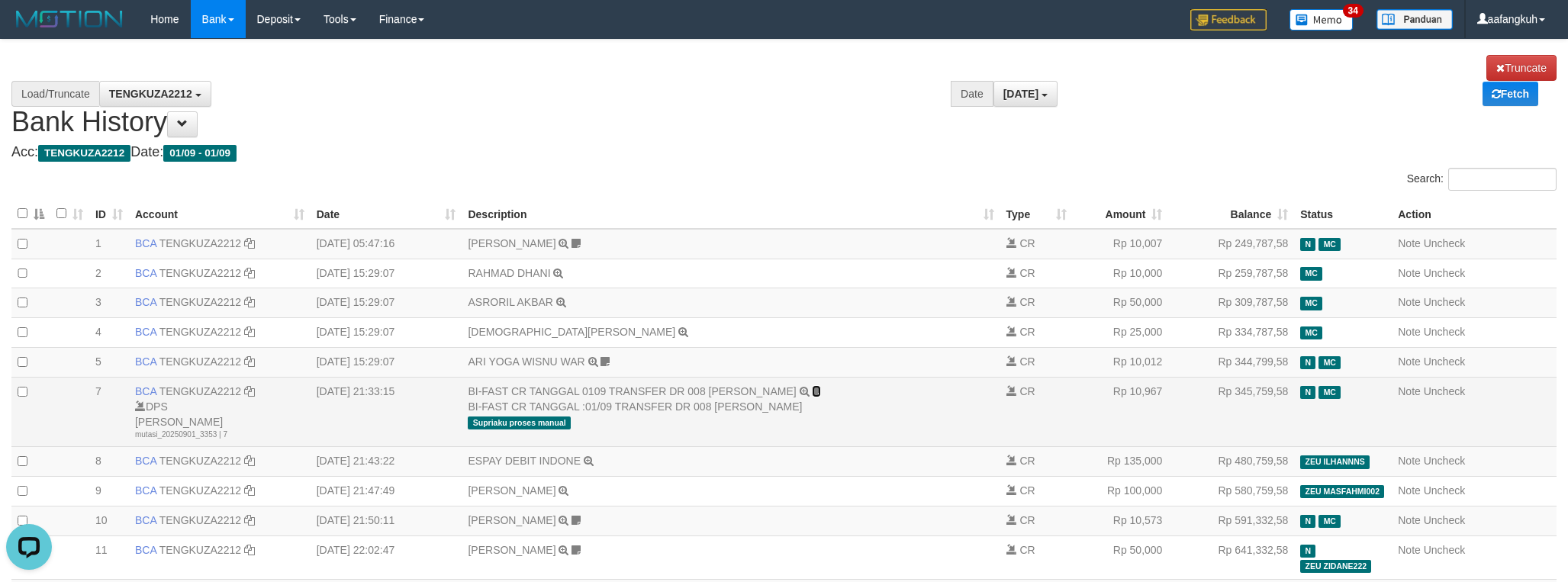
click at [821, 397] on icon at bounding box center [817, 391] width 9 height 11
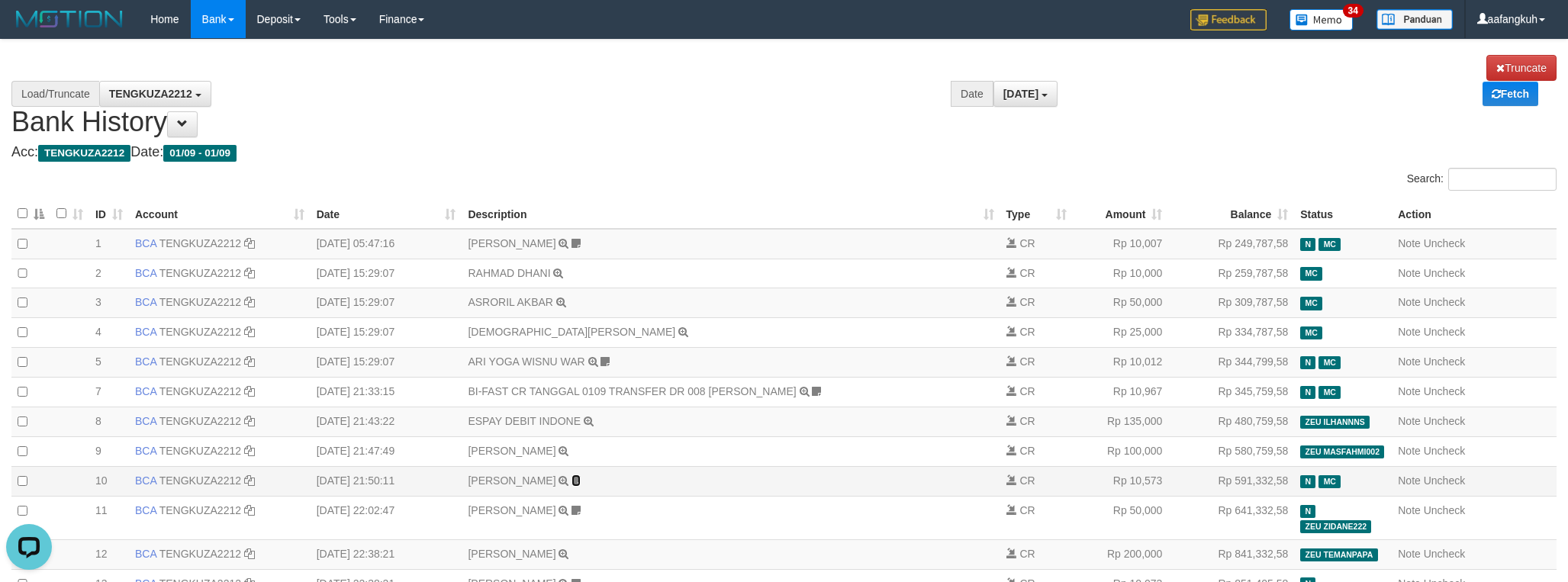
click at [572, 486] on icon at bounding box center [576, 481] width 9 height 11
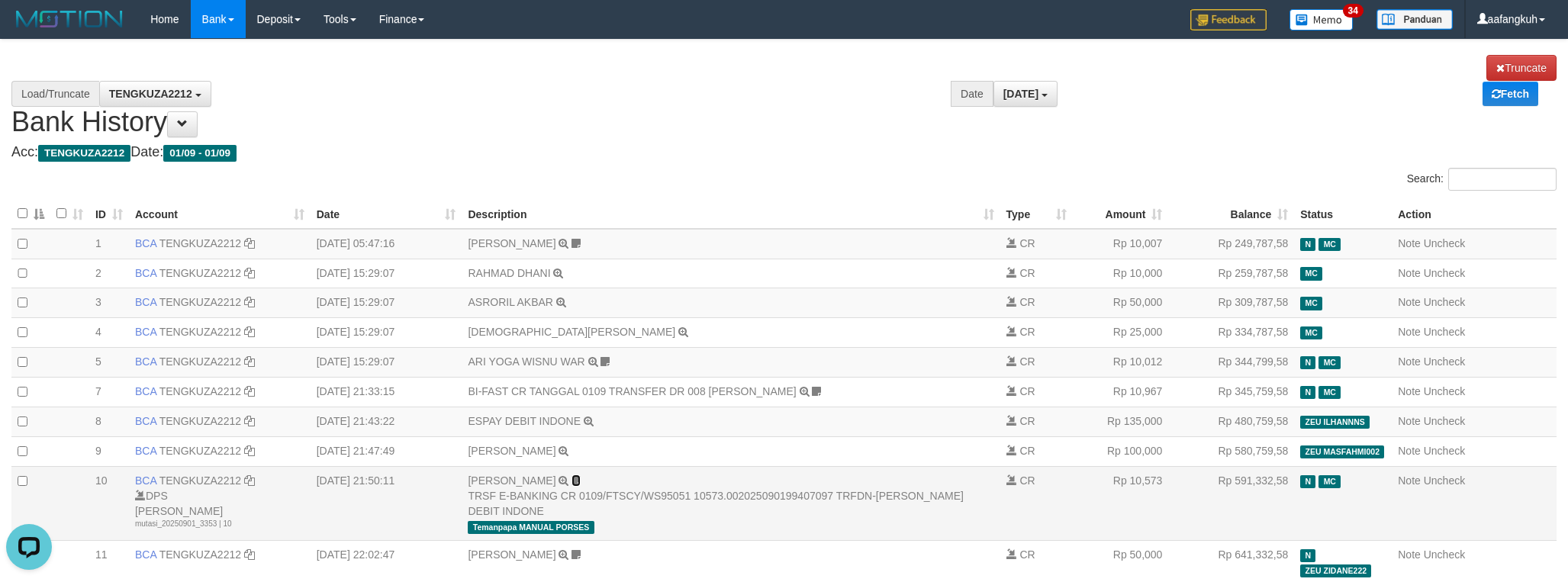
click at [572, 486] on icon at bounding box center [576, 481] width 9 height 11
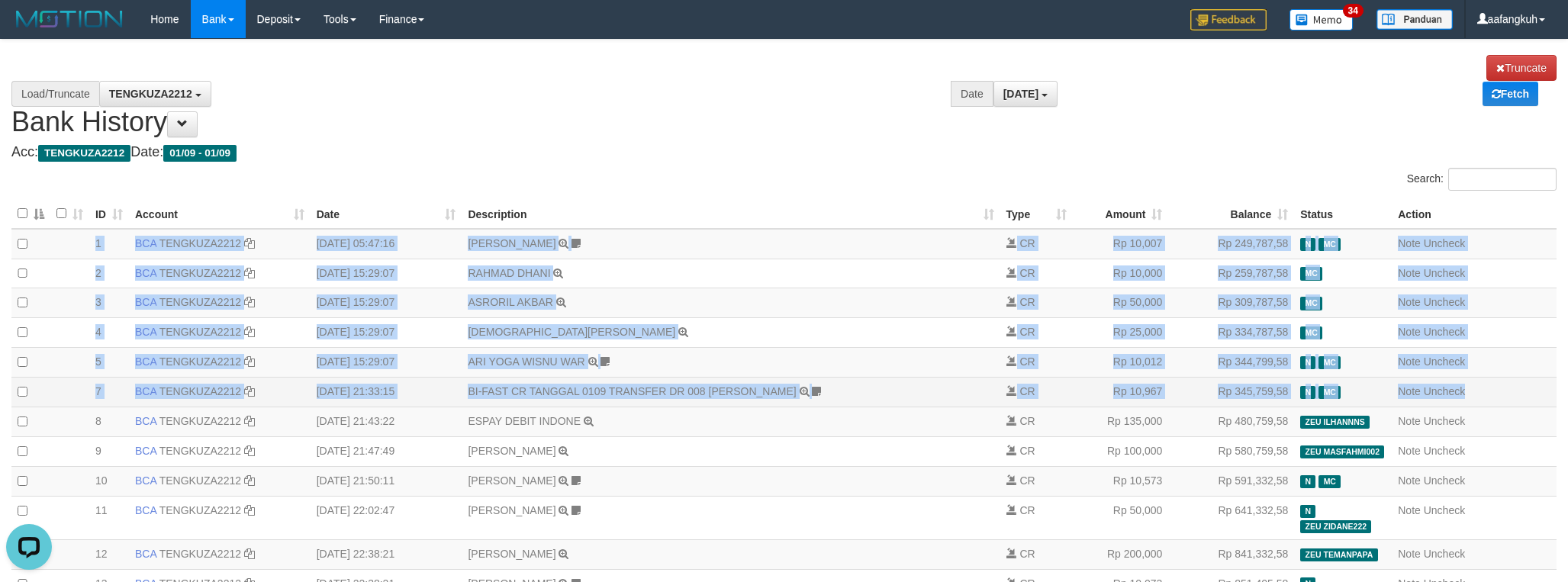
copy tbody "1 BCA TENGKUZA2212 DPS TENGKU ZAKI mutasi_20250901_3353 | 1 mutasi_20250901_335…"
drag, startPoint x: 39, startPoint y: 239, endPoint x: 1487, endPoint y: 413, distance: 1458.4
click at [1487, 413] on tbody "1 BCA TENGKUZA2212 DPS TENGKU ZAKI mutasi_20250901_3353 | 1 mutasi_20250901_335…" at bounding box center [784, 540] width 1545 height 622
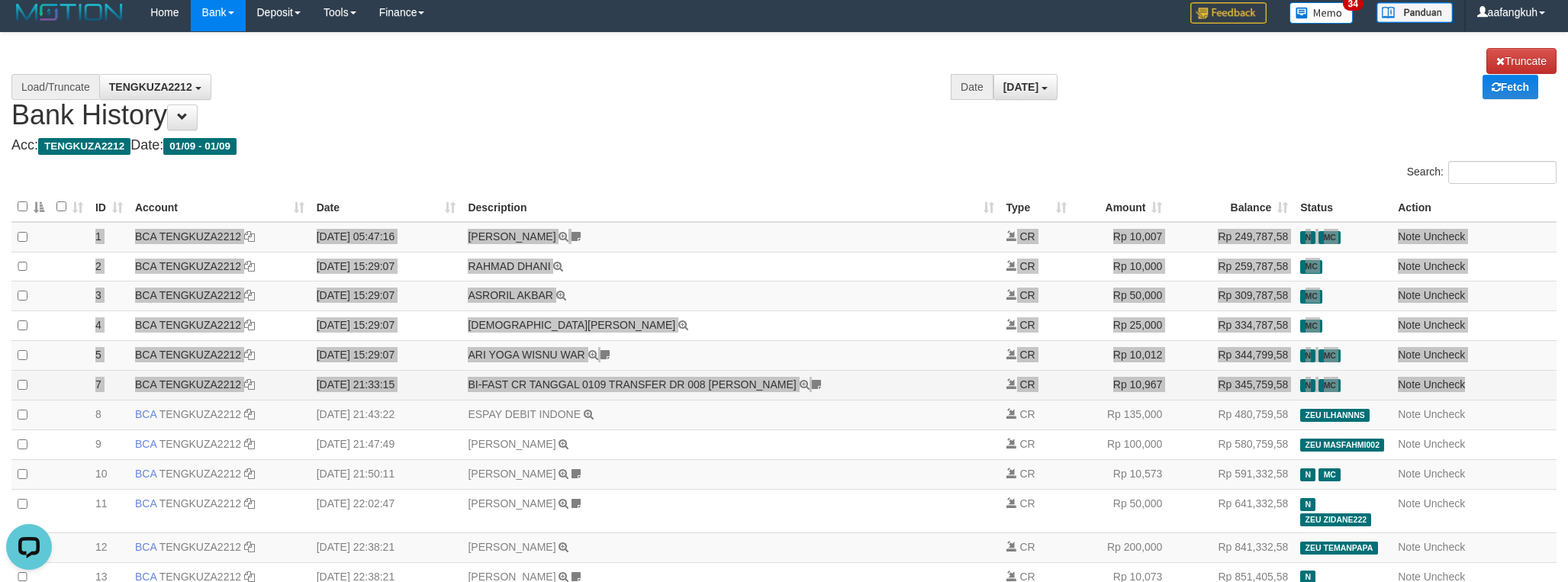
scroll to position [467, 0]
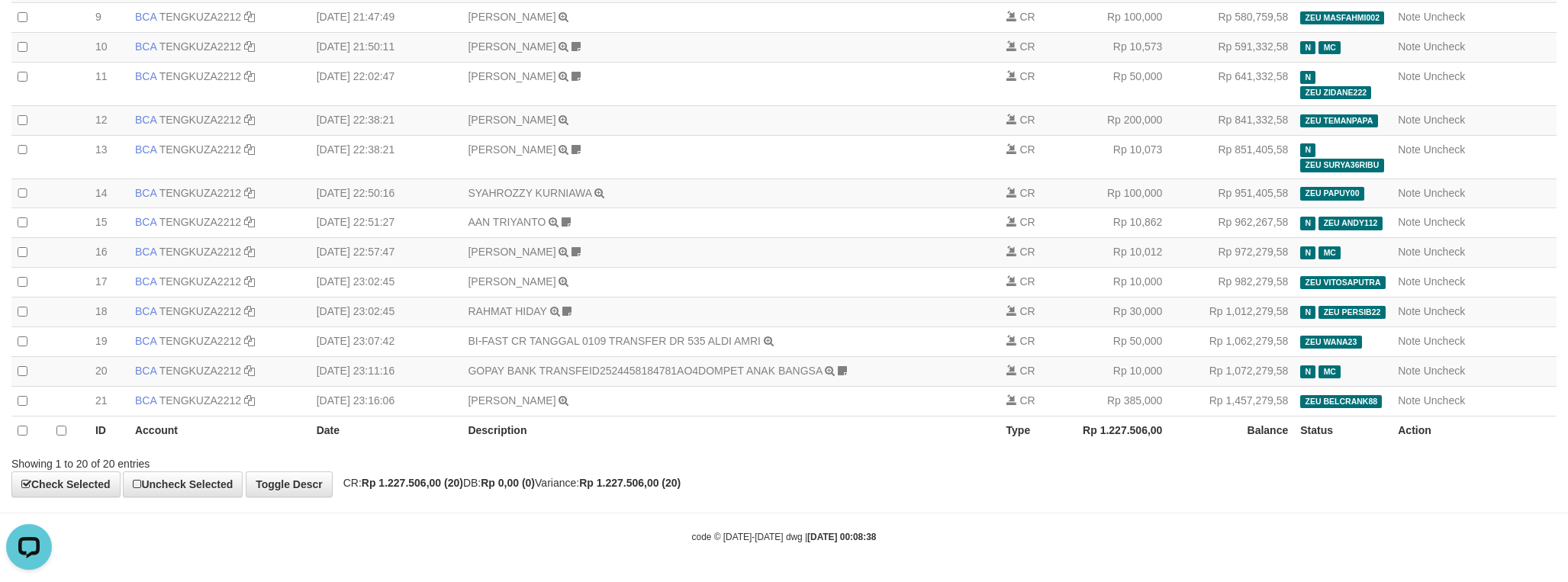
click at [420, 486] on strong "Rp 1.227.506,00 (20)" at bounding box center [412, 483] width 102 height 12
click at [420, 486] on strong "Rp 1.227.506,00 (20)" at bounding box center [412, 483] width 102 height 12
copy strong "1.227.506,00"
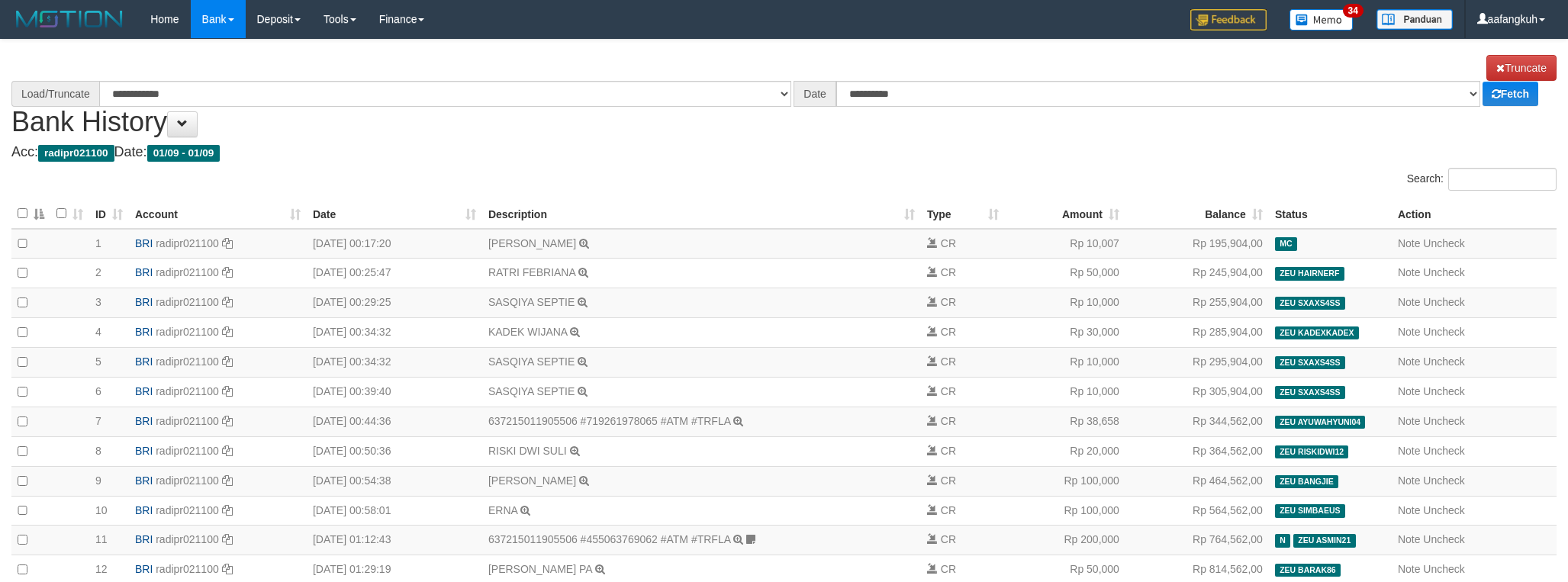
scroll to position [687, 0]
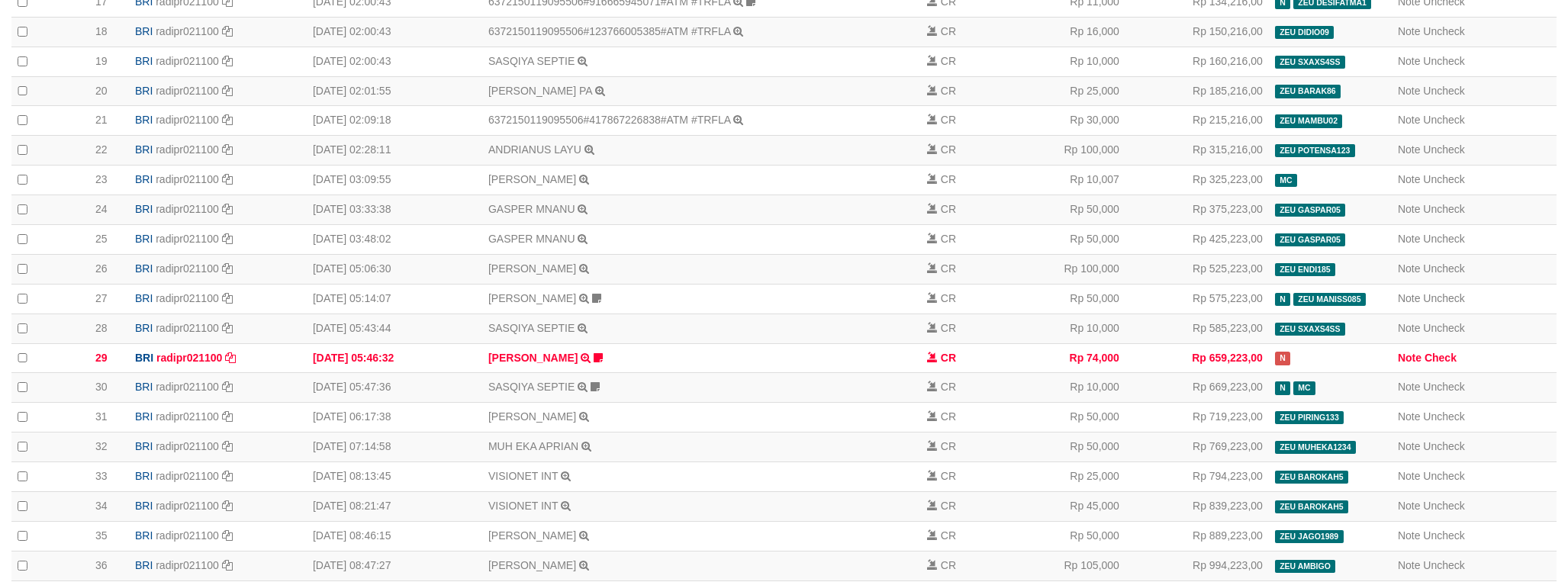
select select "****"
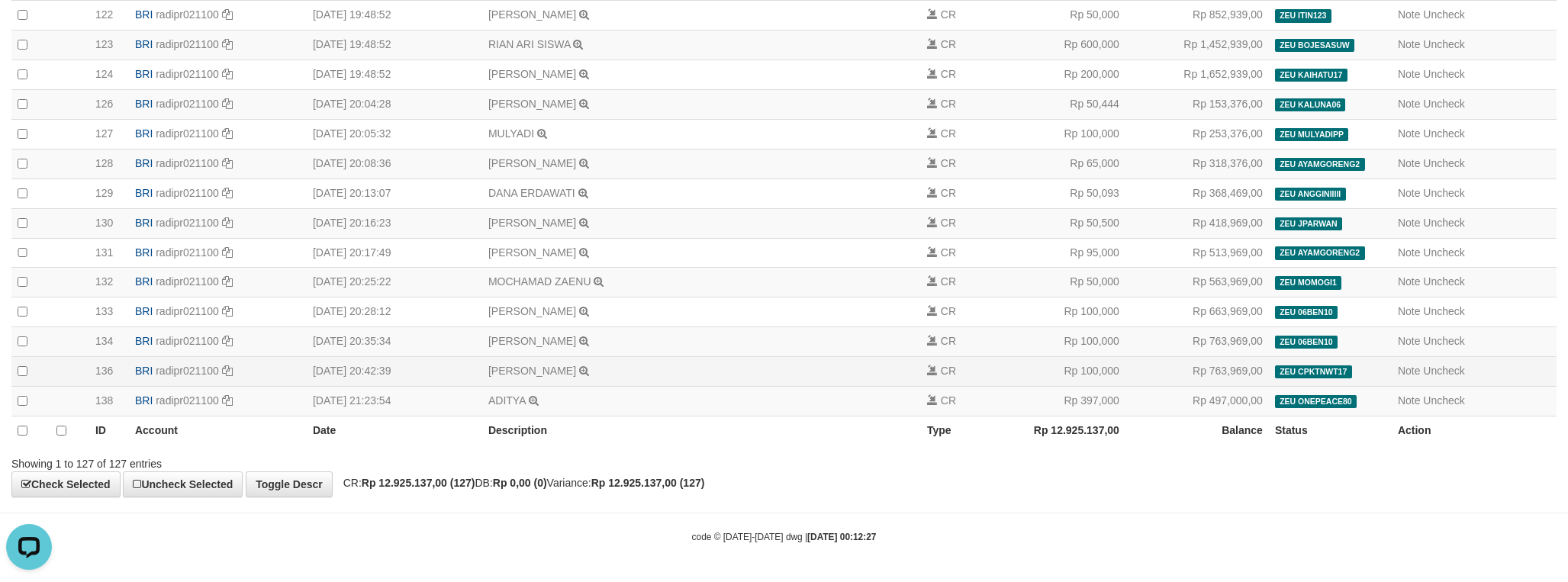
scroll to position [3795, 0]
click at [419, 484] on strong "Rp 12.925.137,00 (127)" at bounding box center [418, 483] width 113 height 12
copy strong "12.925.137,00"
